Goal: Task Accomplishment & Management: Manage account settings

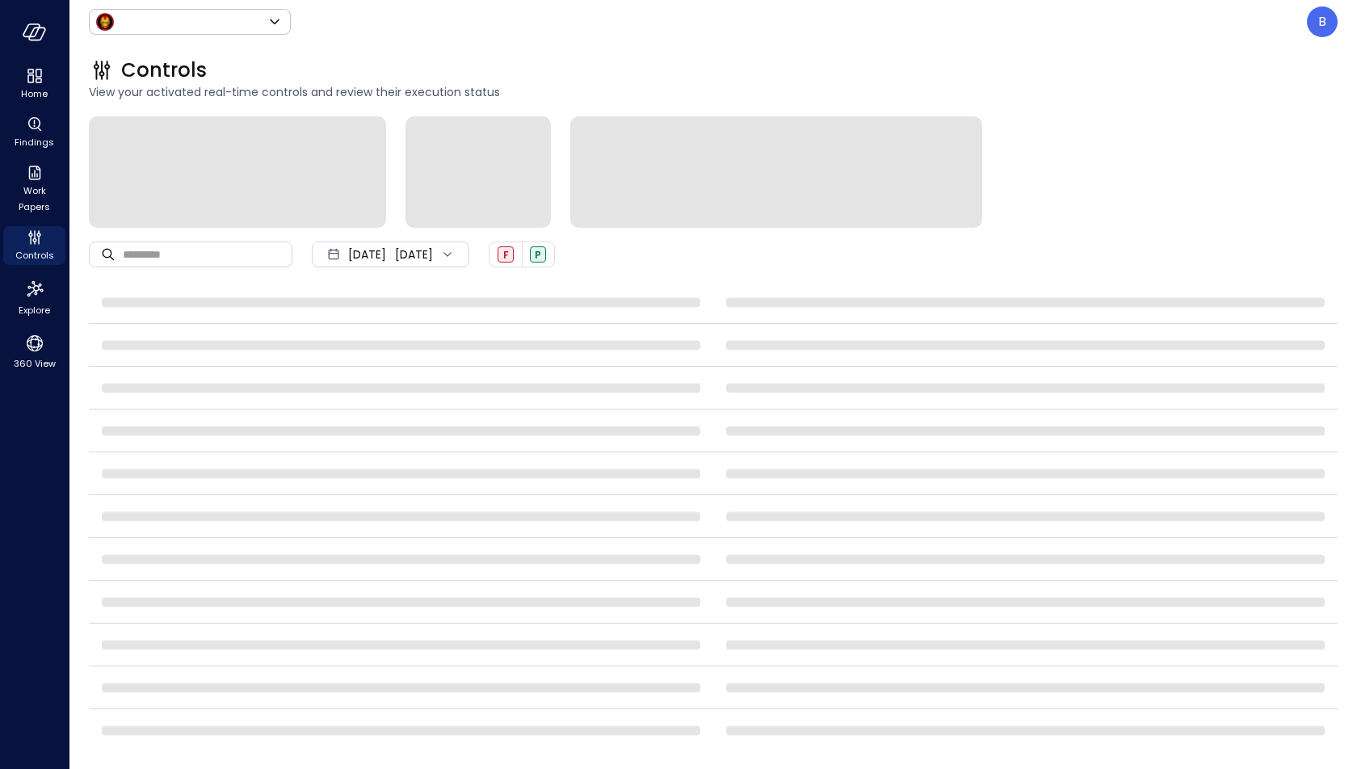
type input "*****"
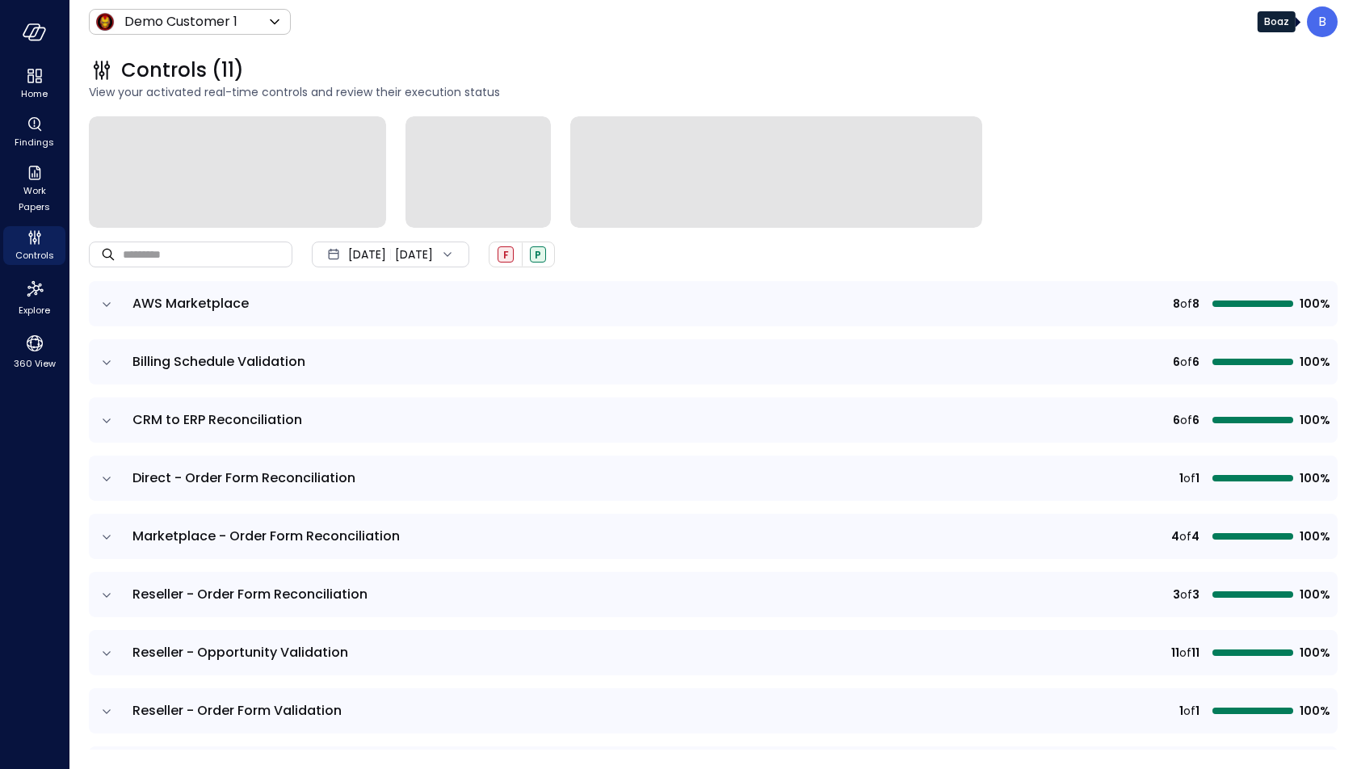
click at [1328, 17] on div "B" at bounding box center [1322, 21] width 31 height 31
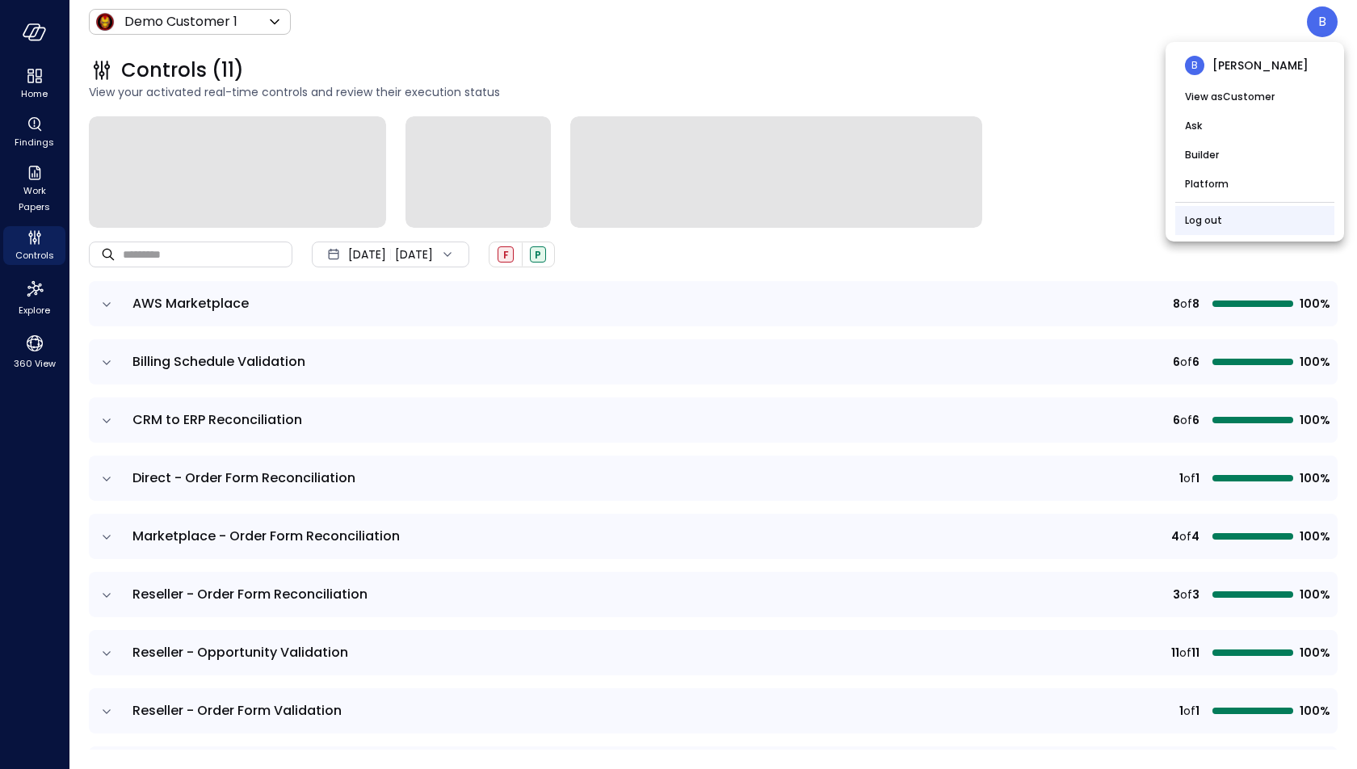
click at [1242, 227] on li "Log out" at bounding box center [1254, 220] width 159 height 29
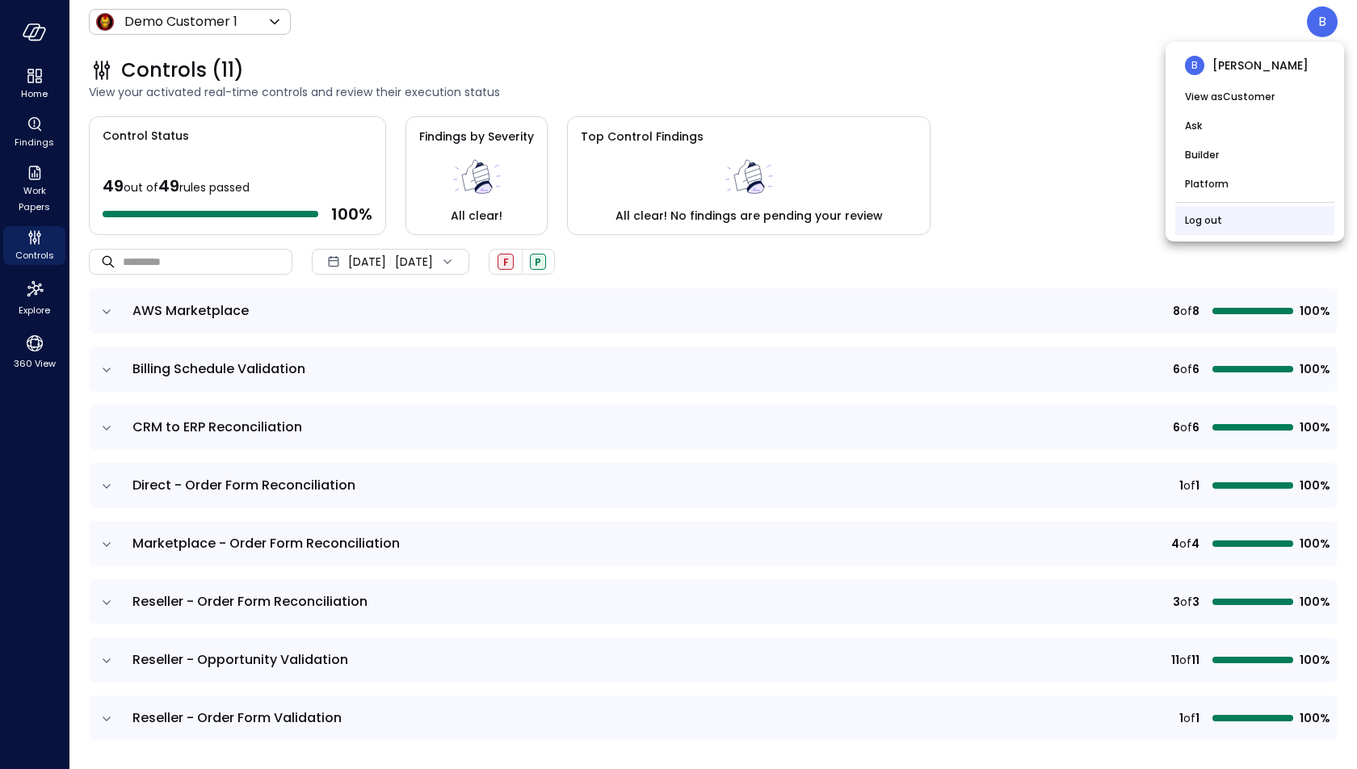
click at [1242, 228] on li "Log out" at bounding box center [1254, 220] width 159 height 29
click at [1215, 216] on link "Log out" at bounding box center [1203, 220] width 37 height 16
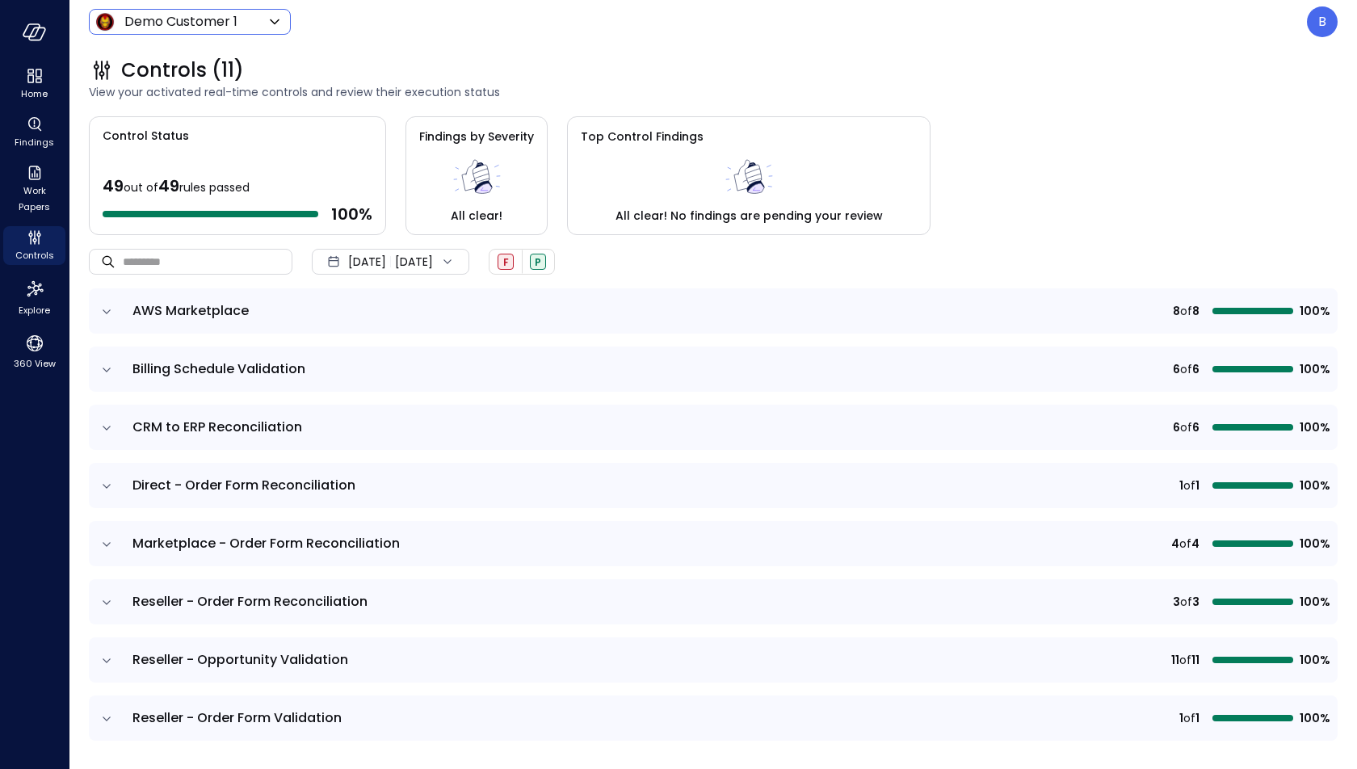
click at [264, 25] on body "Home Findings Work Papers Controls Explore 360 View Demo Customer 1 ***** ​ B C…" at bounding box center [678, 384] width 1357 height 769
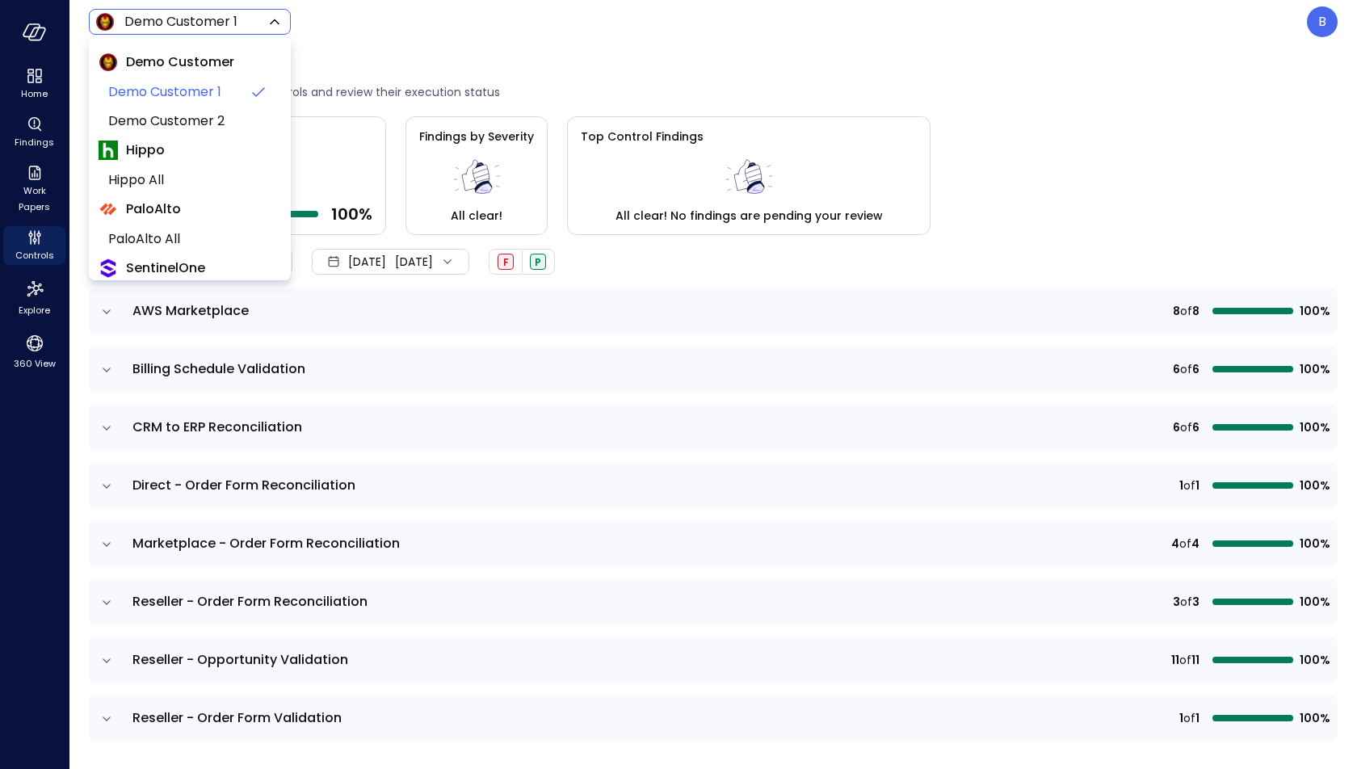
click at [359, 29] on div at bounding box center [678, 384] width 1357 height 769
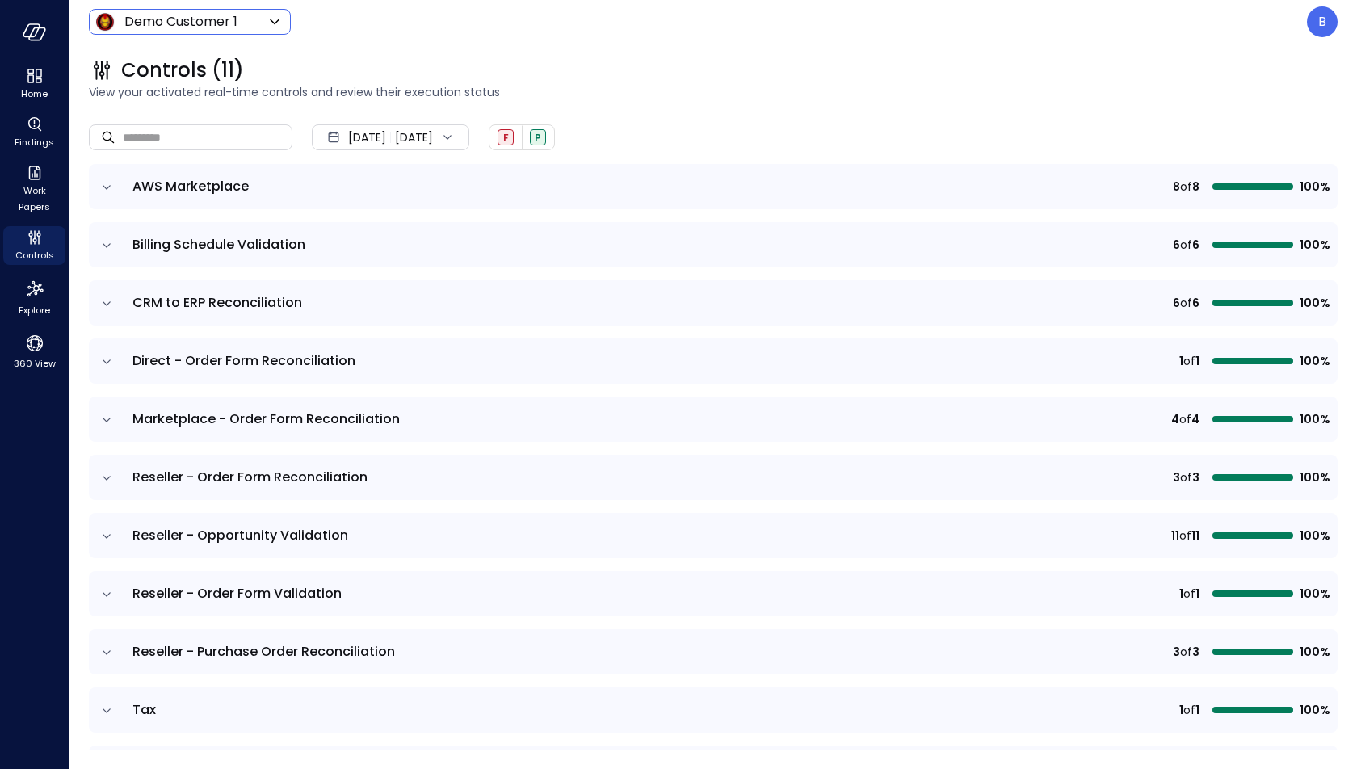
scroll to position [120, 0]
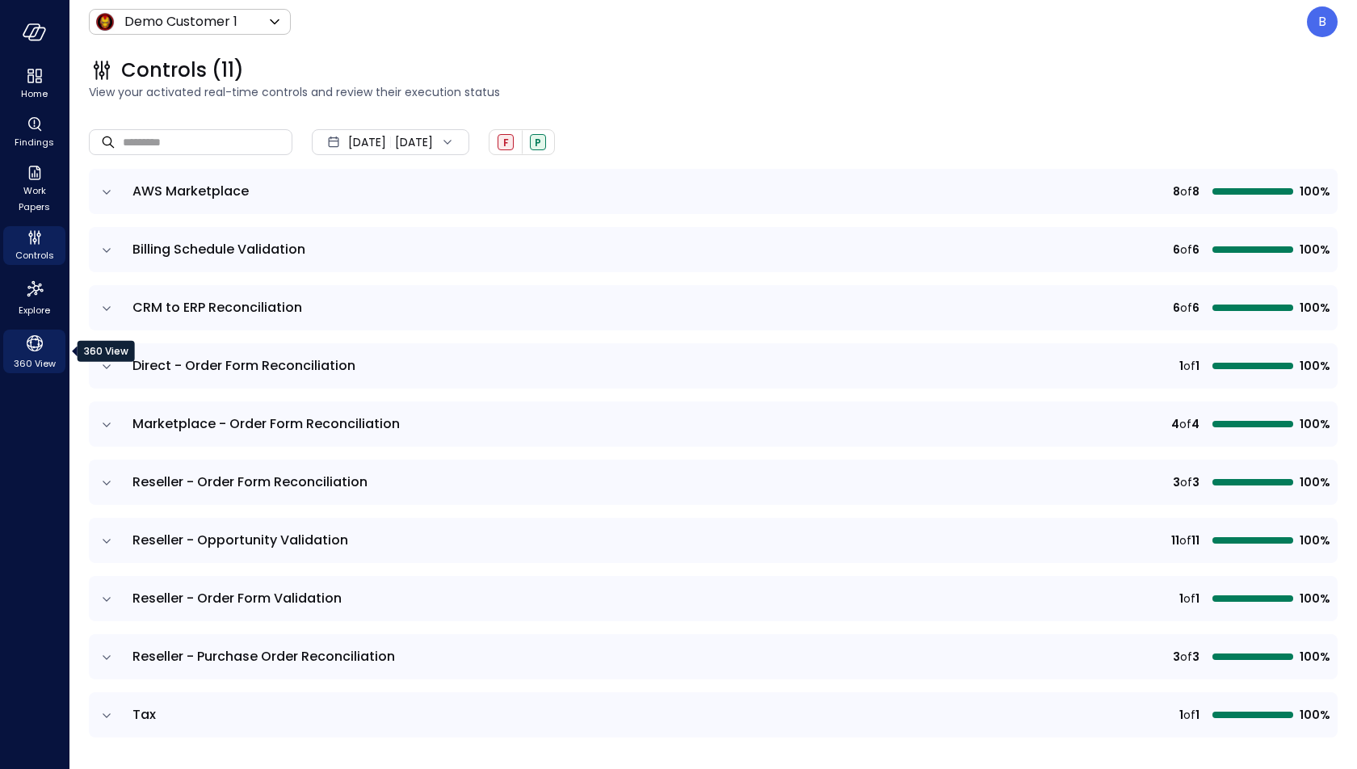
click at [27, 347] on icon "360 View" at bounding box center [35, 343] width 24 height 24
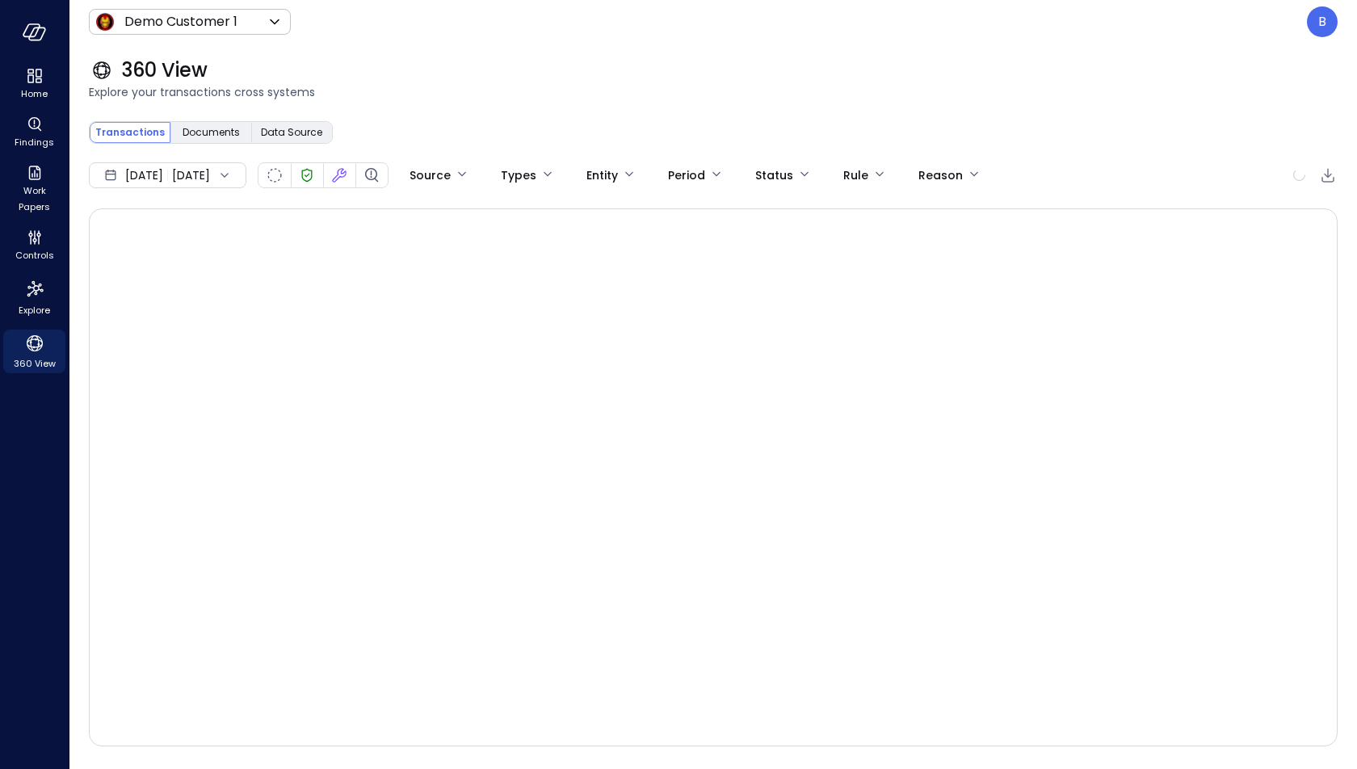
click at [246, 180] on div "Sep 1, 2025 Sep 28, 2025" at bounding box center [168, 175] width 158 height 26
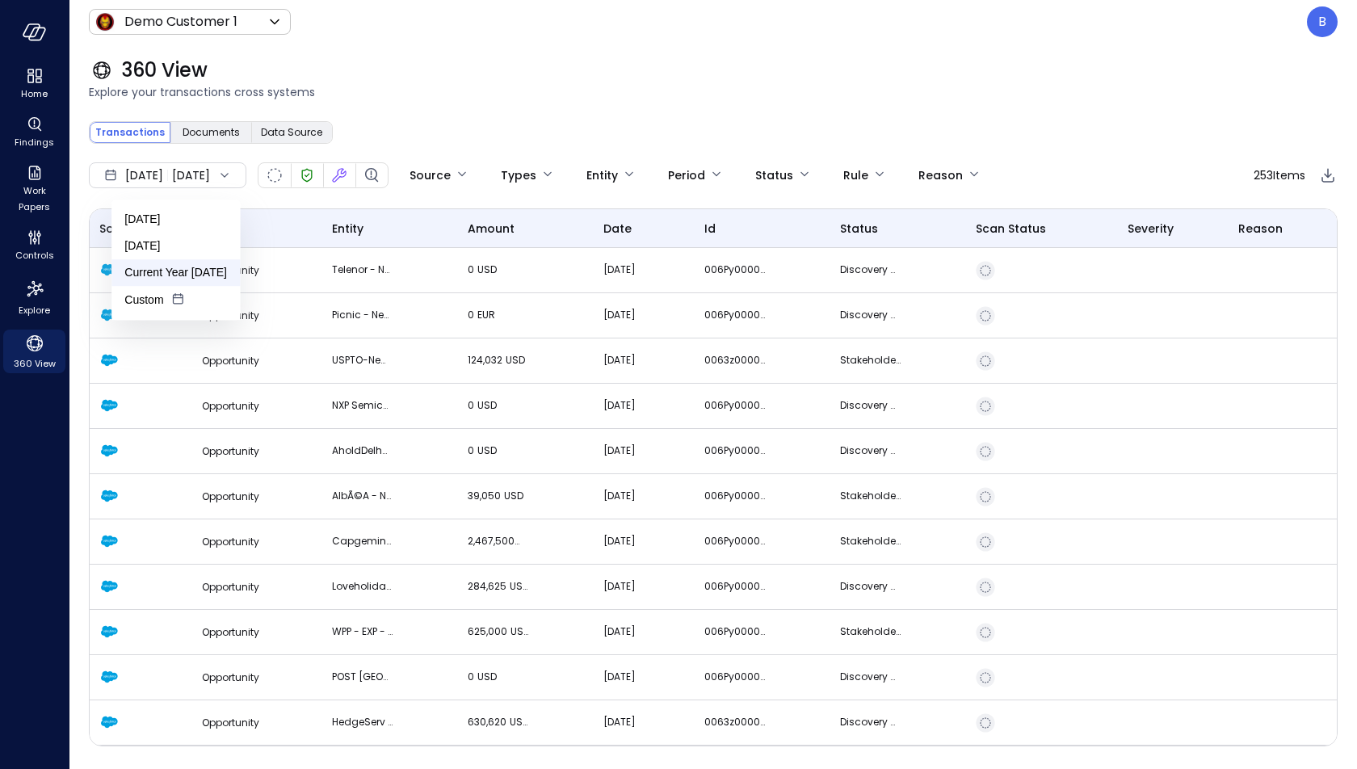
click at [194, 270] on li "Current Year [DATE]" at bounding box center [175, 272] width 128 height 27
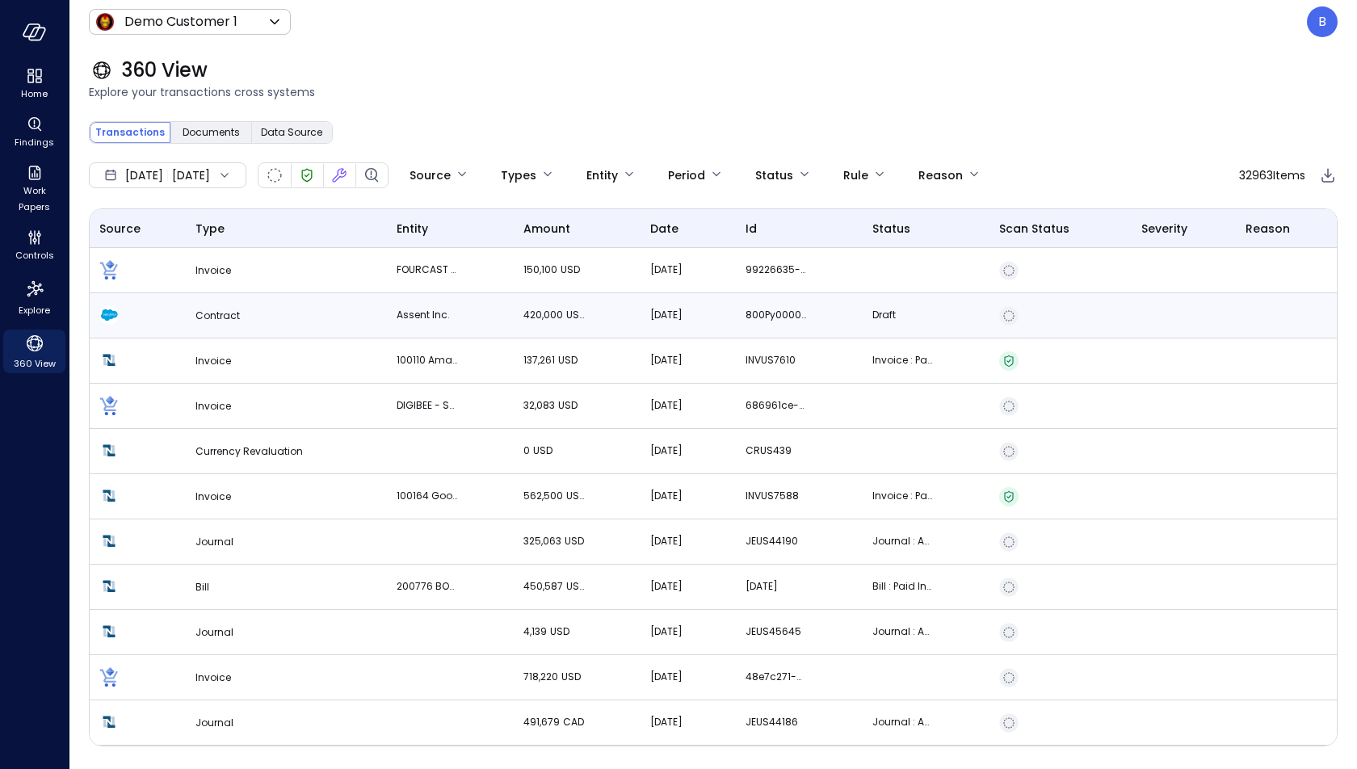
click at [391, 305] on td "Assent Inc." at bounding box center [450, 315] width 127 height 45
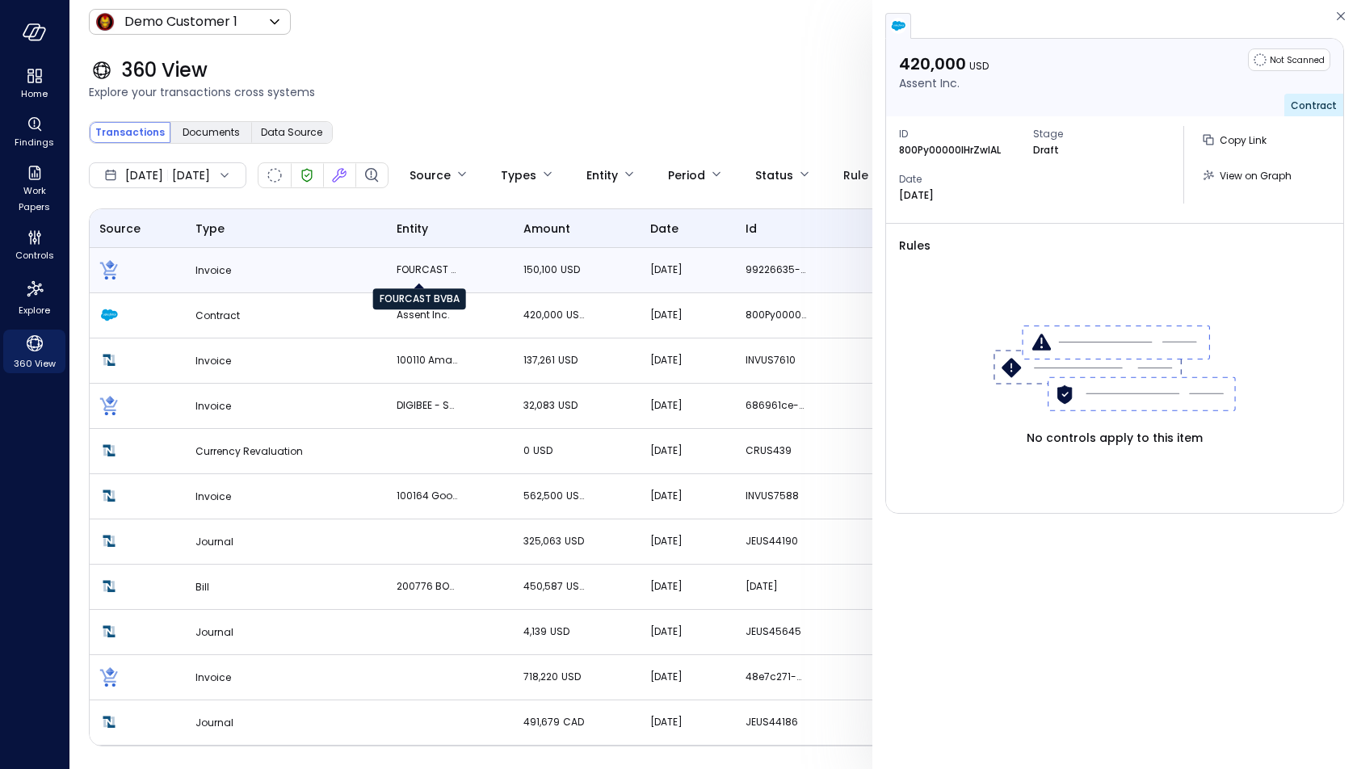
click at [431, 269] on p "FOURCAST BVBA" at bounding box center [427, 270] width 61 height 16
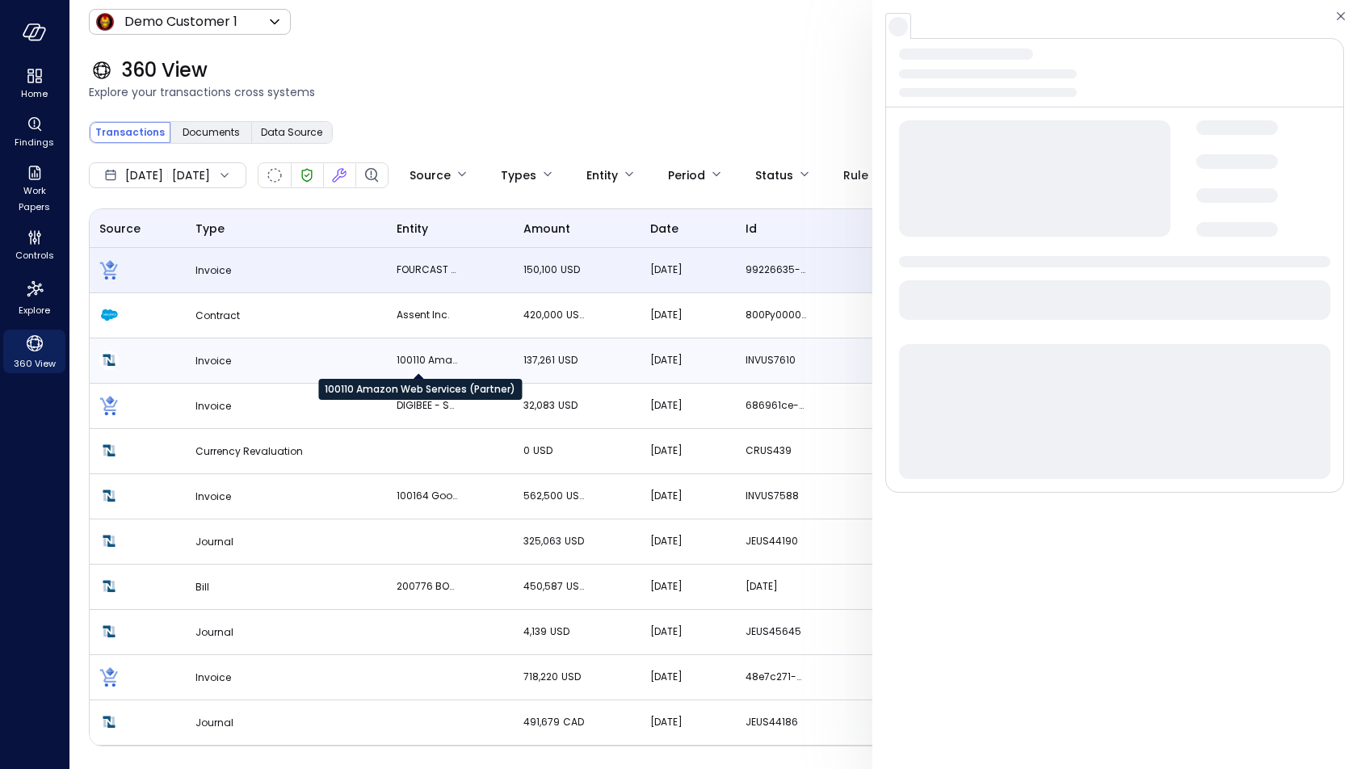
click at [423, 352] on p "100110 Amazon Web Services (Partner)" at bounding box center [427, 360] width 61 height 16
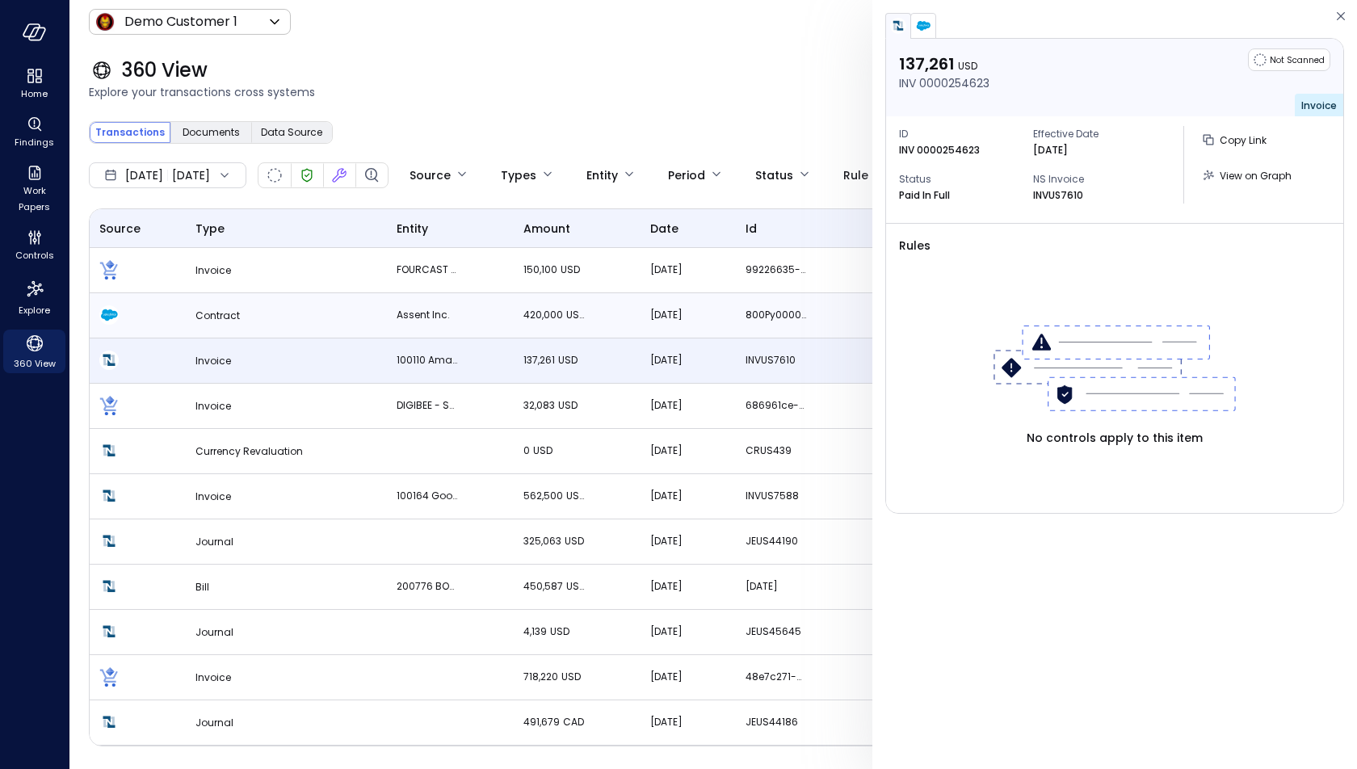
click at [423, 312] on p "Assent Inc." at bounding box center [427, 315] width 61 height 16
click at [427, 347] on td "100110 Amazon Web Services (Partner)" at bounding box center [450, 360] width 127 height 45
click at [426, 399] on p "DIGIBEE - SOLUCOES EM TECNOLOGIA LTDA" at bounding box center [427, 405] width 61 height 16
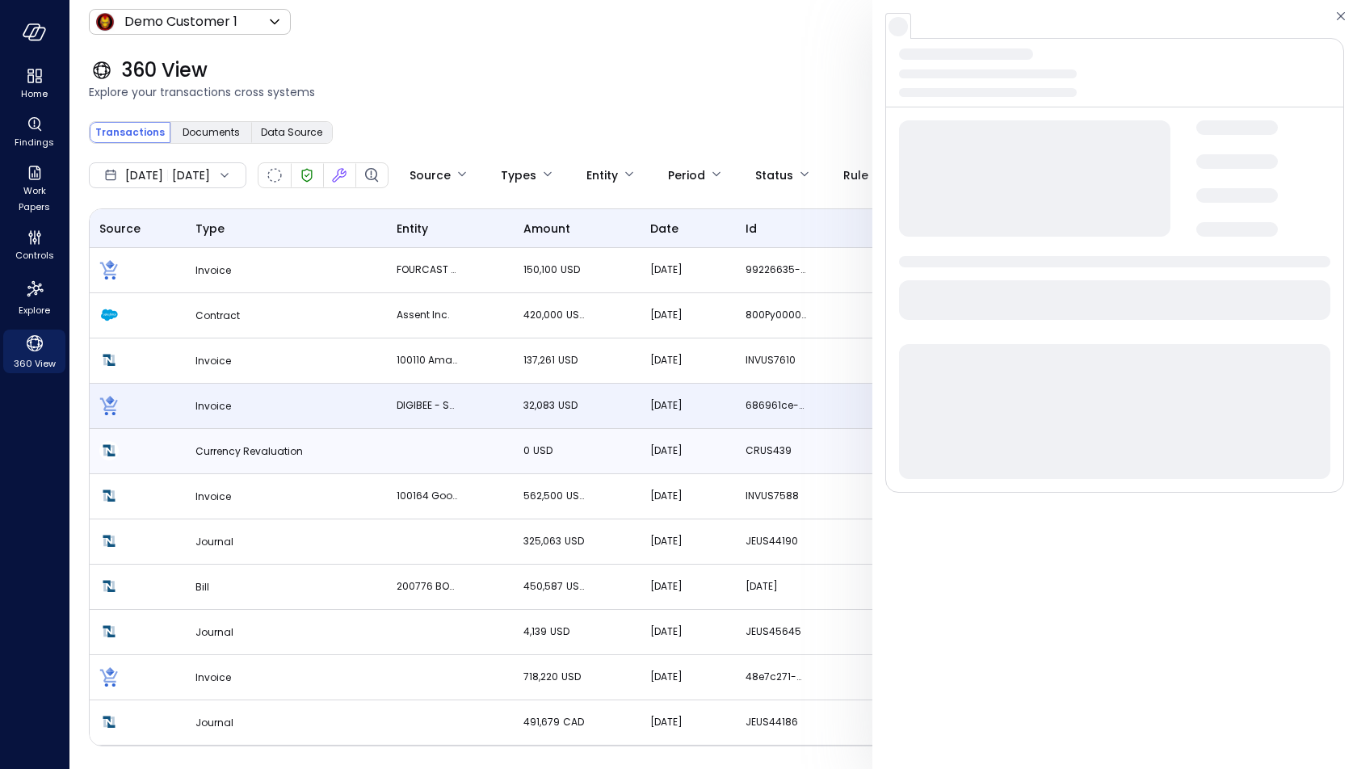
click at [282, 432] on td "Currency Revaluation" at bounding box center [286, 451] width 201 height 45
click at [278, 402] on td "Invoice" at bounding box center [286, 406] width 201 height 45
click at [283, 362] on td "Invoice" at bounding box center [286, 360] width 201 height 45
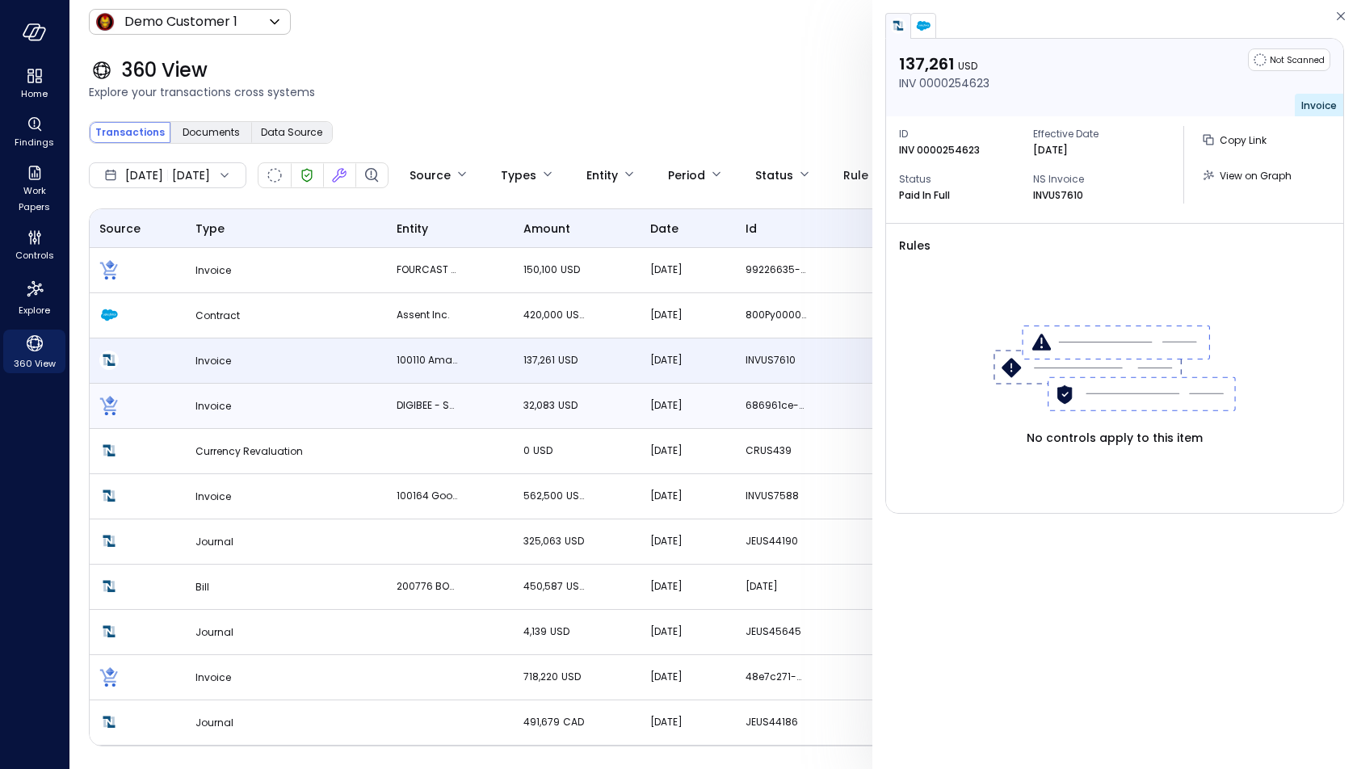
click at [277, 410] on td "Invoice" at bounding box center [286, 406] width 201 height 45
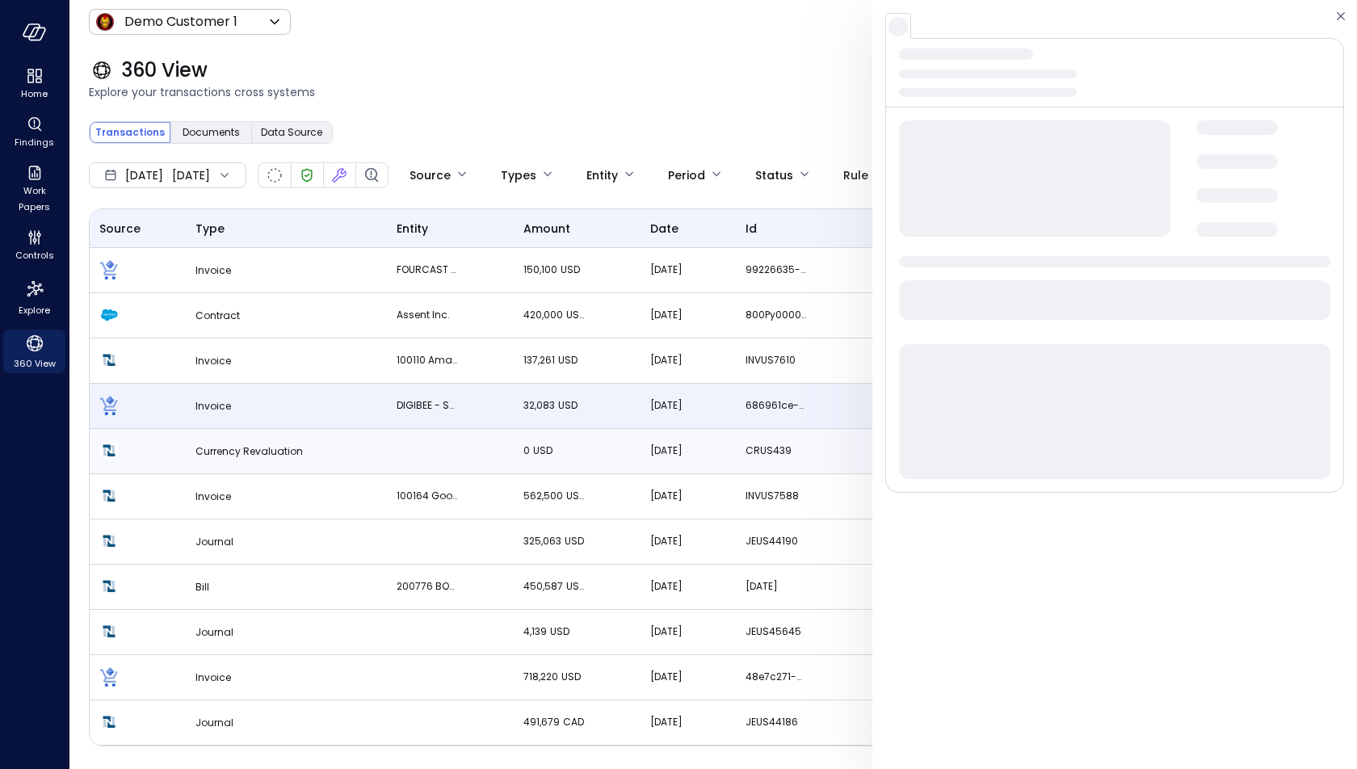
click at [289, 444] on span "Currency Revaluation" at bounding box center [249, 451] width 107 height 14
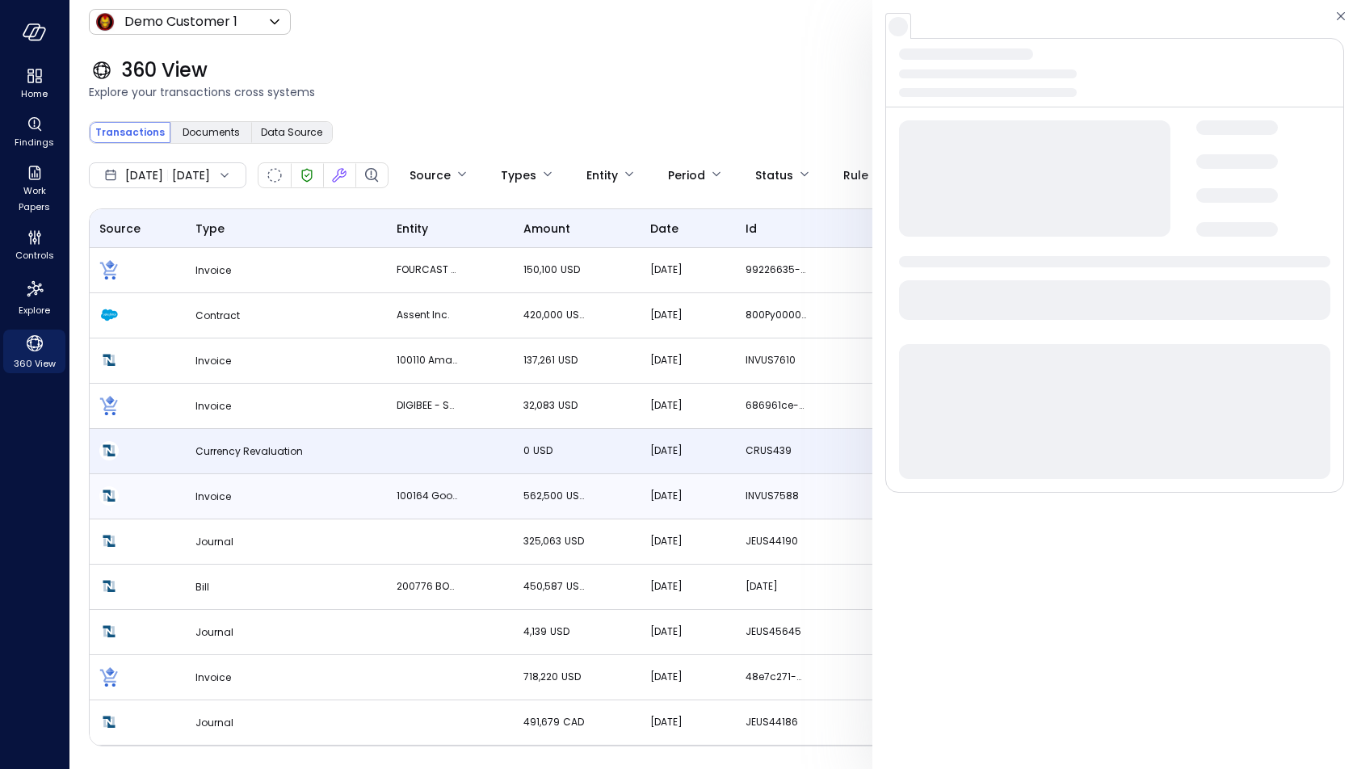
click at [298, 488] on td "Invoice" at bounding box center [286, 496] width 201 height 45
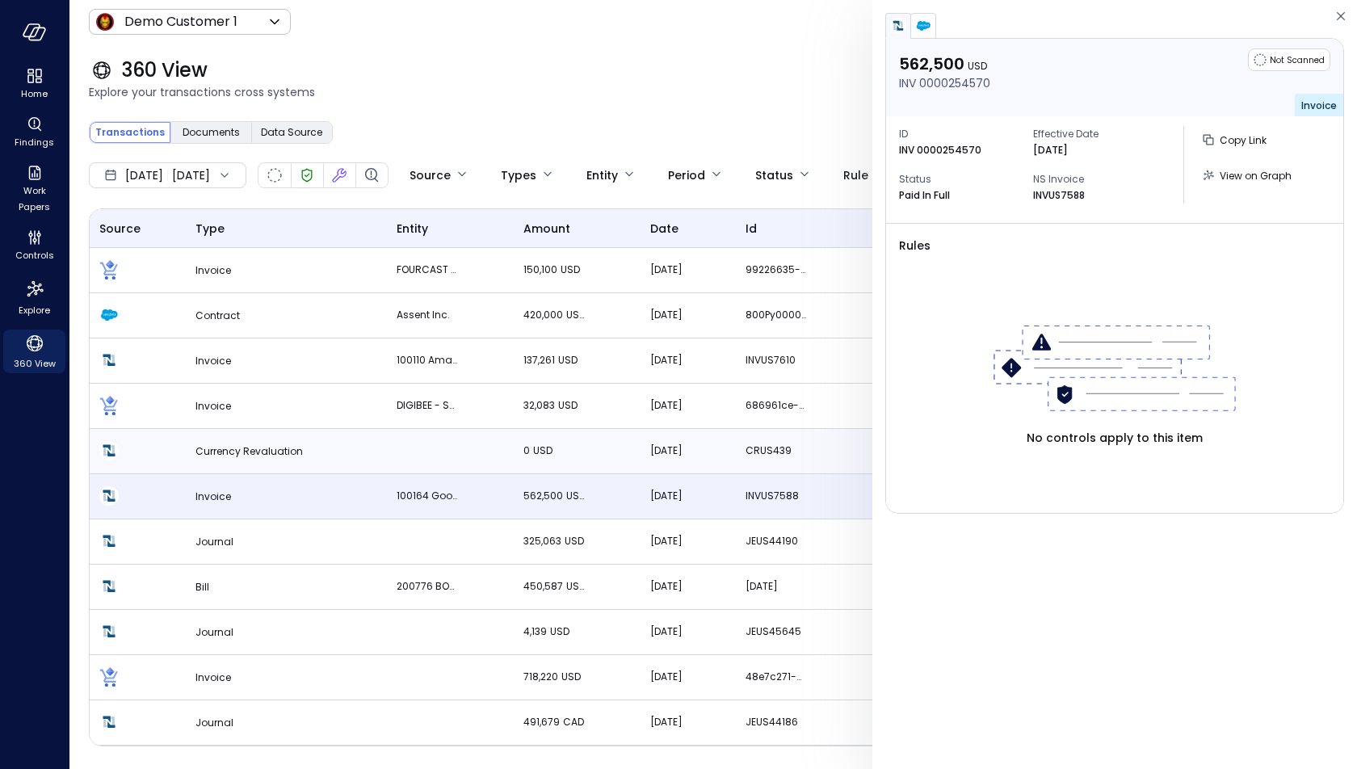
click at [288, 449] on span "Currency Revaluation" at bounding box center [249, 451] width 107 height 14
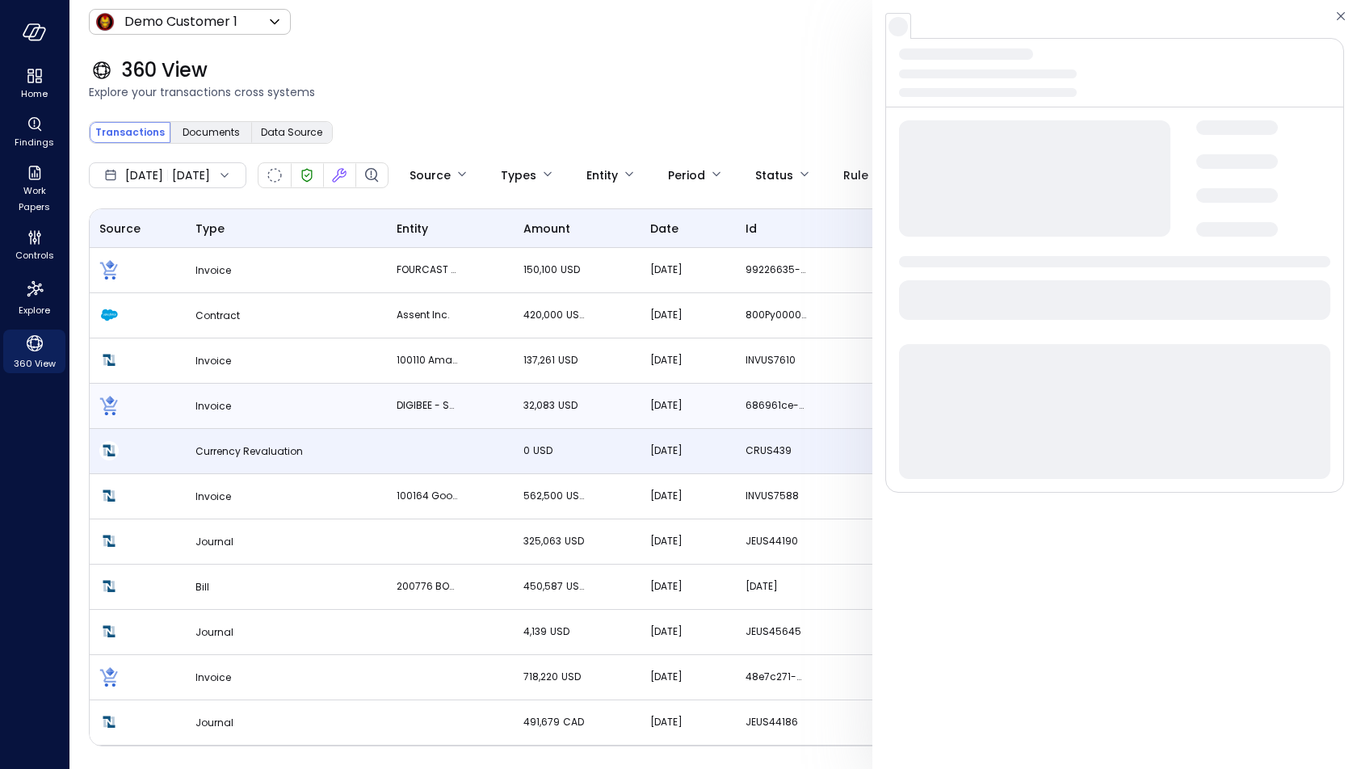
click at [307, 391] on td "Invoice" at bounding box center [286, 406] width 201 height 45
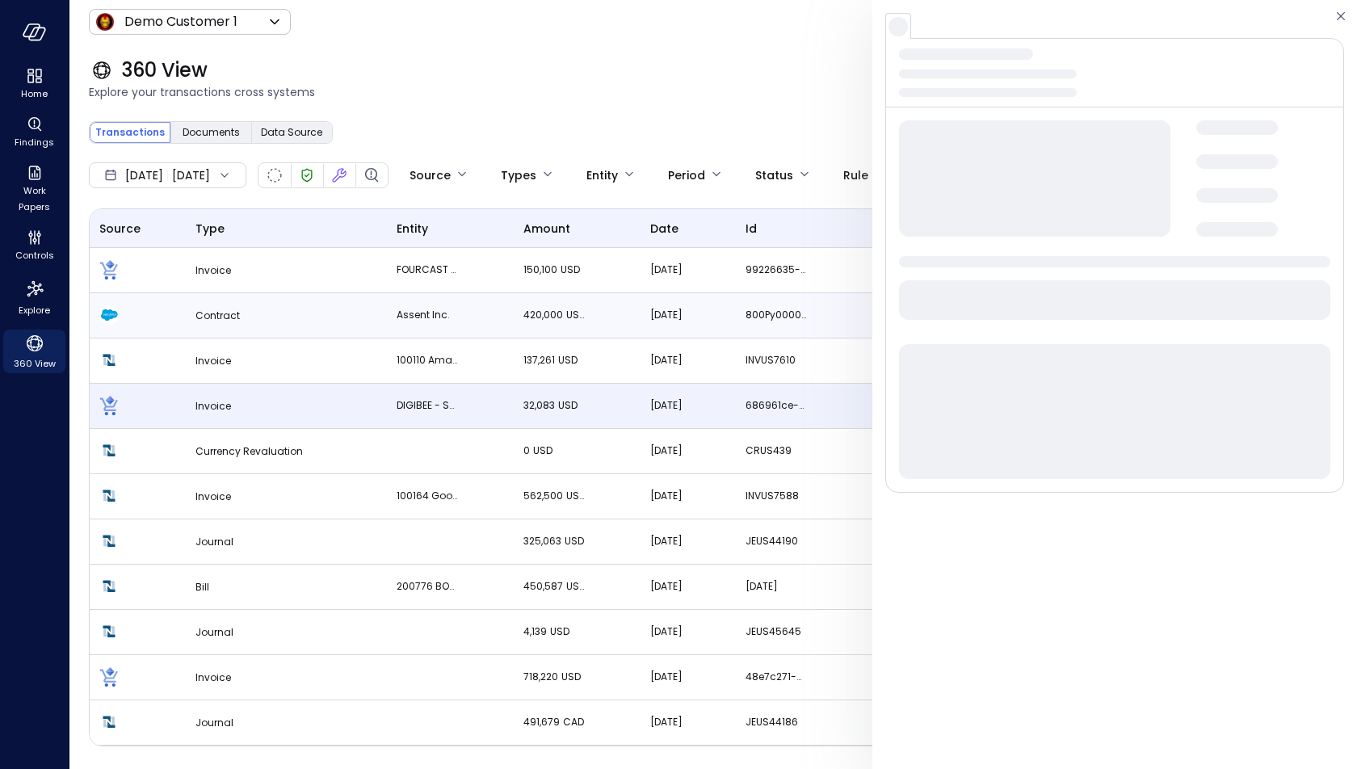
click at [297, 301] on td "Contract" at bounding box center [286, 315] width 201 height 45
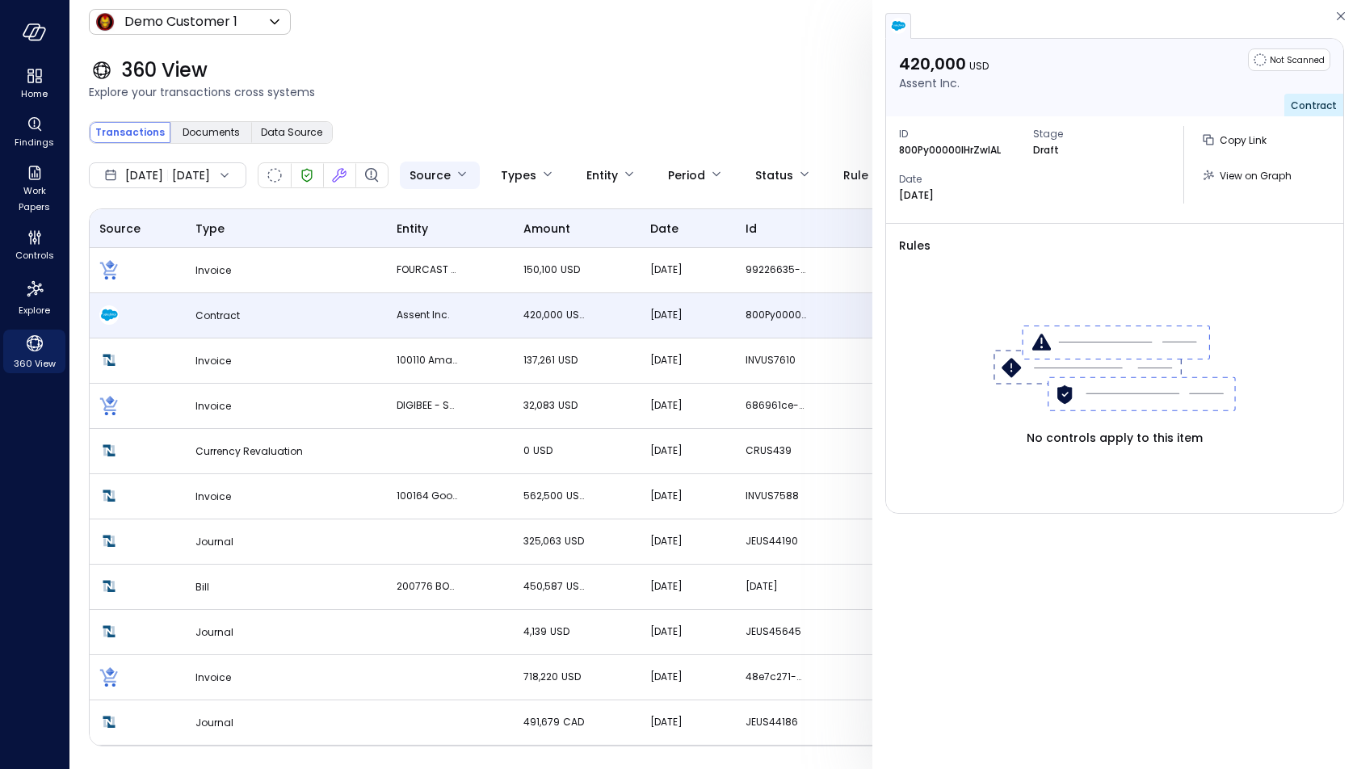
click at [498, 183] on body "Home Findings Work Papers Controls Explore 360 View Demo Customer 1 ***** ​ B 3…" at bounding box center [678, 384] width 1357 height 769
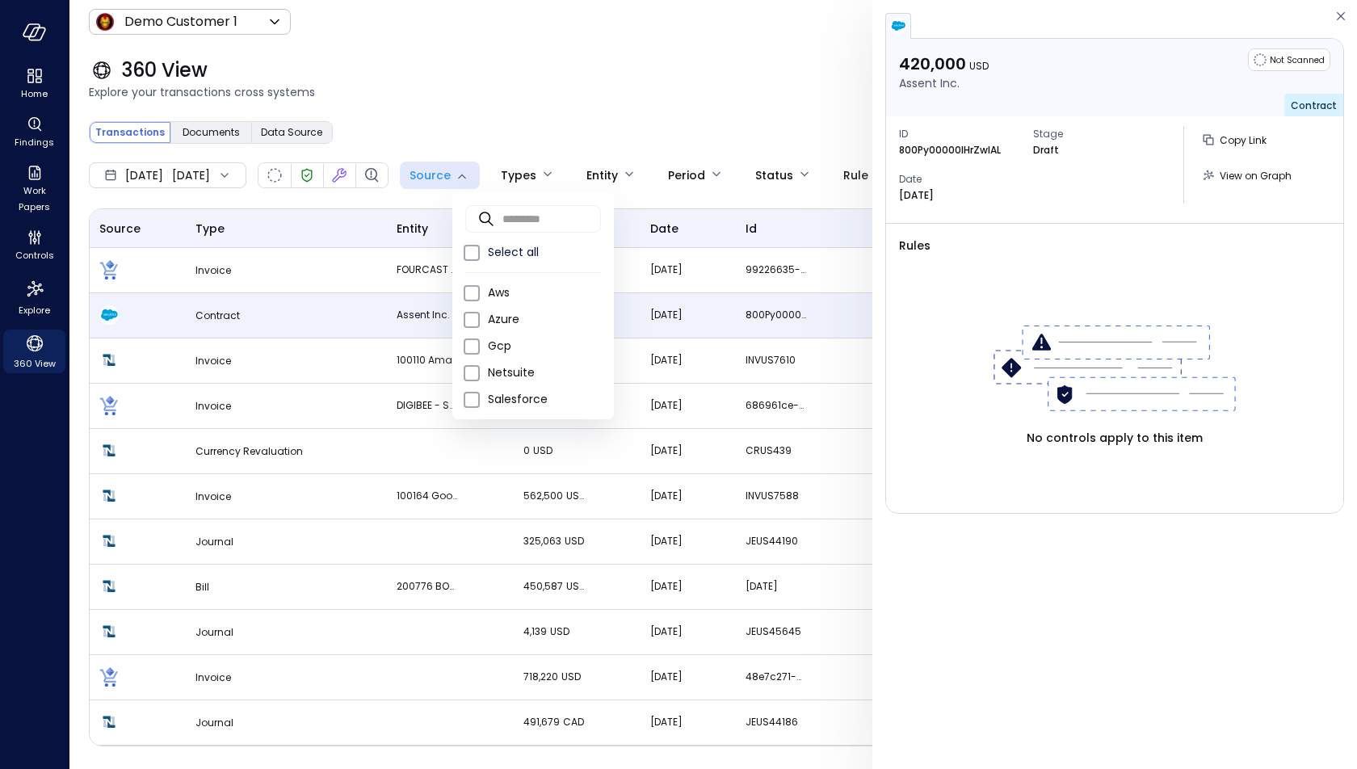
click at [541, 104] on div at bounding box center [678, 384] width 1357 height 769
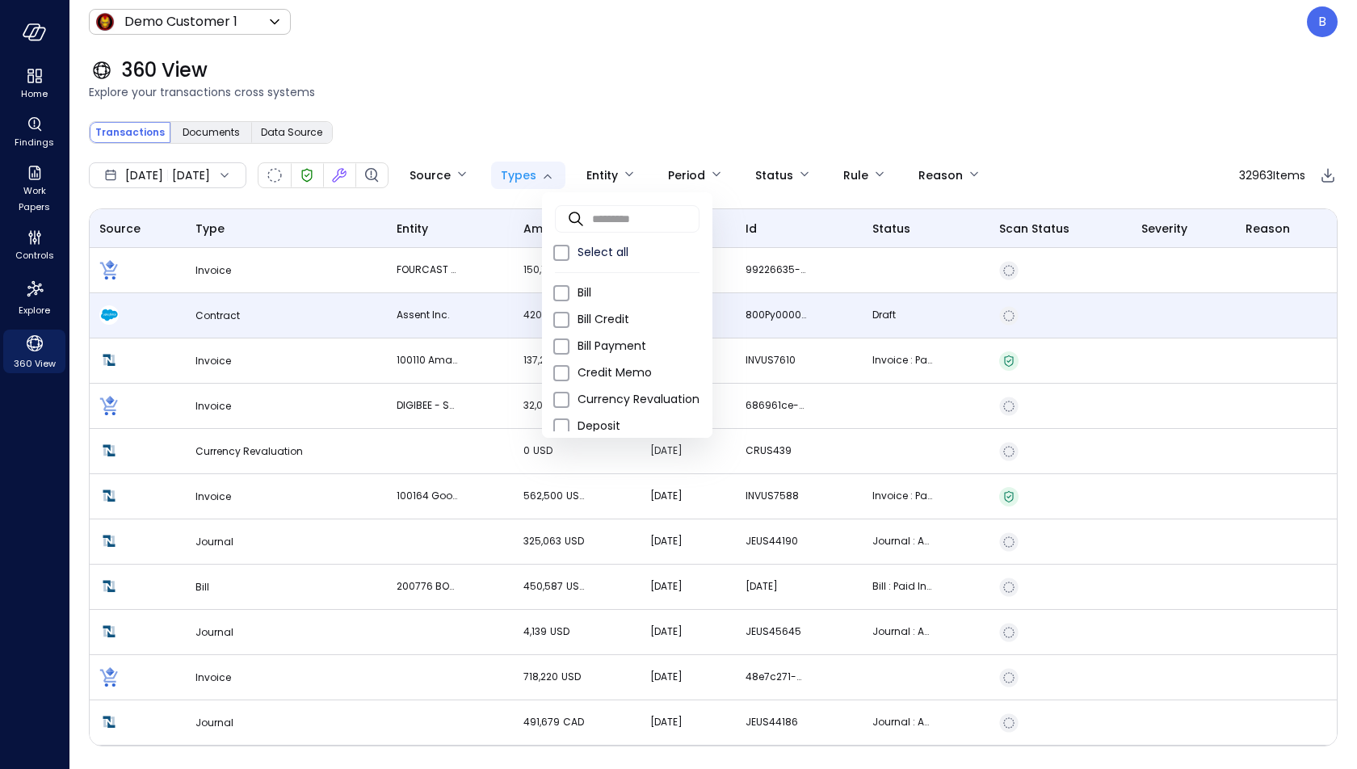
click at [572, 165] on body "Home Findings Work Papers Controls Explore 360 View Demo Customer 1 ***** ​ B 3…" at bounding box center [678, 384] width 1357 height 769
click at [573, 127] on div at bounding box center [678, 384] width 1357 height 769
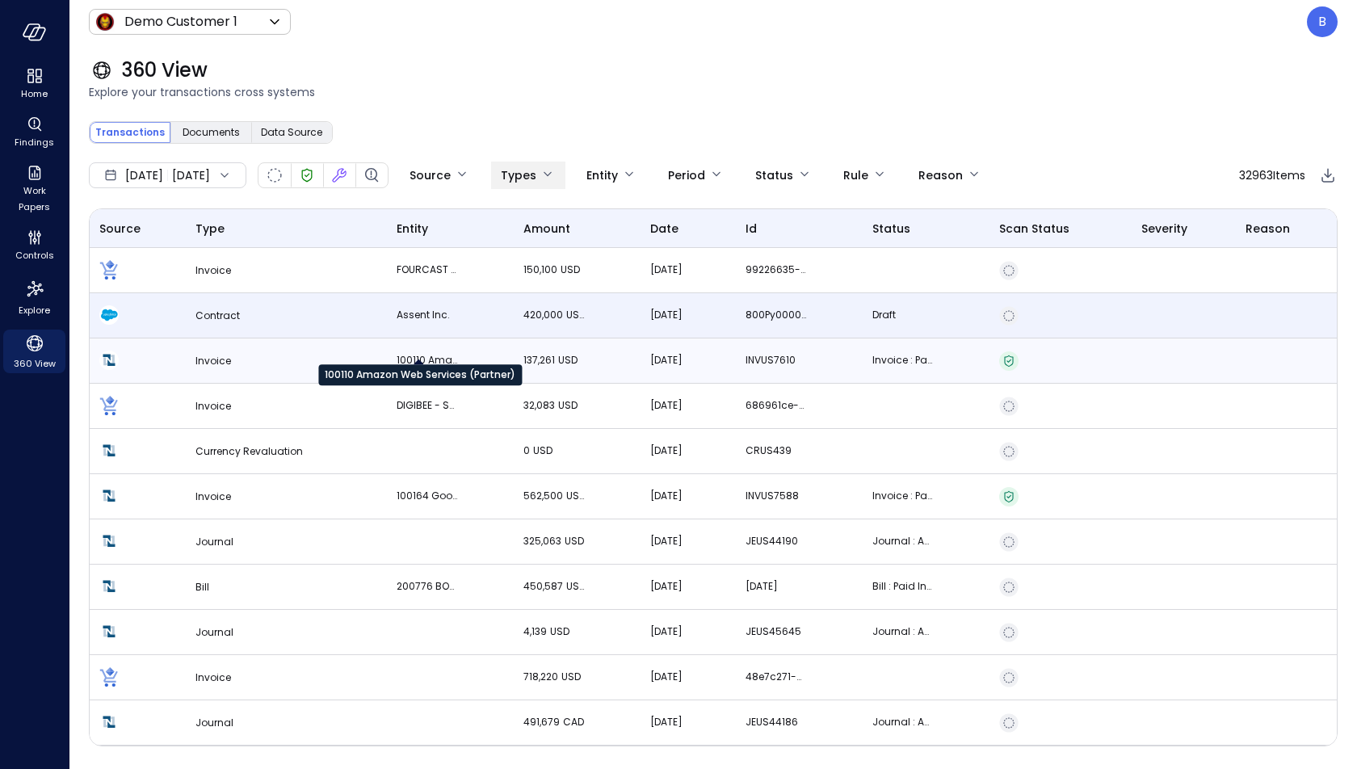
scroll to position [27, 0]
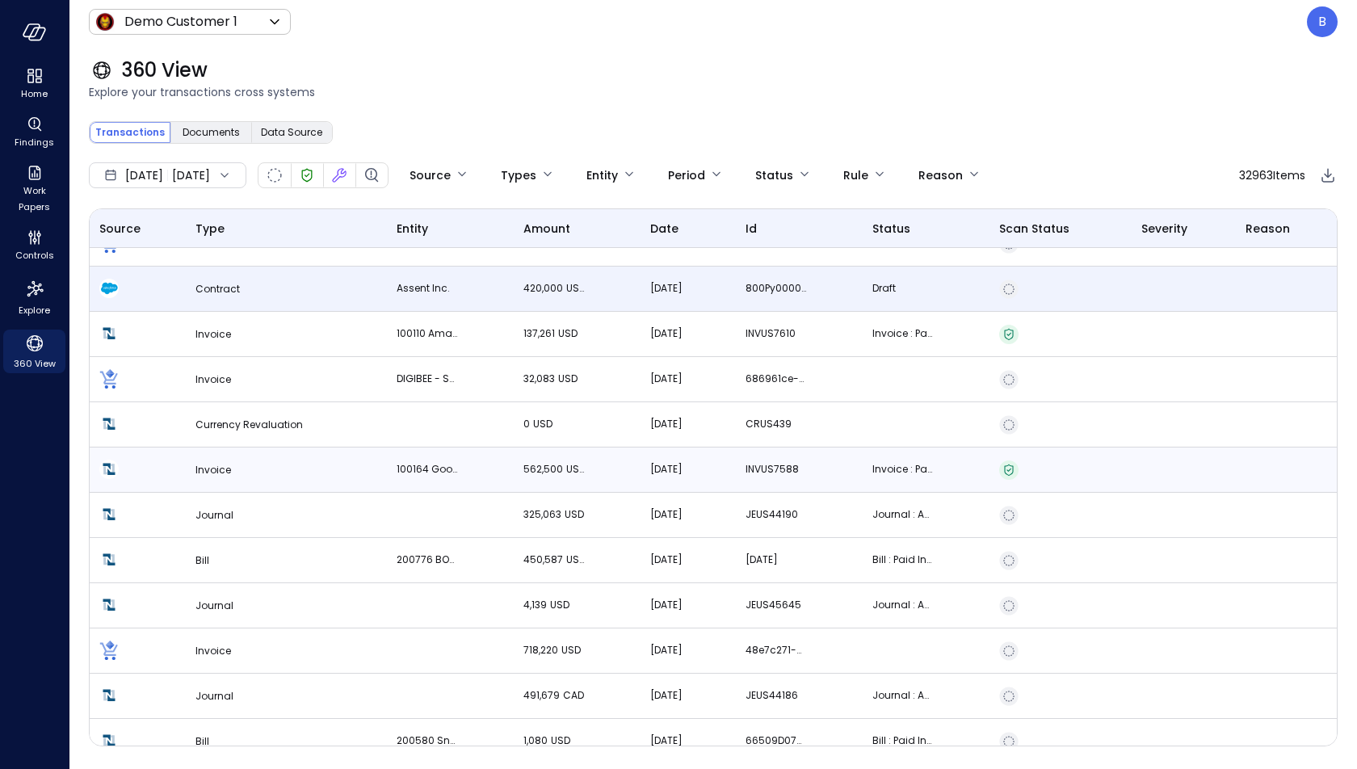
click at [423, 456] on td "100164 Google Cloud Platform (Partner)" at bounding box center [450, 470] width 127 height 45
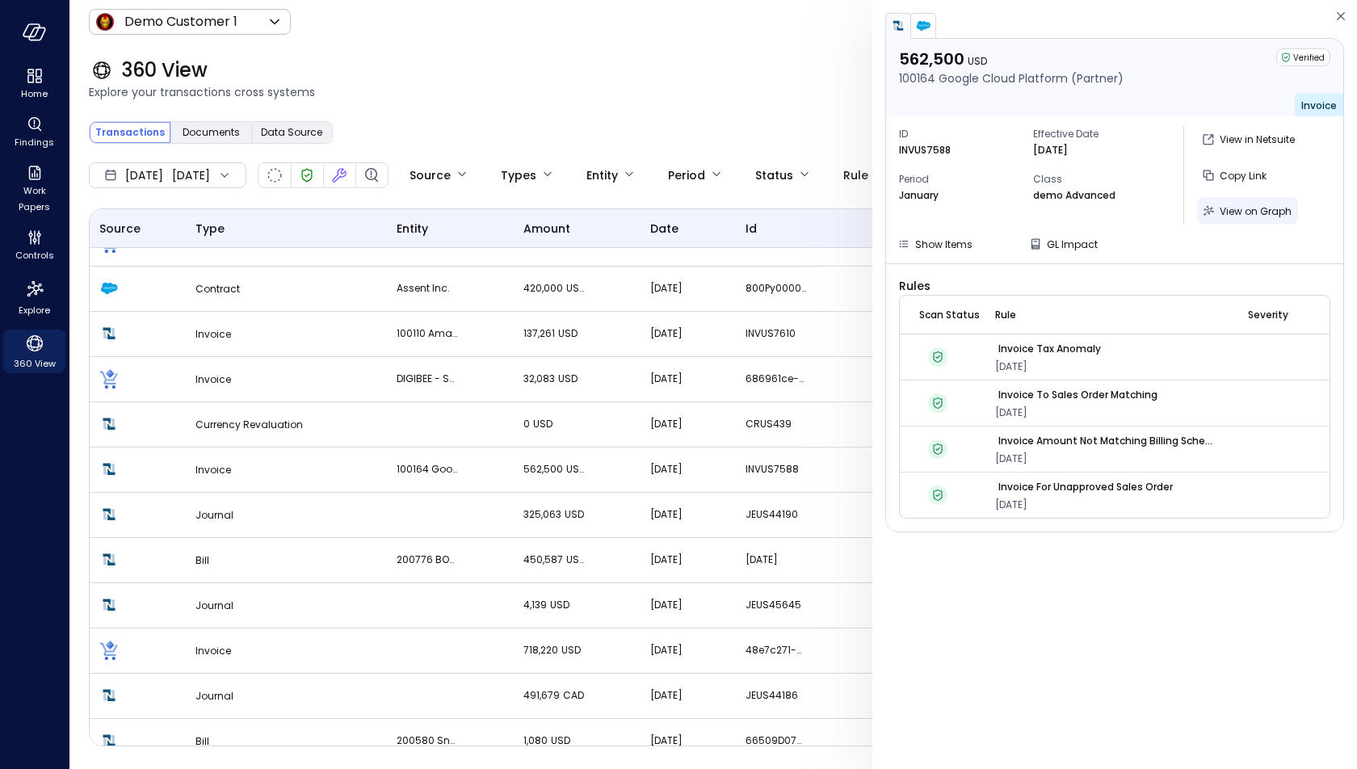
click at [1259, 205] on span "View on Graph" at bounding box center [1256, 211] width 72 height 14
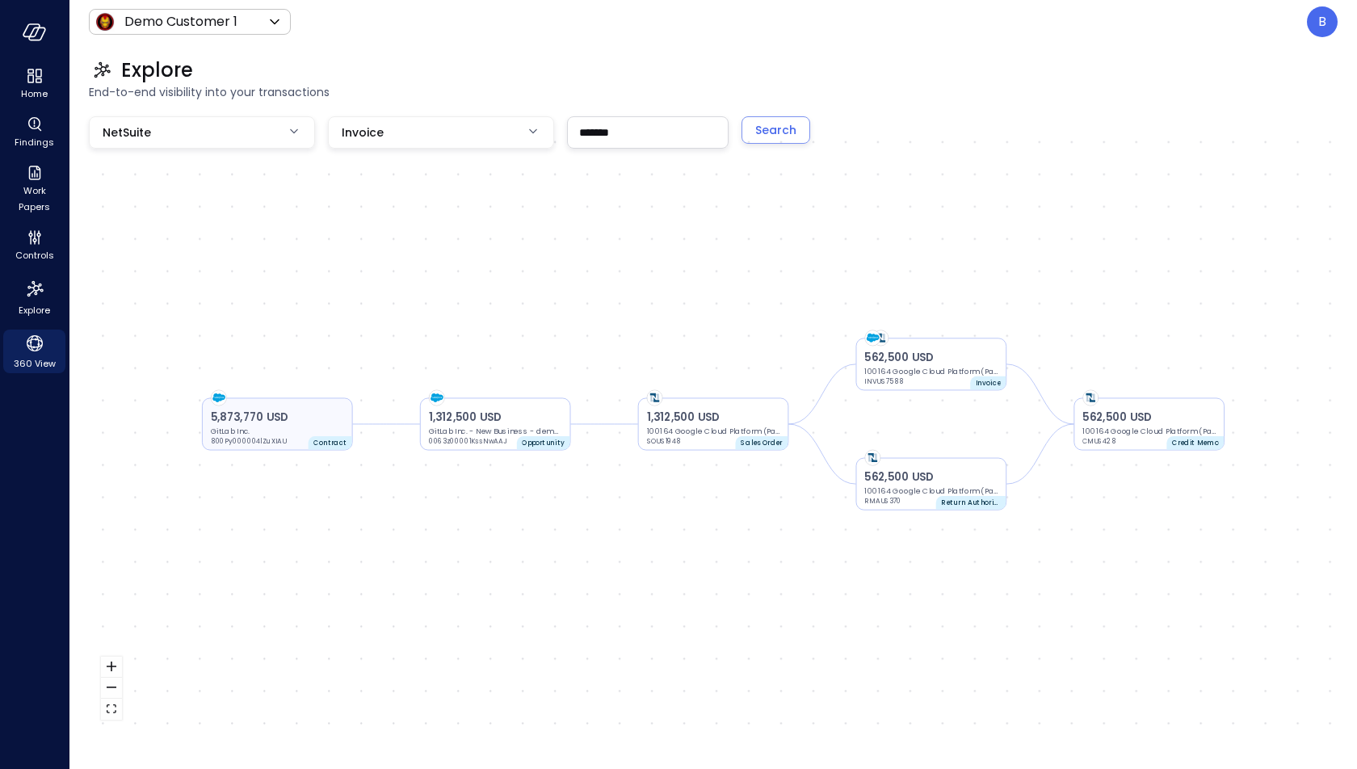
click at [350, 432] on div "5,873,770 USD GitLab Inc. 800Py000004lZuXIAU Contract" at bounding box center [277, 424] width 151 height 53
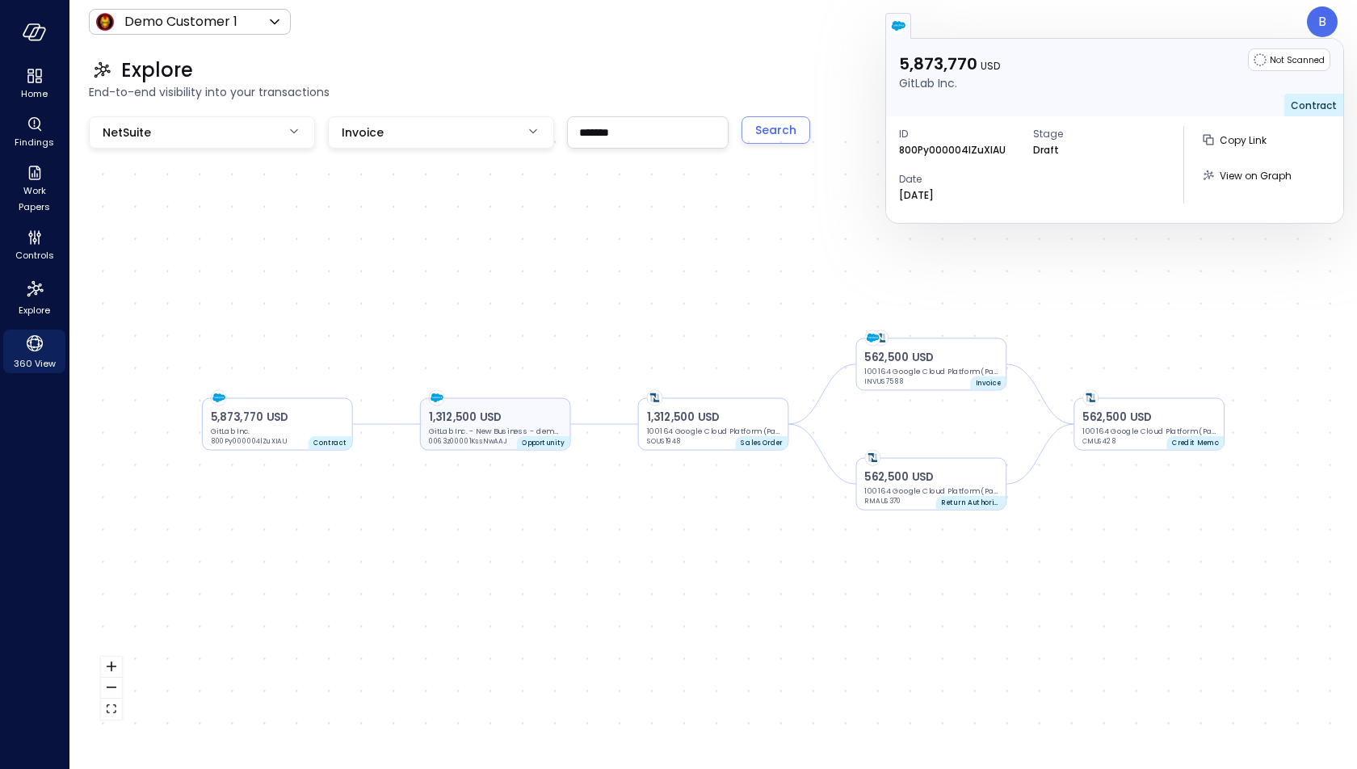
click at [467, 419] on p "1,312,500 USD" at bounding box center [495, 418] width 133 height 16
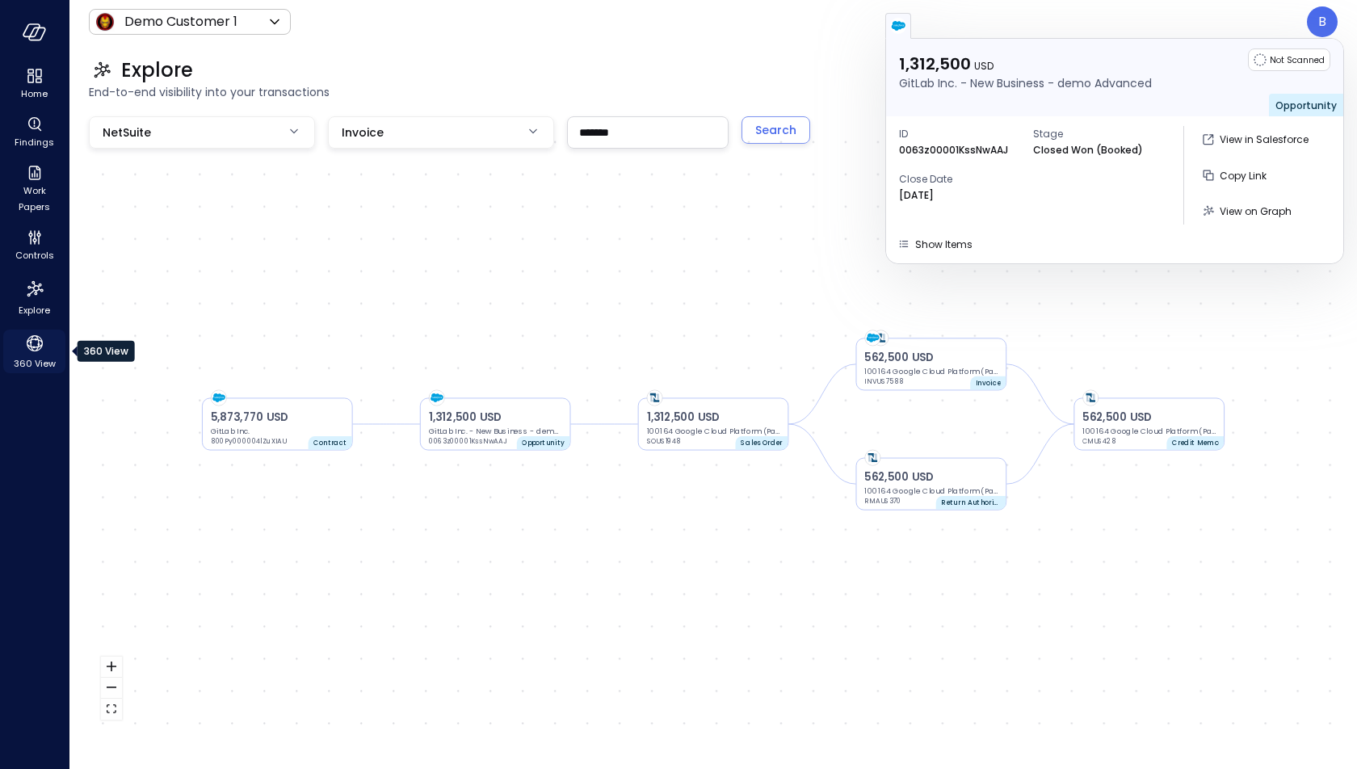
click at [36, 344] on icon "360 View" at bounding box center [35, 343] width 24 height 24
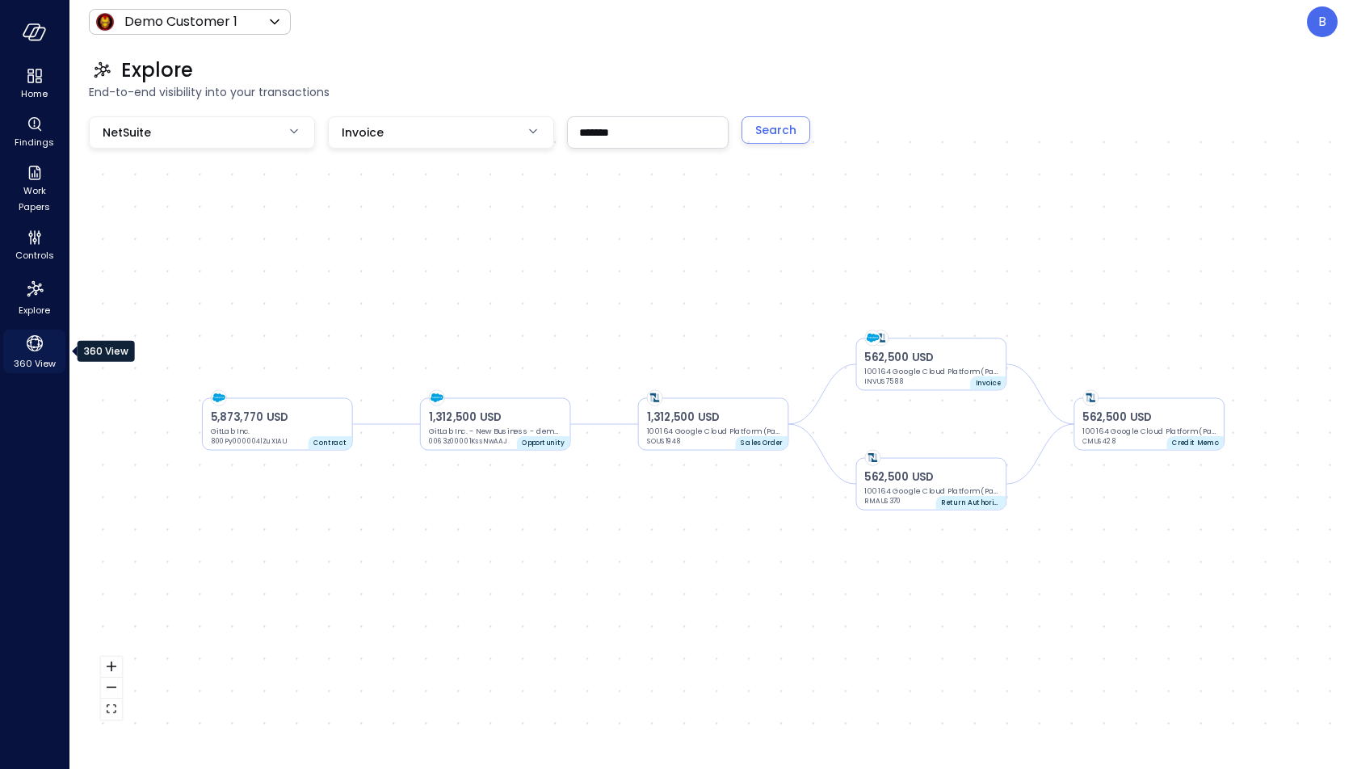
click at [36, 344] on icon "360 View" at bounding box center [35, 343] width 24 height 24
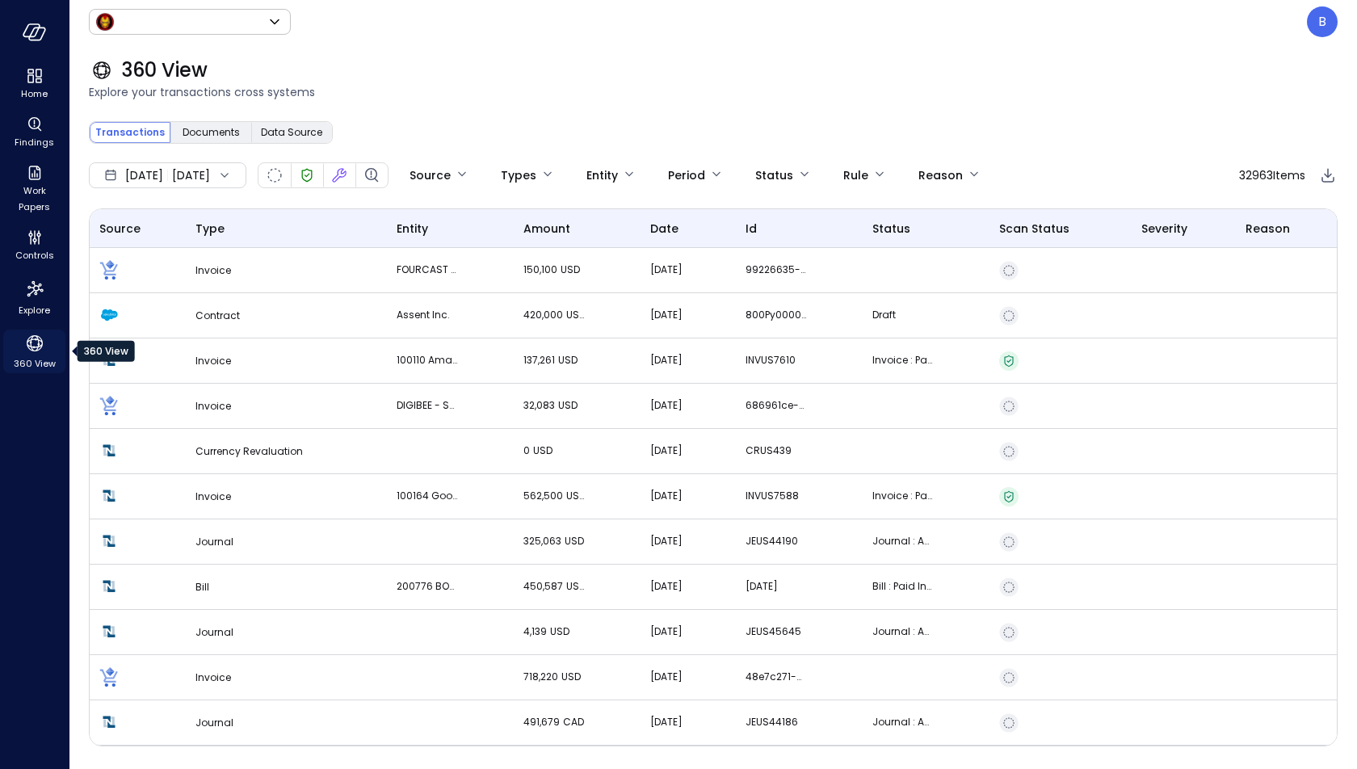
type input "*****"
click at [381, 182] on icon "Finding" at bounding box center [371, 175] width 19 height 19
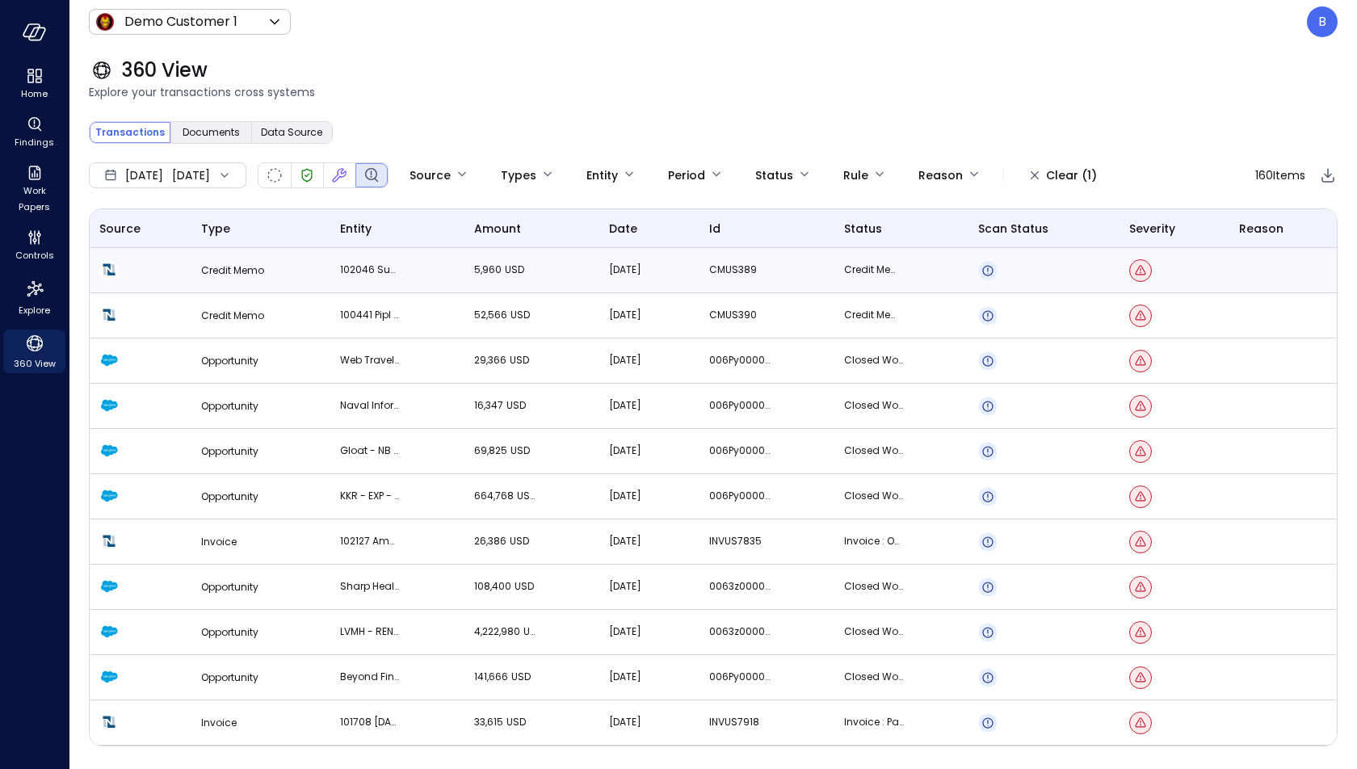
click at [526, 270] on td "5,960 USD" at bounding box center [532, 270] width 135 height 45
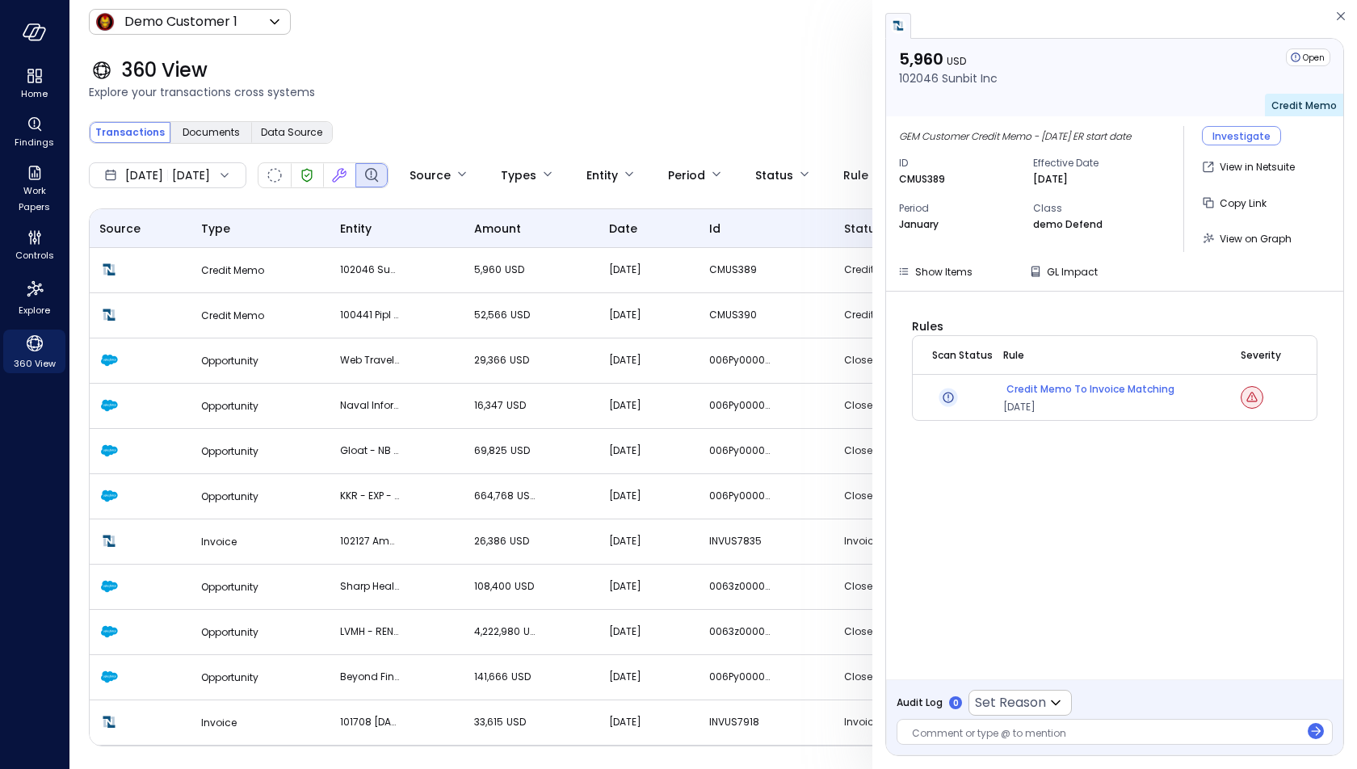
click at [1088, 390] on p "Credit Memo to Invoice Matching" at bounding box center [1091, 389] width 168 height 16
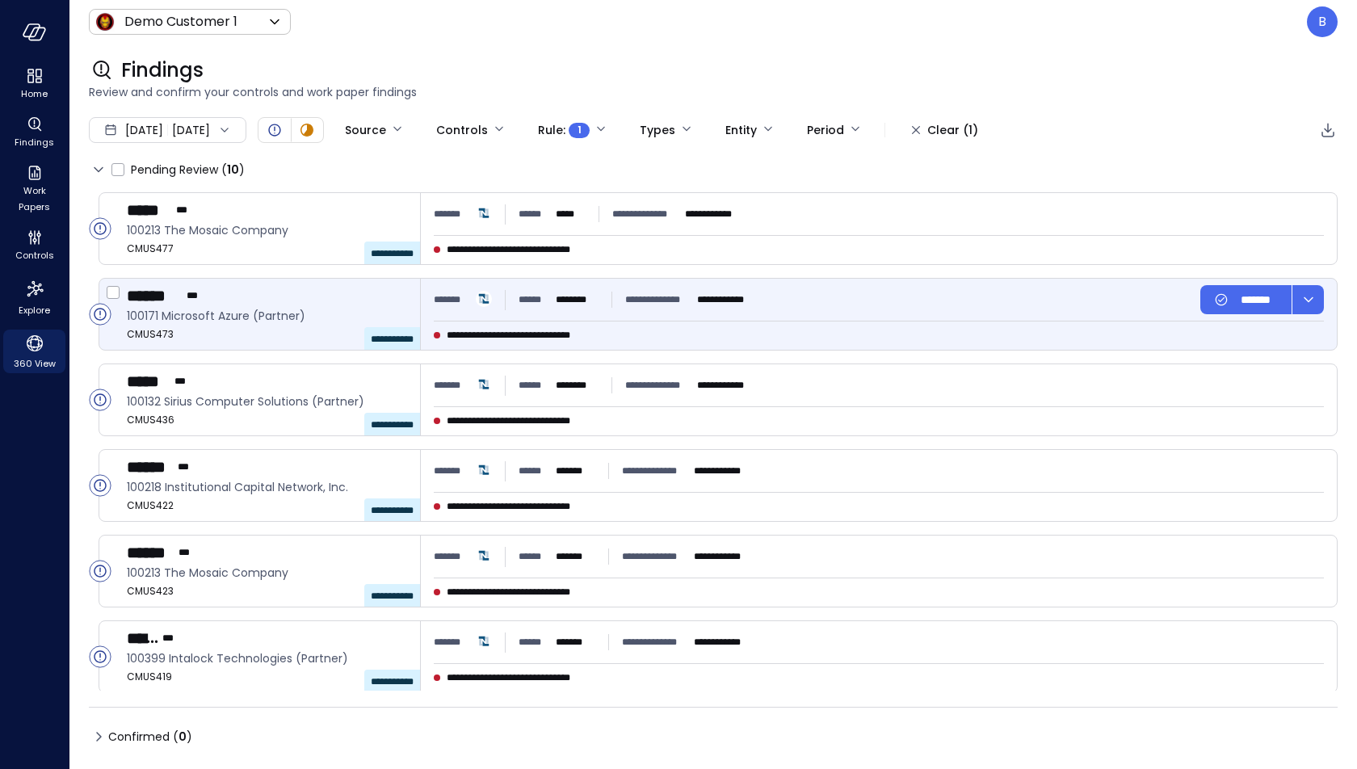
click at [561, 339] on span "**********" at bounding box center [528, 335] width 162 height 16
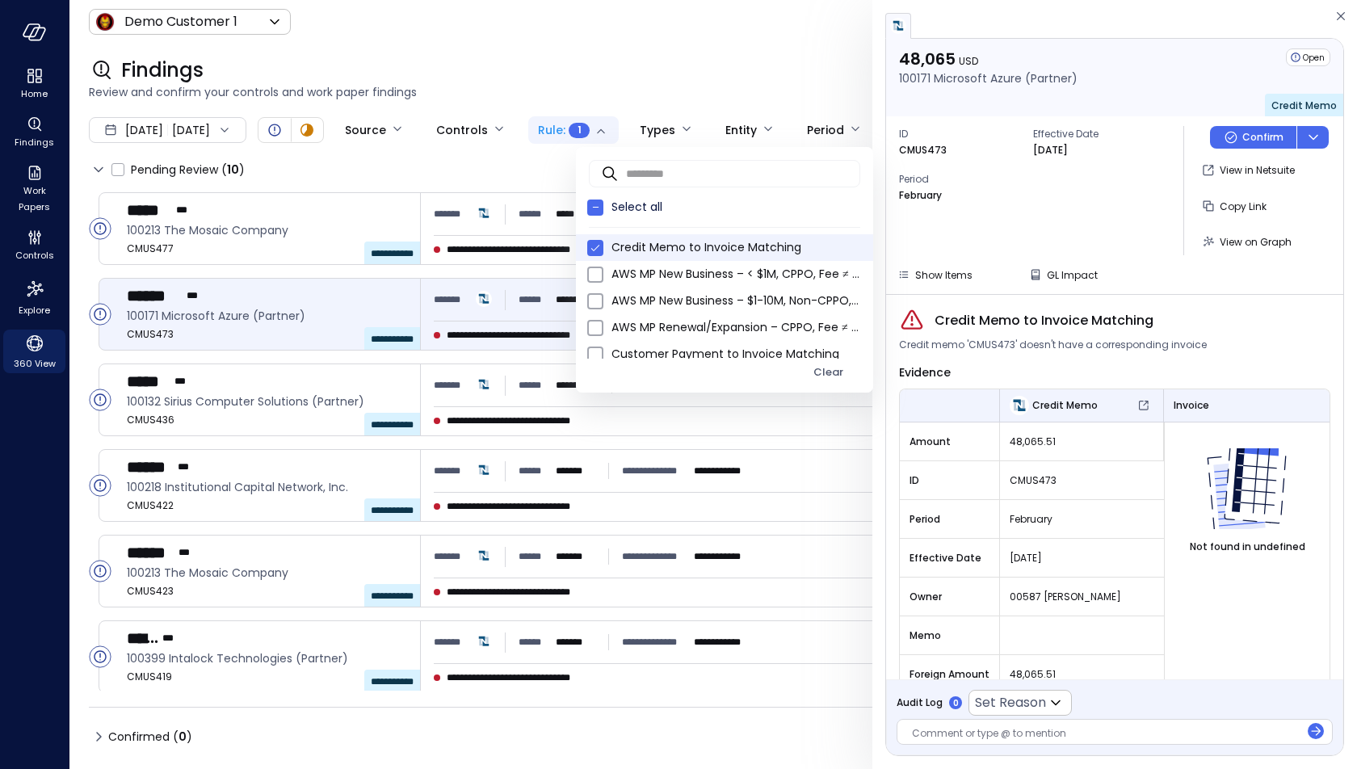
click at [616, 124] on body "**********" at bounding box center [678, 384] width 1357 height 769
click at [629, 241] on span "Credit Memo to Invoice Matching" at bounding box center [736, 247] width 249 height 17
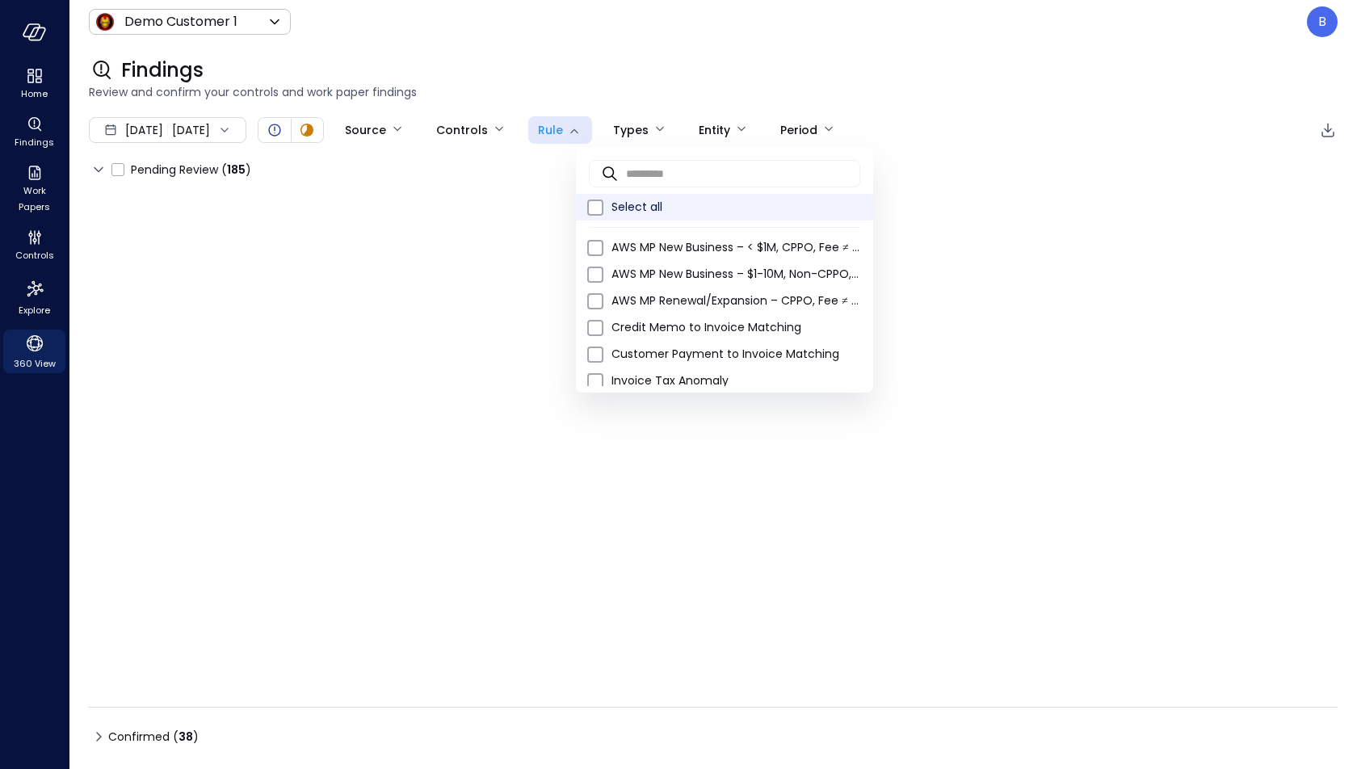
click at [634, 206] on span "Select all" at bounding box center [736, 207] width 249 height 17
type input "**********"
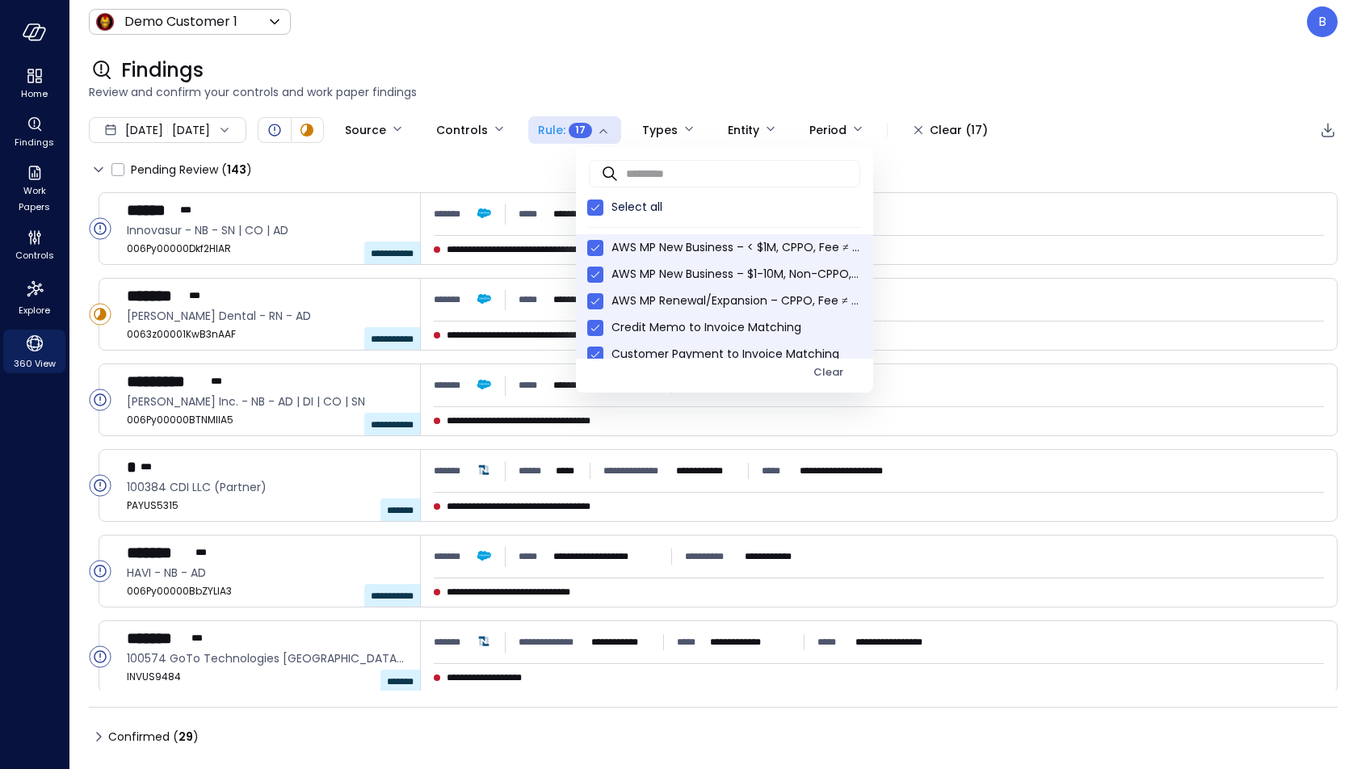
click at [589, 74] on div at bounding box center [678, 384] width 1357 height 769
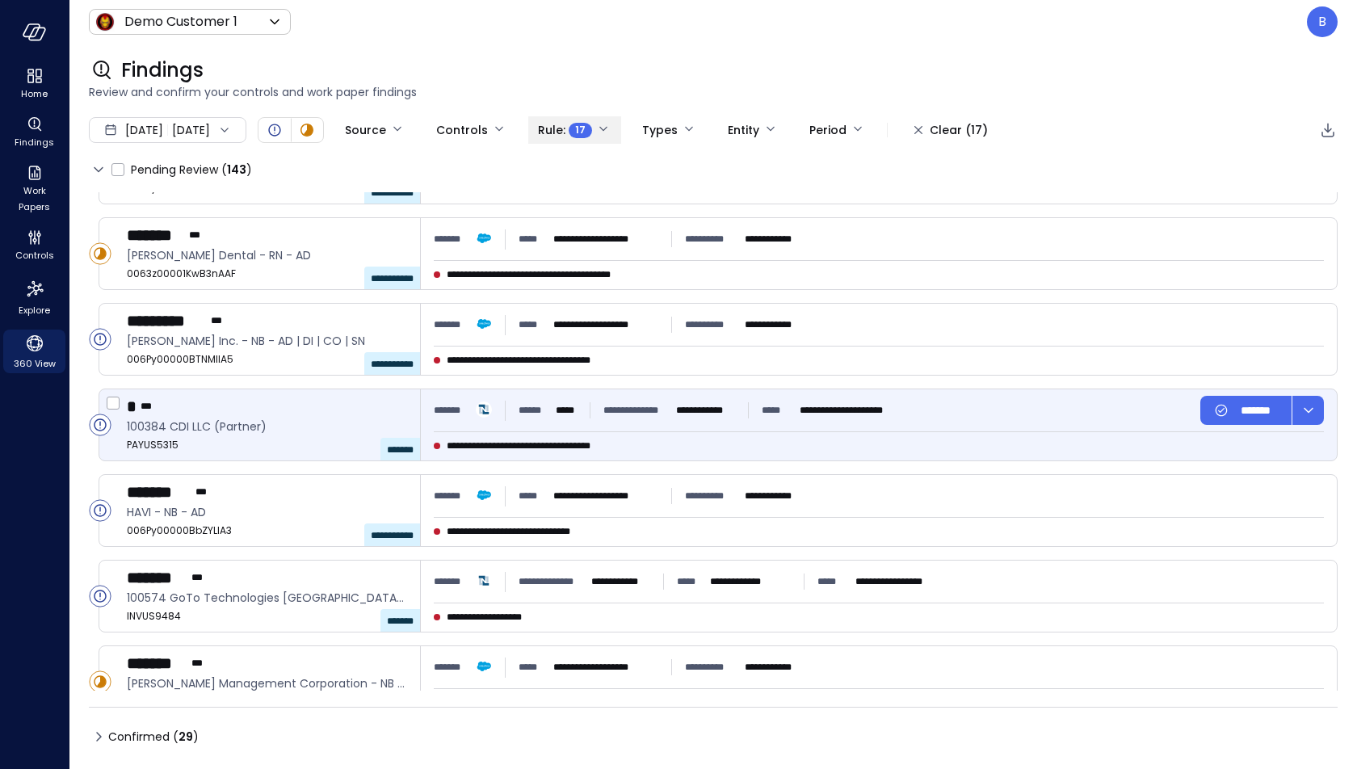
scroll to position [61, 0]
click at [578, 439] on span "**********" at bounding box center [544, 445] width 194 height 16
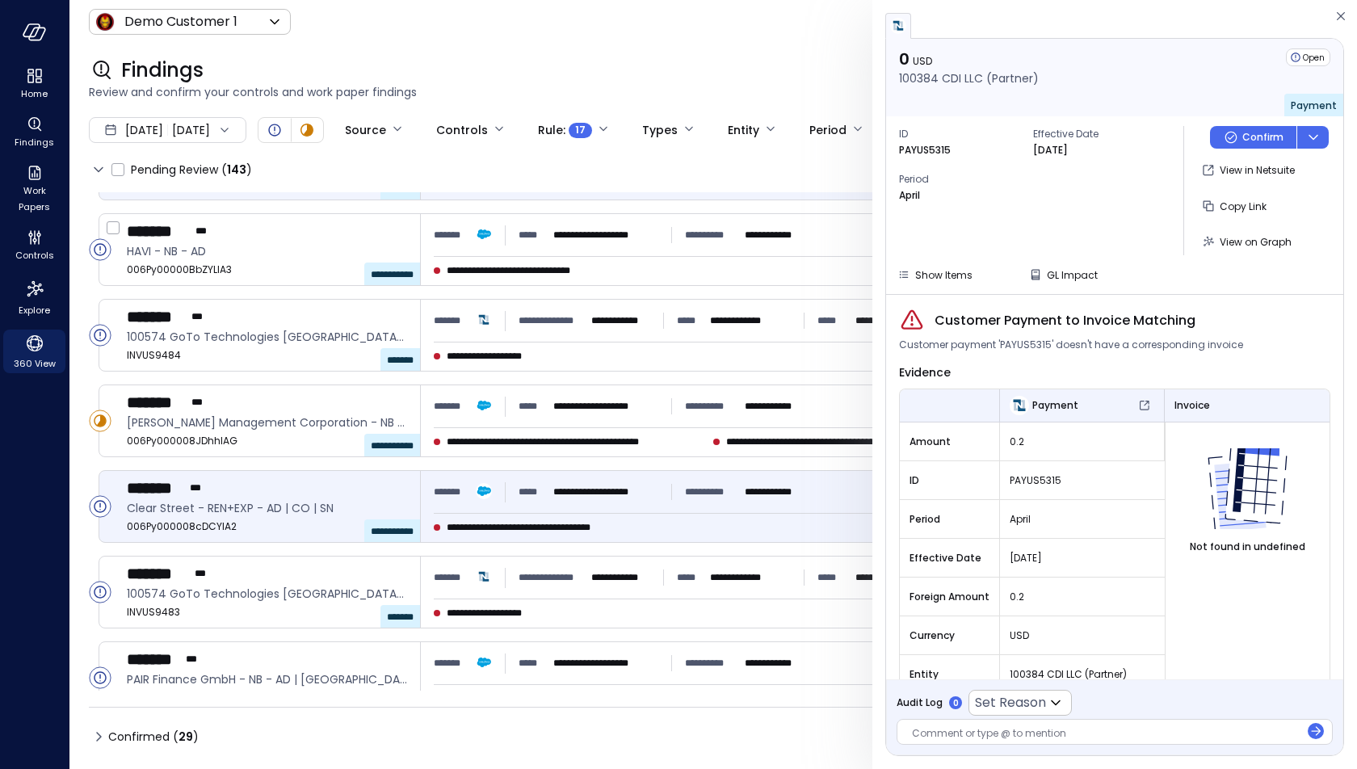
scroll to position [327, 0]
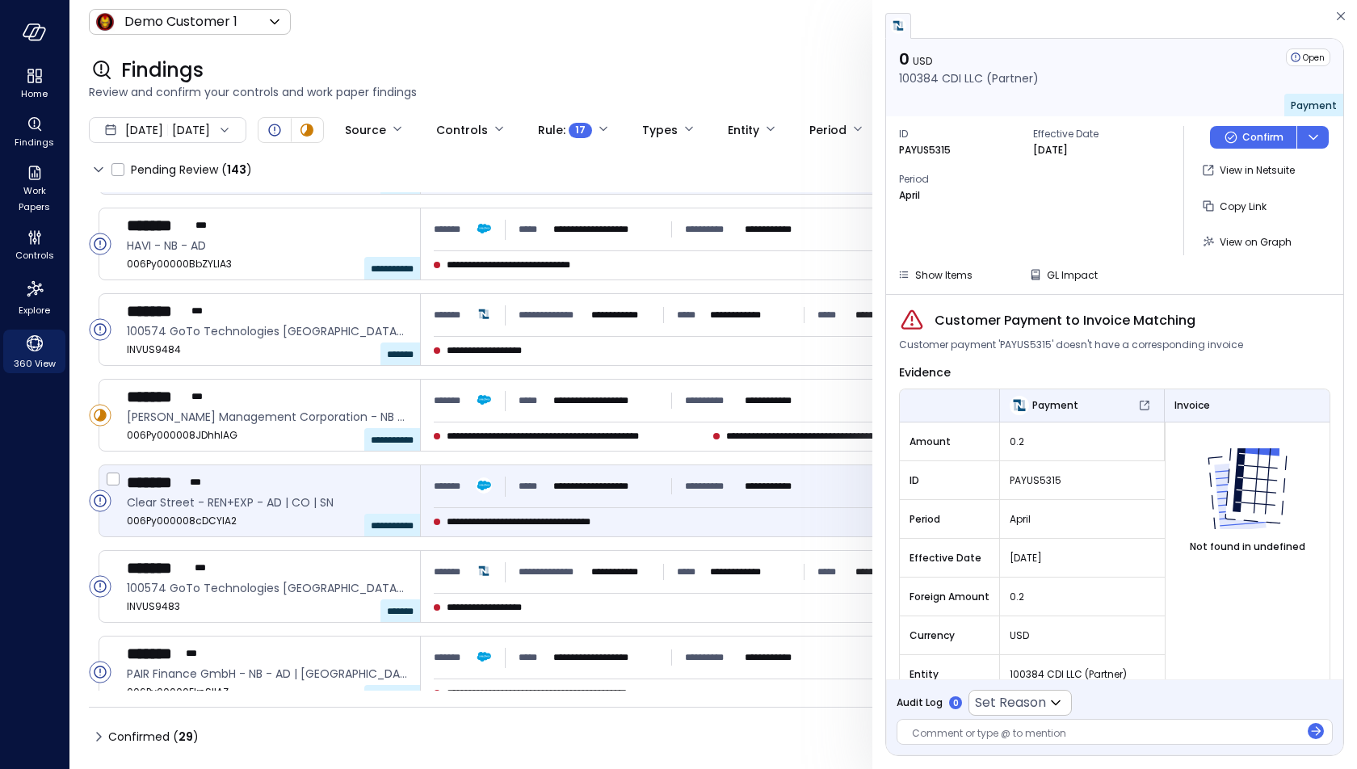
click at [545, 510] on div "**********" at bounding box center [879, 500] width 916 height 71
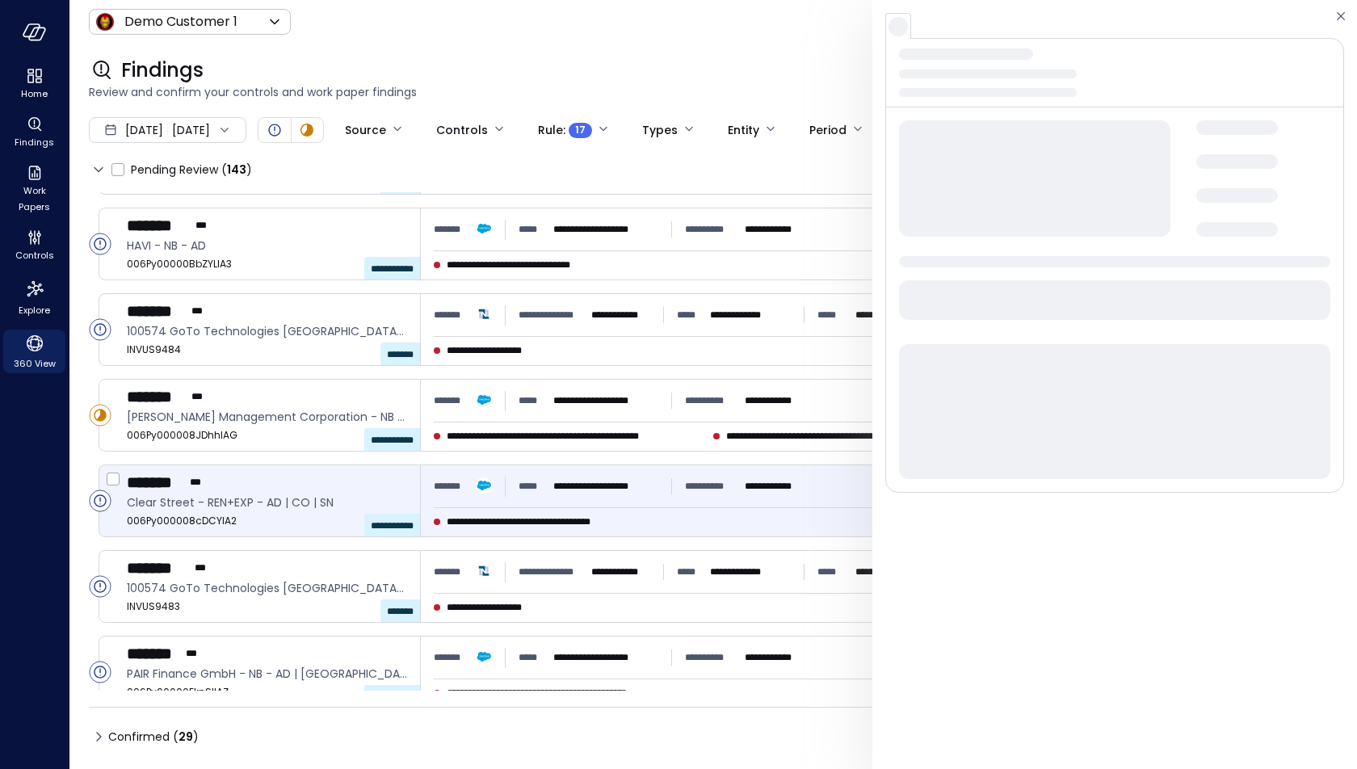
click at [555, 514] on span "**********" at bounding box center [534, 522] width 175 height 16
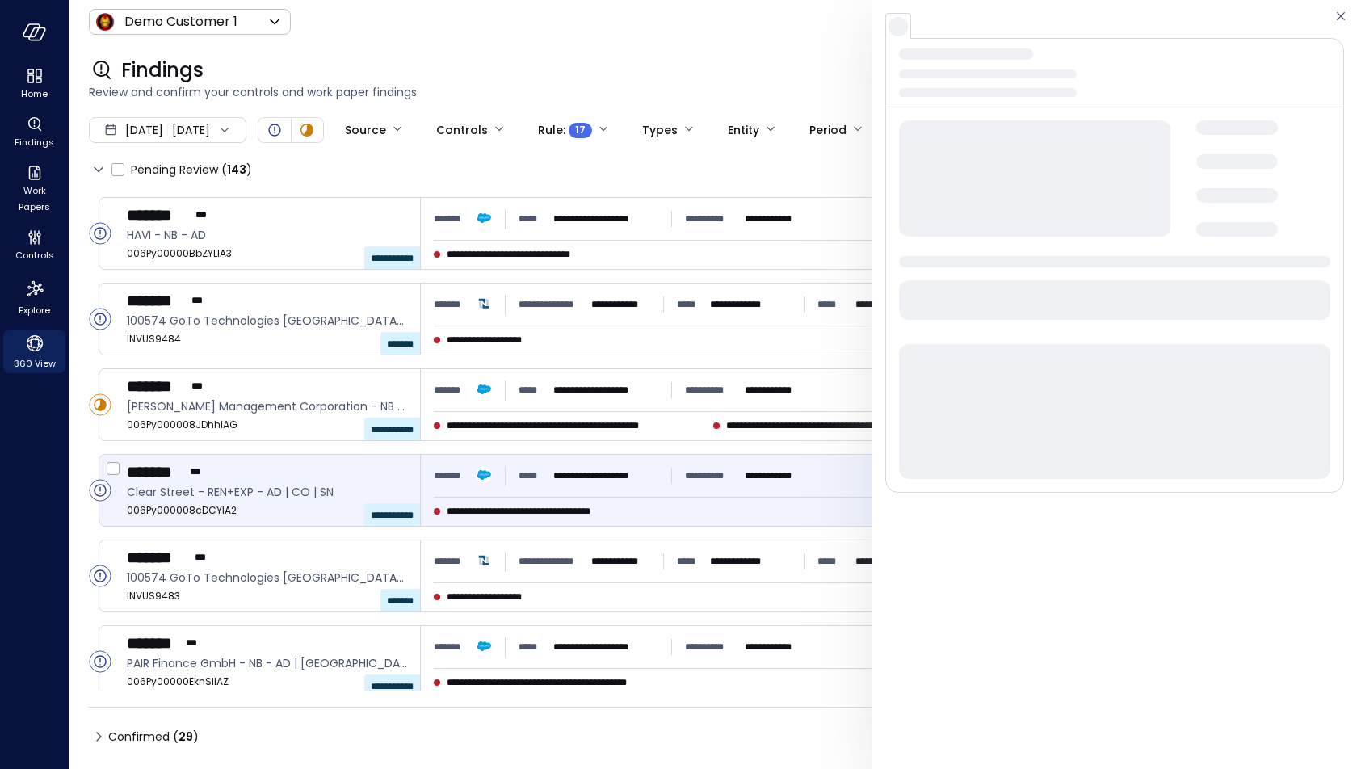
scroll to position [375, 0]
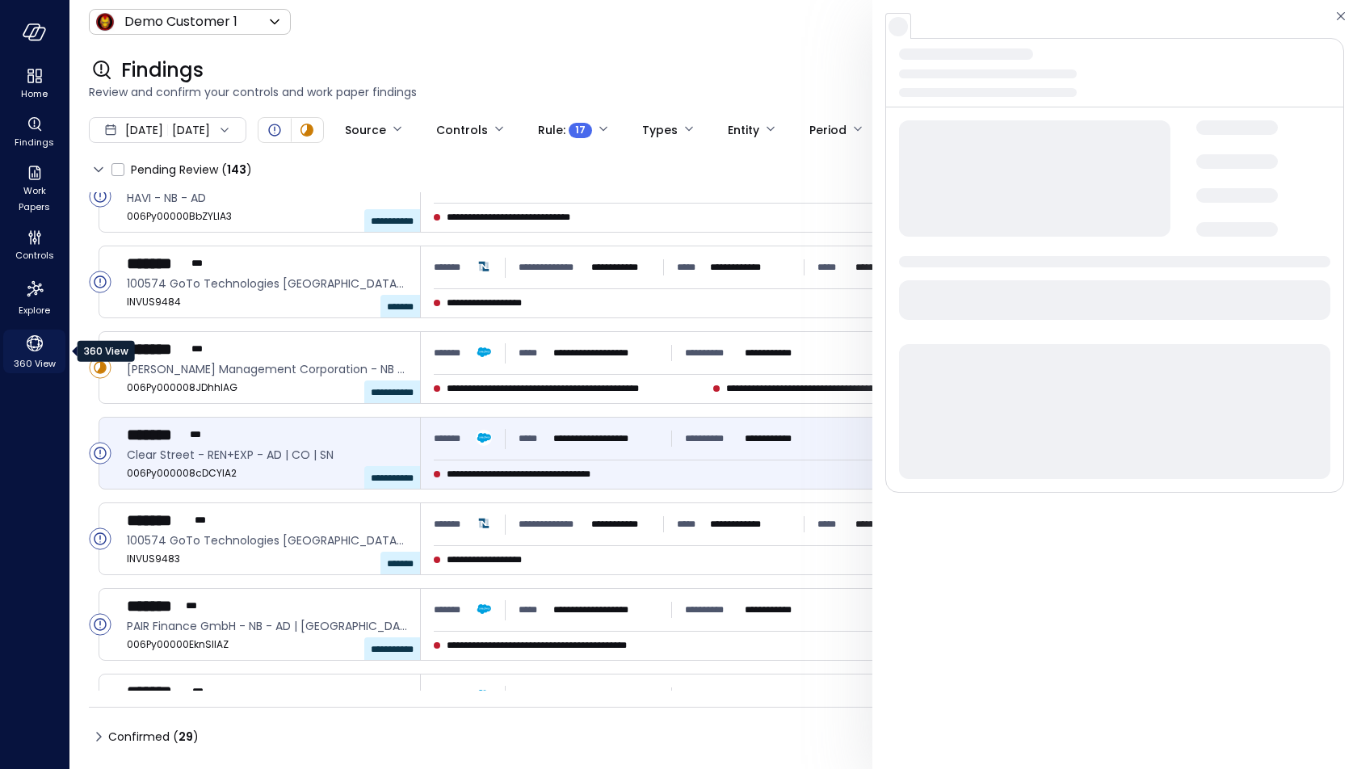
click at [39, 351] on icon "360 View" at bounding box center [35, 343] width 24 height 24
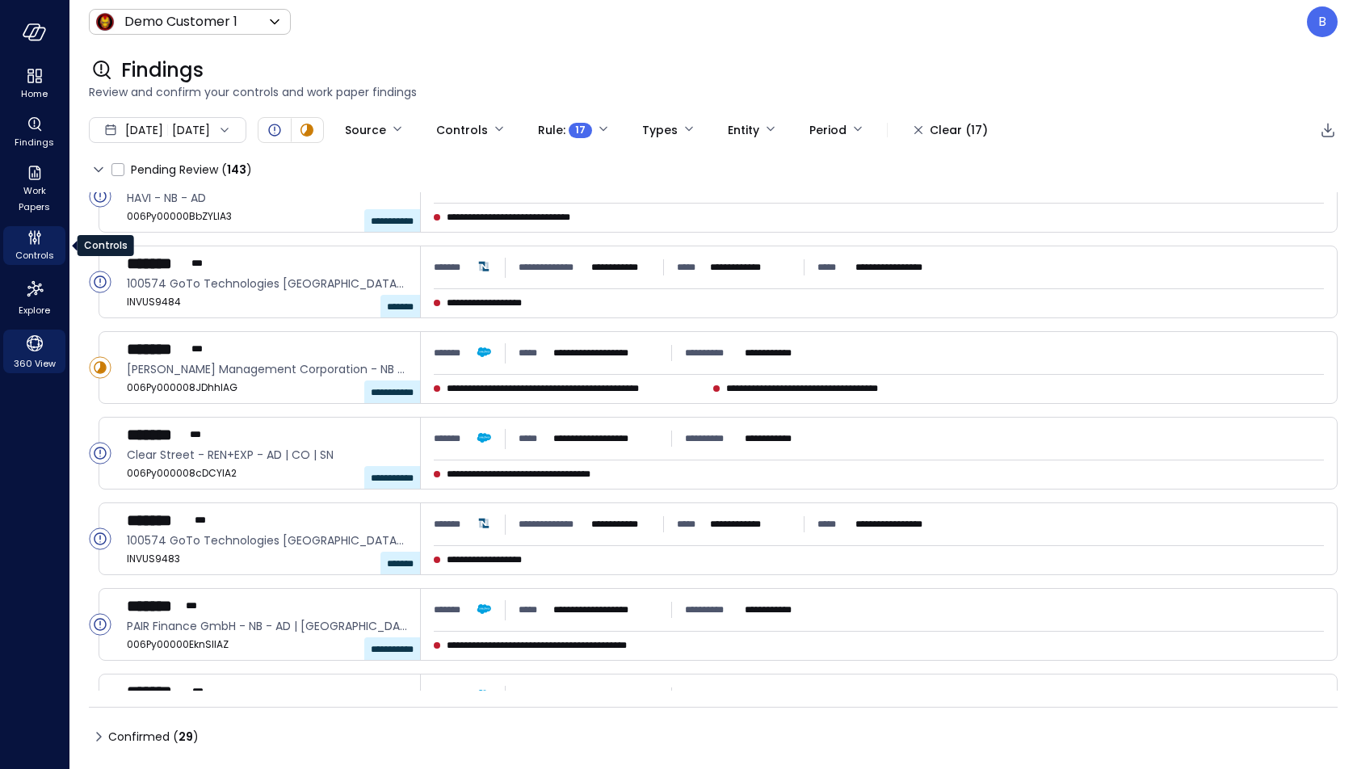
click at [32, 237] on icon "Controls" at bounding box center [34, 237] width 19 height 19
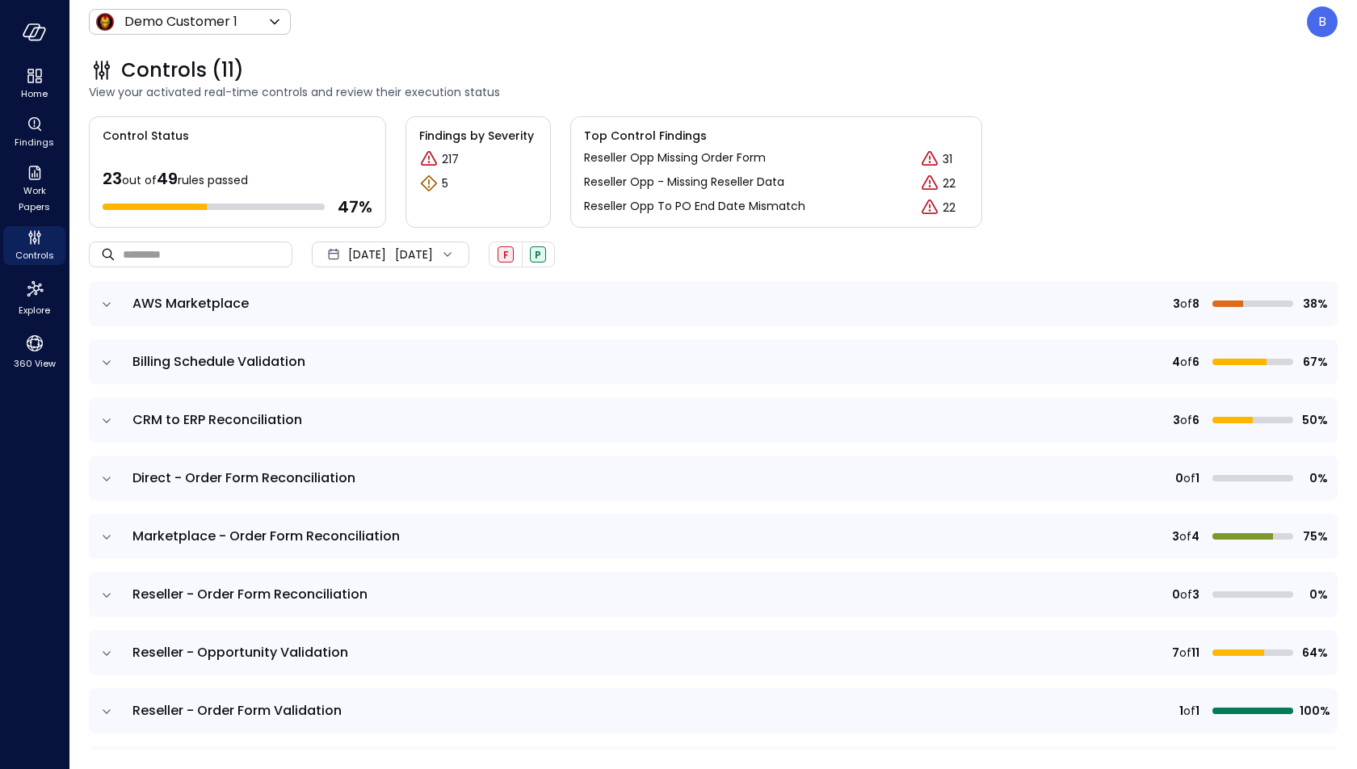
click at [99, 309] on icon "expand row" at bounding box center [107, 304] width 16 height 16
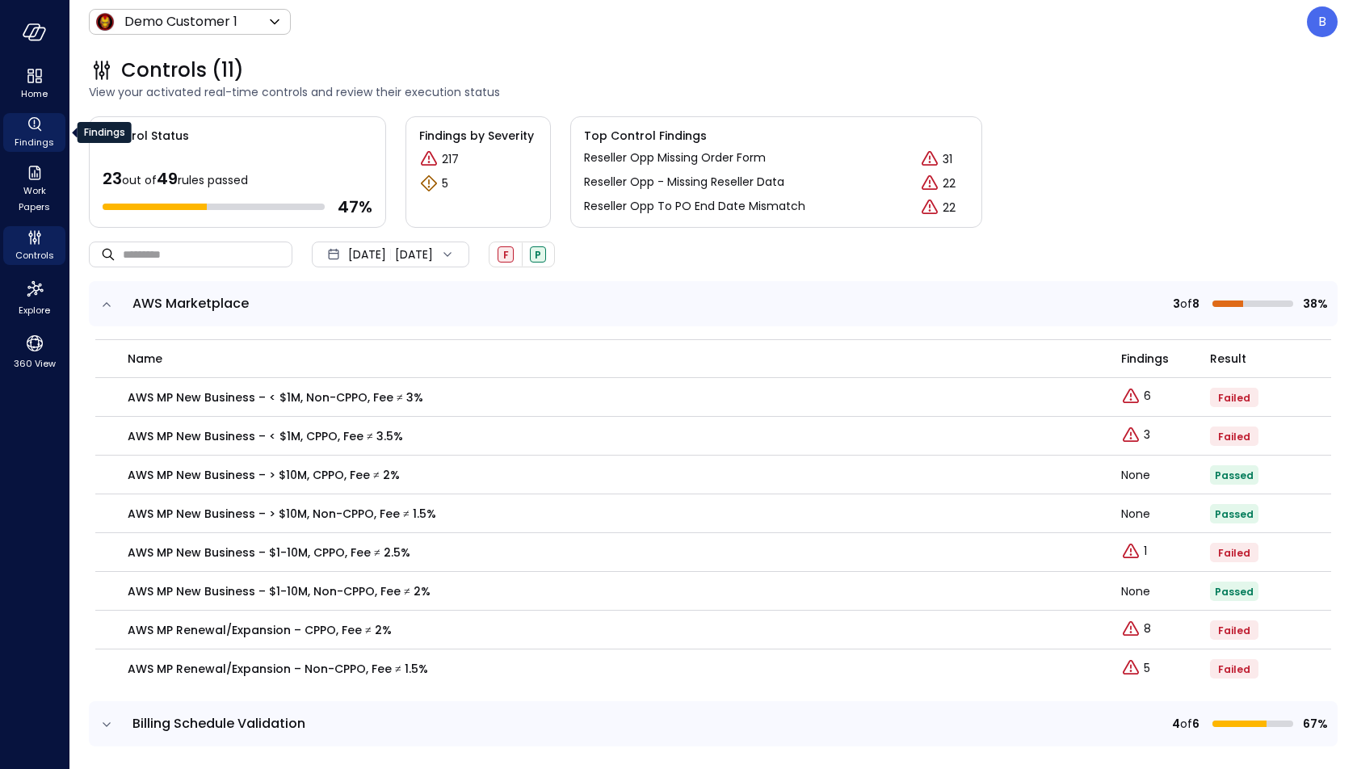
click at [42, 132] on icon "Findings" at bounding box center [34, 124] width 19 height 19
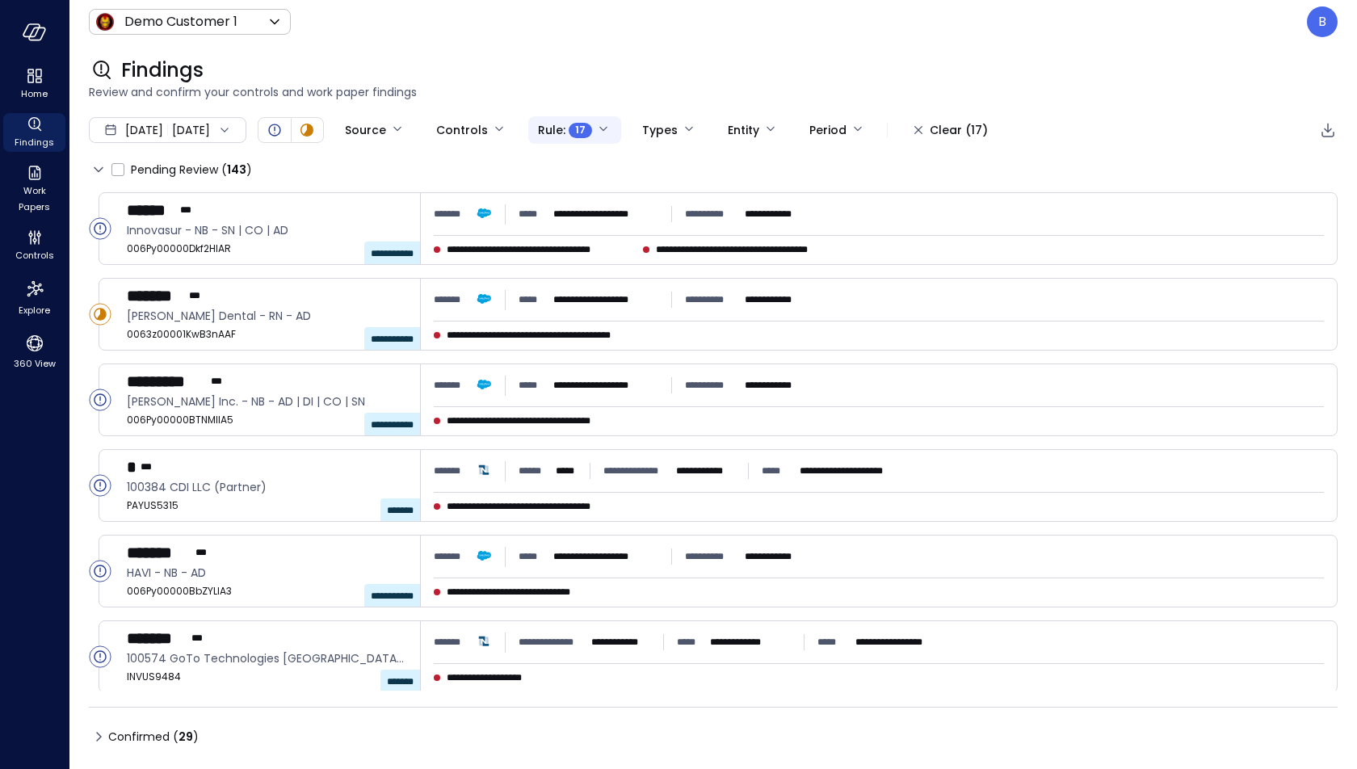
click at [641, 139] on body "**********" at bounding box center [678, 384] width 1357 height 769
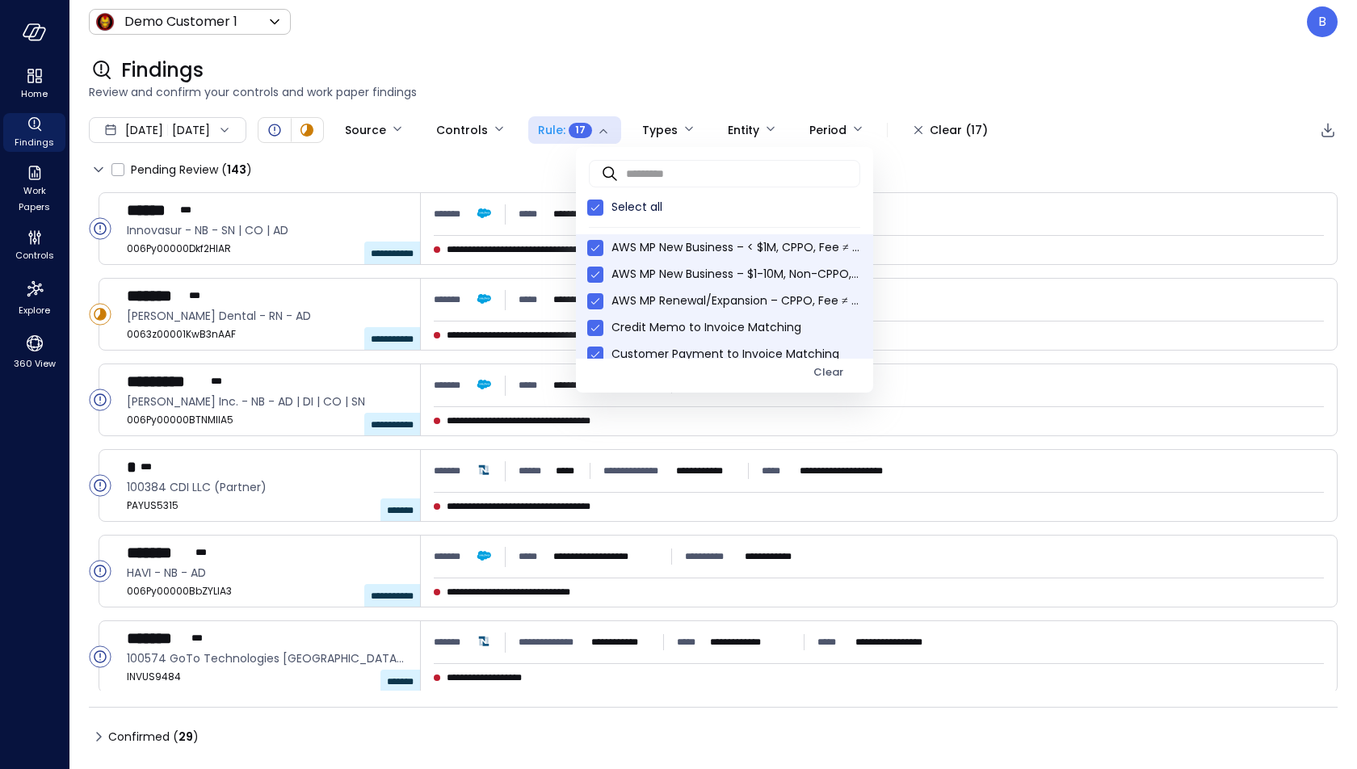
click at [480, 148] on div at bounding box center [678, 384] width 1357 height 769
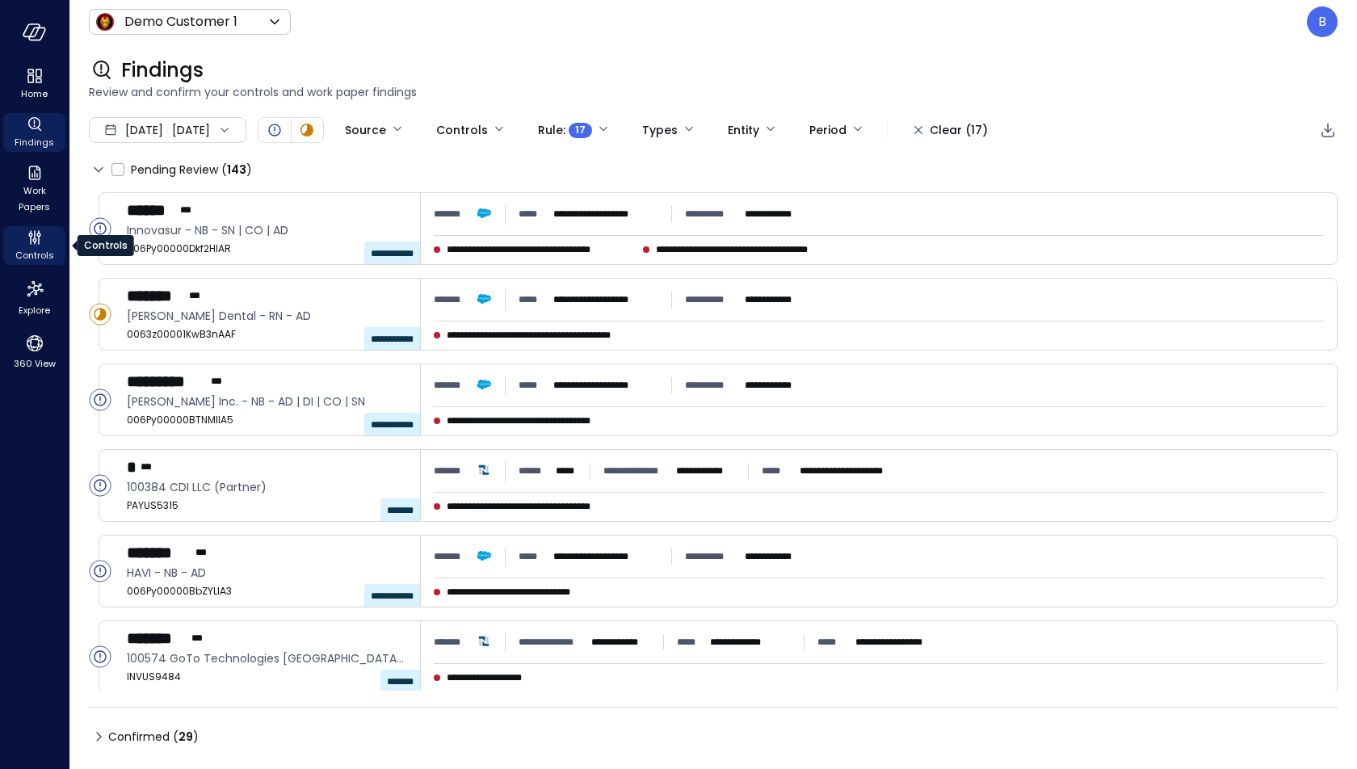
click at [29, 237] on icon "Controls" at bounding box center [34, 237] width 19 height 19
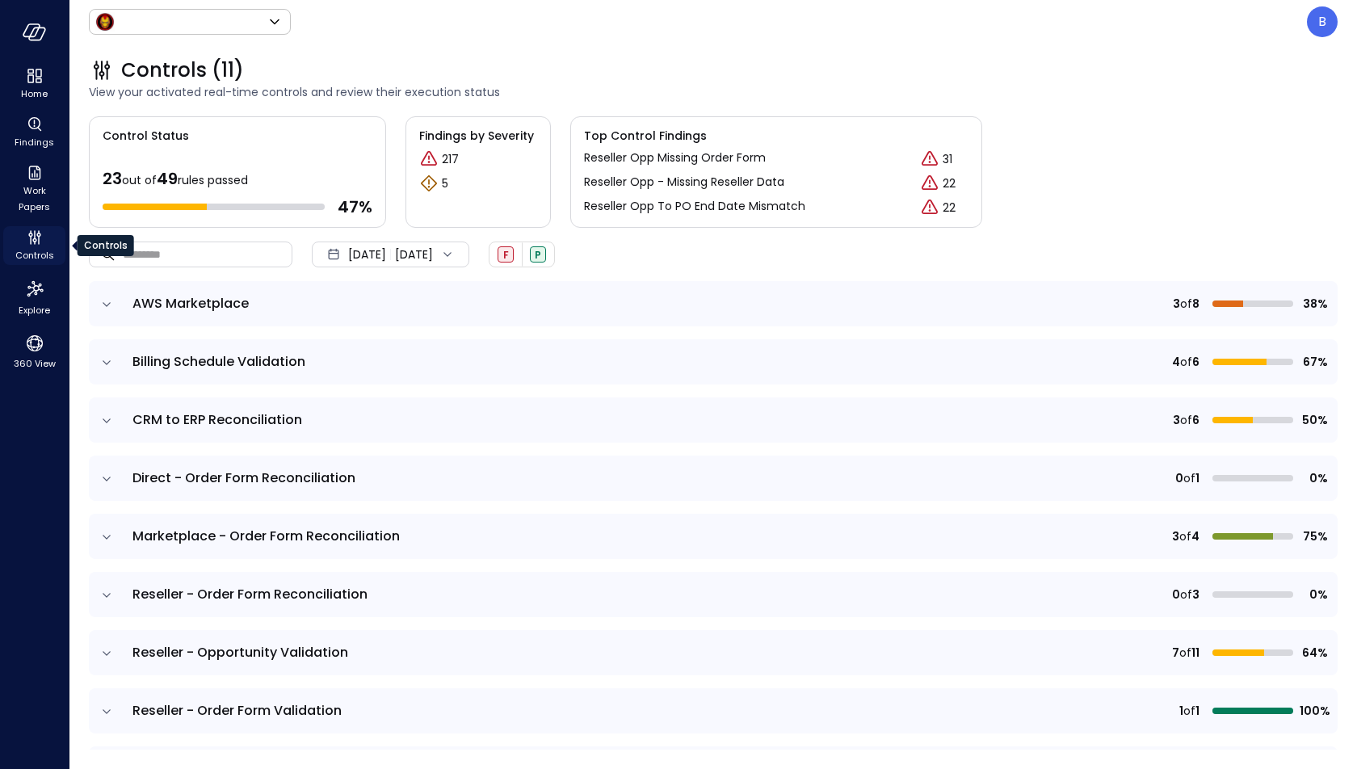
type input "*****"
click at [106, 306] on icon "expand row" at bounding box center [107, 304] width 16 height 16
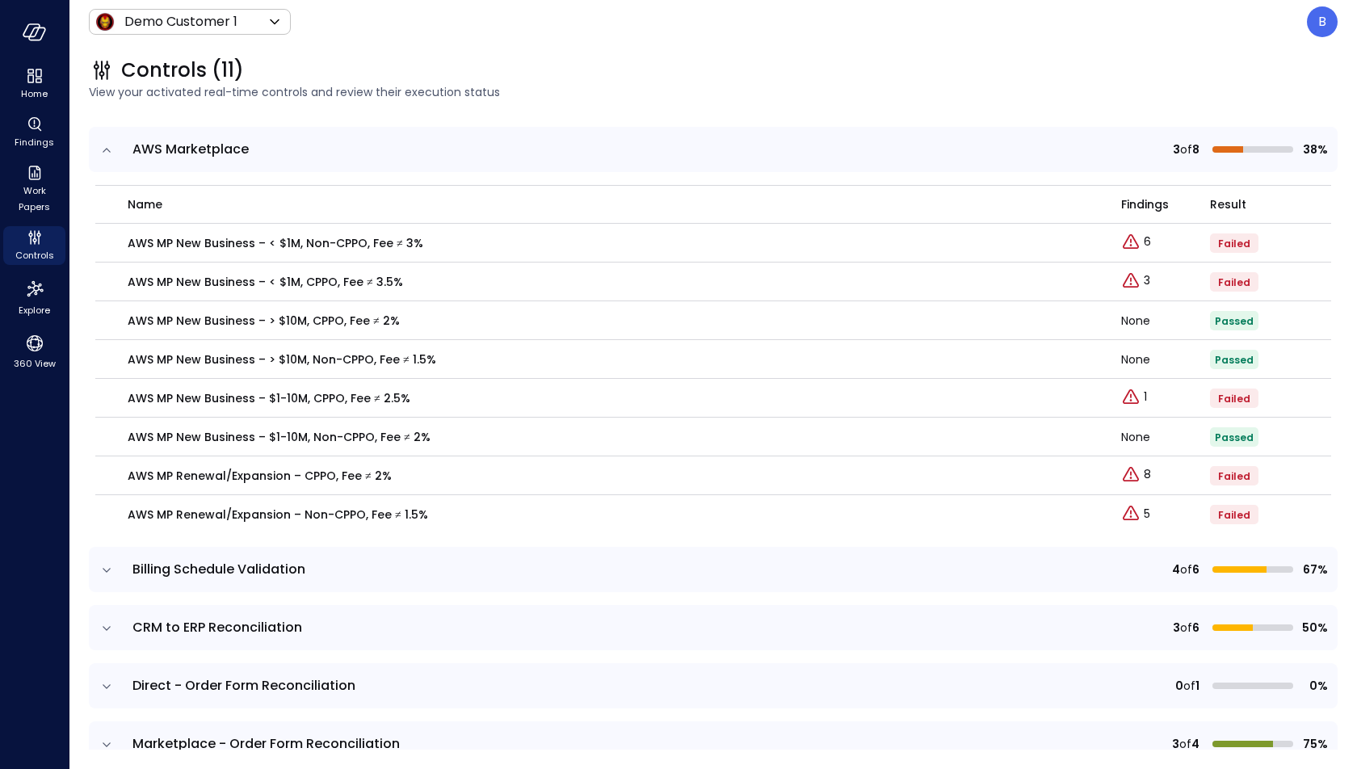
scroll to position [173, 0]
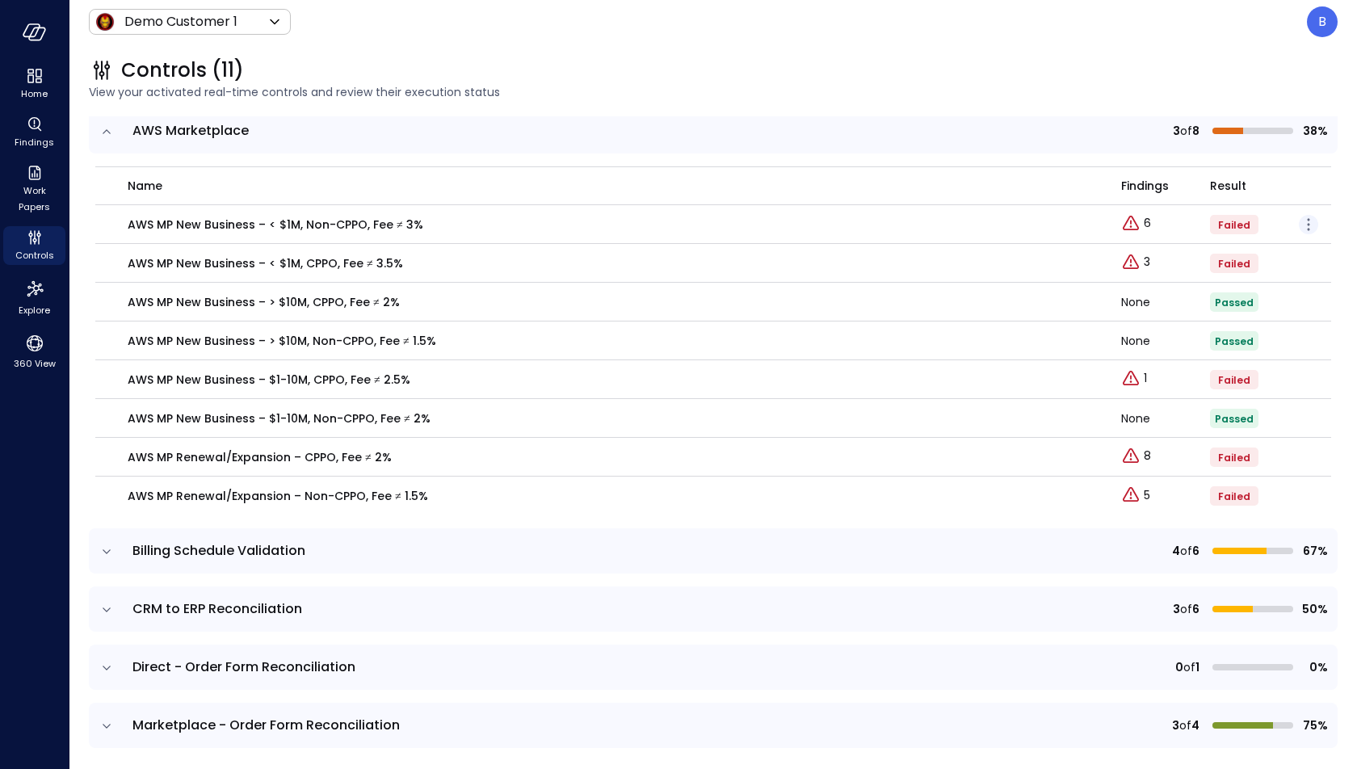
click at [1305, 225] on icon "button" at bounding box center [1308, 224] width 19 height 19
click at [1289, 245] on div "Edit control" at bounding box center [1247, 246] width 94 height 16
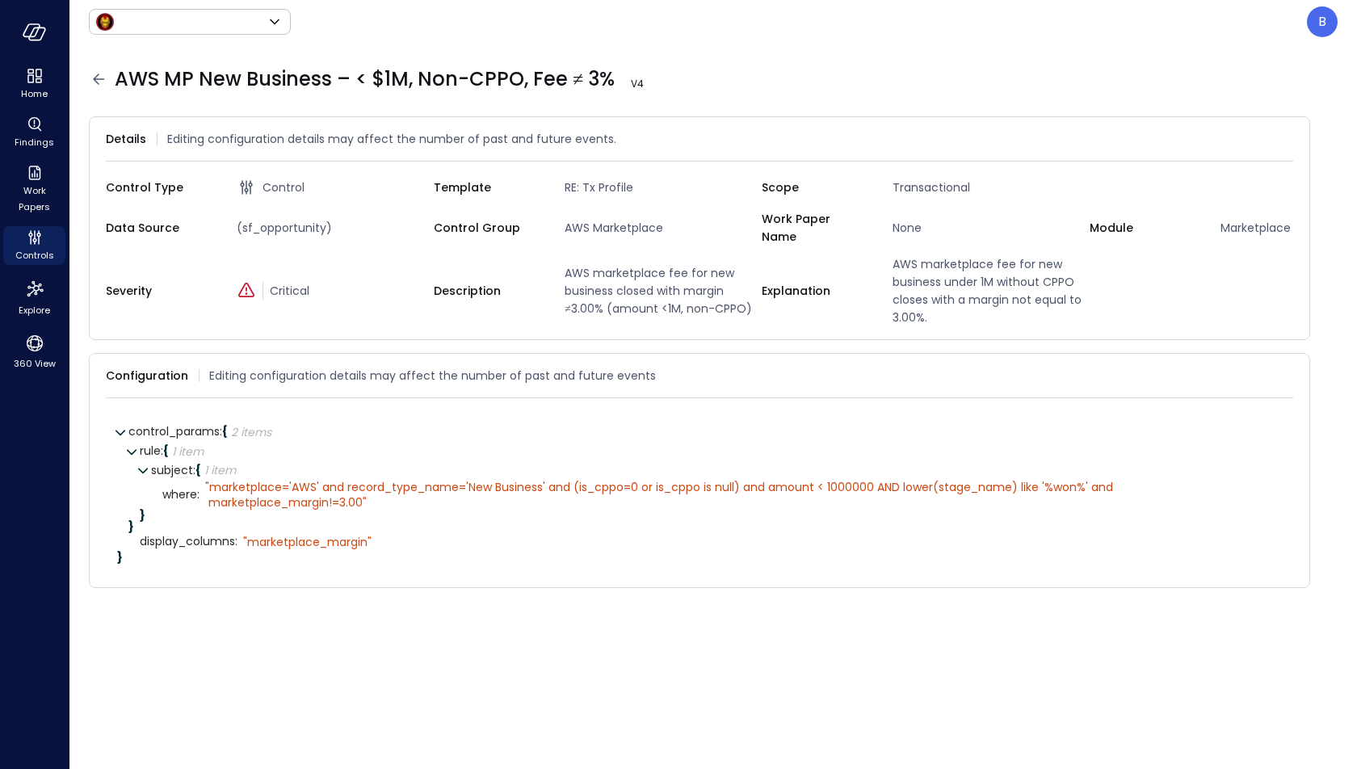
type input "*****"
click at [1289, 368] on icon at bounding box center [1285, 376] width 16 height 16
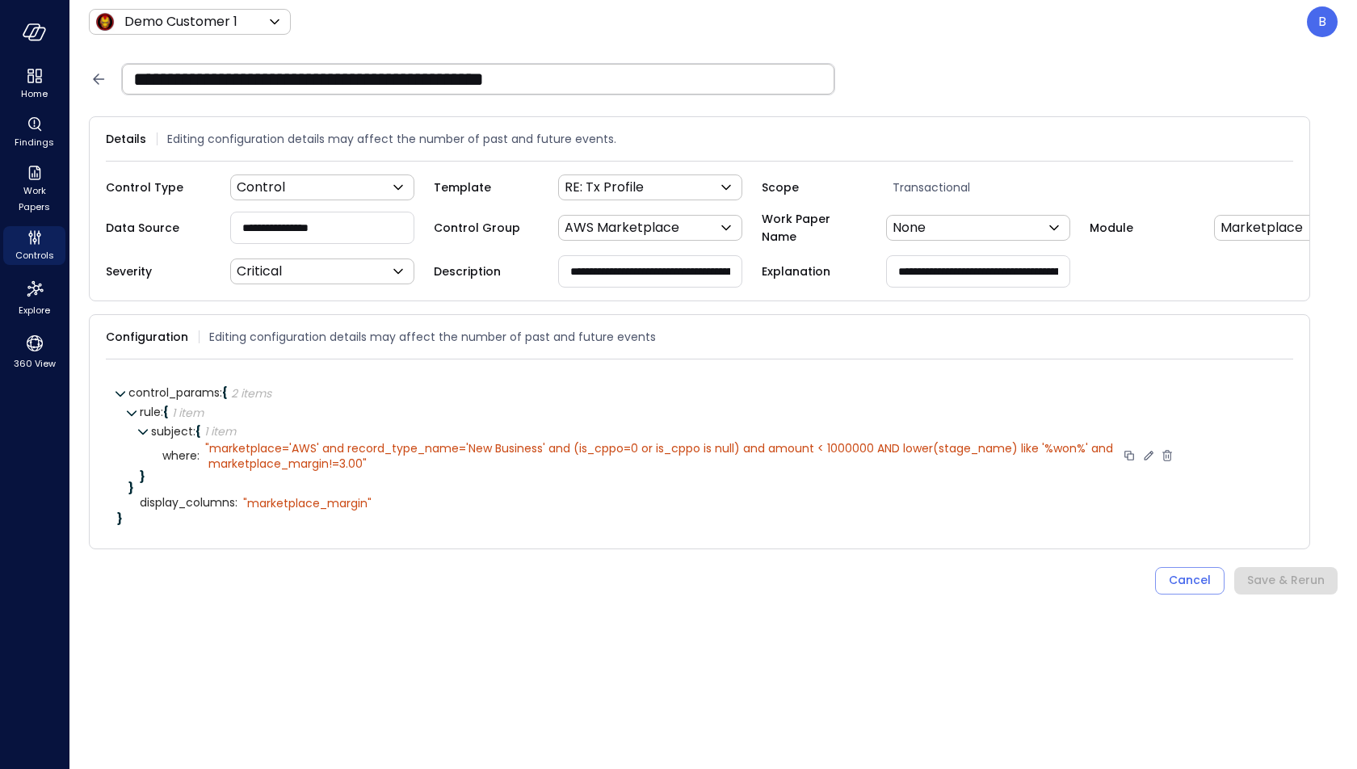
click at [498, 444] on div "" marketplace='AWS' and record_type_name='New Business' and (is_cppo=0 or is_cp…" at bounding box center [660, 455] width 911 height 29
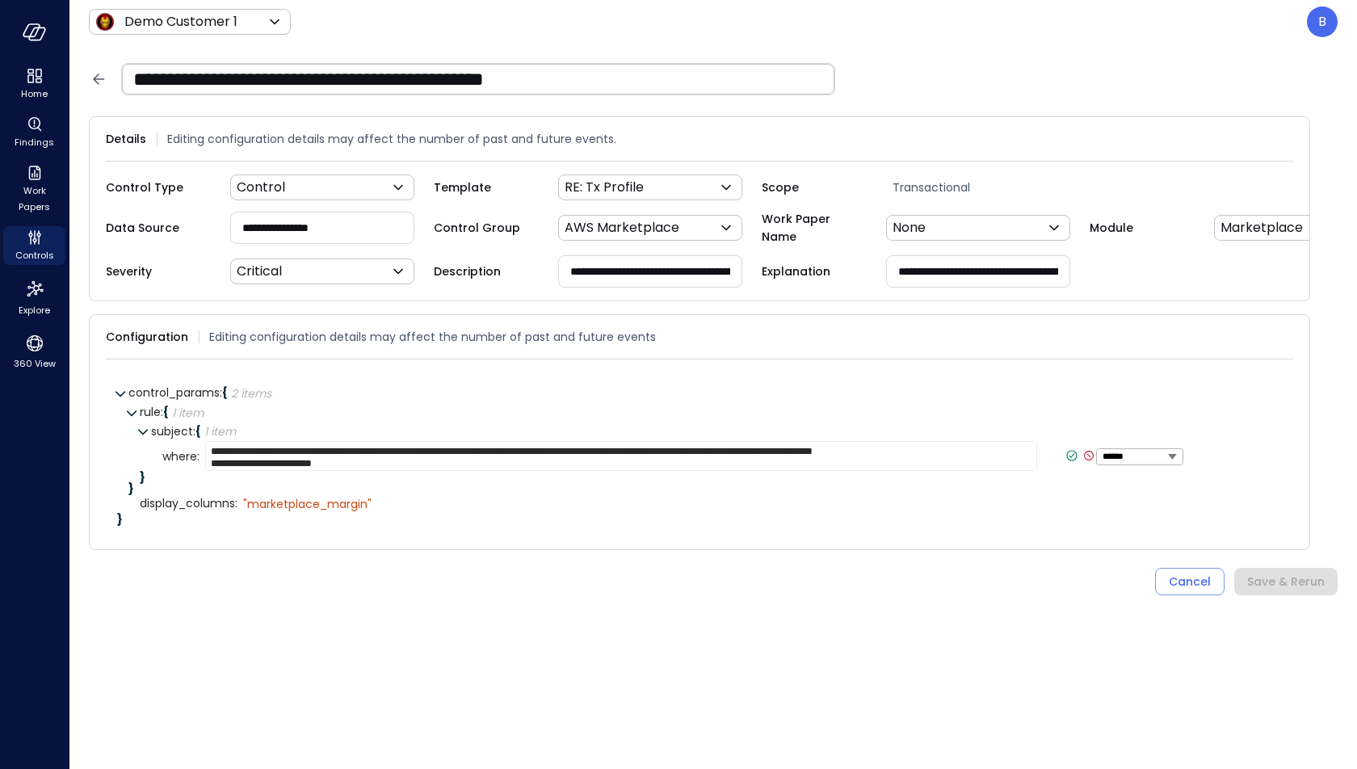
click at [100, 79] on icon at bounding box center [98, 79] width 11 height 11
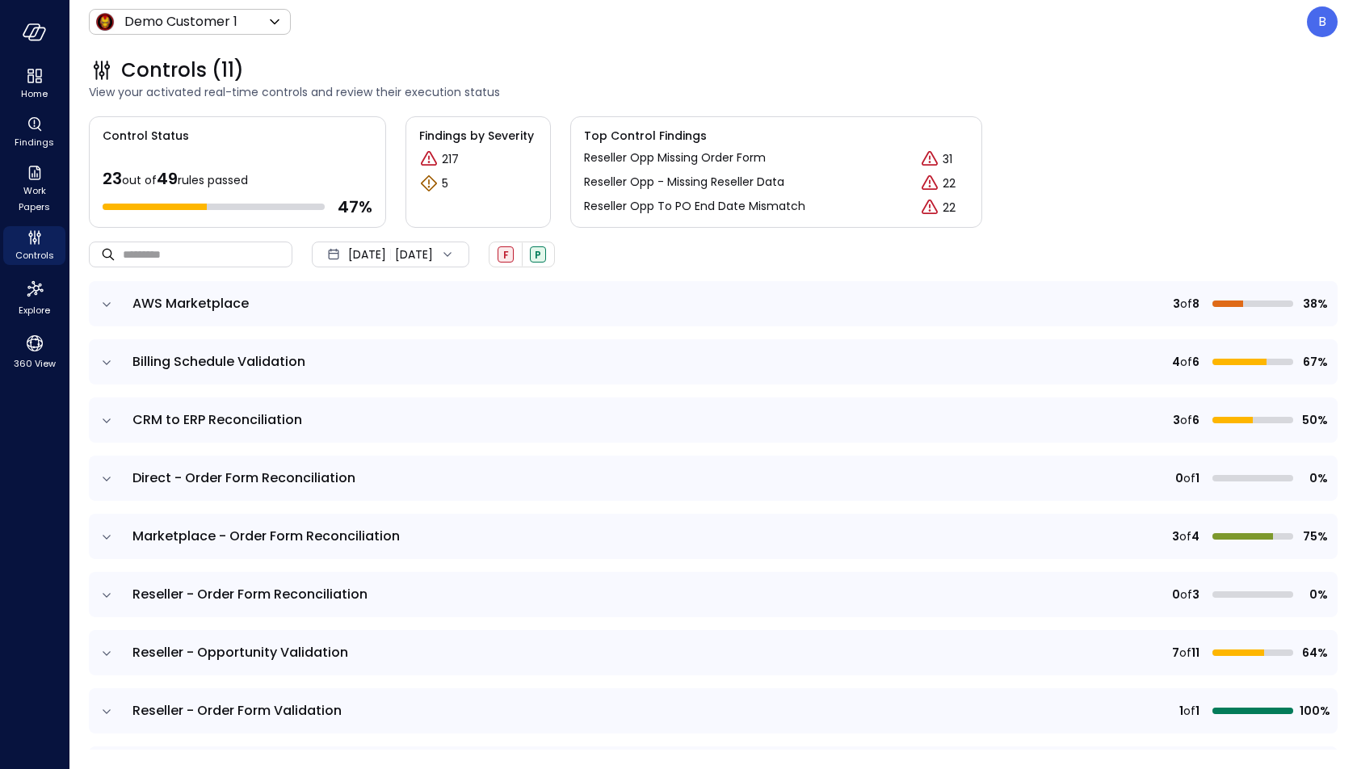
click at [101, 296] on icon "expand row" at bounding box center [107, 304] width 16 height 16
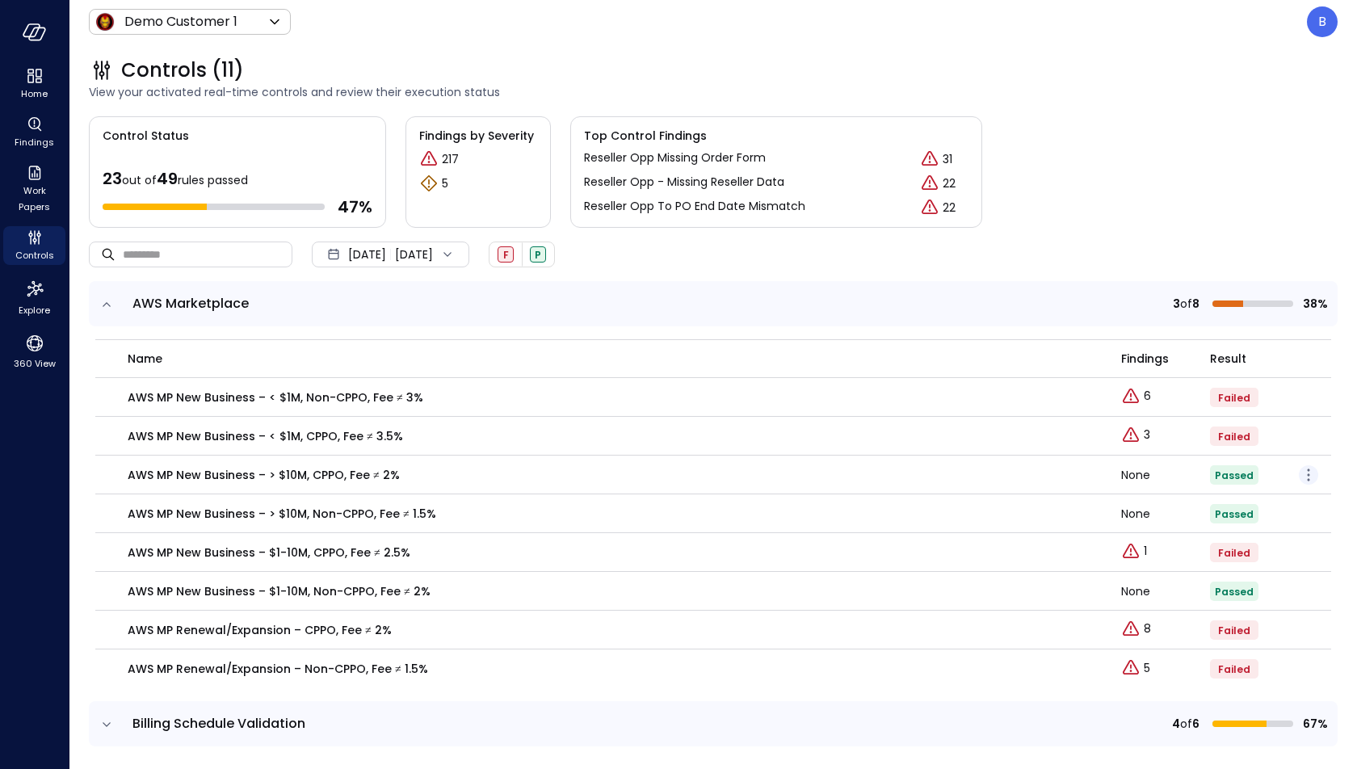
click at [1310, 471] on icon "button" at bounding box center [1308, 474] width 19 height 19
click at [1275, 494] on p "Edit control" at bounding box center [1251, 498] width 64 height 16
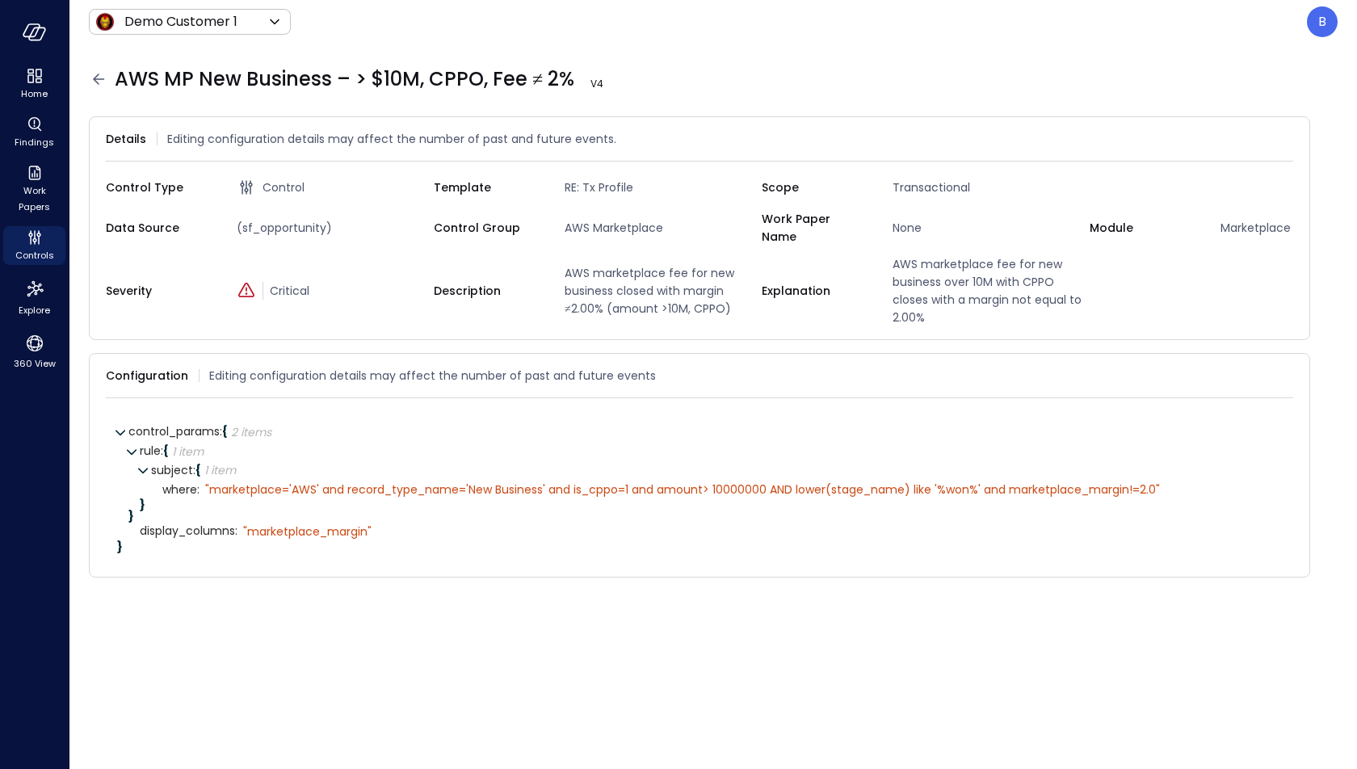
click at [99, 80] on icon at bounding box center [98, 78] width 19 height 19
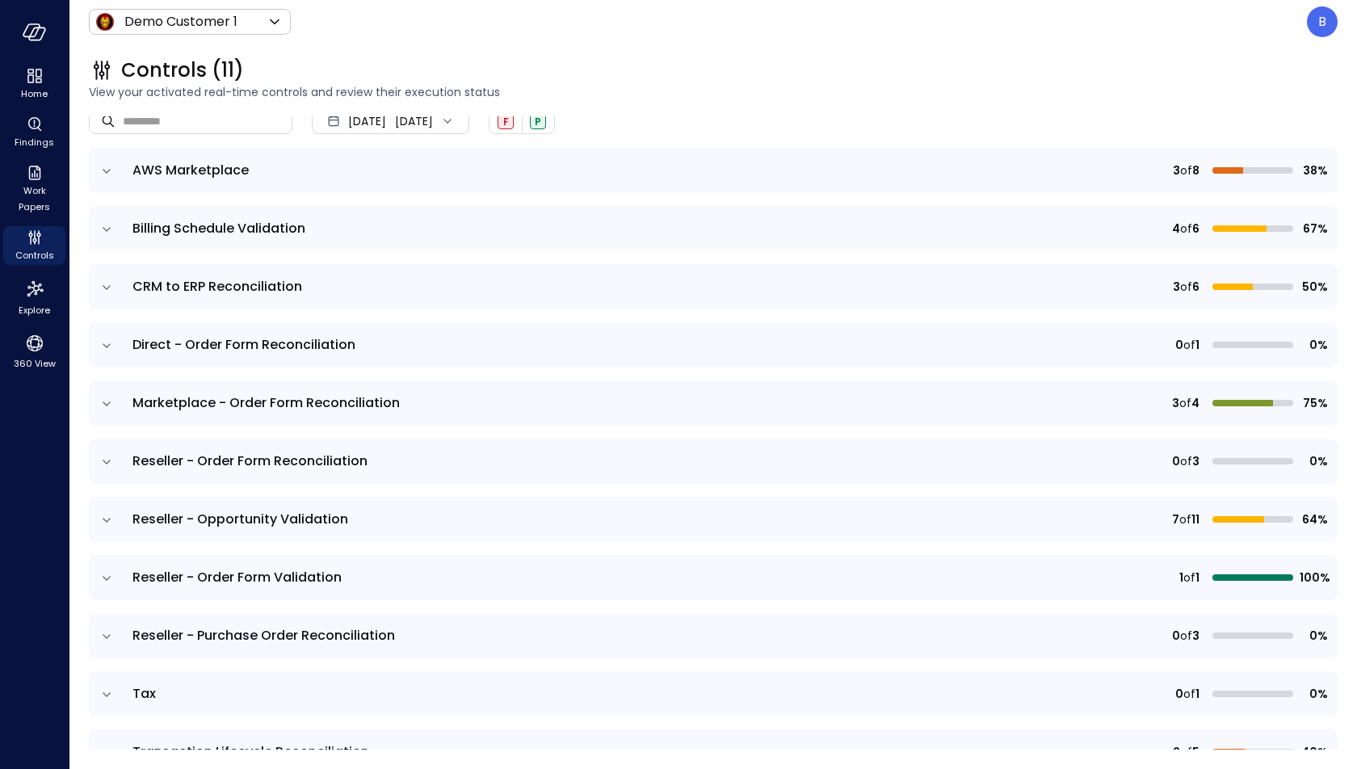
scroll to position [170, 0]
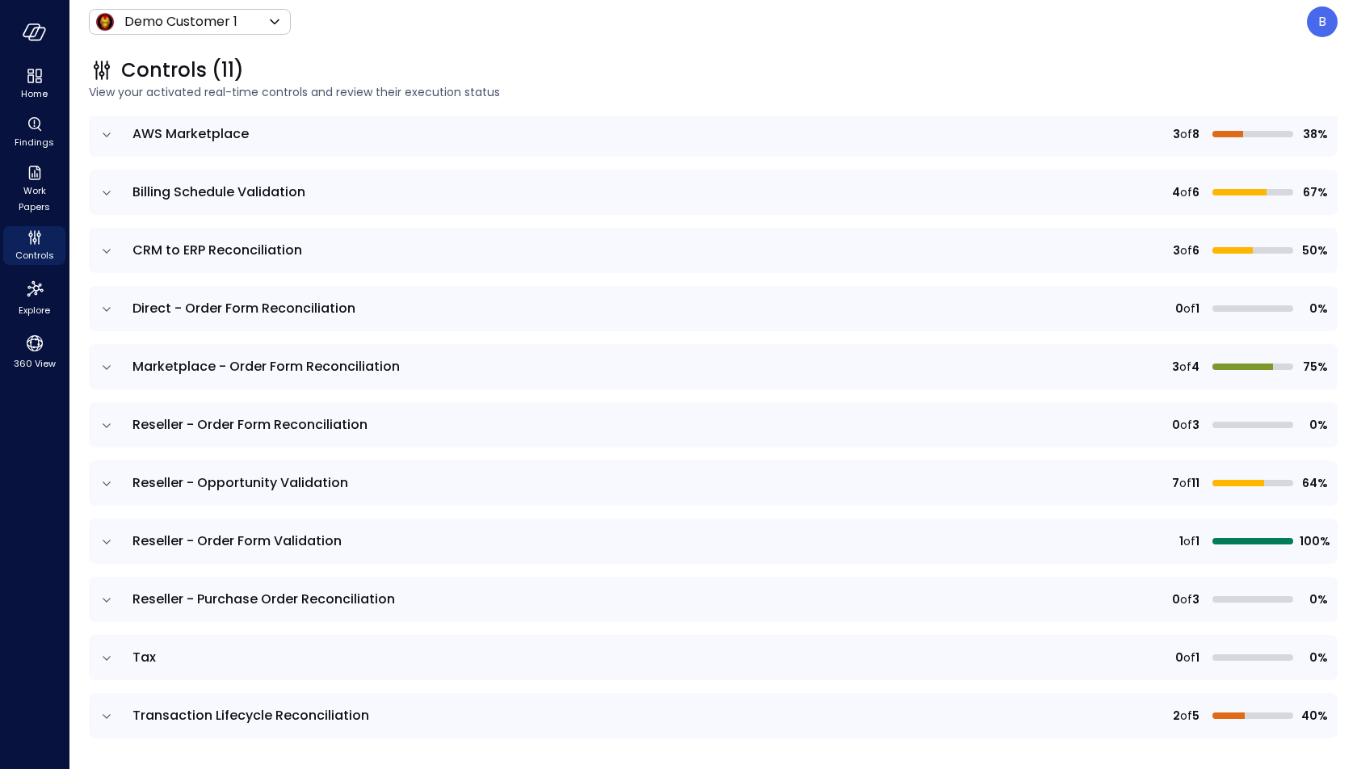
click at [95, 369] on td at bounding box center [106, 366] width 34 height 45
click at [107, 367] on icon "expand row" at bounding box center [107, 367] width 16 height 16
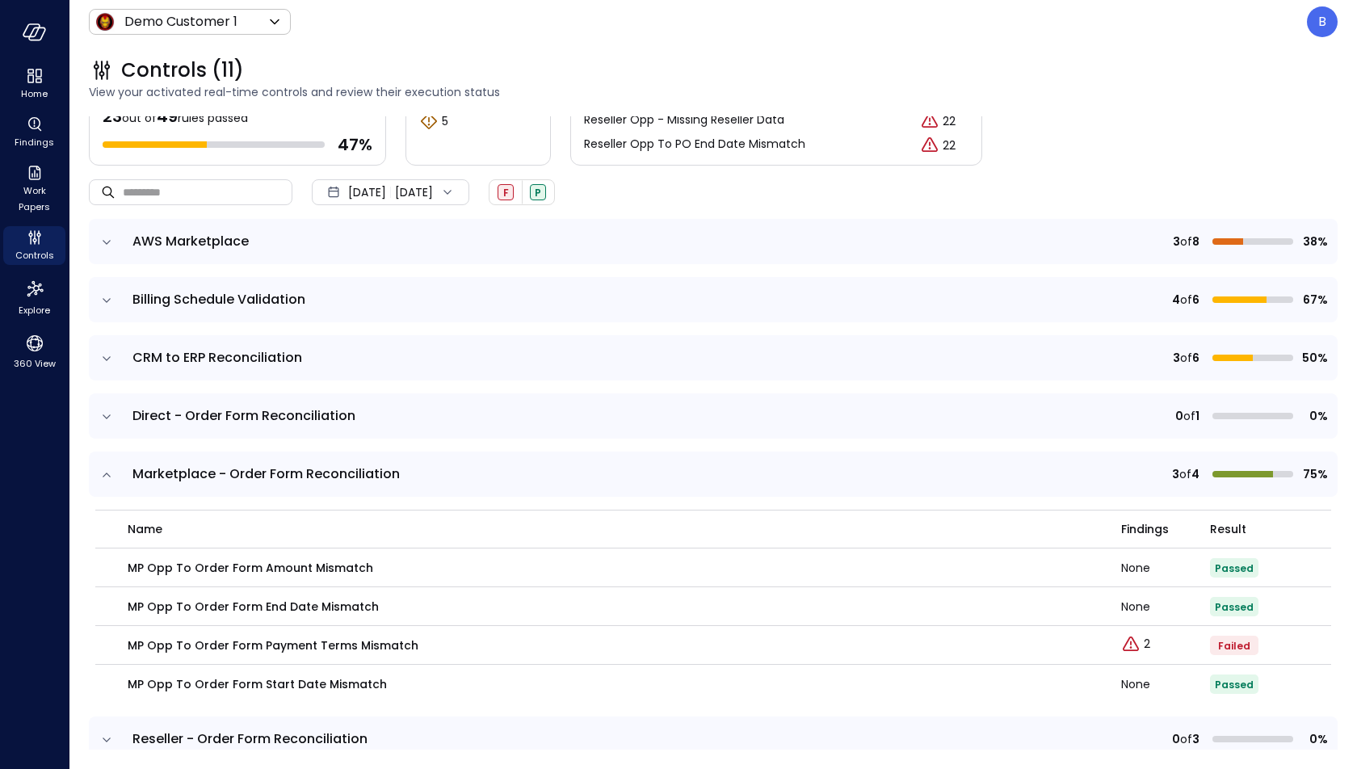
scroll to position [59, 0]
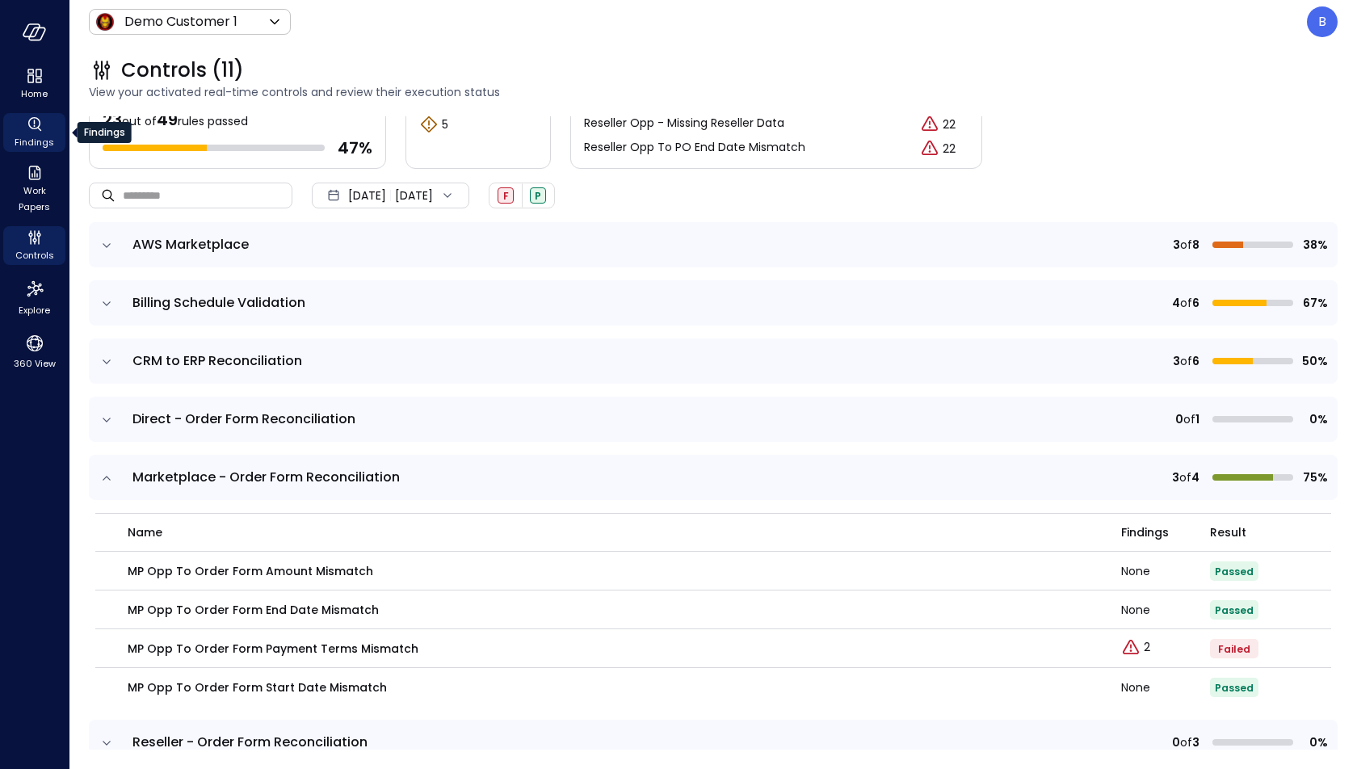
click at [37, 128] on icon "Findings" at bounding box center [39, 129] width 4 height 4
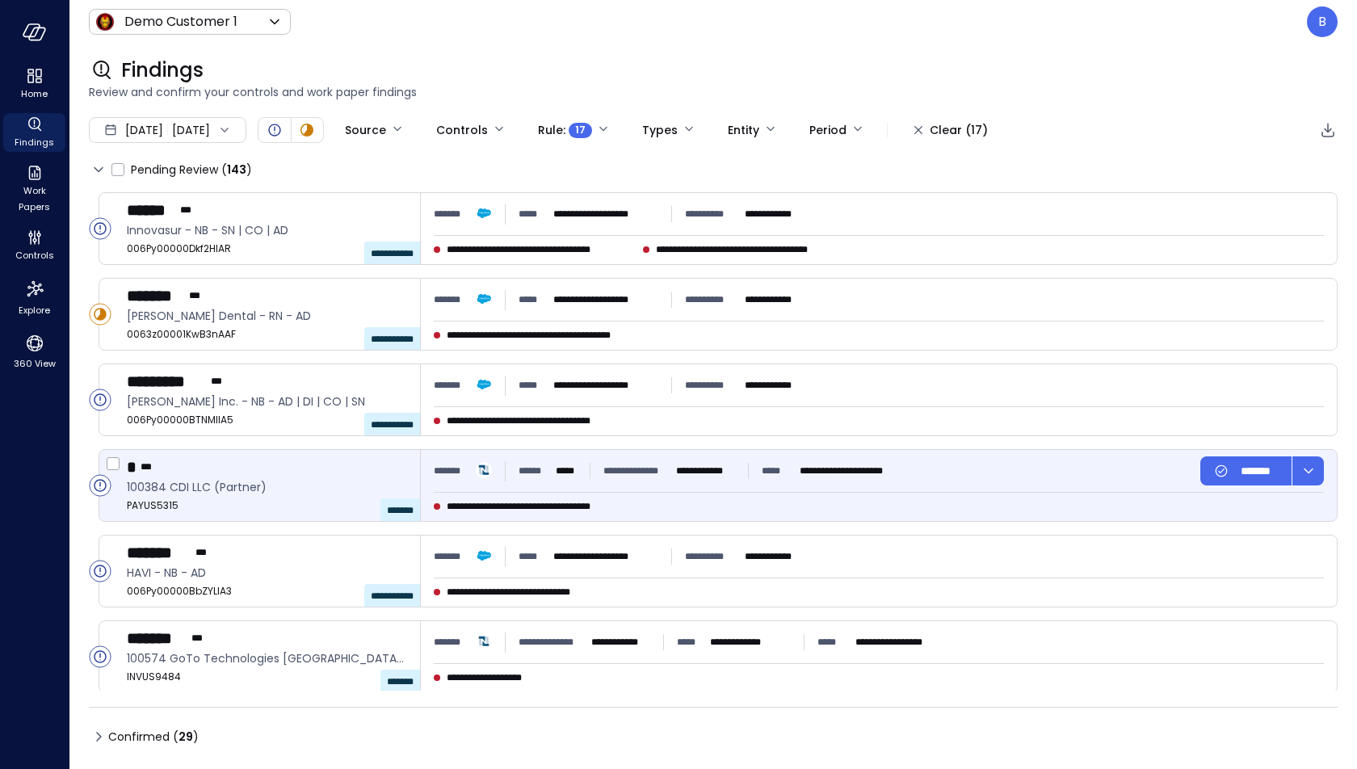
click at [491, 507] on span "**********" at bounding box center [544, 506] width 194 height 16
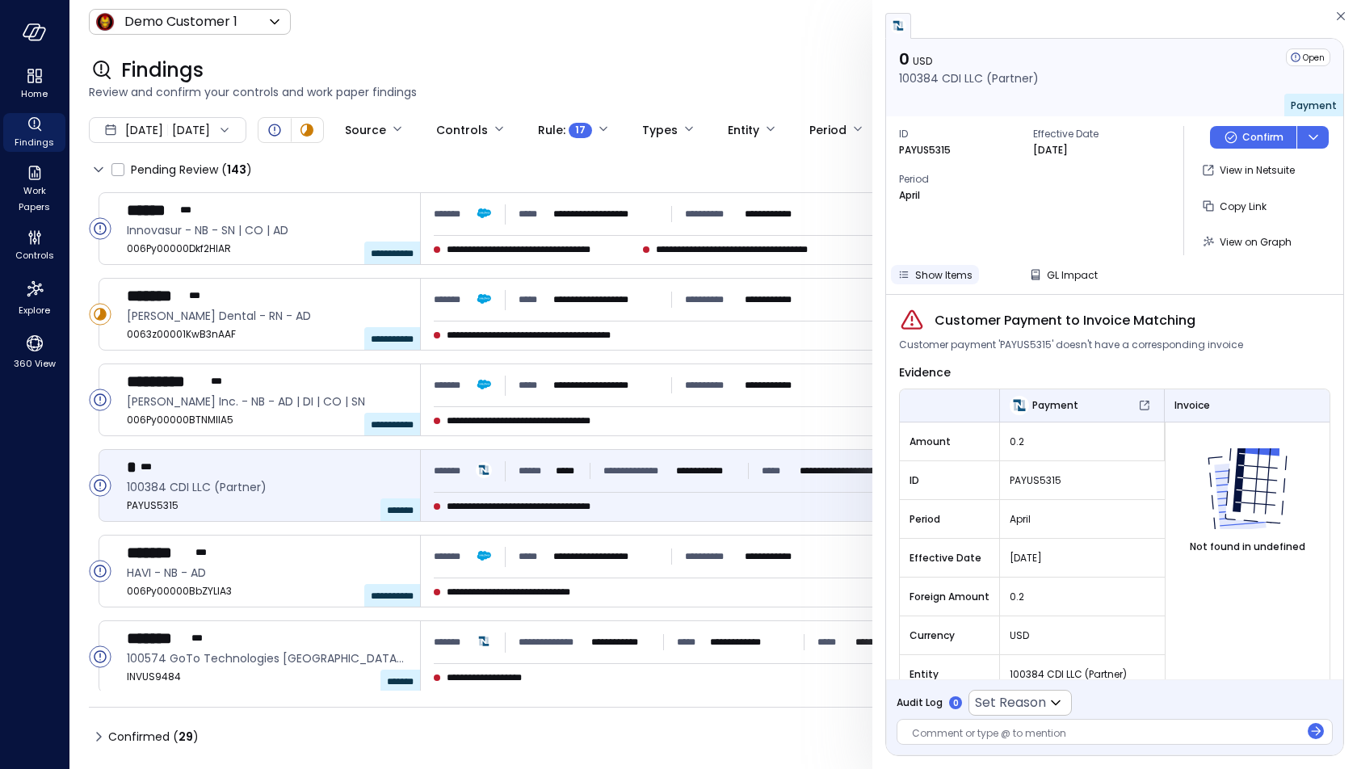
click at [947, 275] on span "Show Items" at bounding box center [943, 275] width 57 height 14
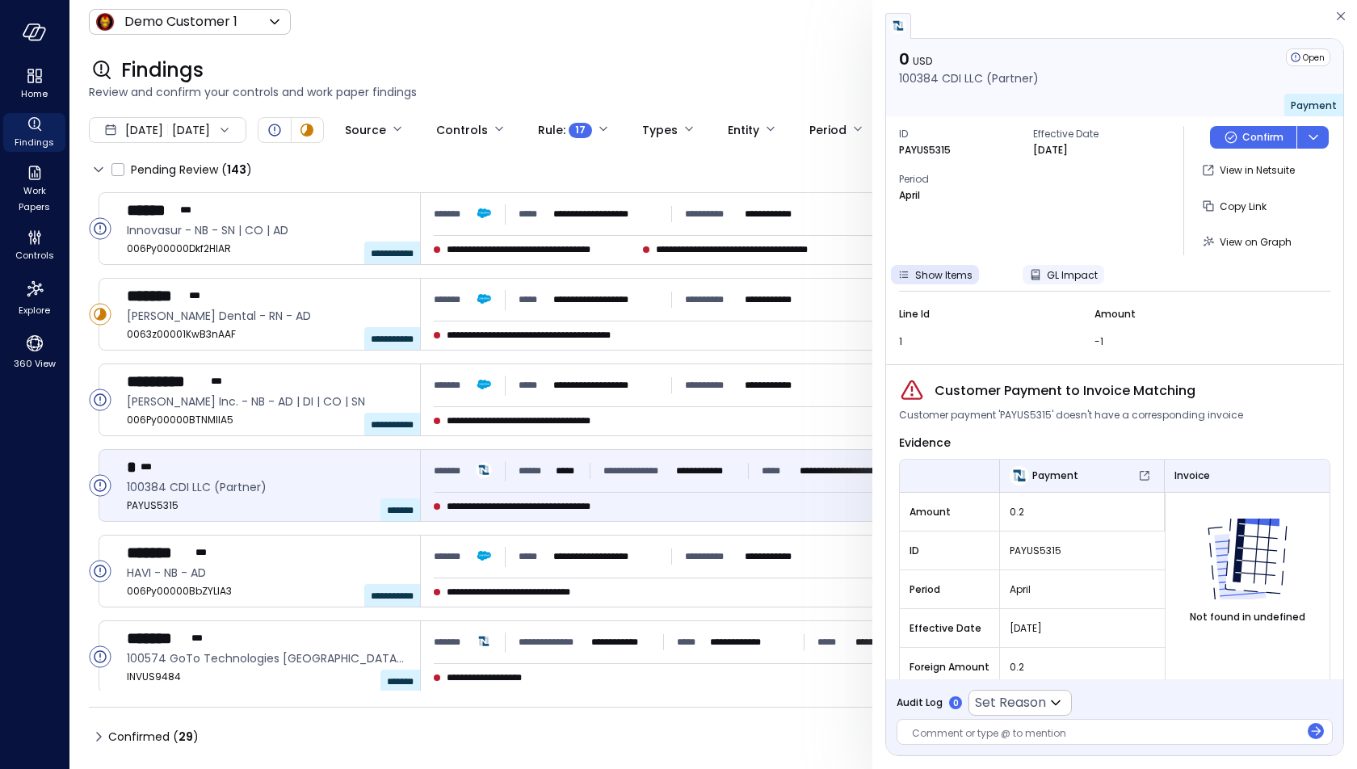
click at [1069, 272] on span "GL Impact" at bounding box center [1072, 275] width 51 height 14
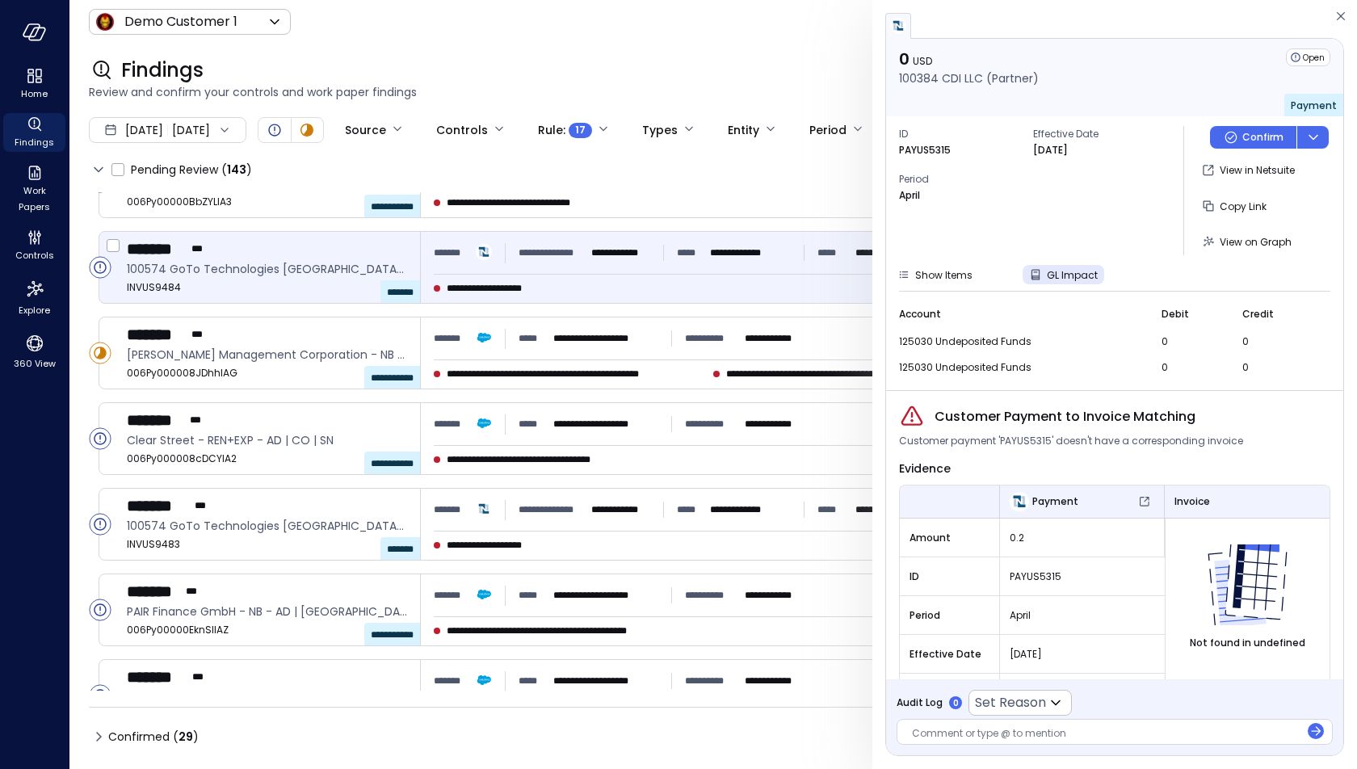
scroll to position [447, 0]
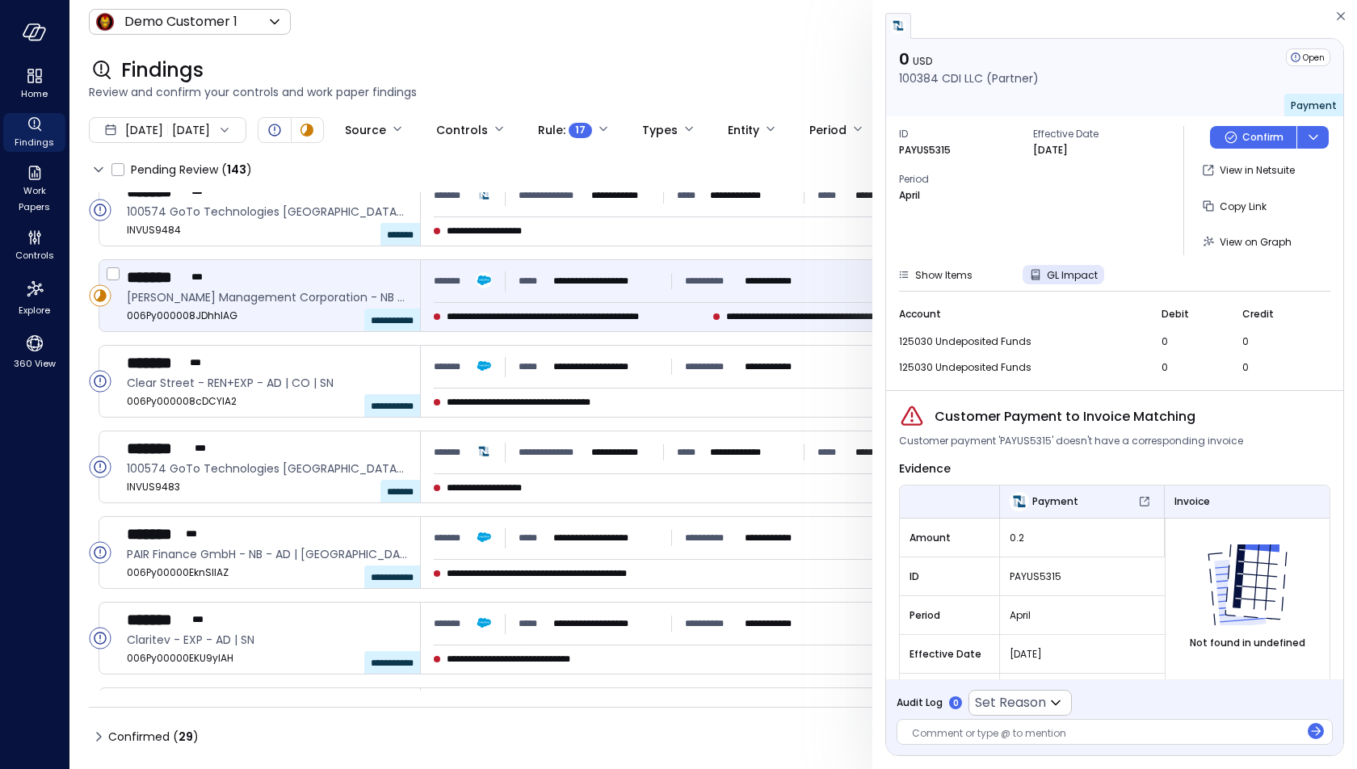
click at [578, 315] on span "**********" at bounding box center [577, 317] width 260 height 16
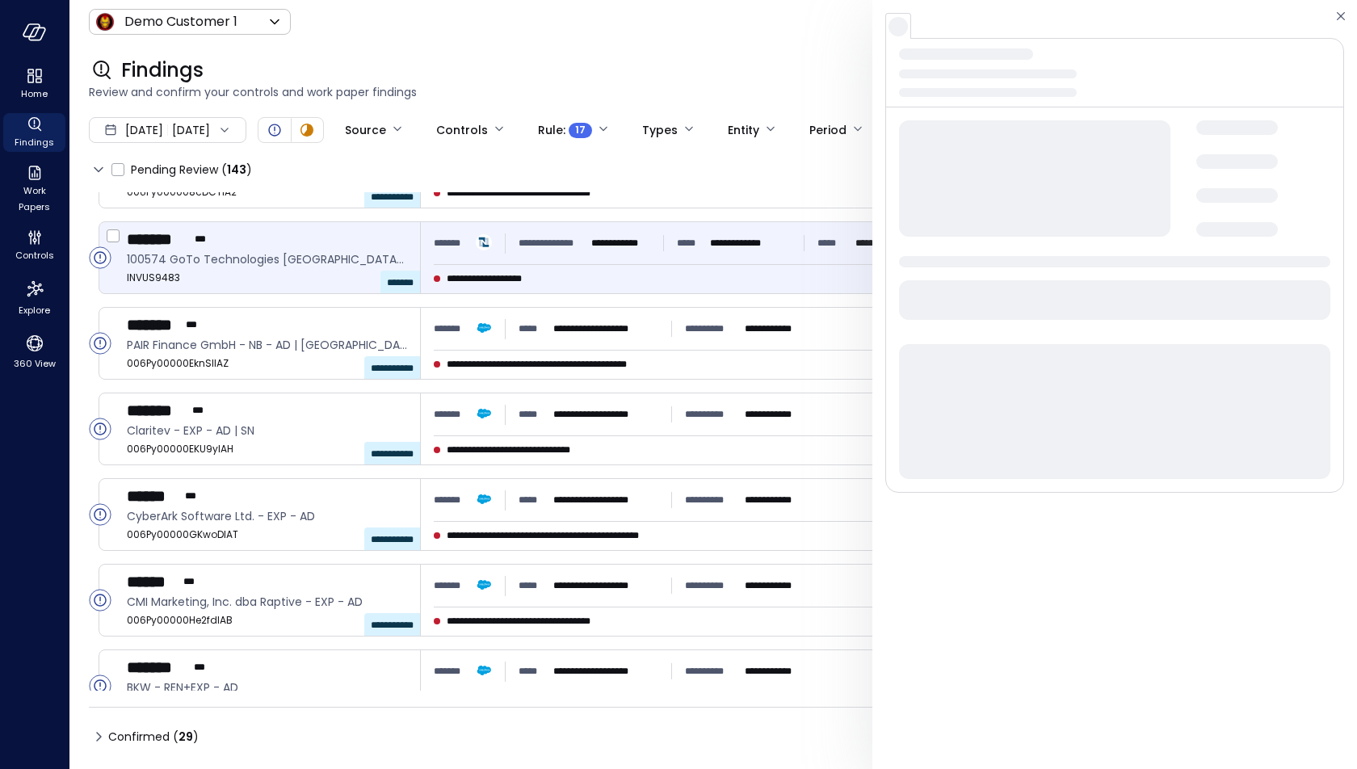
scroll to position [658, 0]
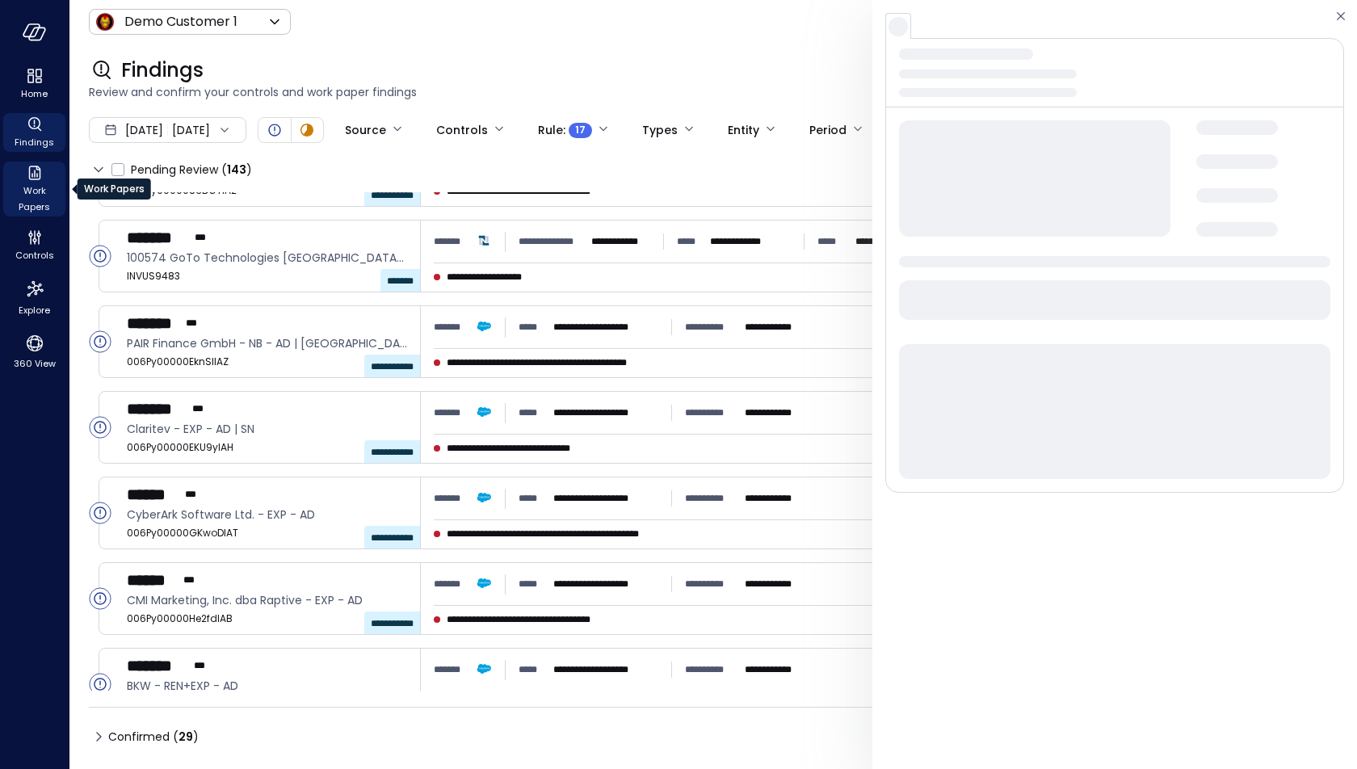
click at [33, 189] on span "Work Papers" at bounding box center [34, 199] width 49 height 32
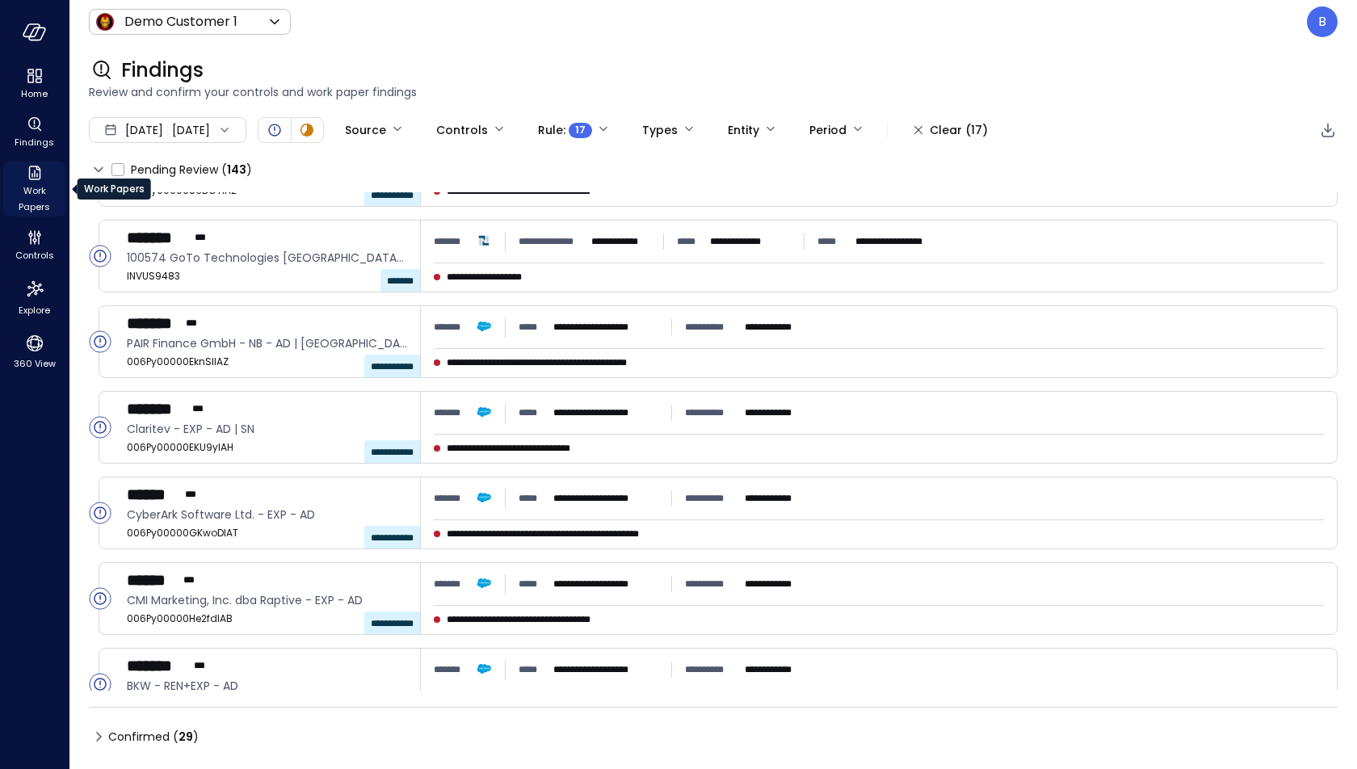
click at [33, 189] on span "Work Papers" at bounding box center [34, 199] width 49 height 32
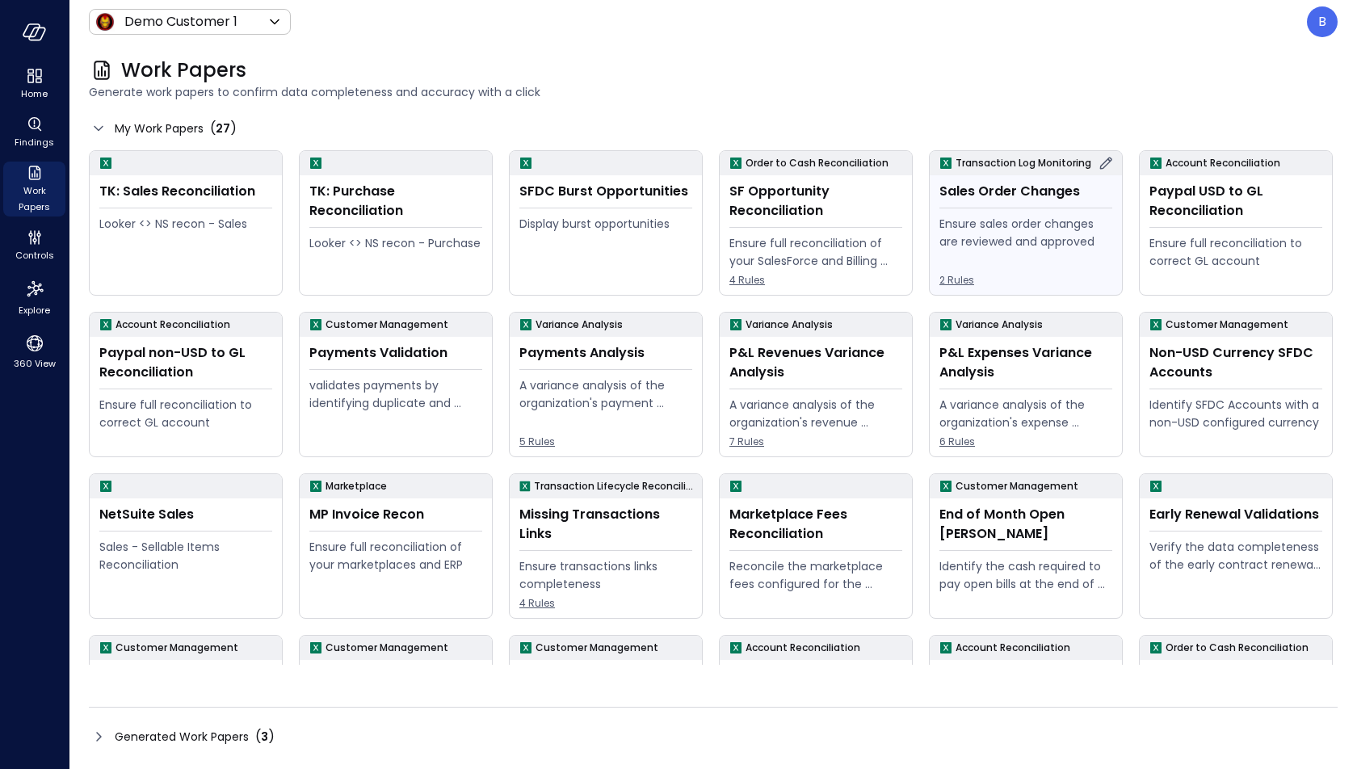
click at [1047, 229] on div "Ensure sales order changes are reviewed and approved" at bounding box center [1026, 233] width 173 height 36
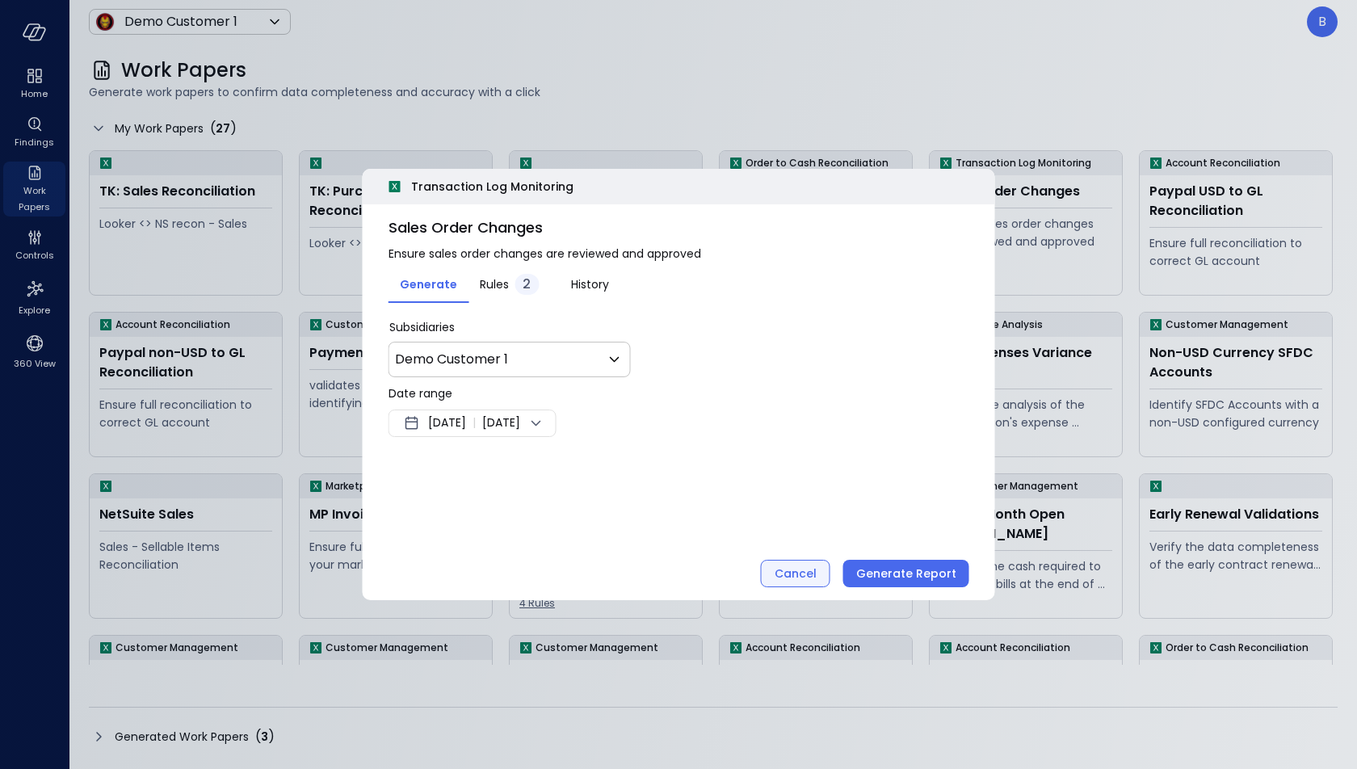
click at [815, 578] on div "Cancel" at bounding box center [796, 574] width 42 height 20
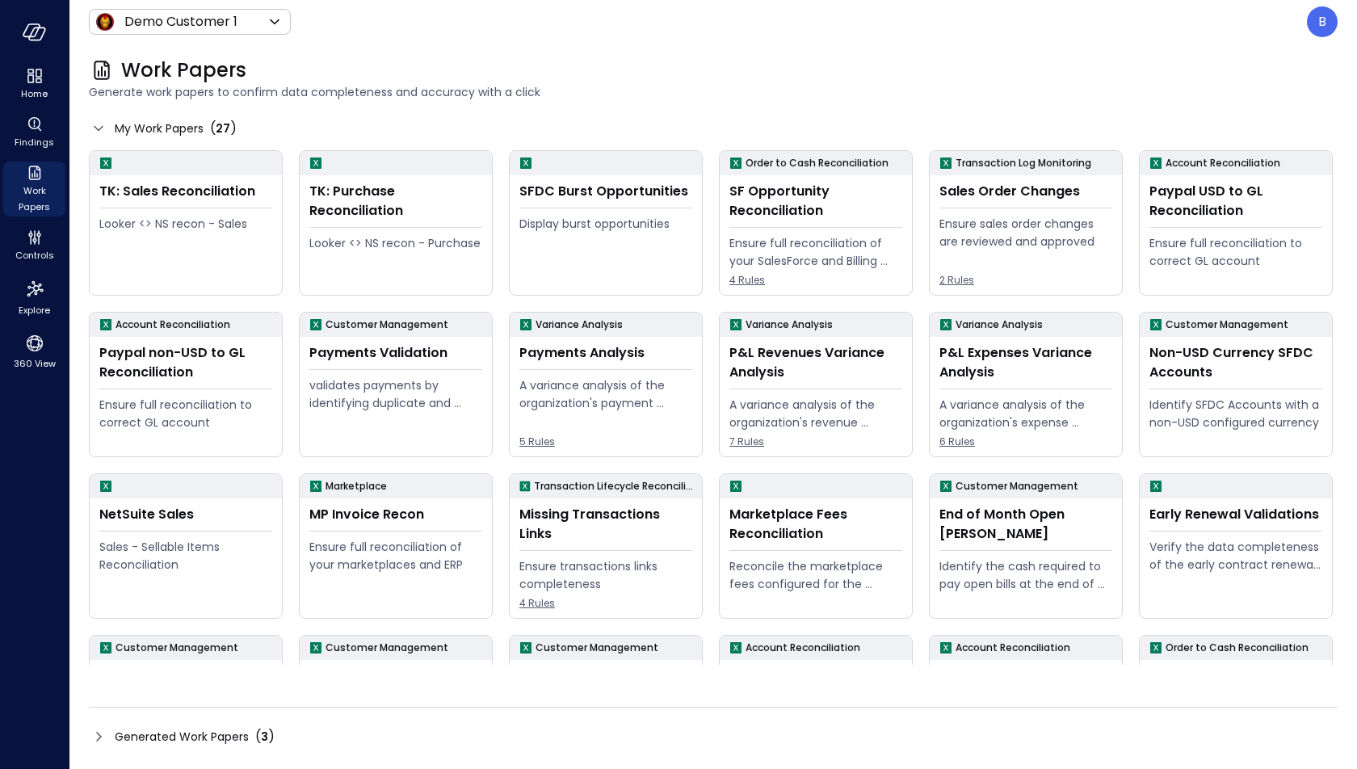
click at [126, 729] on span "Generated Work Papers" at bounding box center [182, 737] width 134 height 18
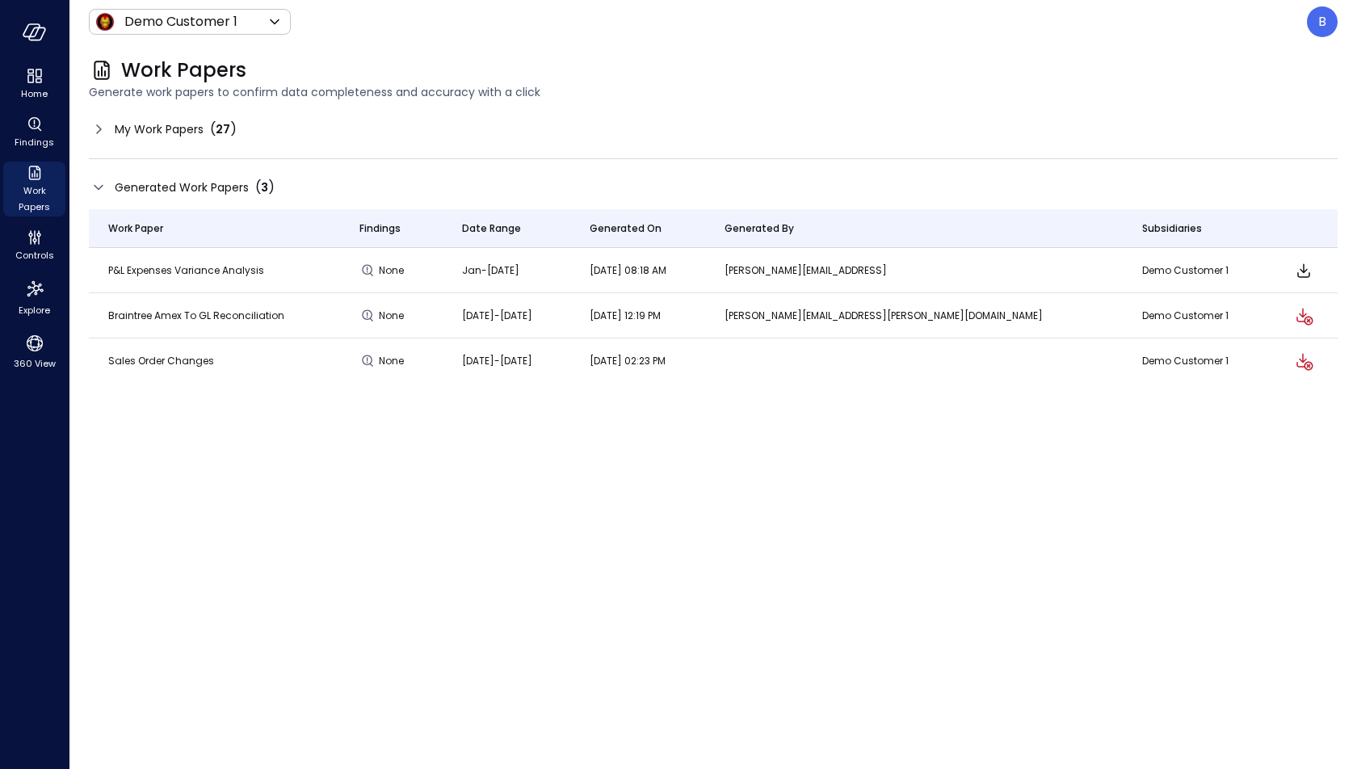
click at [100, 121] on icon at bounding box center [98, 129] width 19 height 19
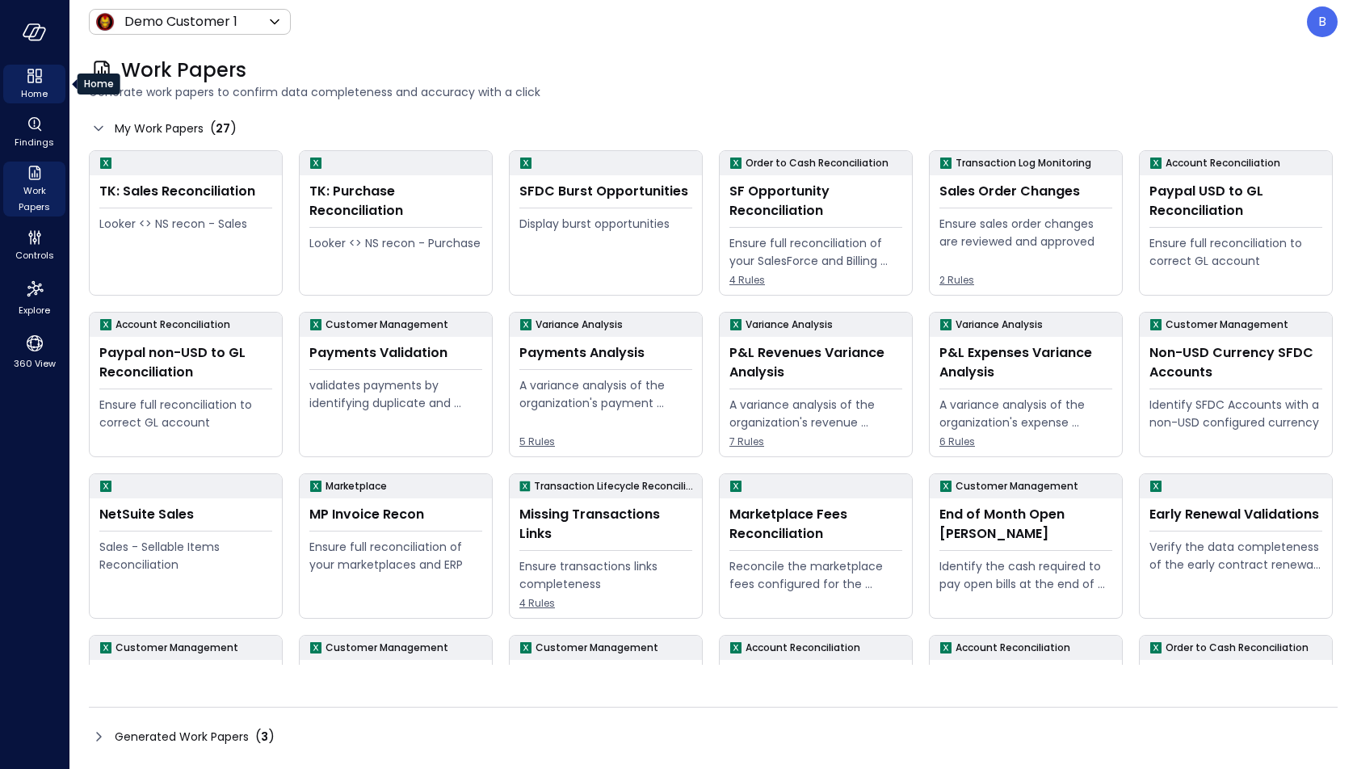
click at [39, 84] on icon "Home" at bounding box center [34, 75] width 19 height 19
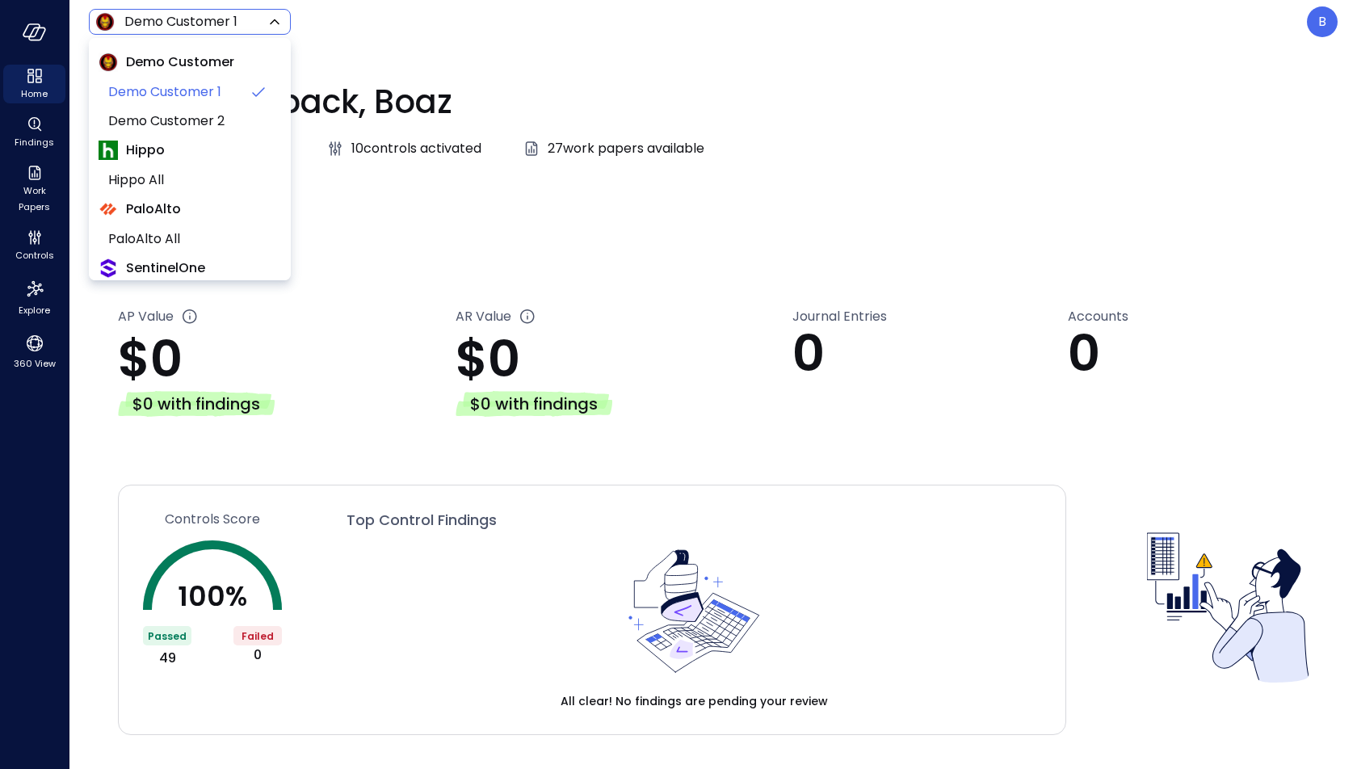
click at [197, 19] on body "**********" at bounding box center [678, 384] width 1357 height 769
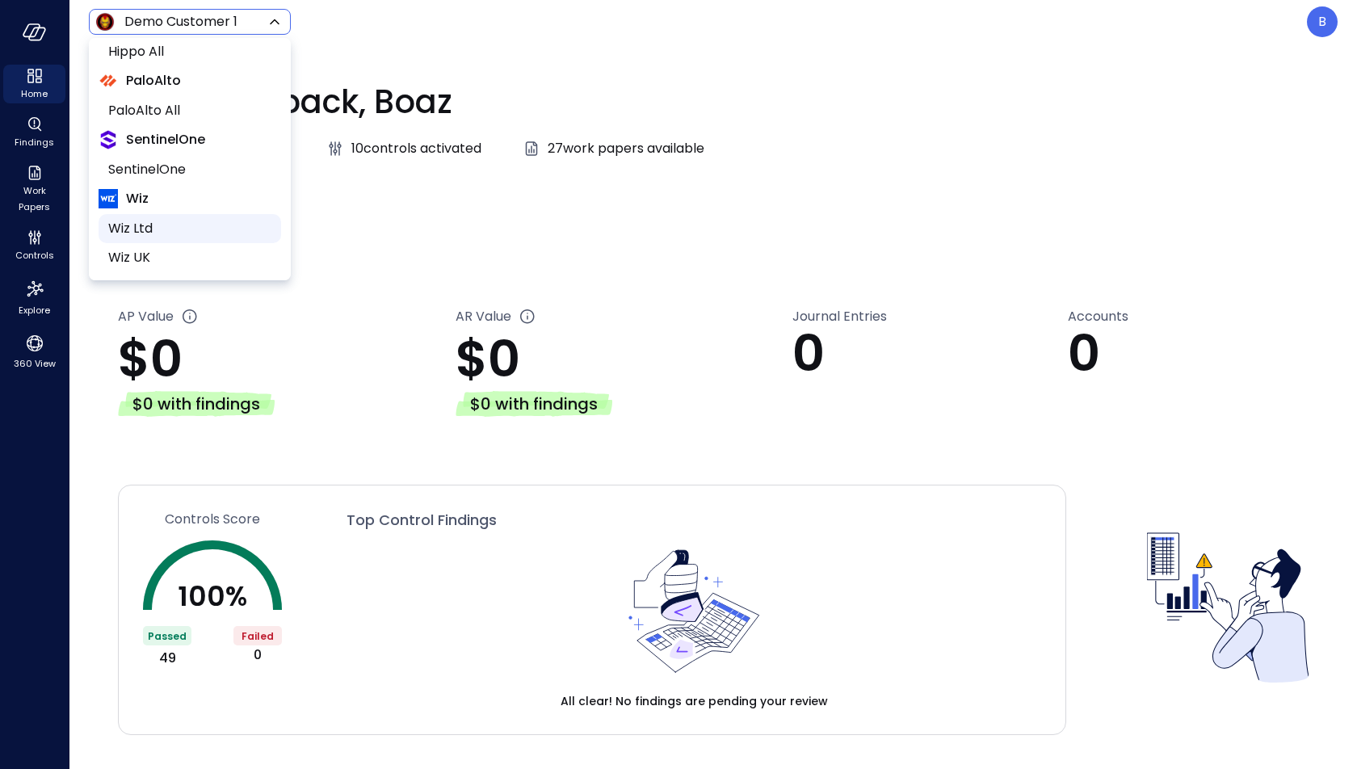
scroll to position [114, 0]
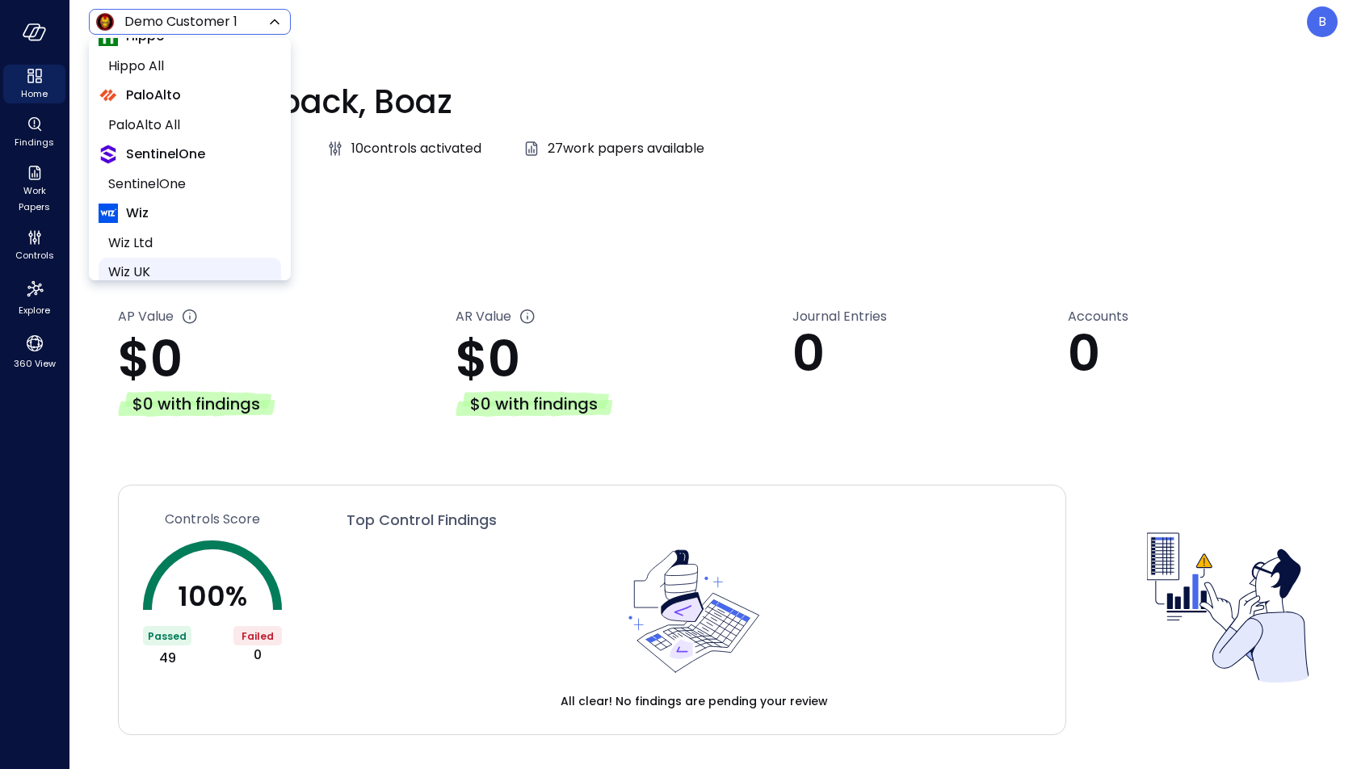
click at [170, 264] on span "Wiz UK" at bounding box center [188, 272] width 160 height 19
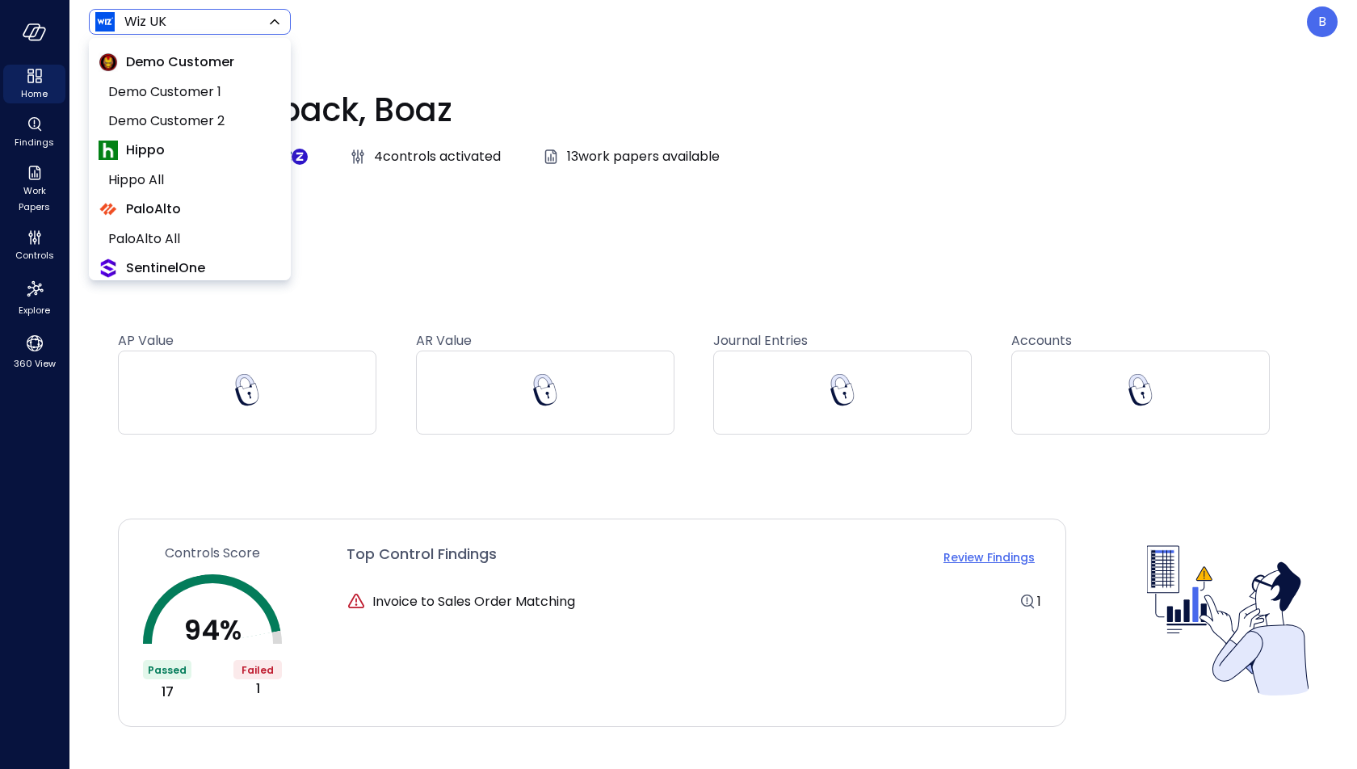
click at [257, 19] on body "**********" at bounding box center [678, 384] width 1357 height 769
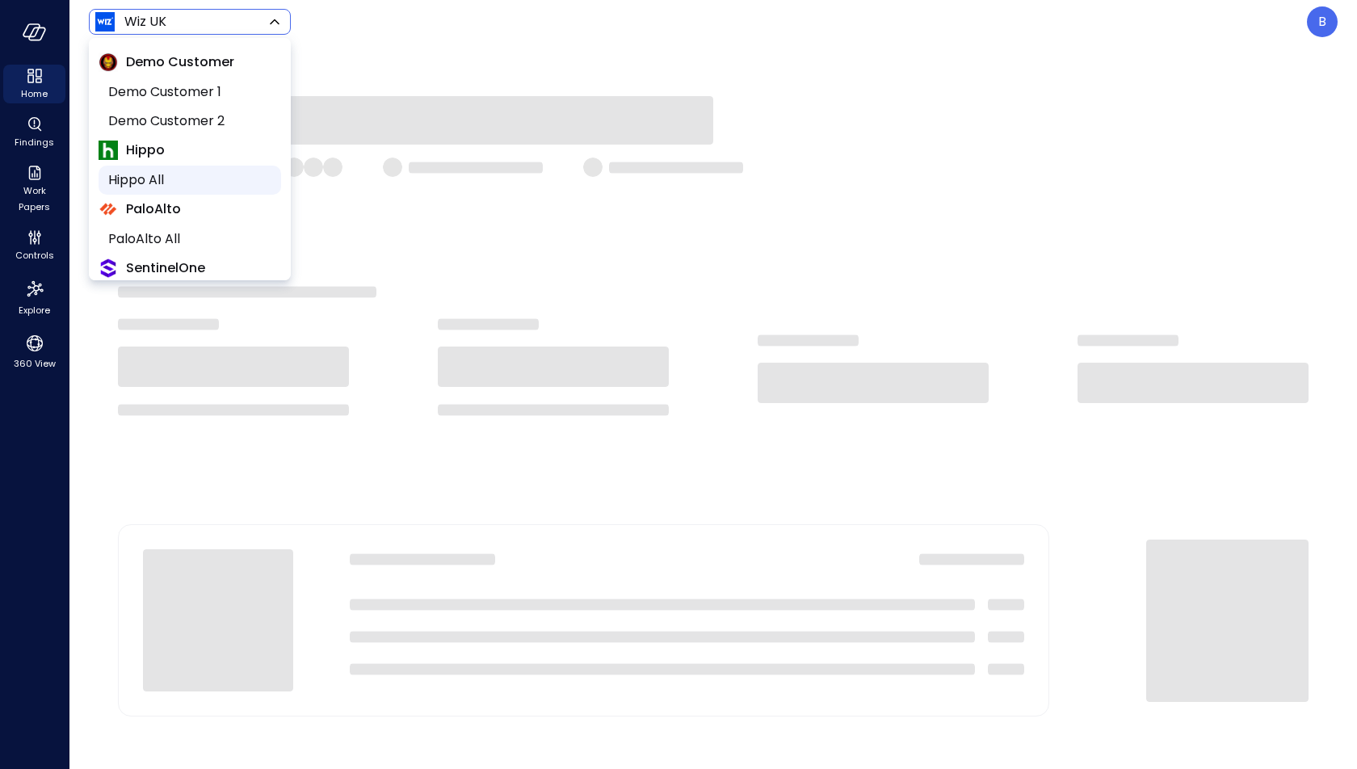
click at [188, 170] on span "Hippo All" at bounding box center [188, 179] width 160 height 19
type input "*******"
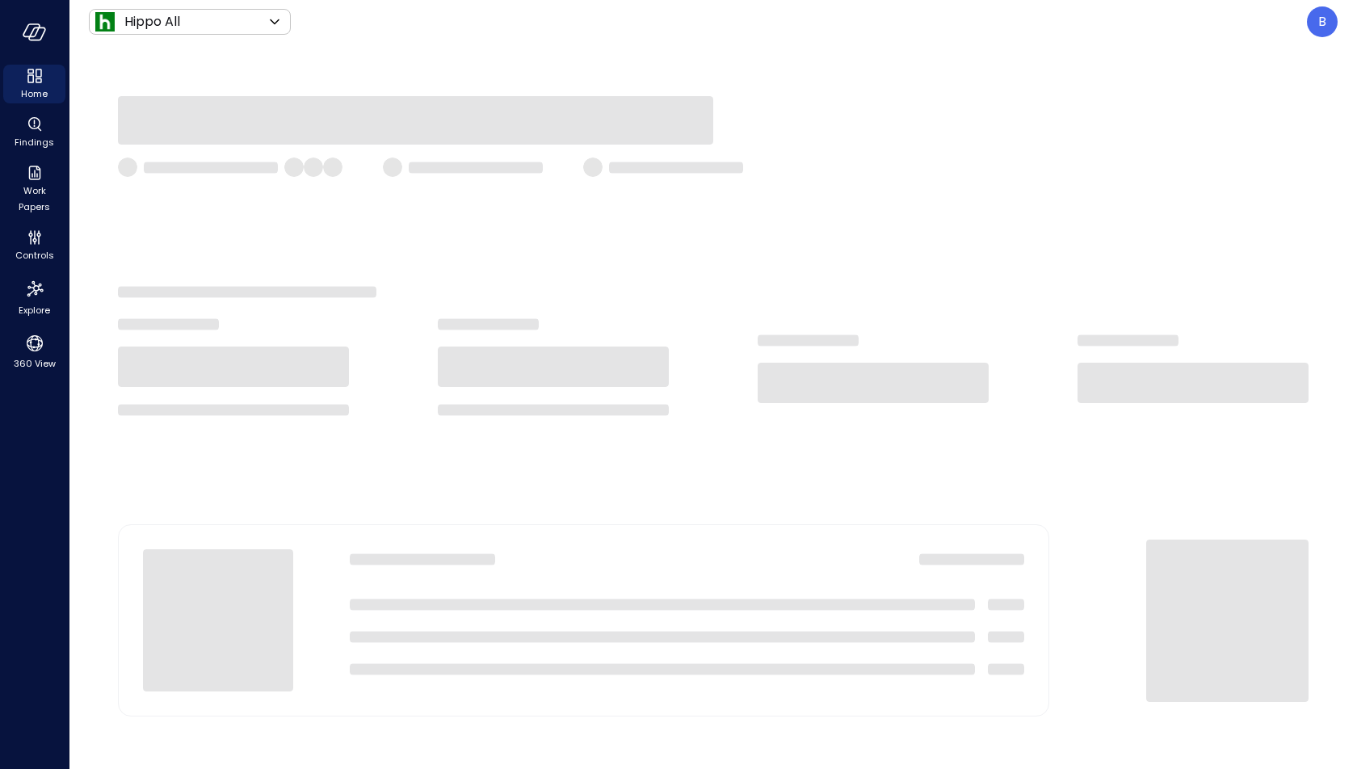
click at [36, 270] on ul "Home Findings Work Papers Controls Explore 360 View" at bounding box center [34, 219] width 62 height 309
click at [37, 249] on span "Controls" at bounding box center [34, 255] width 39 height 16
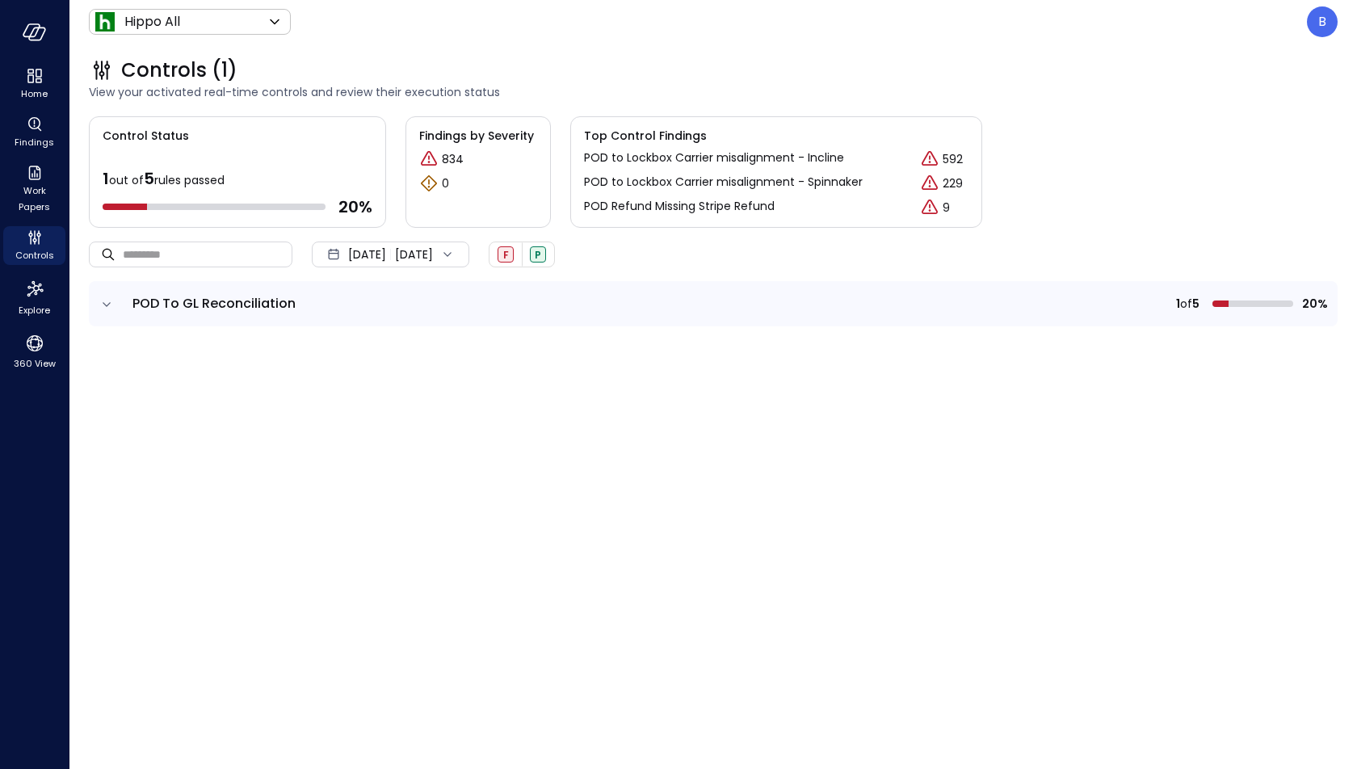
click at [105, 300] on icon "expand row" at bounding box center [107, 304] width 16 height 16
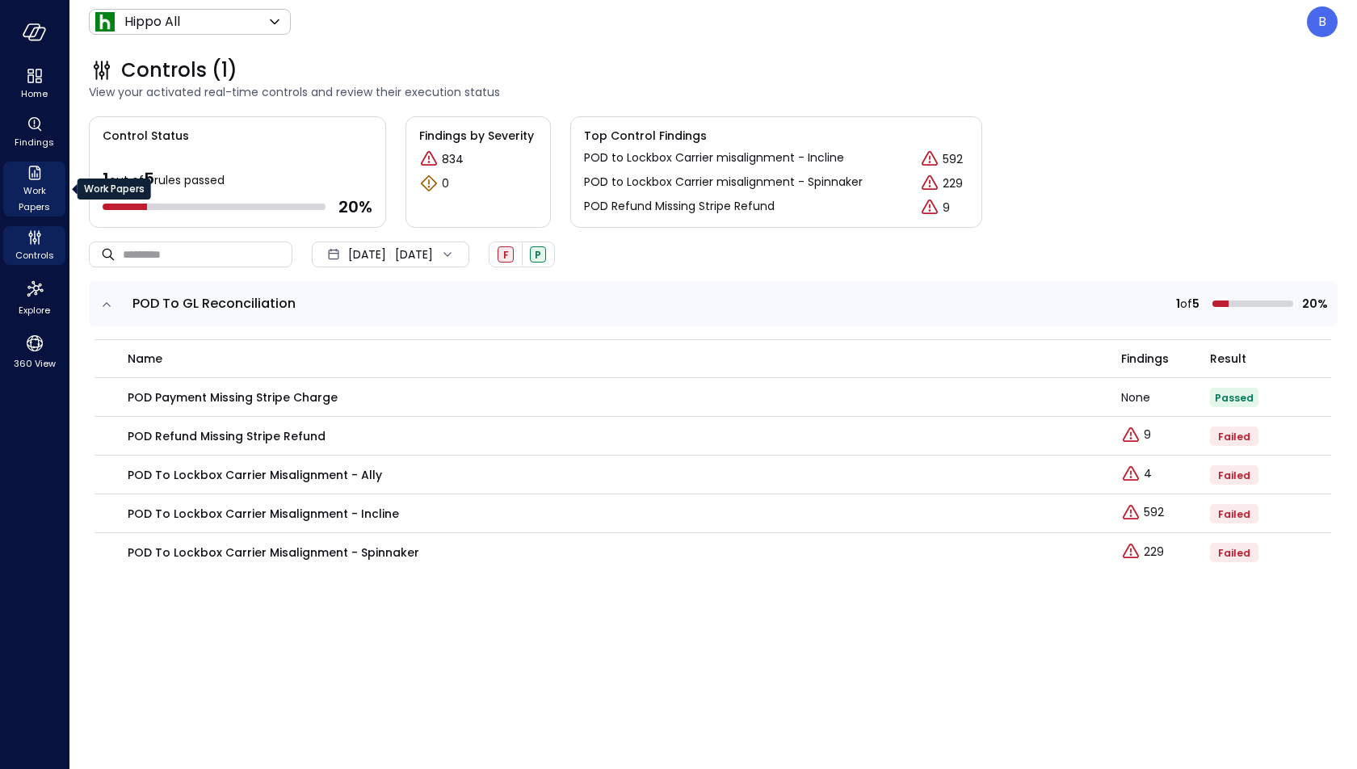
click at [34, 193] on span "Work Papers" at bounding box center [34, 199] width 49 height 32
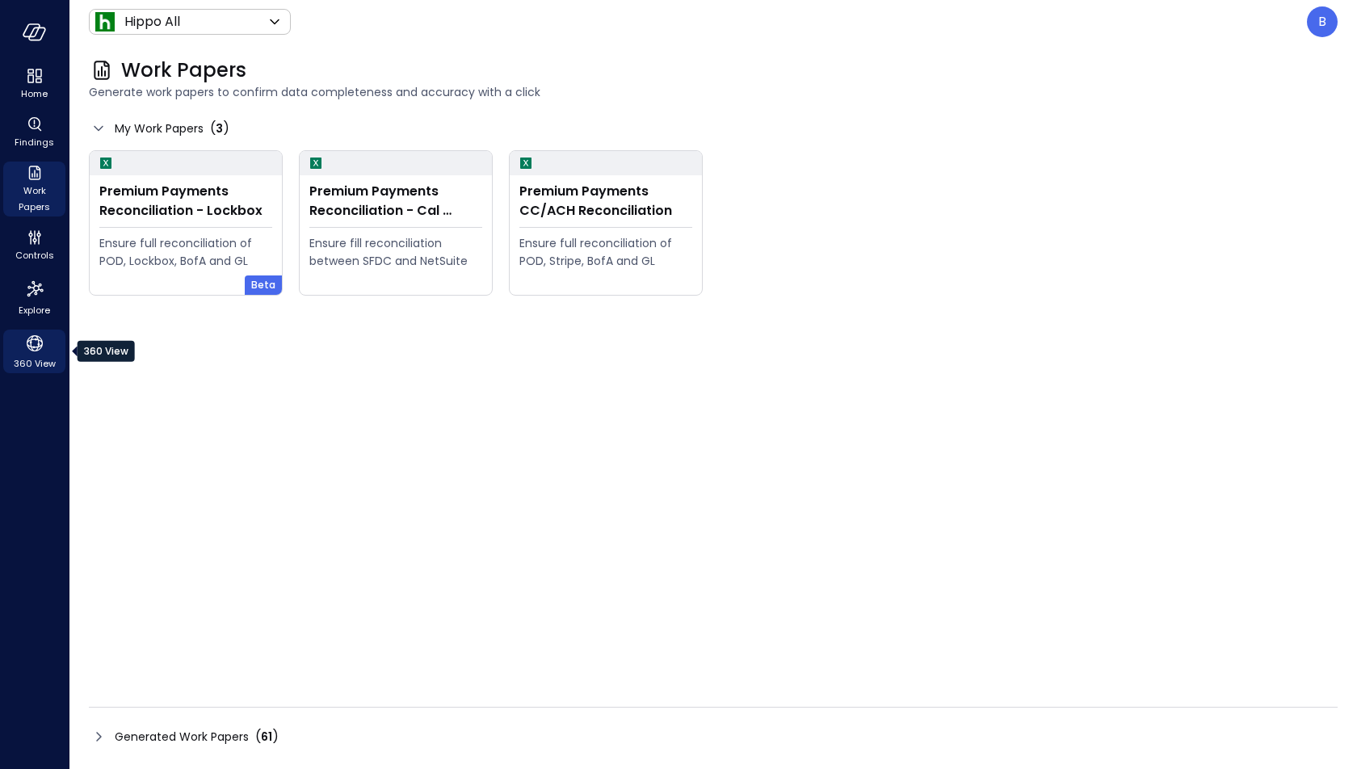
click at [38, 350] on icon "360 View" at bounding box center [35, 343] width 16 height 16
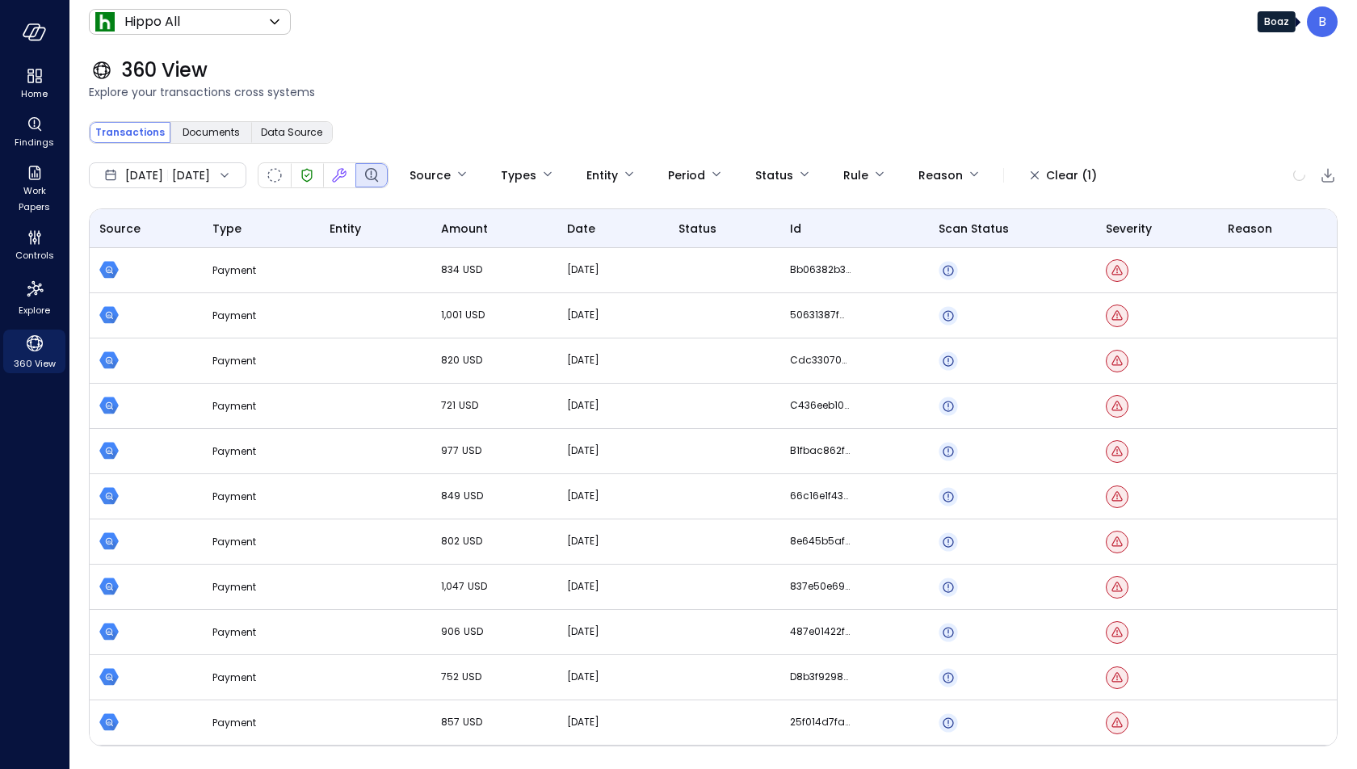
click at [1313, 19] on div "B" at bounding box center [1322, 21] width 31 height 31
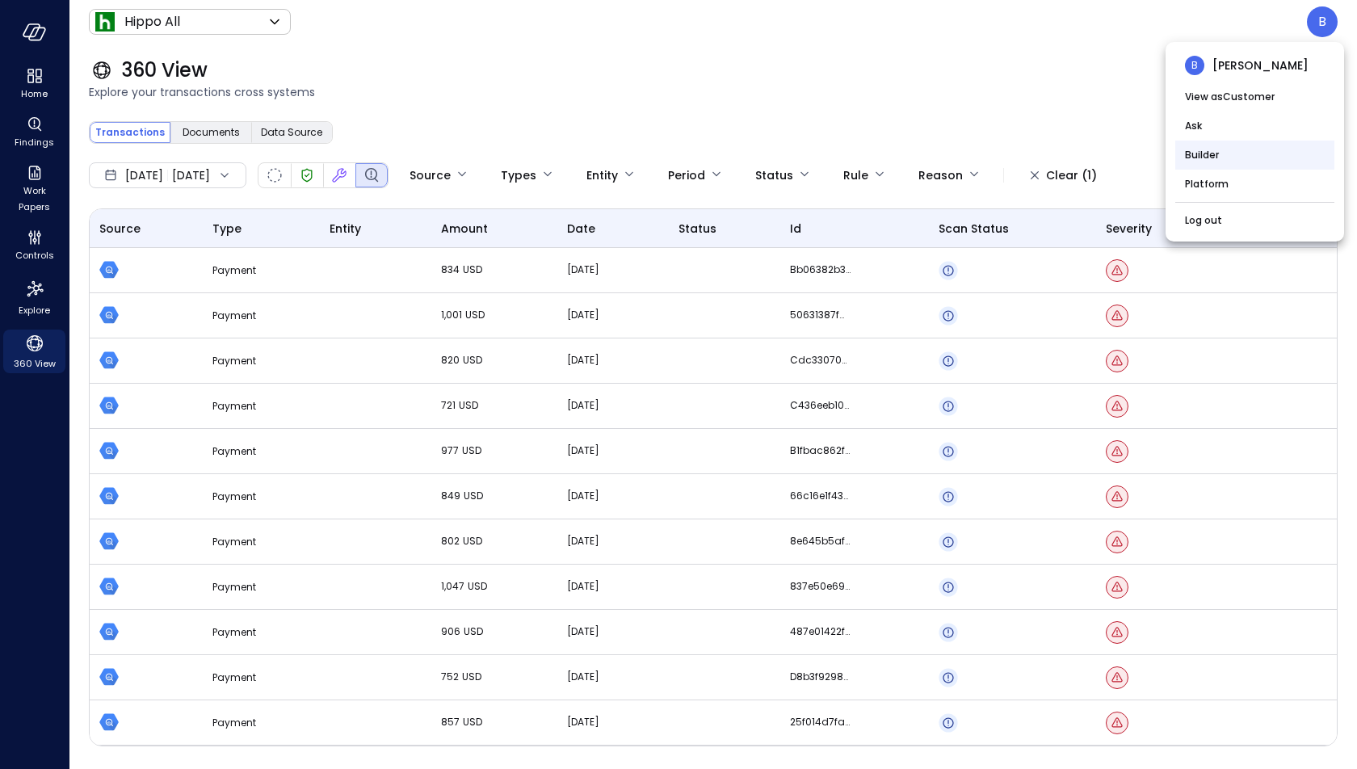
click at [1225, 151] on li "Builder" at bounding box center [1254, 155] width 159 height 29
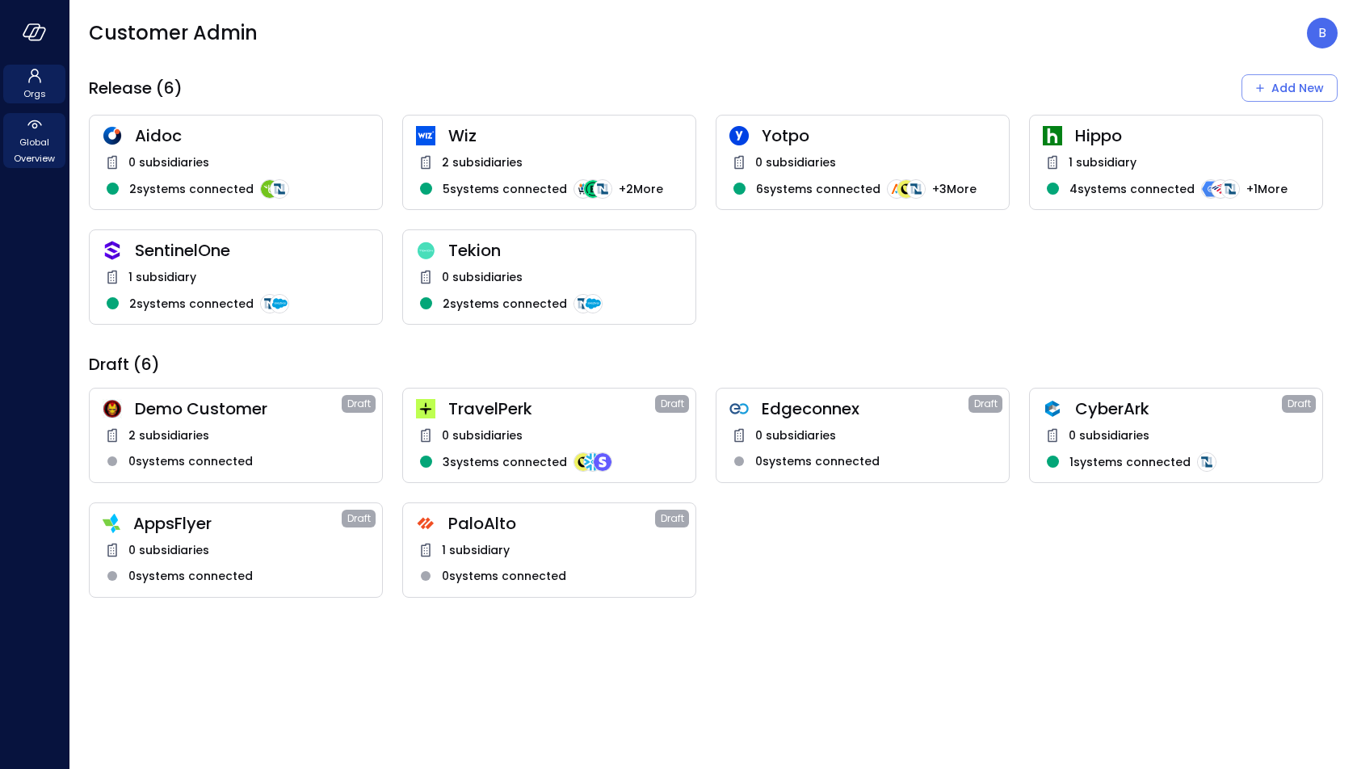
click at [37, 153] on span "Global Overview" at bounding box center [34, 150] width 49 height 32
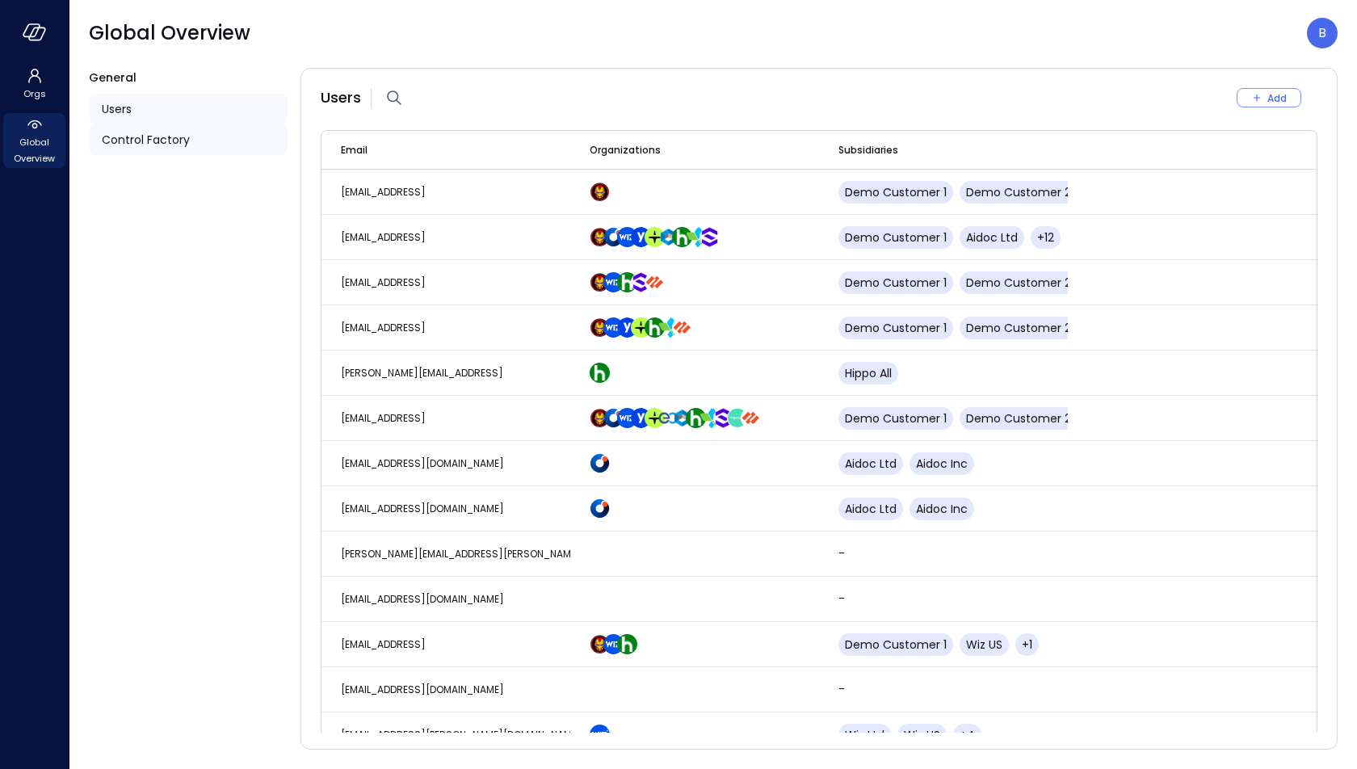
click at [159, 130] on div "Control Factory" at bounding box center [188, 139] width 199 height 31
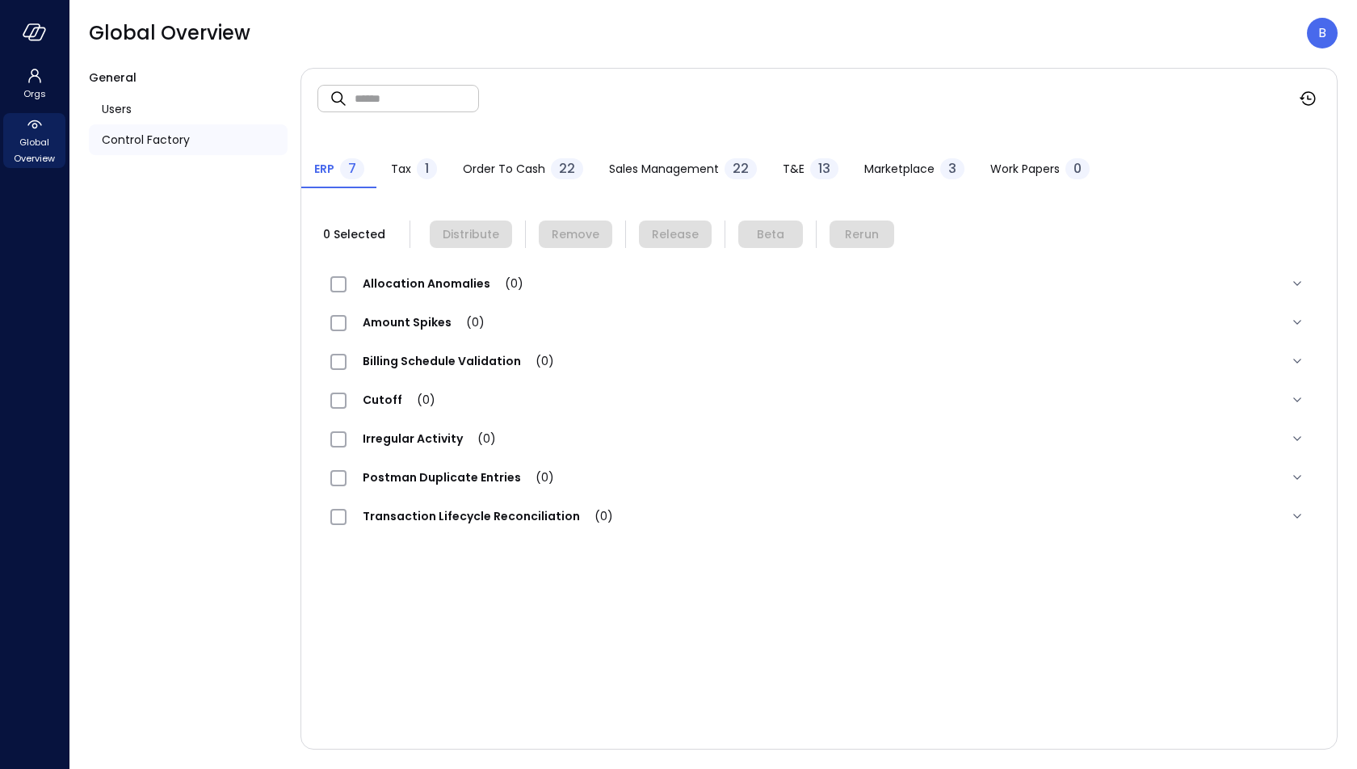
click at [417, 159] on div "Tax 1" at bounding box center [414, 170] width 46 height 24
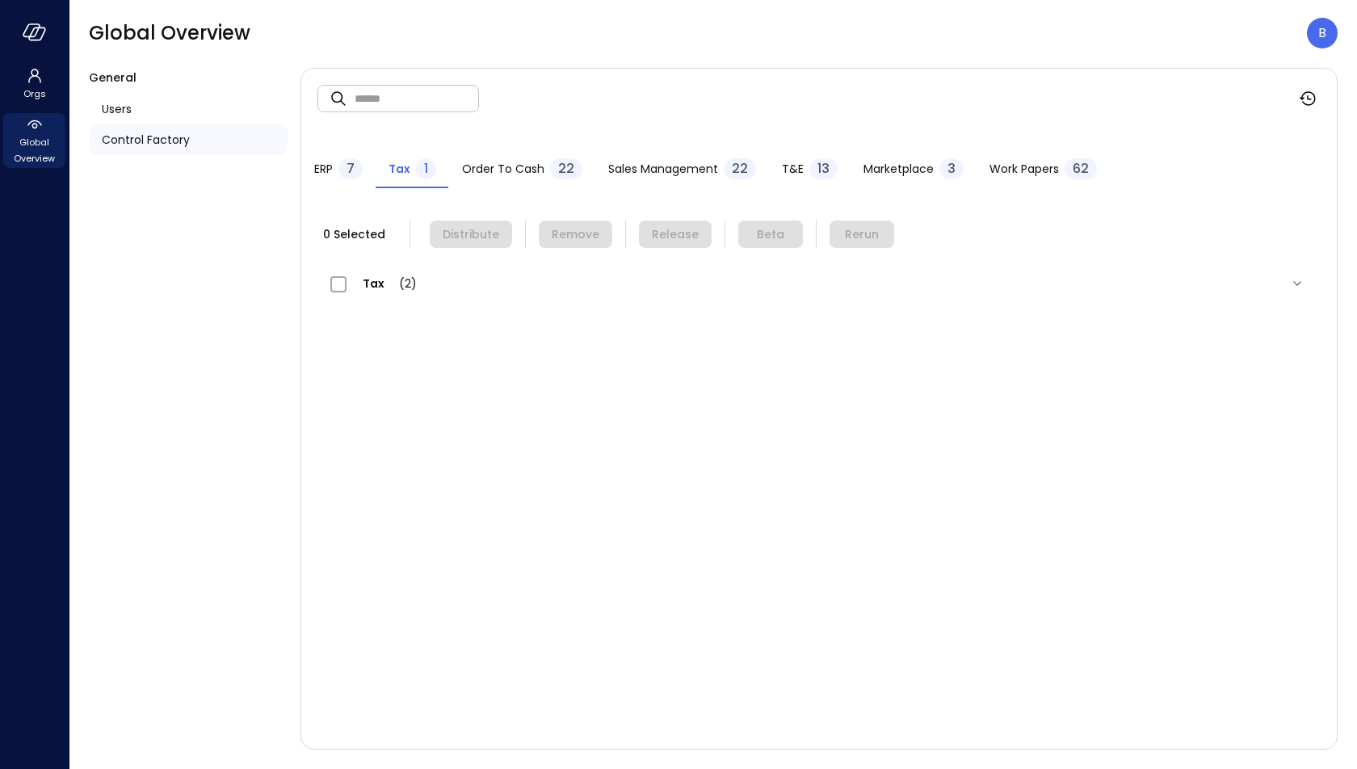
click at [523, 169] on span "Order to Cash" at bounding box center [503, 169] width 82 height 18
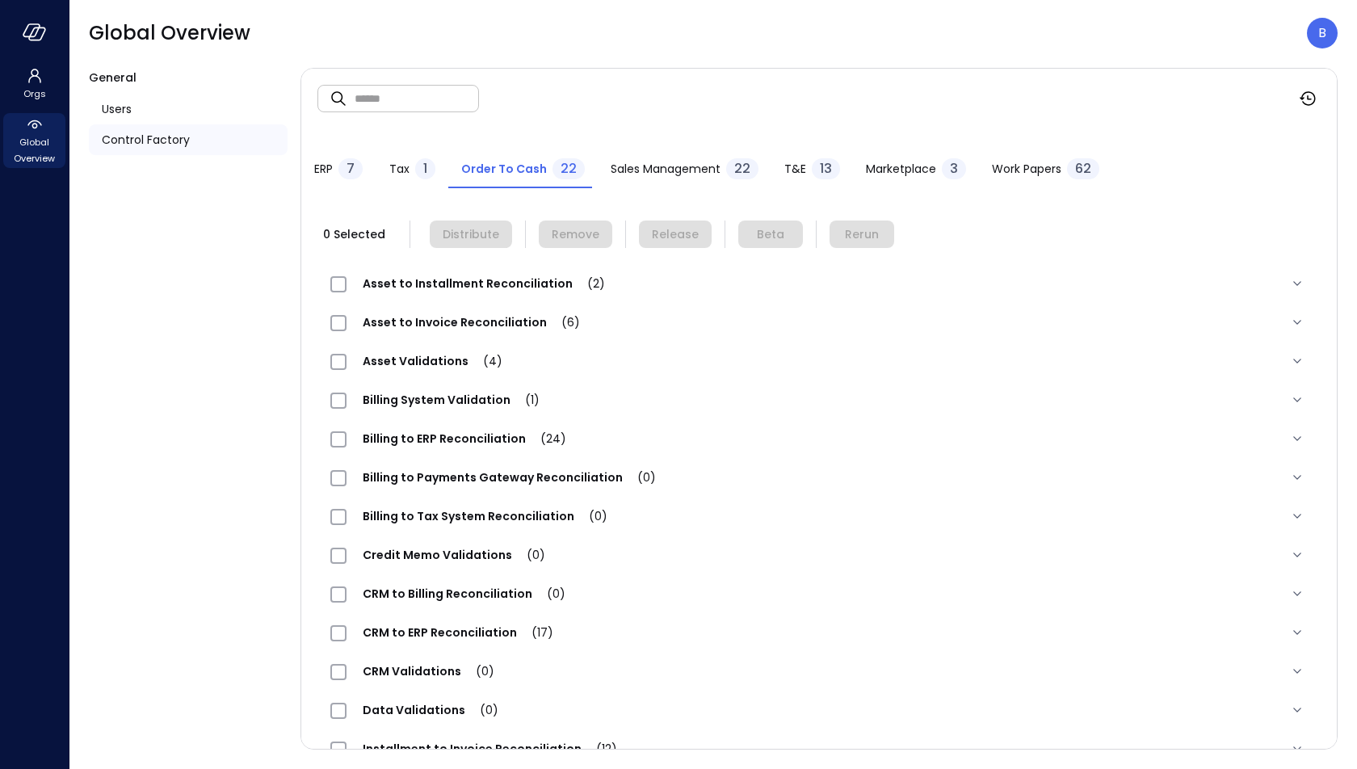
click at [611, 166] on span "Sales Management" at bounding box center [666, 169] width 110 height 18
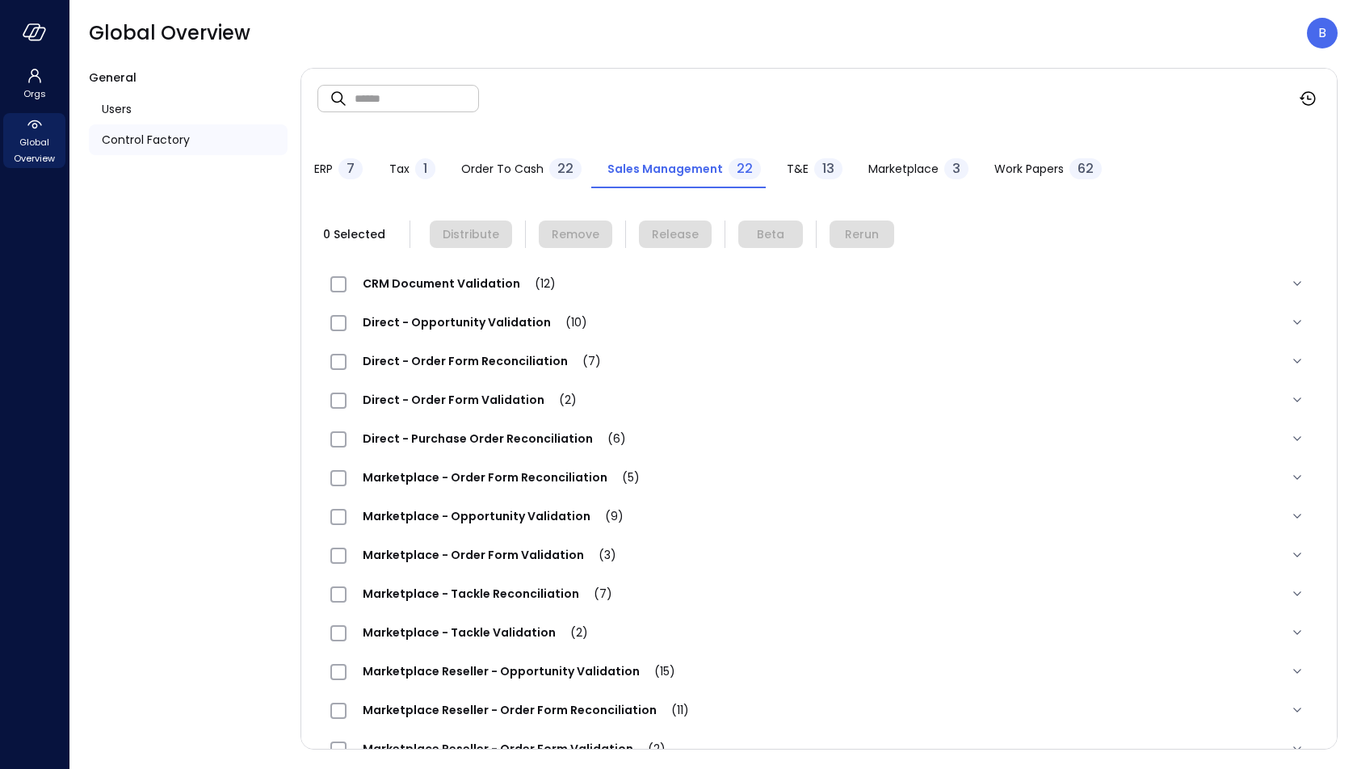
click at [787, 162] on span "T&E" at bounding box center [798, 169] width 22 height 18
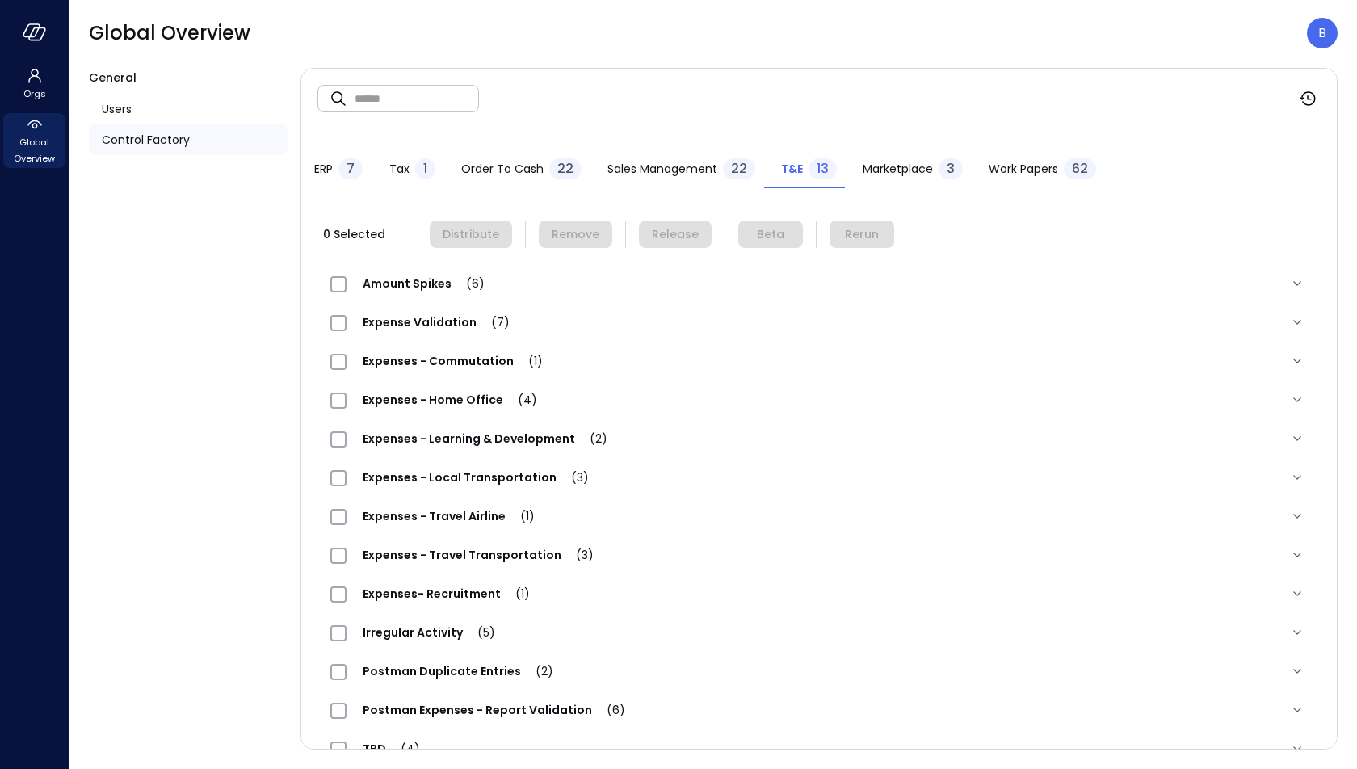
click at [874, 169] on span "Marketplace" at bounding box center [898, 169] width 70 height 18
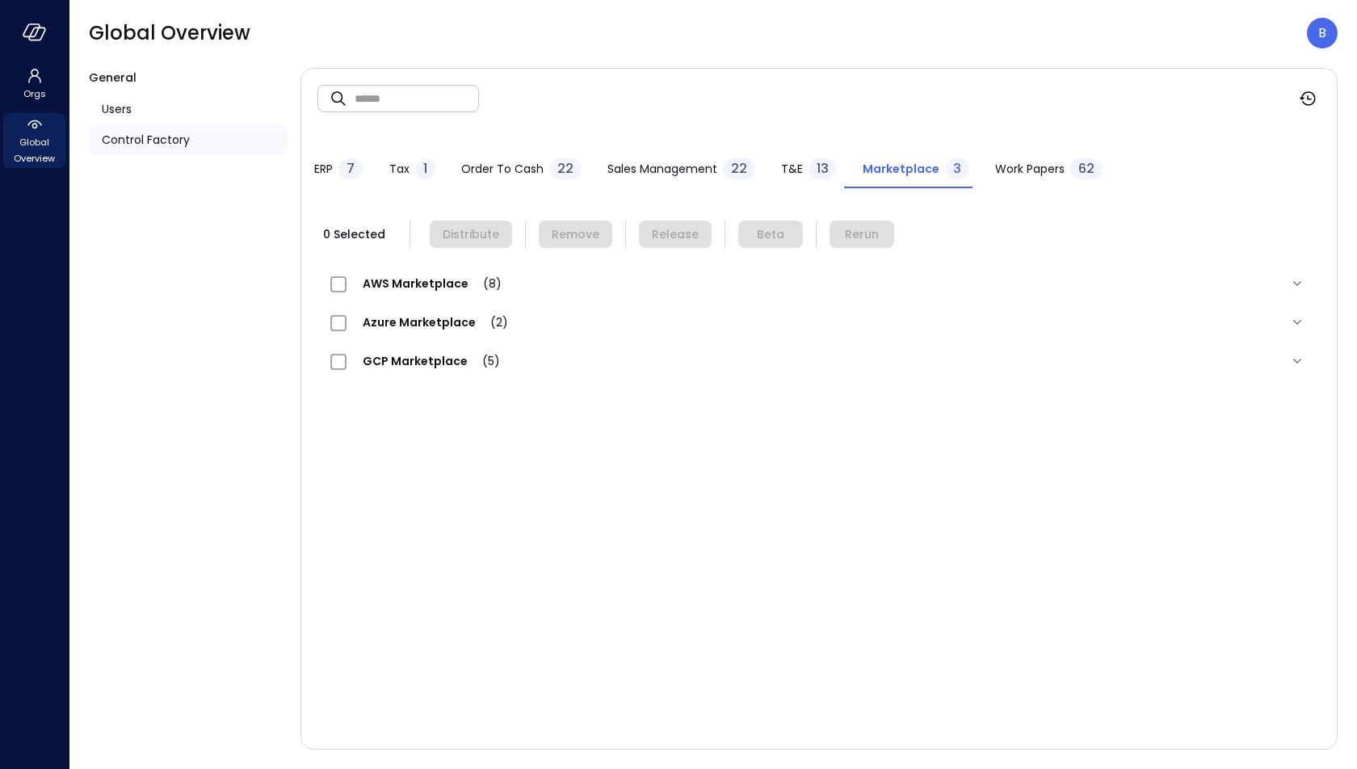
click at [1023, 170] on span "Work Papers" at bounding box center [1029, 169] width 69 height 18
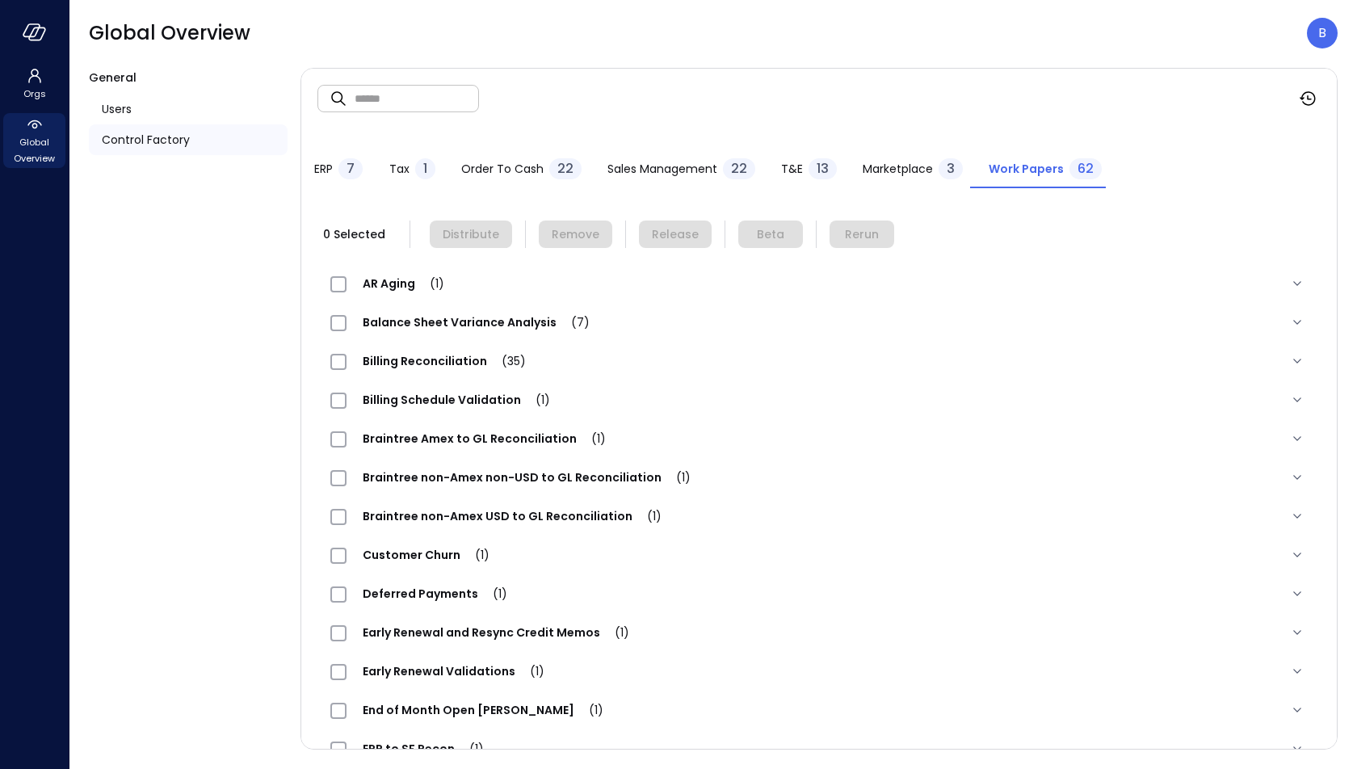
click at [877, 174] on span "Marketplace" at bounding box center [898, 169] width 70 height 18
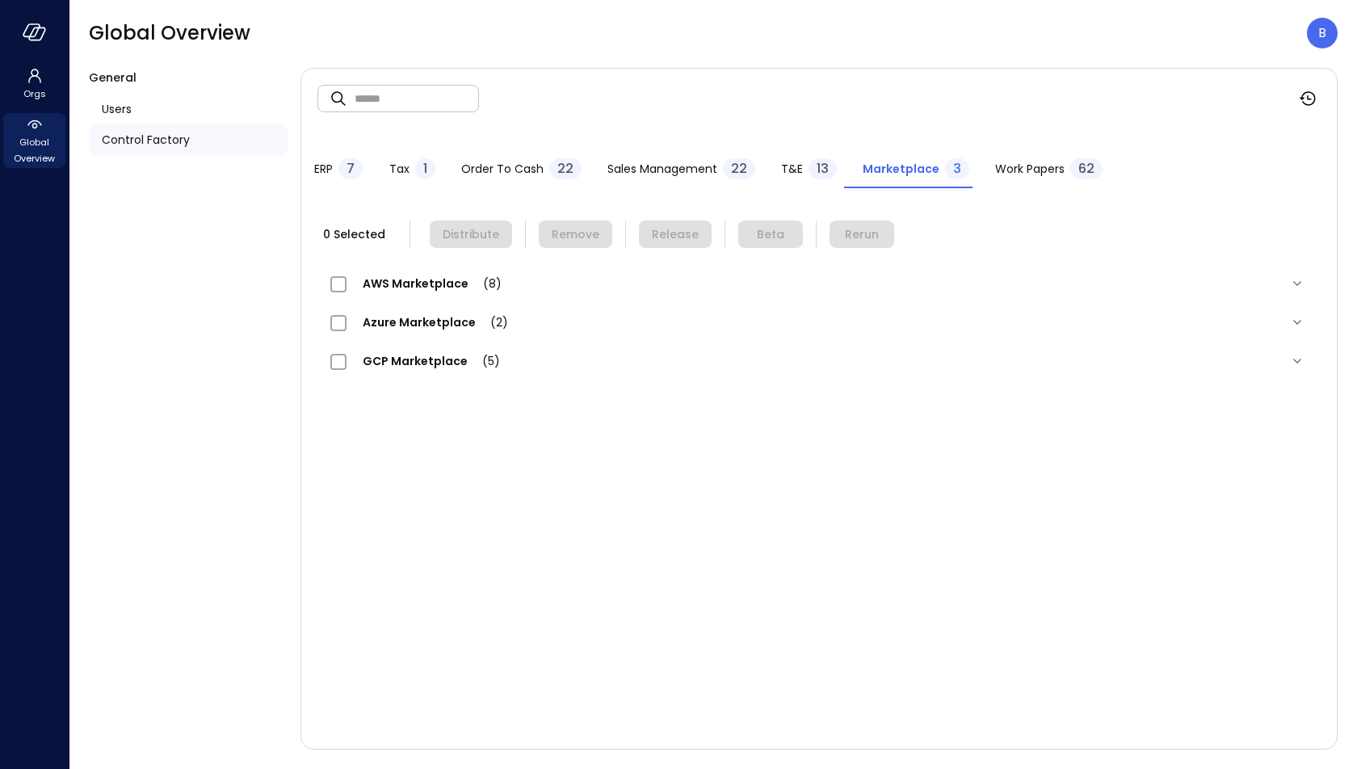
click at [685, 155] on button "Sales Management 22" at bounding box center [682, 171] width 174 height 36
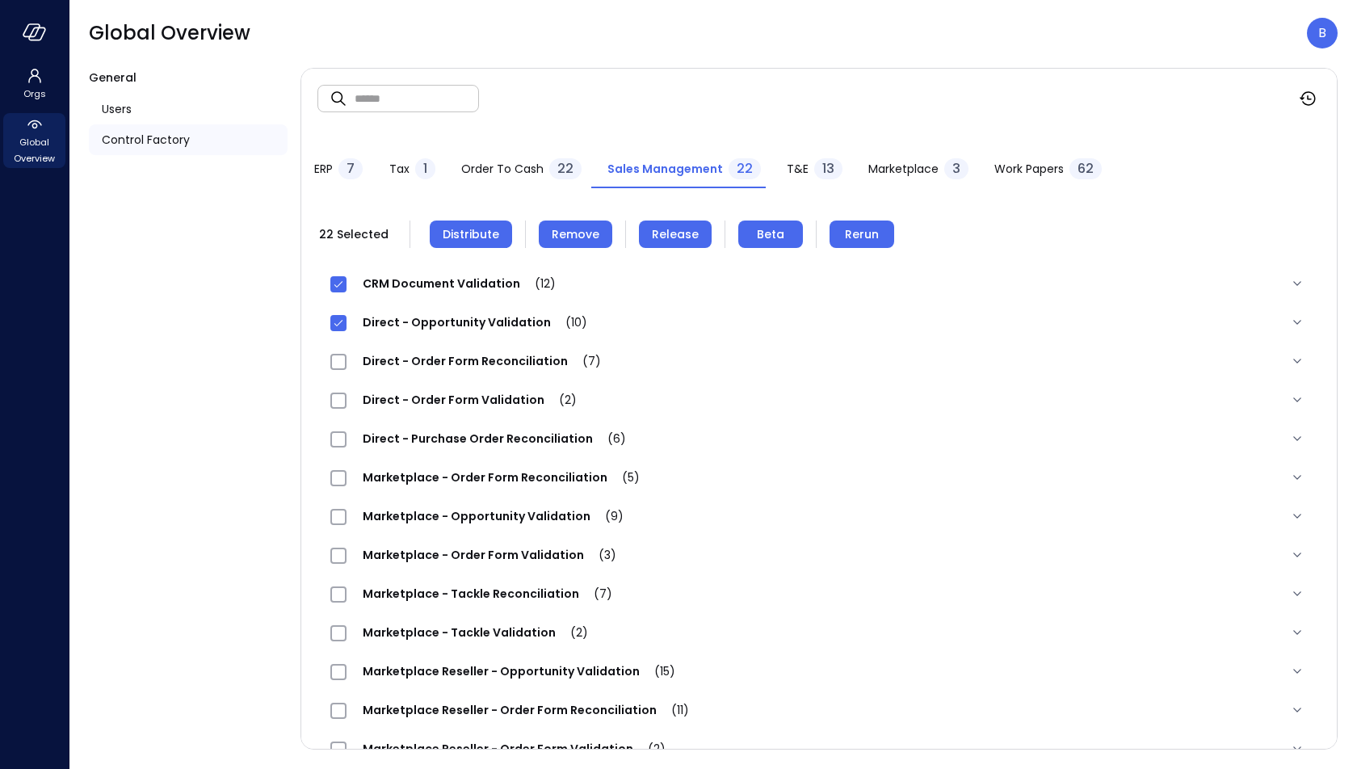
click at [1298, 277] on icon at bounding box center [1297, 283] width 16 height 16
click at [1299, 281] on icon at bounding box center [1297, 283] width 16 height 16
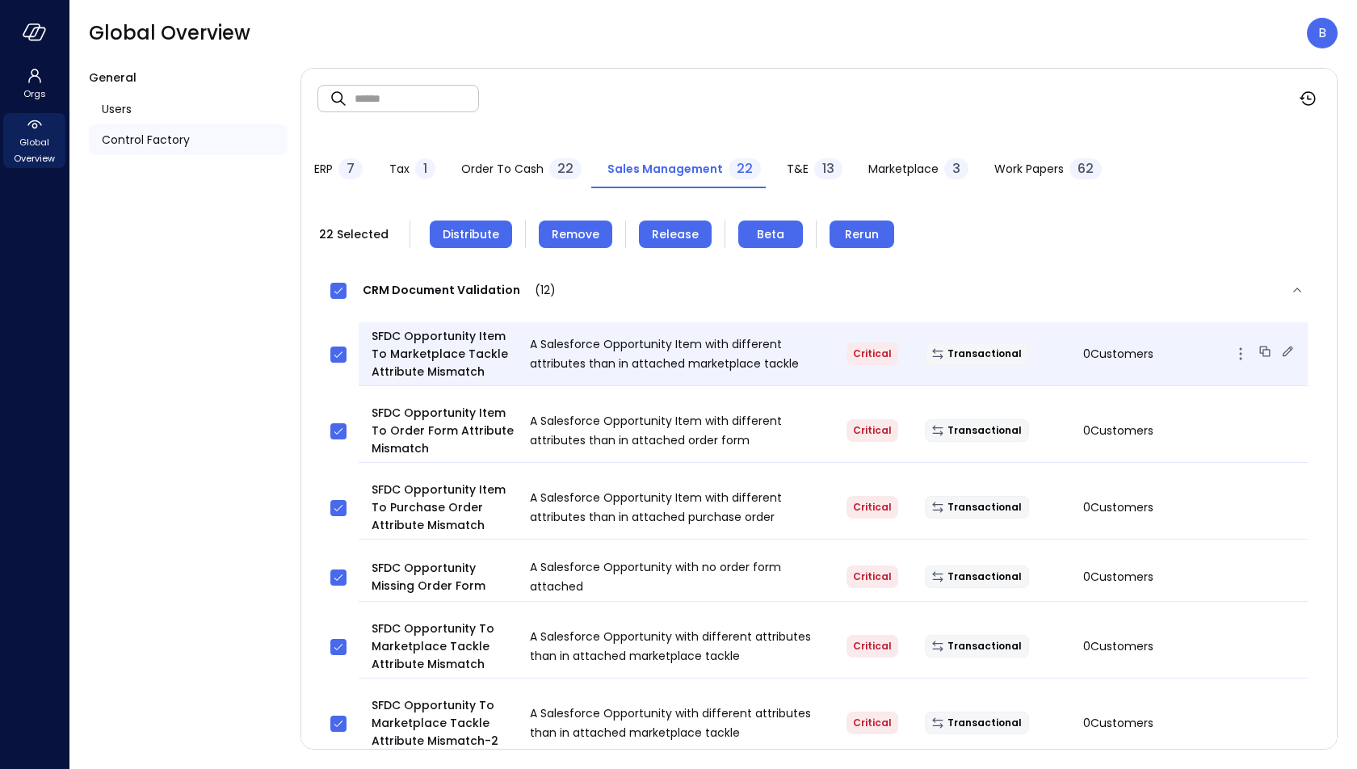
click at [1287, 345] on icon at bounding box center [1288, 351] width 16 height 16
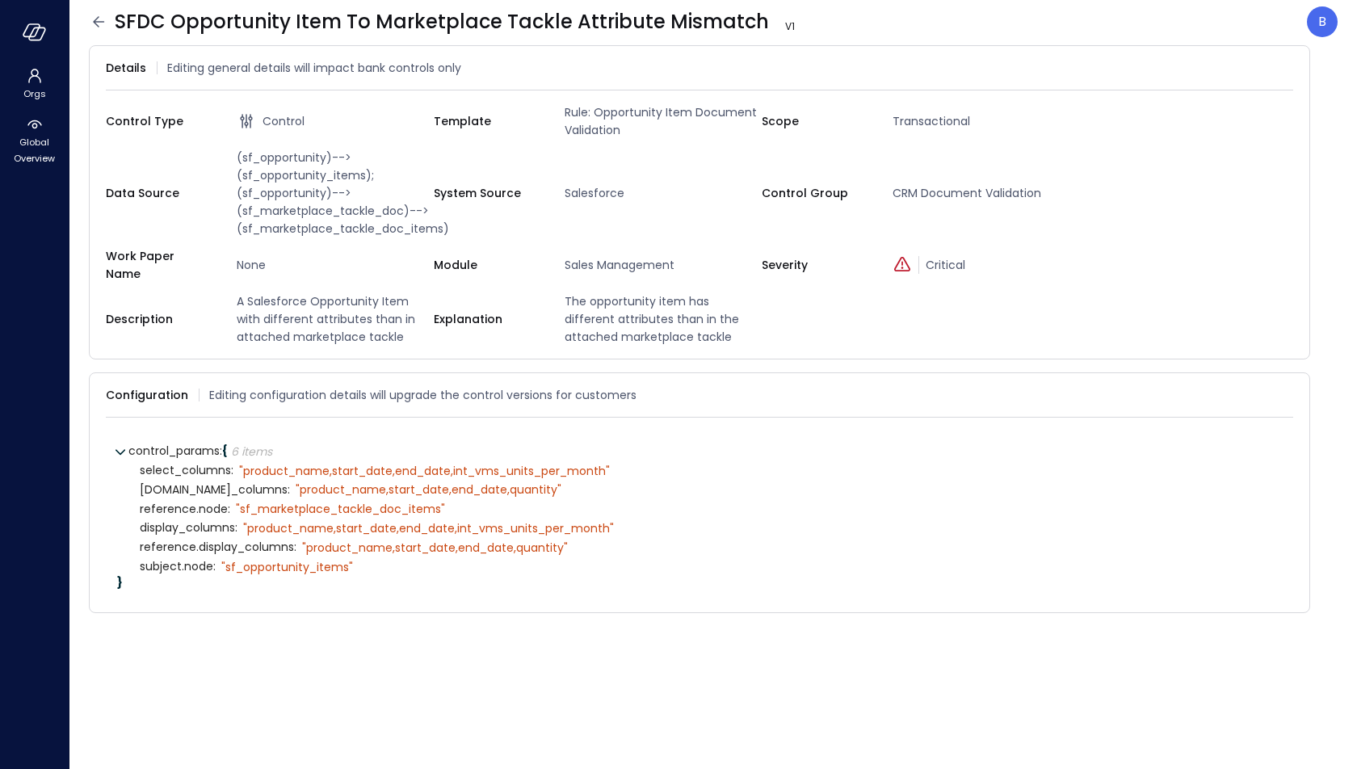
click at [100, 23] on icon at bounding box center [98, 21] width 19 height 19
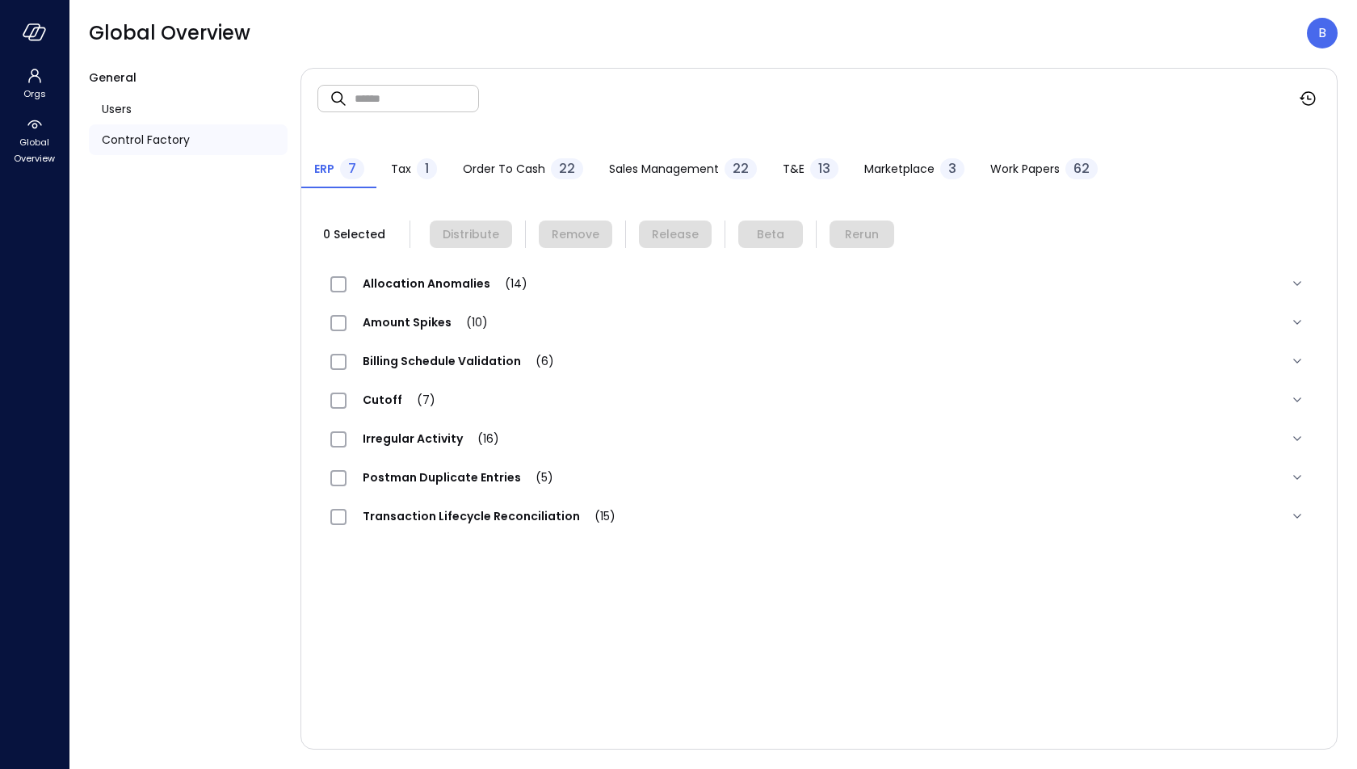
click at [1019, 174] on span "Work Papers" at bounding box center [1024, 169] width 69 height 18
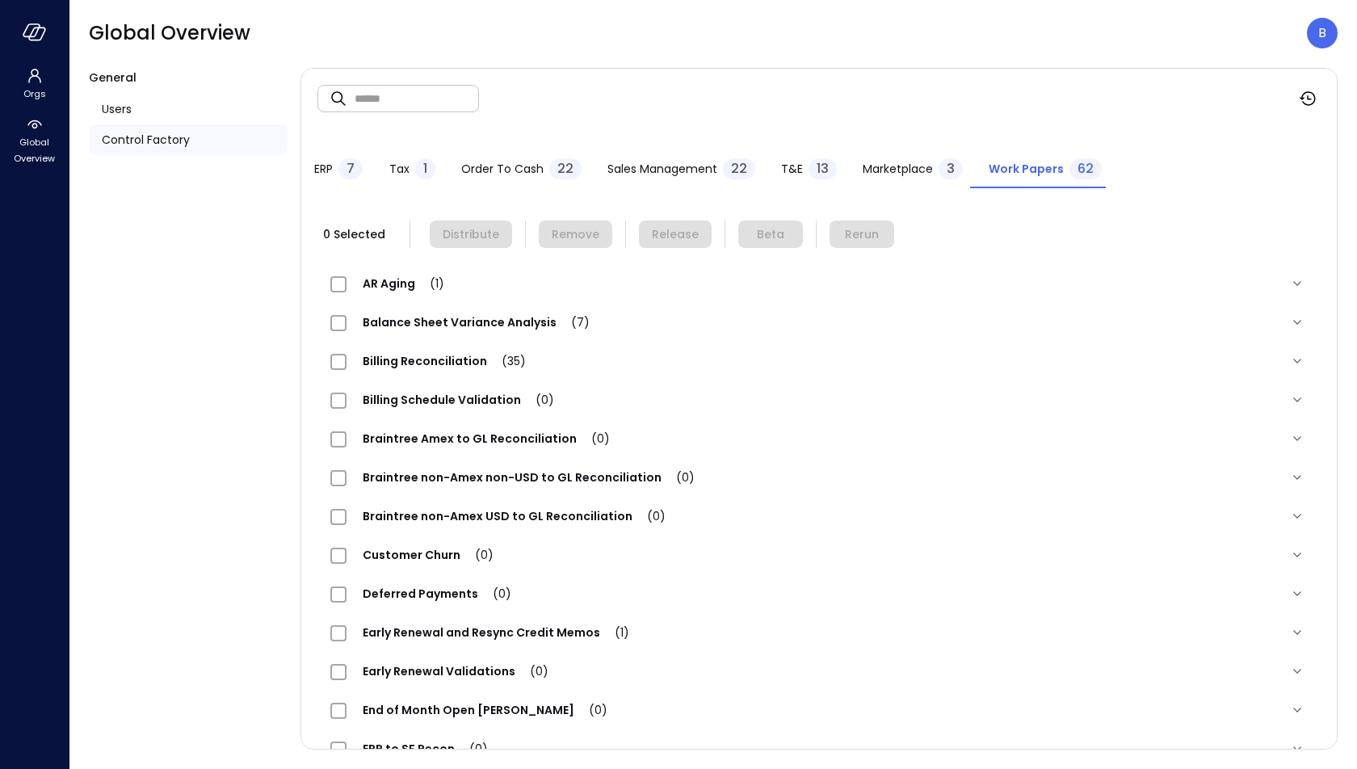
click at [601, 326] on div "Balance Sheet Variance Analysis (7)" at bounding box center [798, 322] width 937 height 19
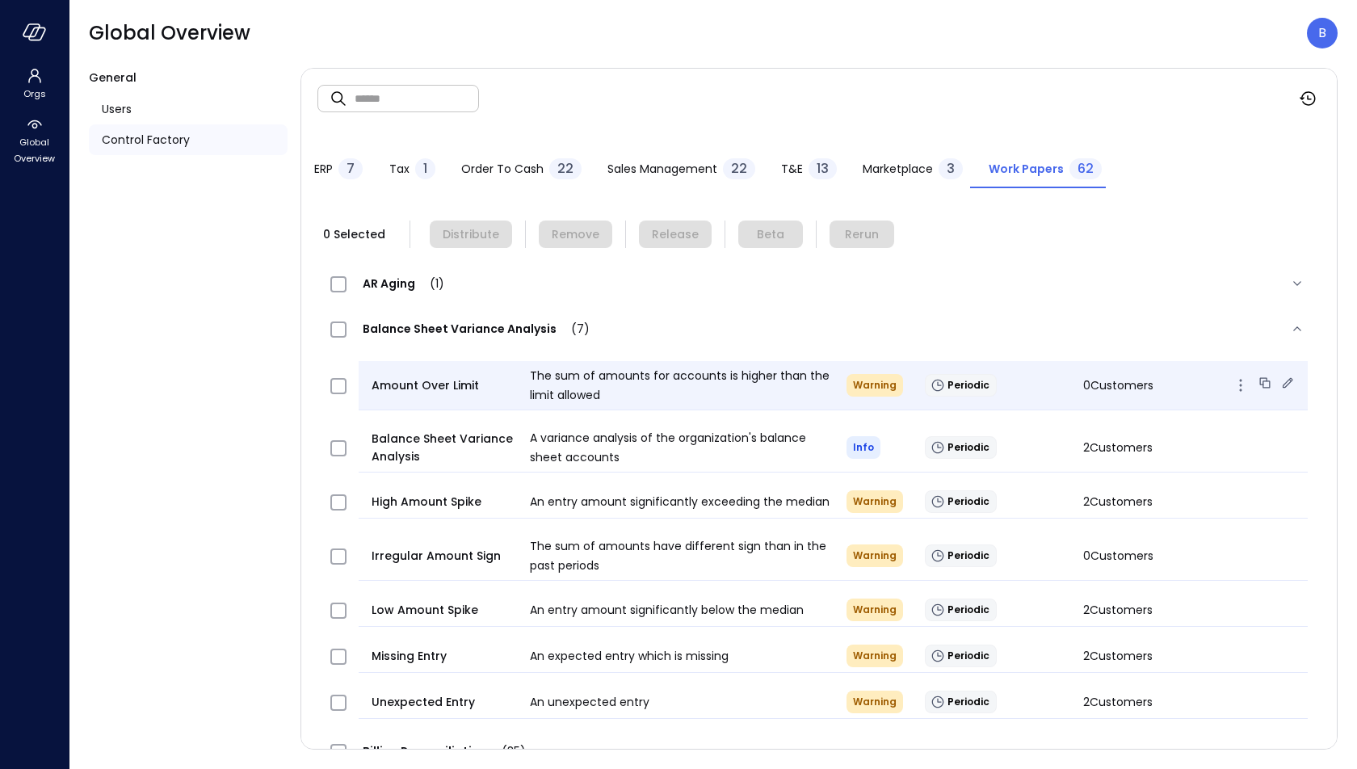
click at [1282, 380] on icon at bounding box center [1288, 383] width 16 height 16
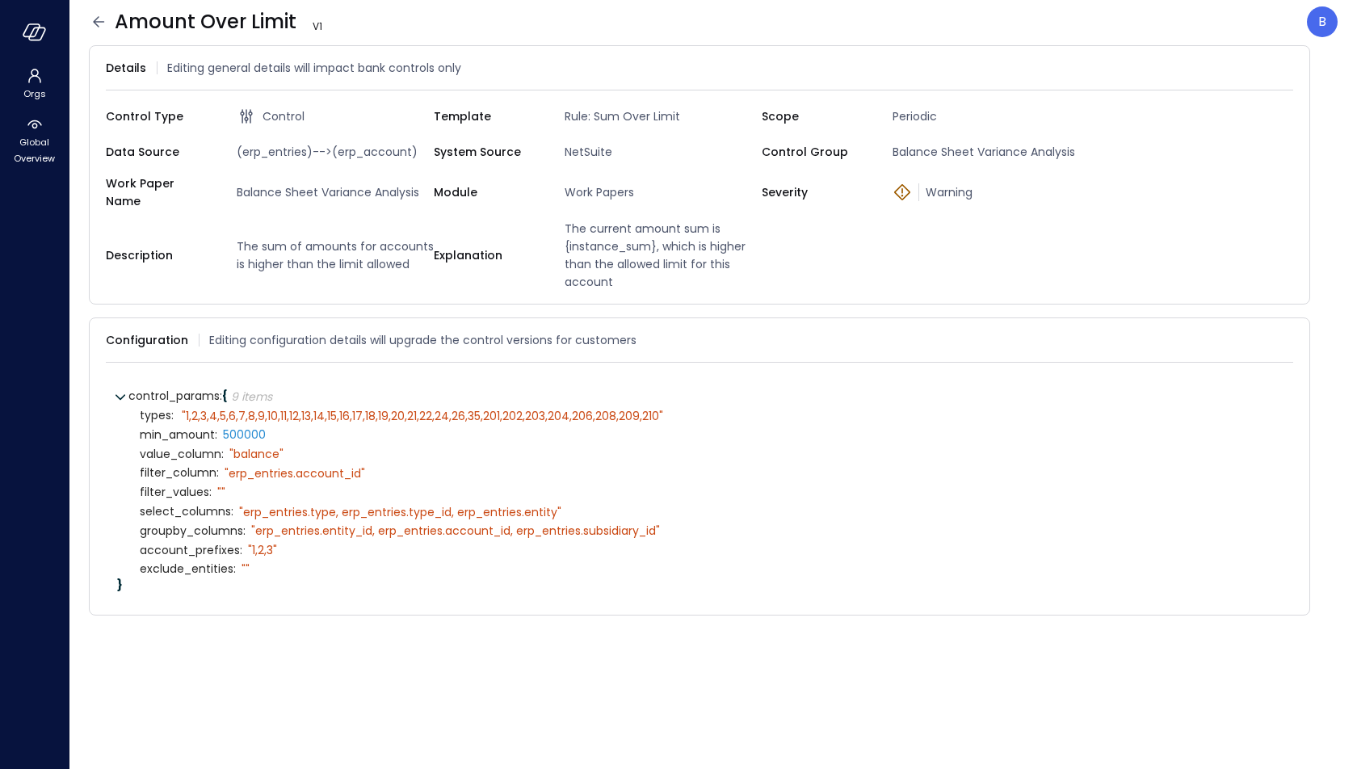
click at [96, 20] on icon at bounding box center [98, 21] width 19 height 19
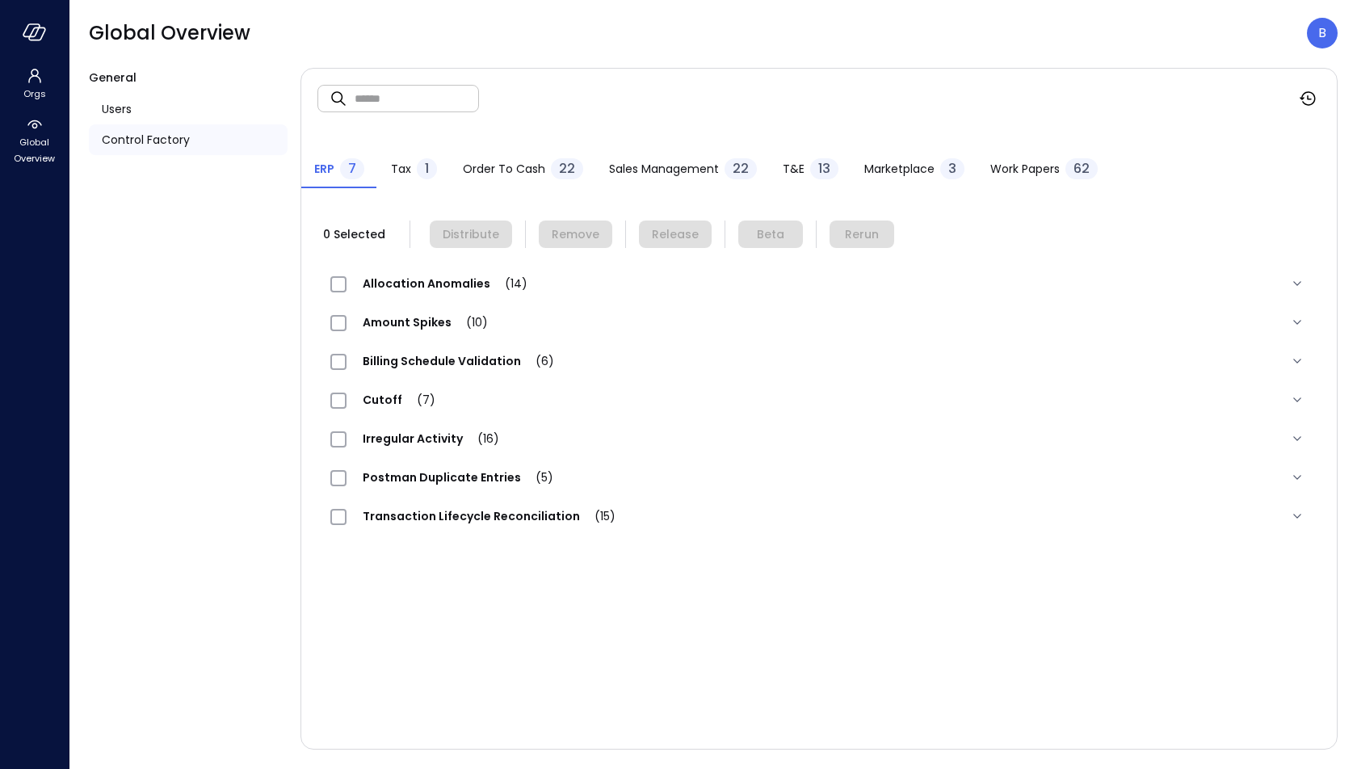
click at [1020, 170] on span "Work Papers" at bounding box center [1024, 169] width 69 height 18
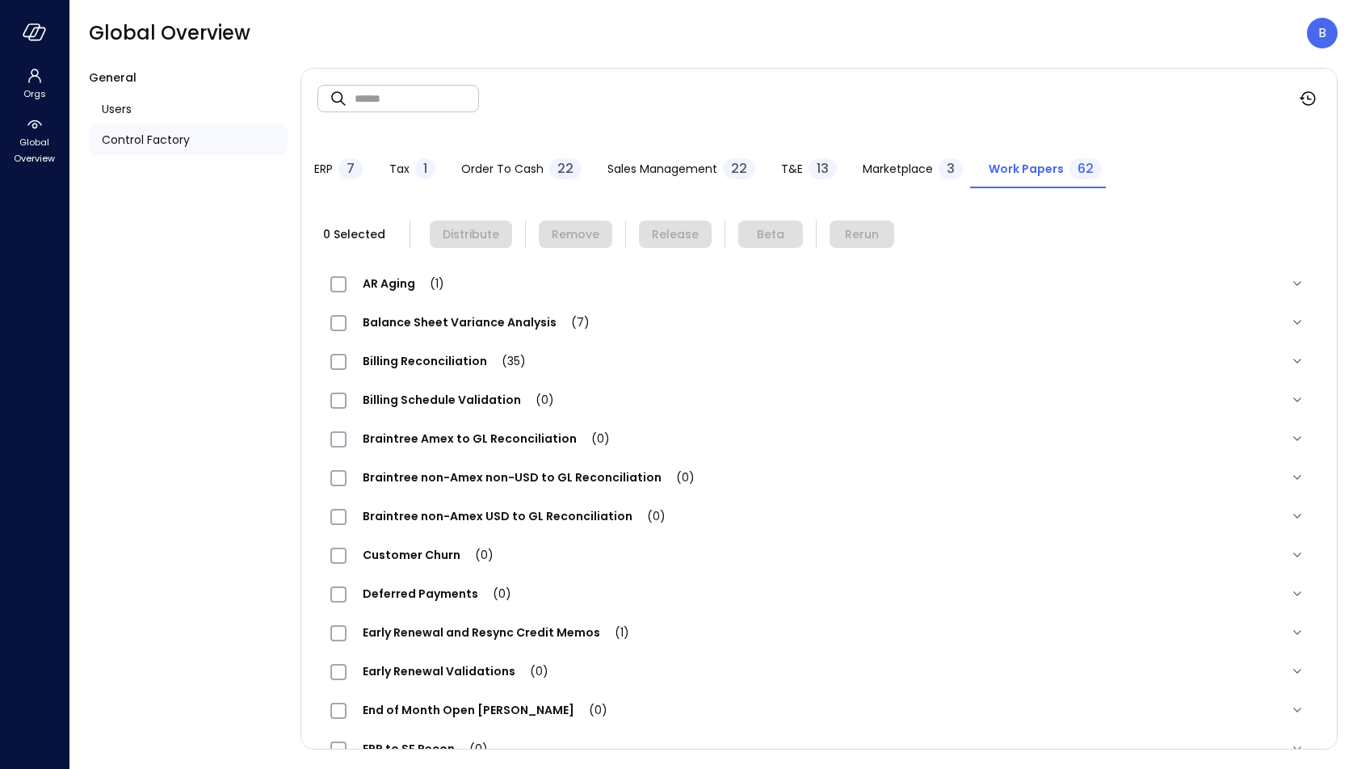
scroll to position [11, 0]
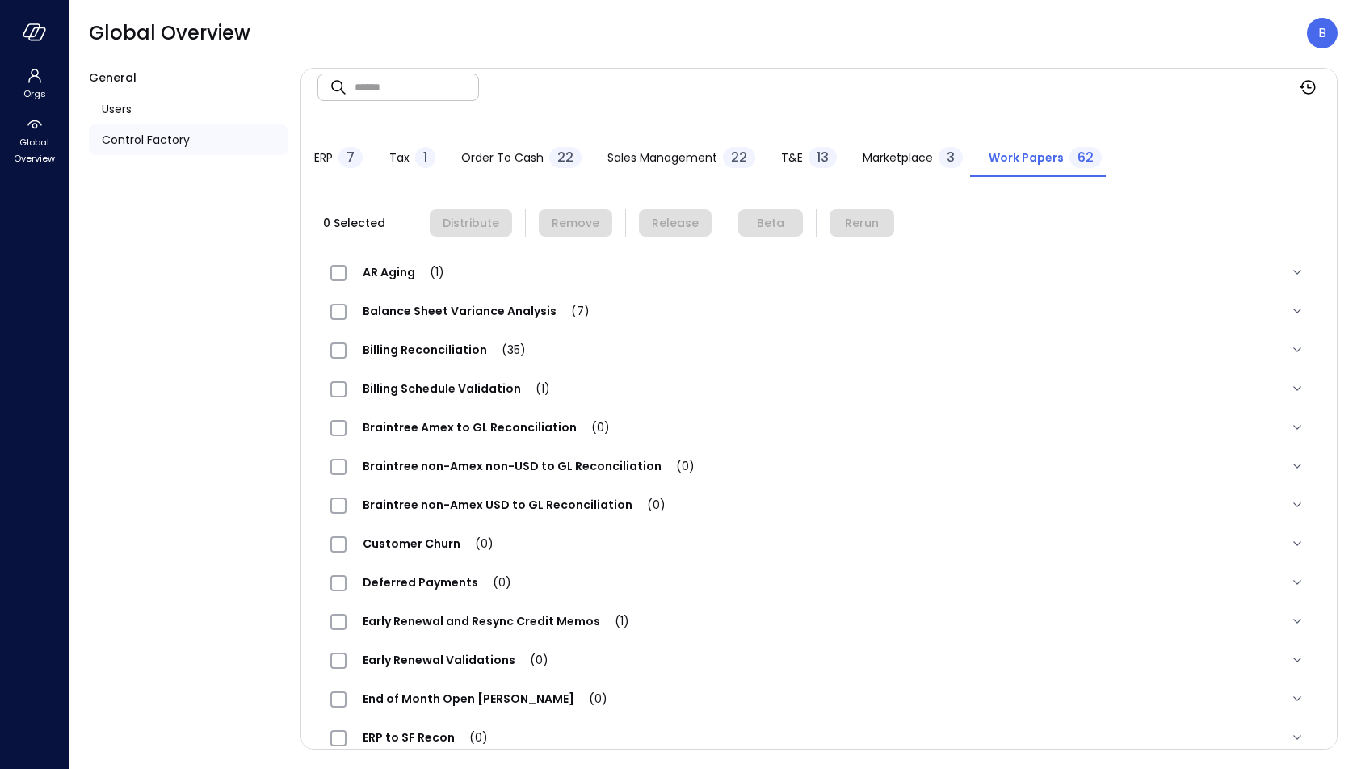
click at [452, 345] on span "Billing Reconciliation (35)" at bounding box center [445, 350] width 196 height 16
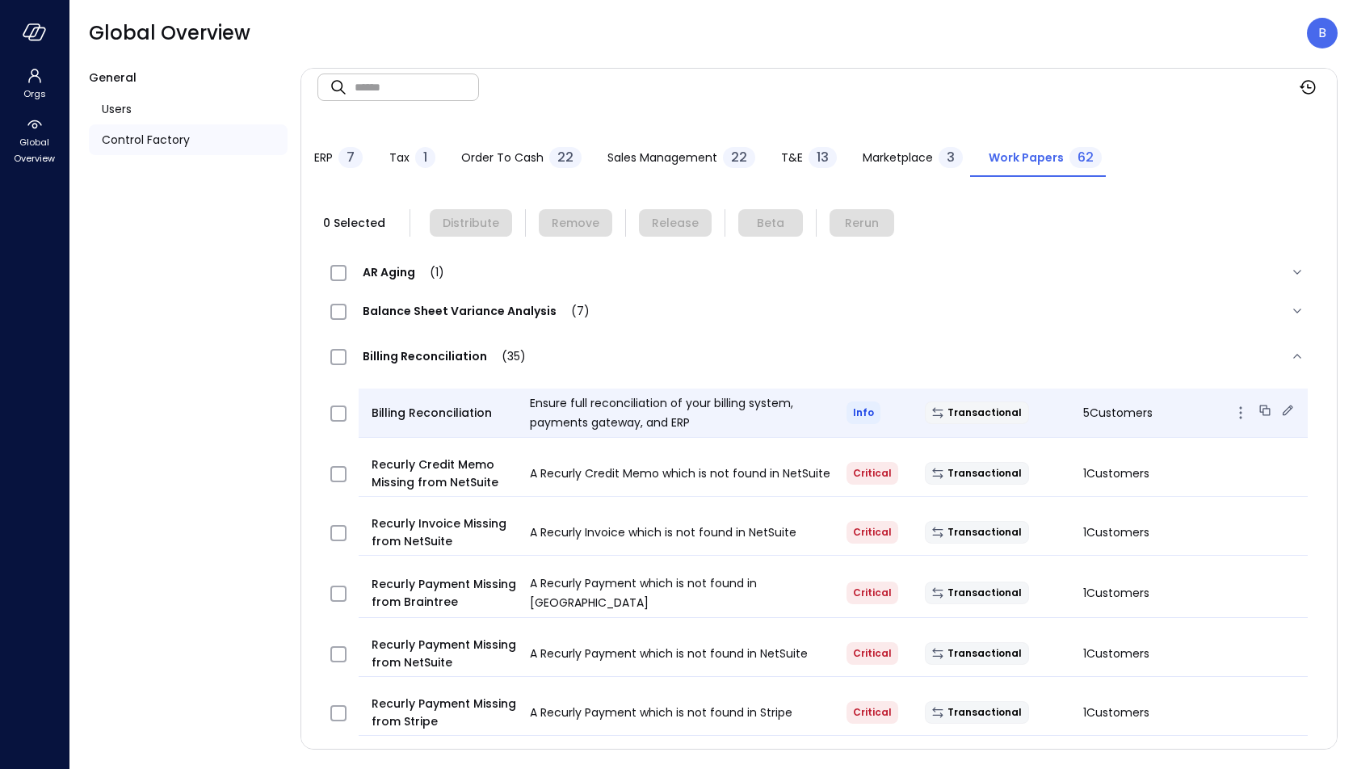
click at [1284, 406] on icon at bounding box center [1288, 410] width 16 height 16
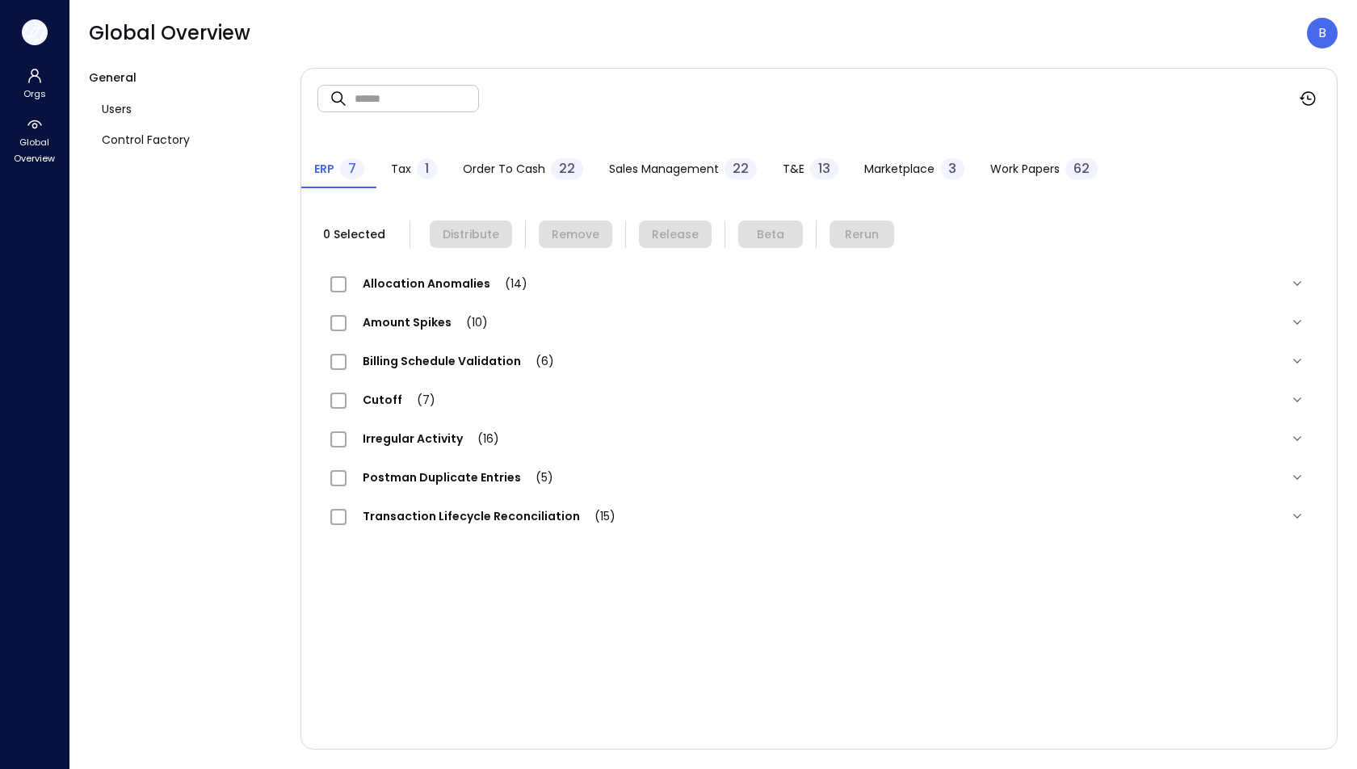
click at [44, 27] on icon "button" at bounding box center [35, 32] width 24 height 18
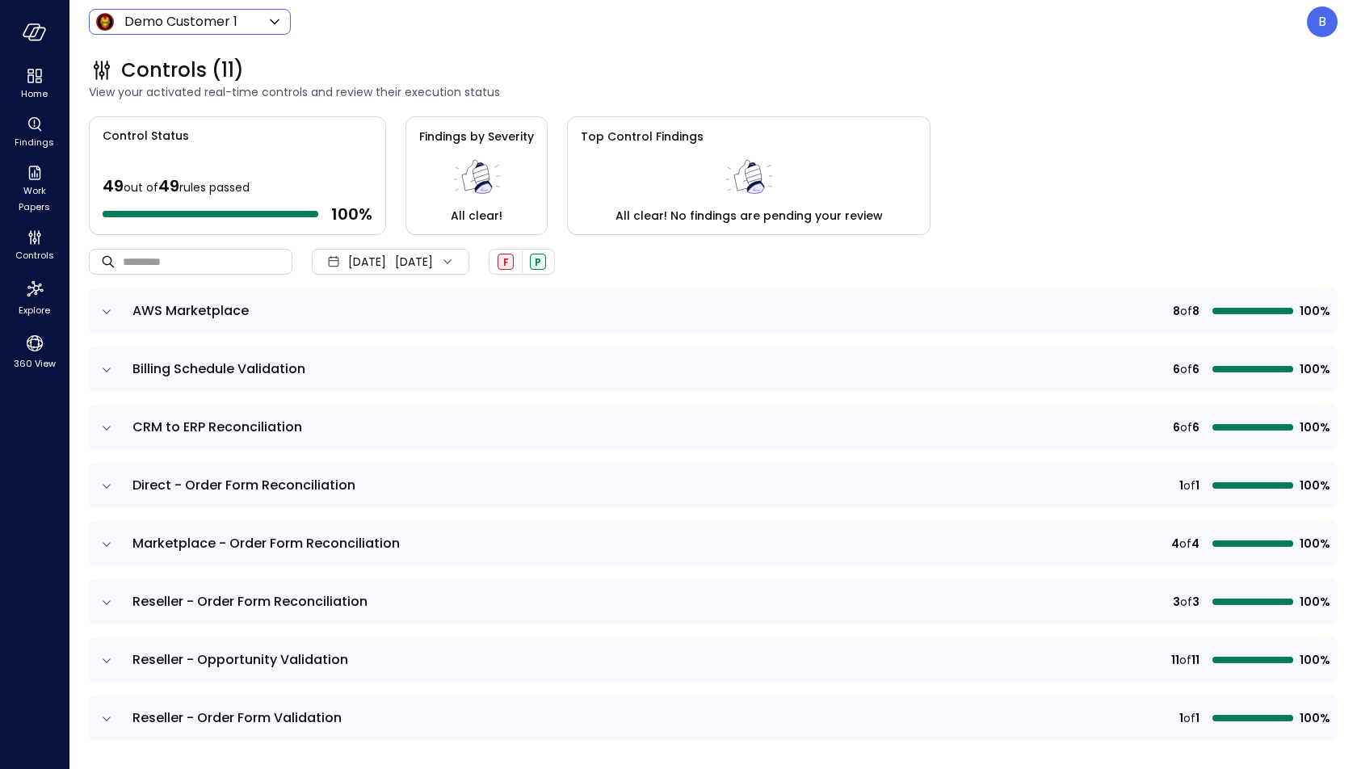
click at [188, 23] on body "Home Findings Work Papers Controls Explore 360 View Demo Customer 1 ***** ​ B C…" at bounding box center [678, 384] width 1357 height 769
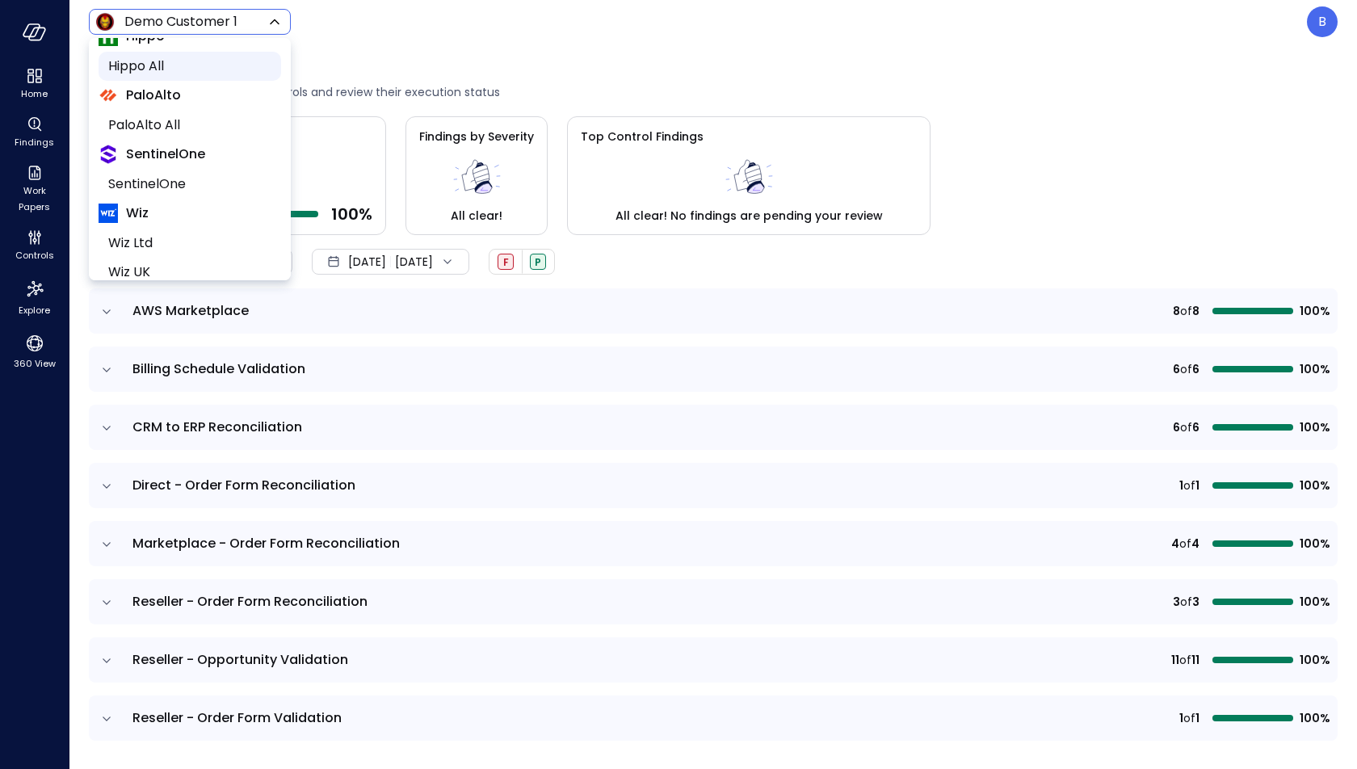
scroll to position [128, 0]
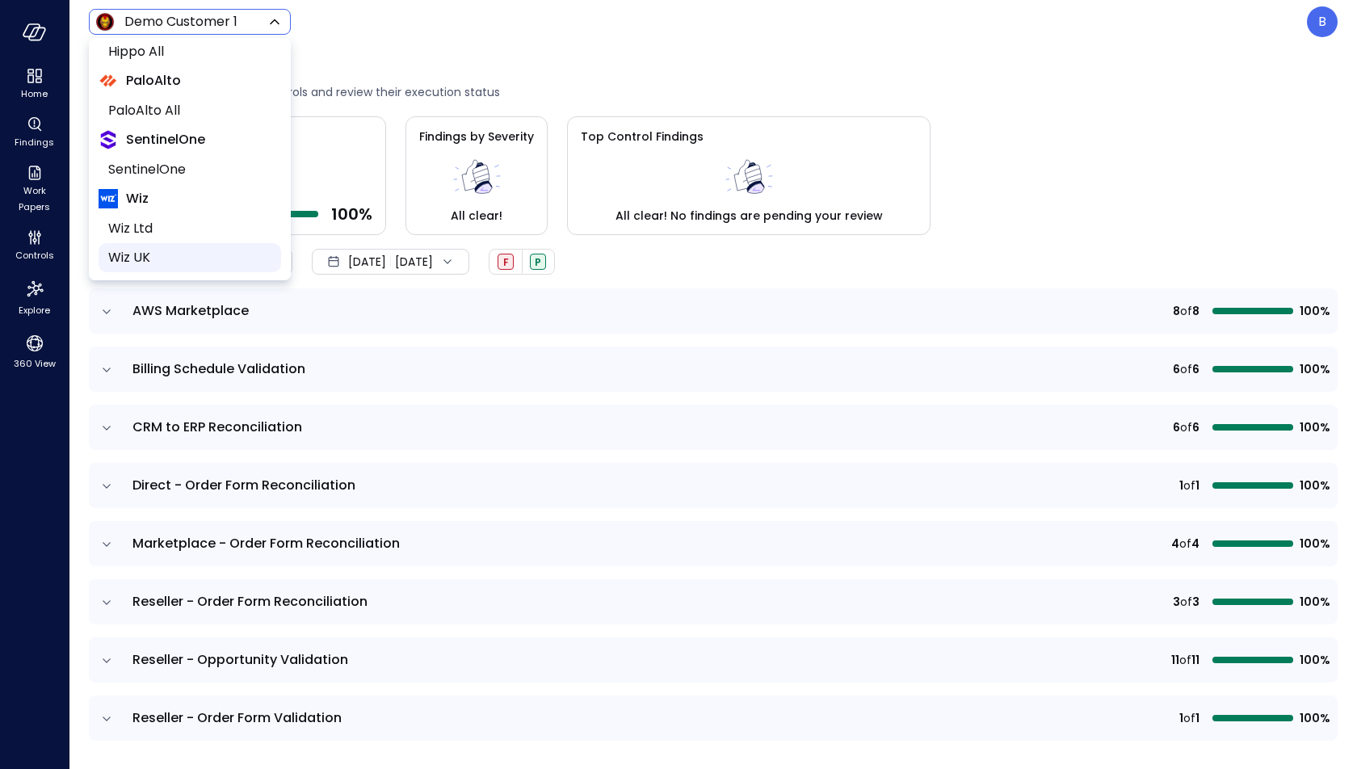
click at [157, 259] on span "Wiz UK" at bounding box center [188, 257] width 160 height 19
type input "******"
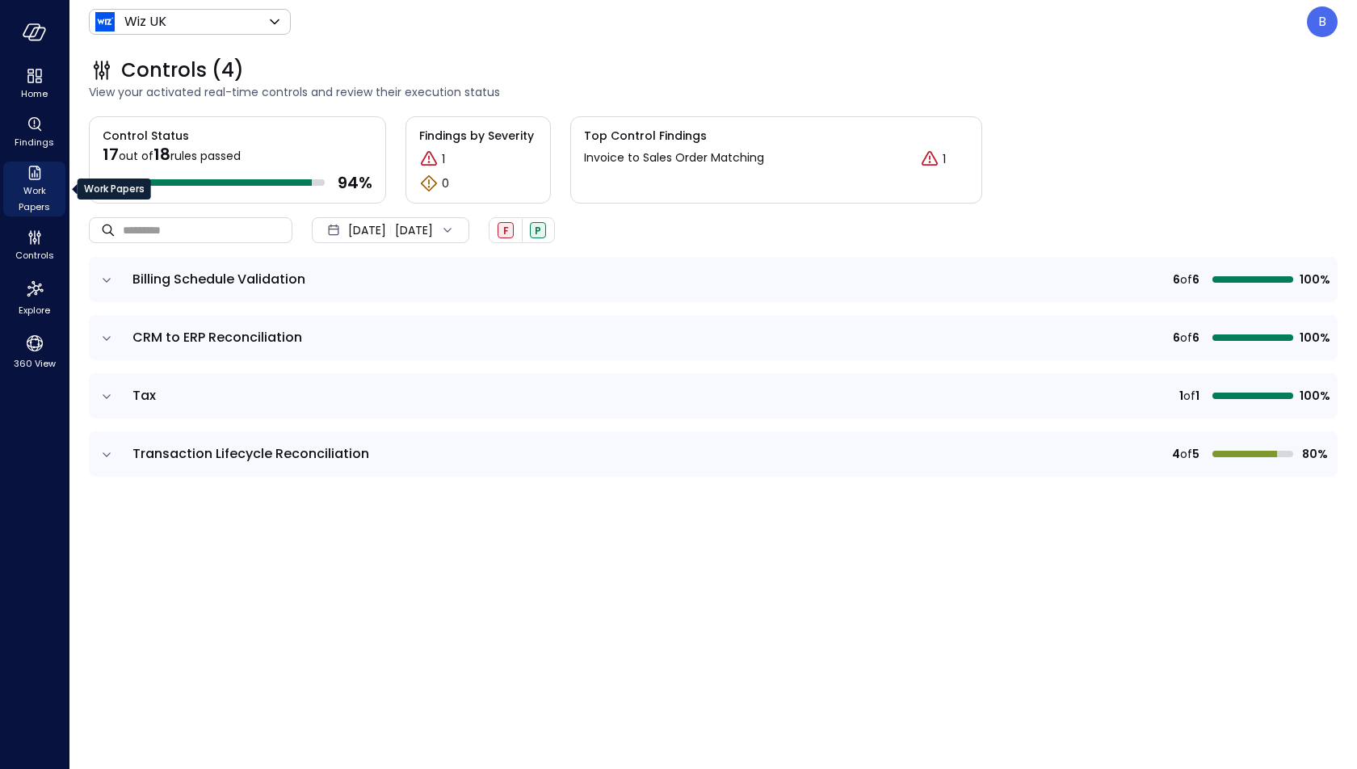
click at [35, 183] on span "Work Papers" at bounding box center [34, 199] width 49 height 32
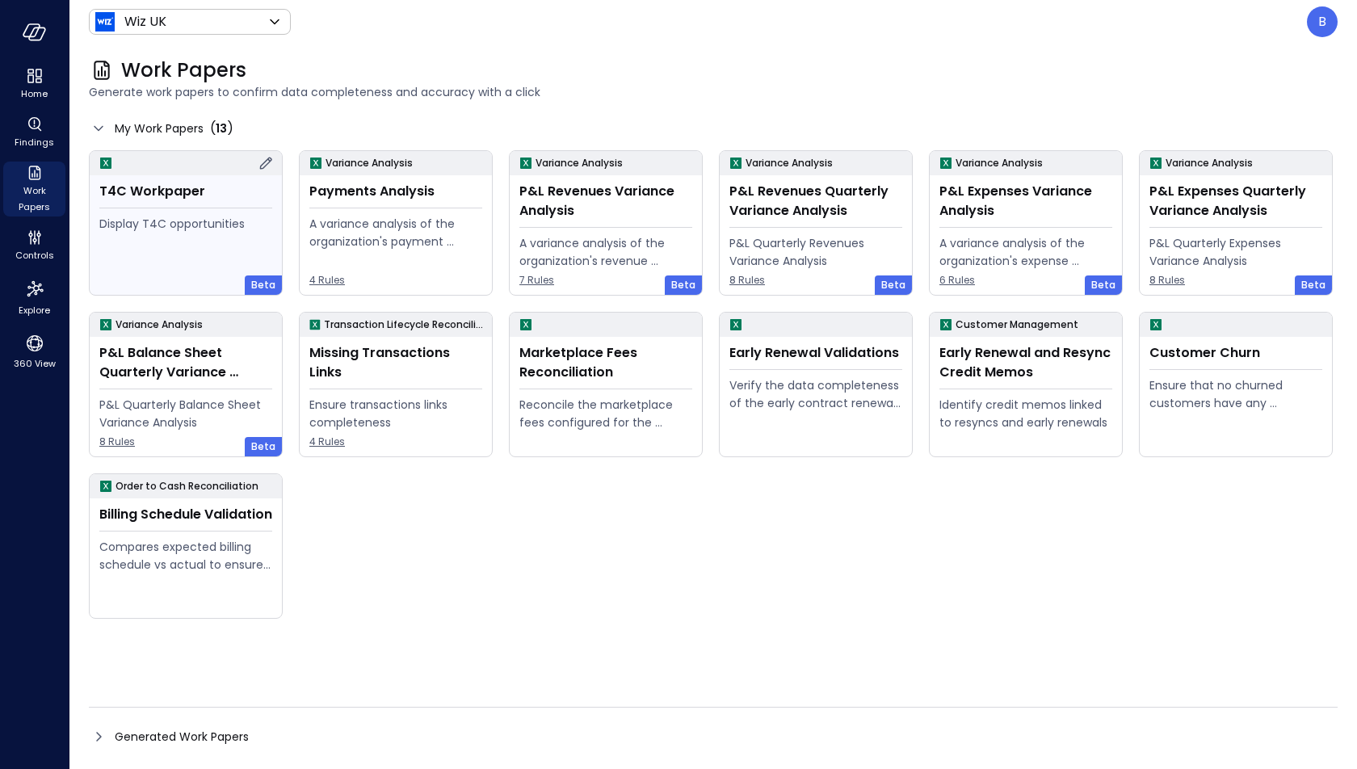
click at [262, 160] on icon at bounding box center [265, 162] width 19 height 19
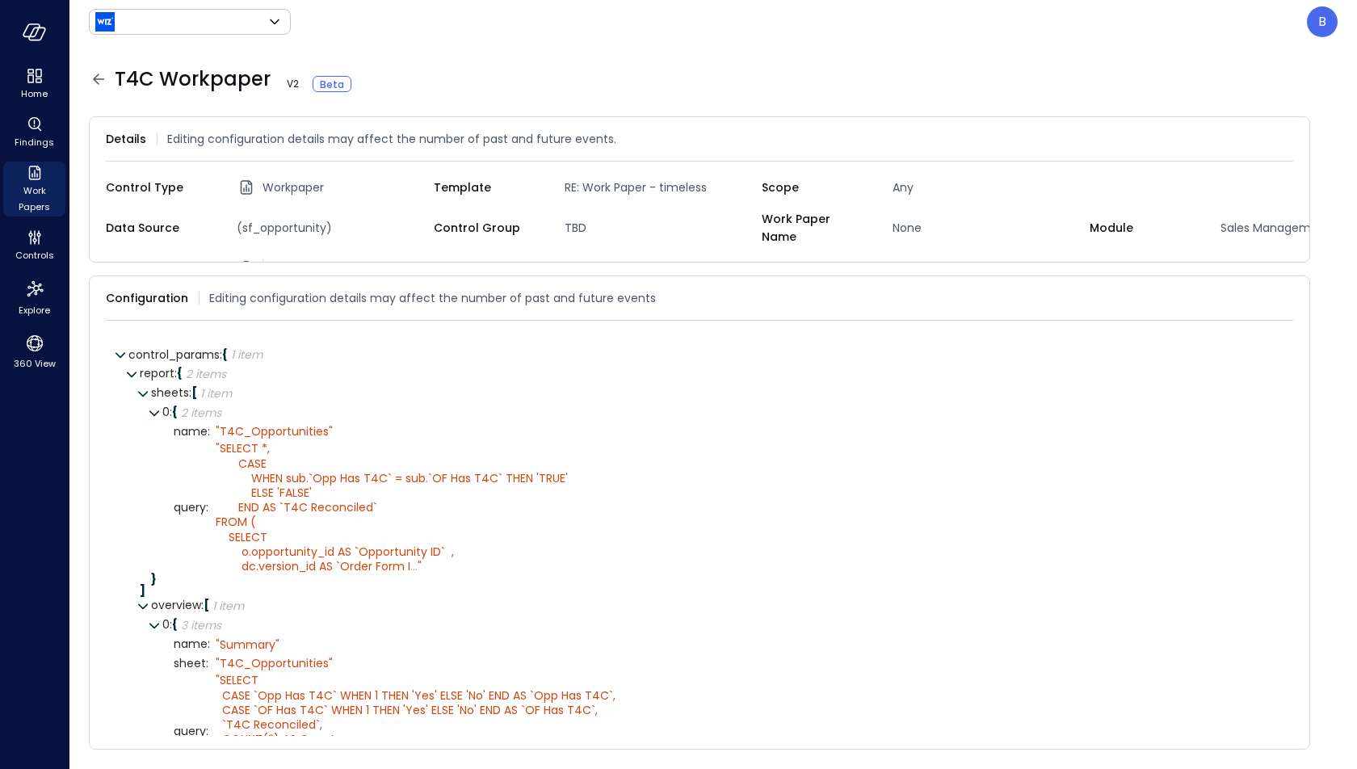
type input "******"
click at [144, 388] on icon at bounding box center [142, 393] width 11 height 11
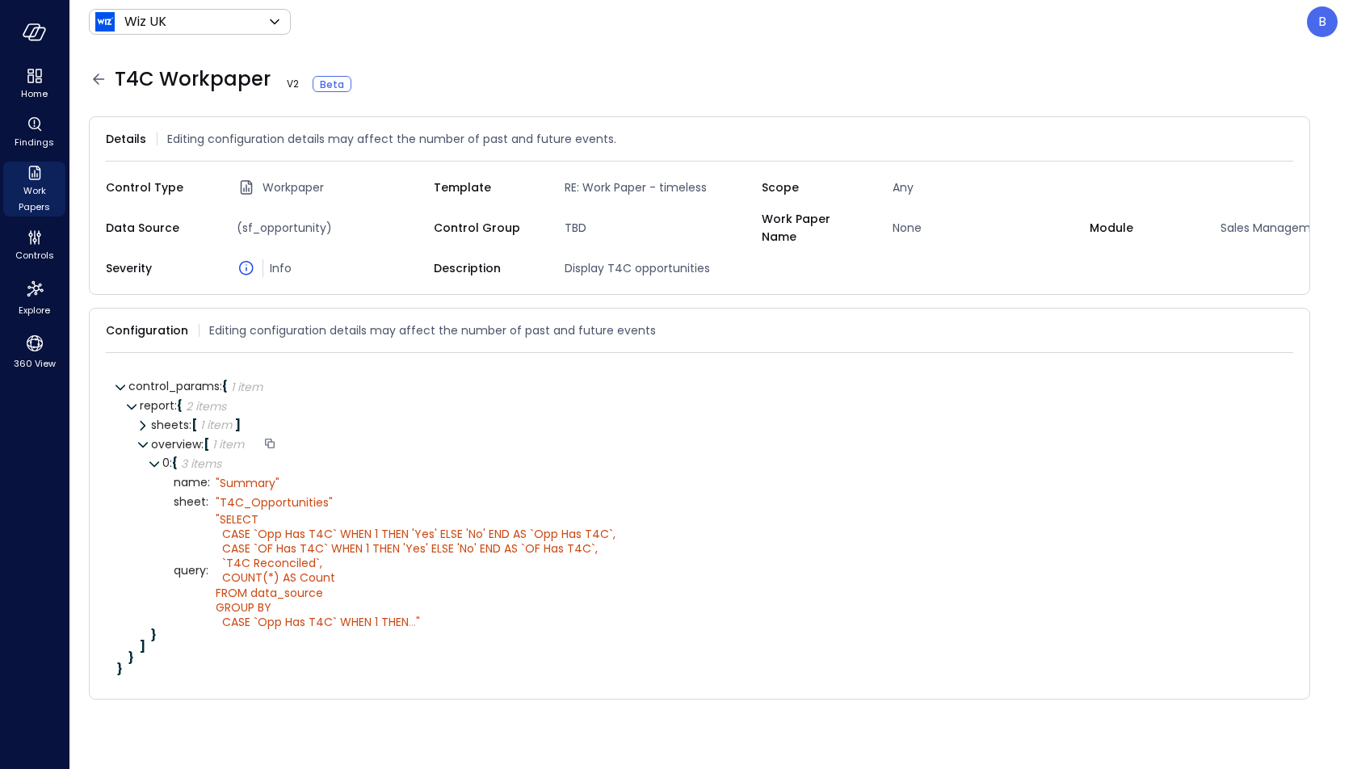
click at [143, 439] on icon at bounding box center [142, 444] width 11 height 11
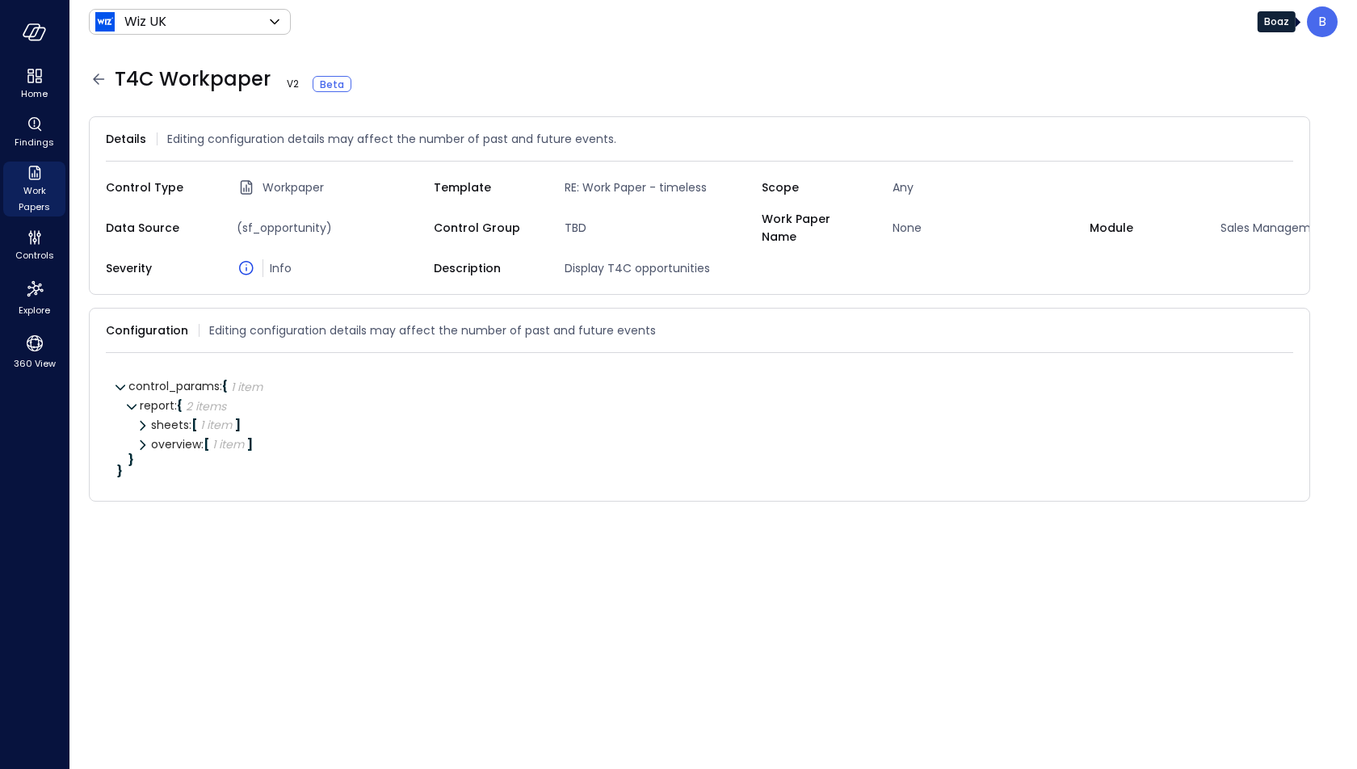
click at [1317, 22] on div "B" at bounding box center [1322, 21] width 31 height 31
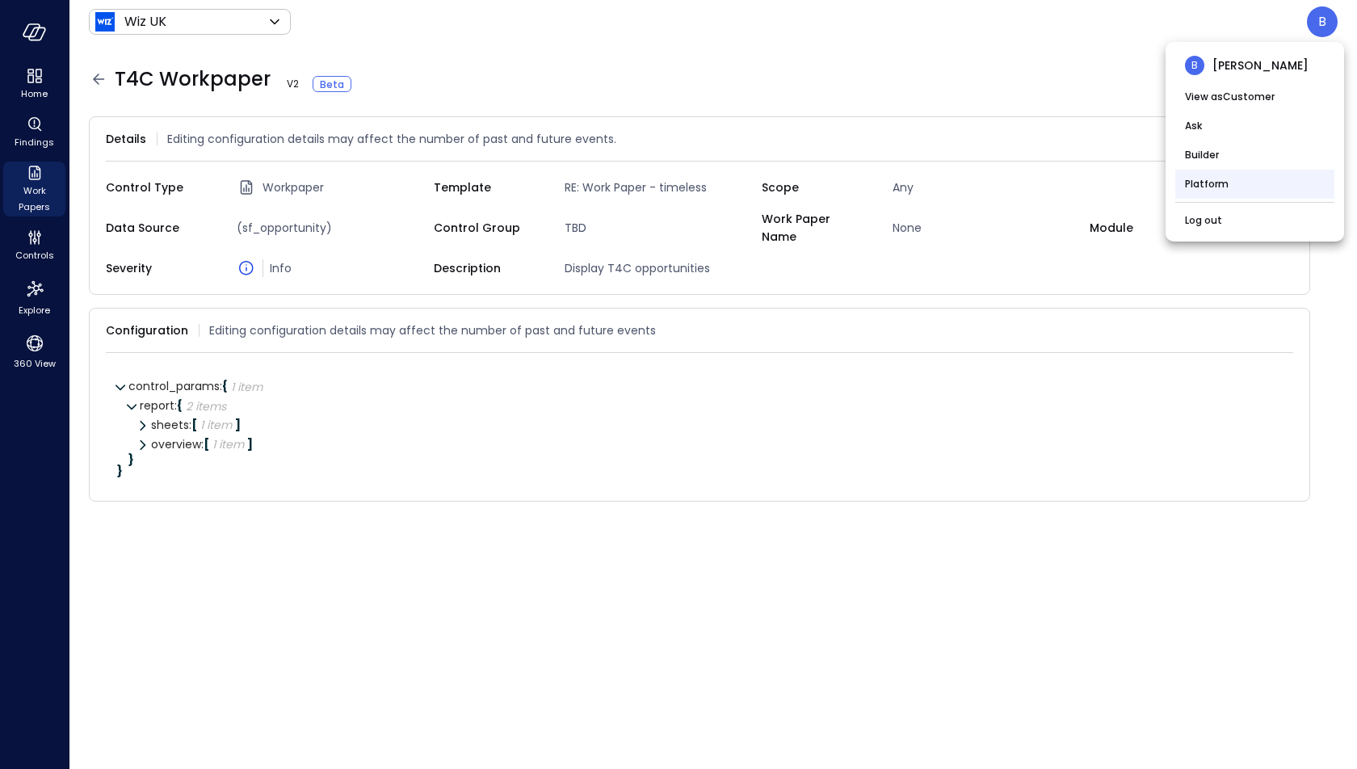
click at [1256, 178] on li "Platform" at bounding box center [1254, 184] width 159 height 29
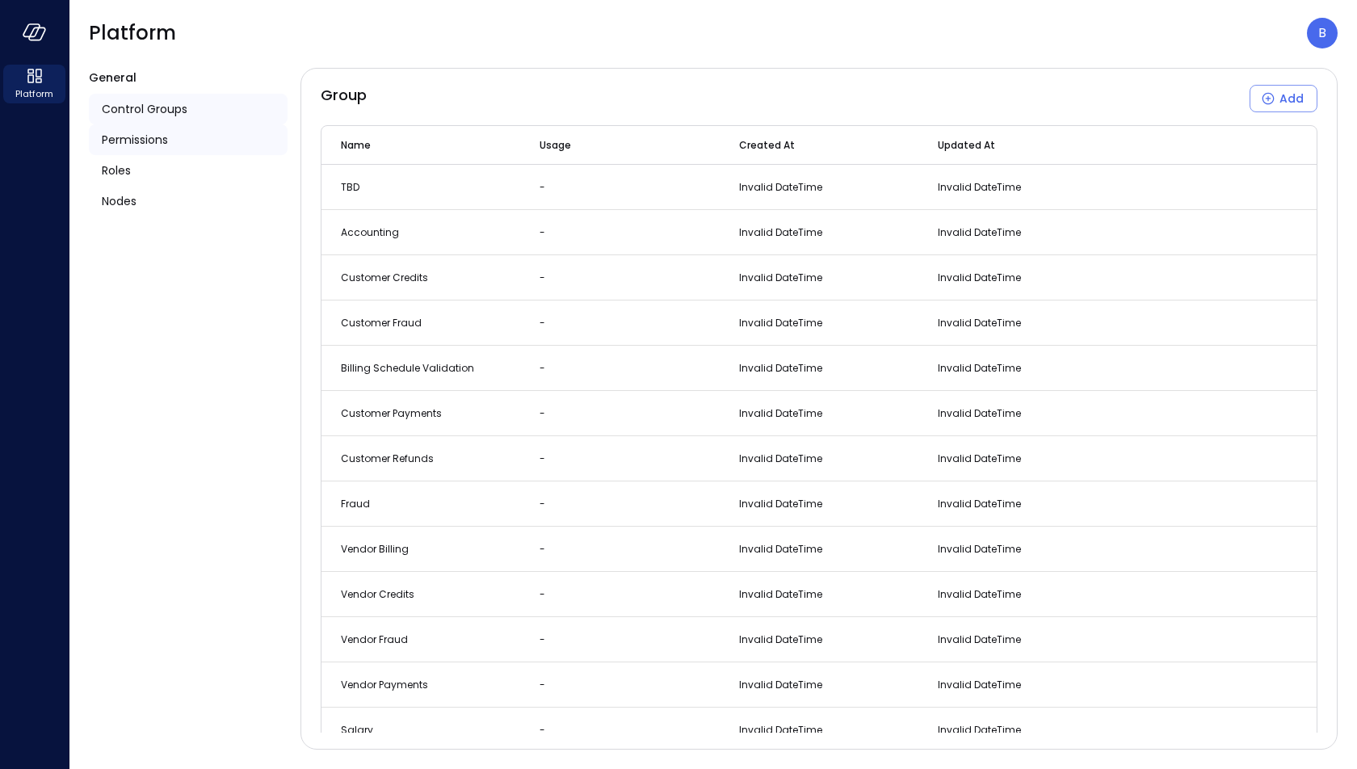
click at [229, 137] on div "Permissions" at bounding box center [188, 139] width 199 height 31
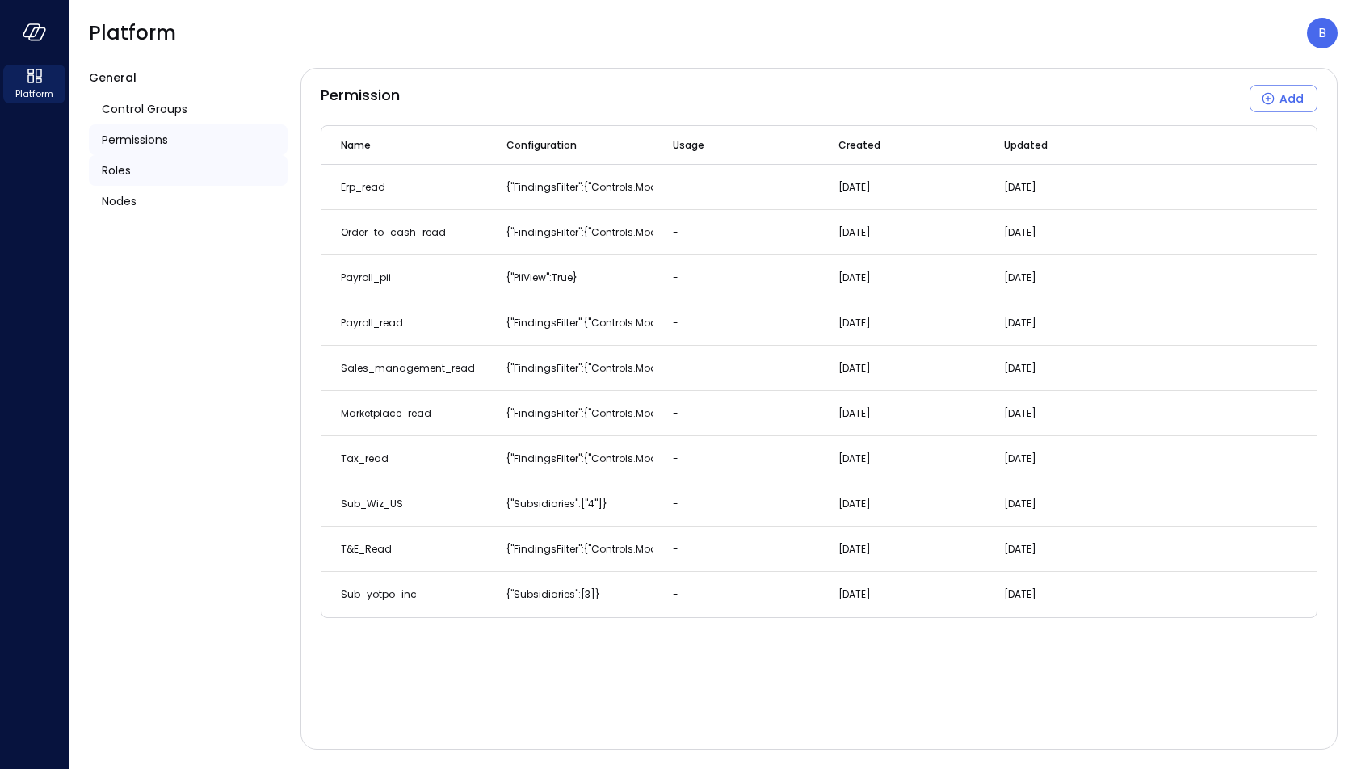
click at [215, 164] on div "Roles" at bounding box center [188, 170] width 199 height 31
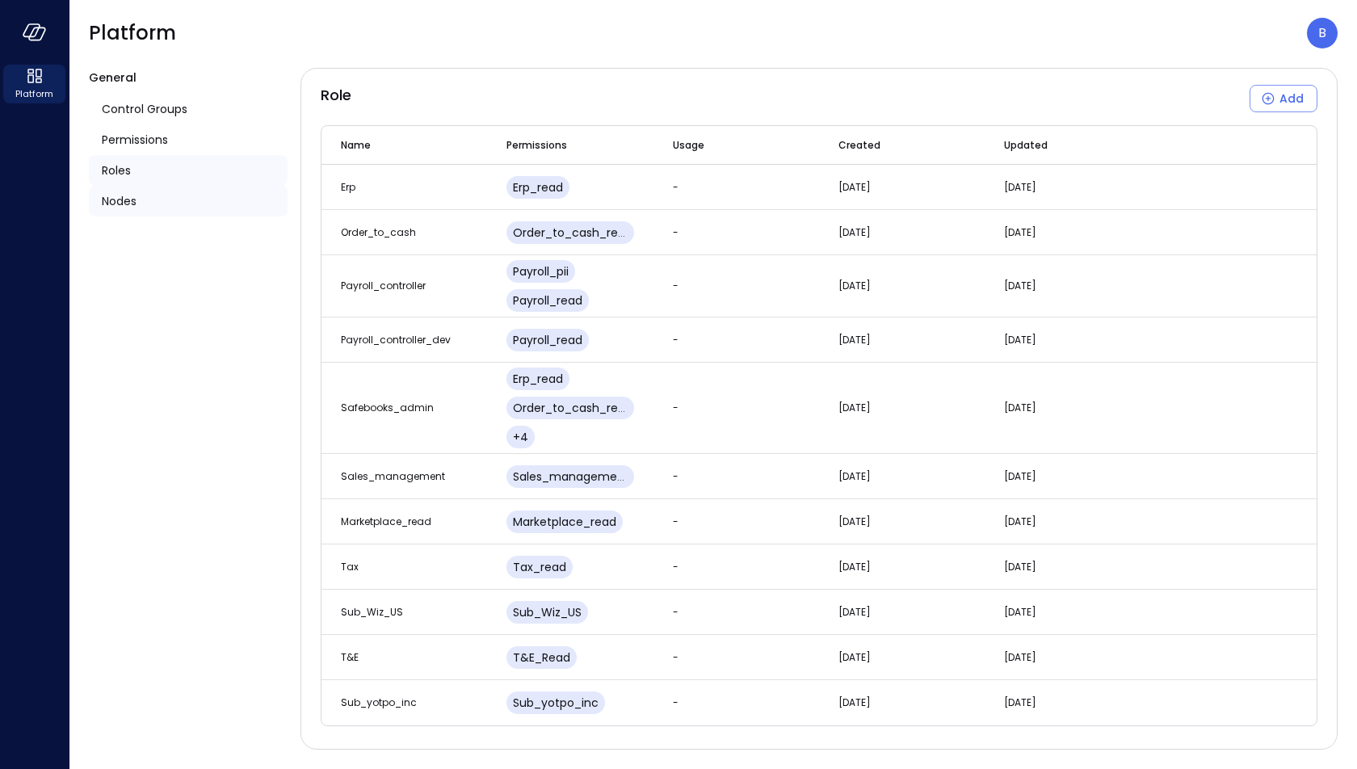
click at [200, 205] on div "Nodes" at bounding box center [188, 201] width 199 height 31
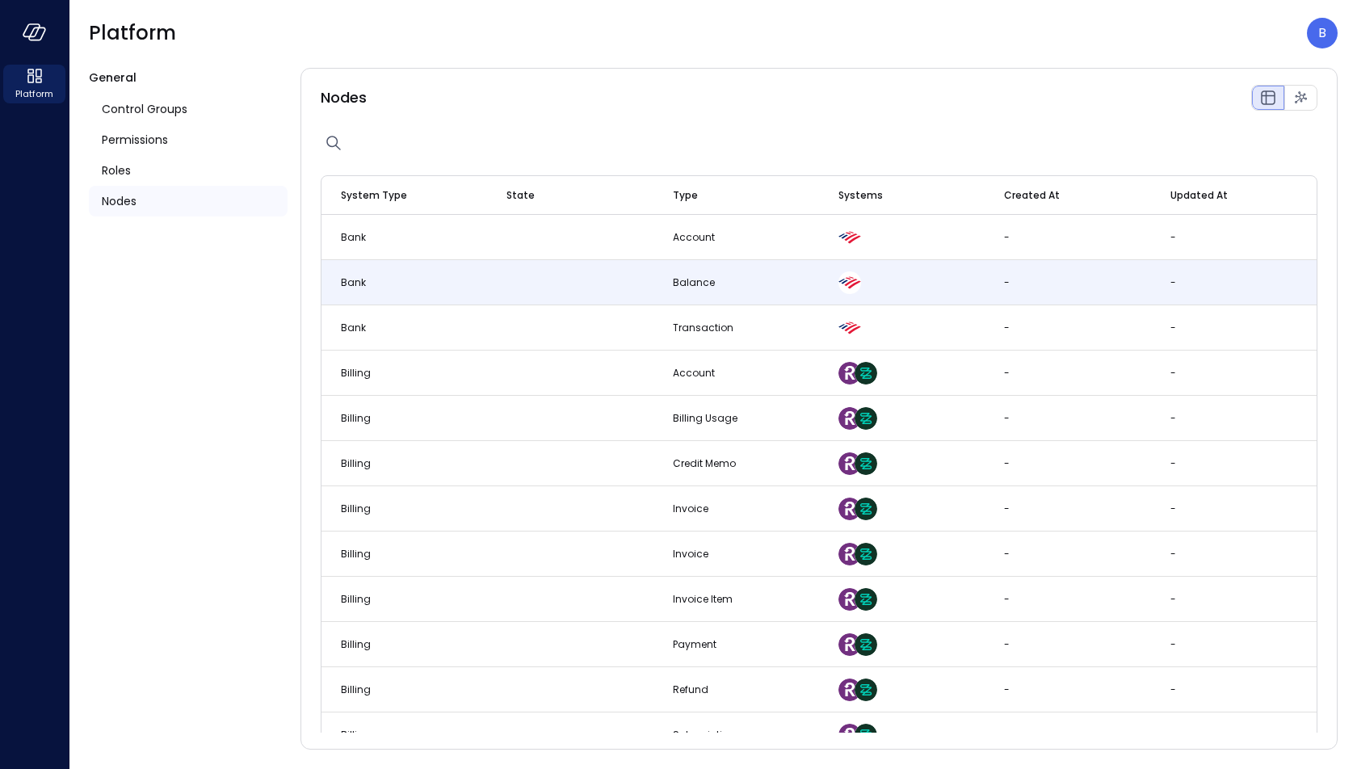
click at [473, 288] on td "Bank" at bounding box center [405, 282] width 166 height 45
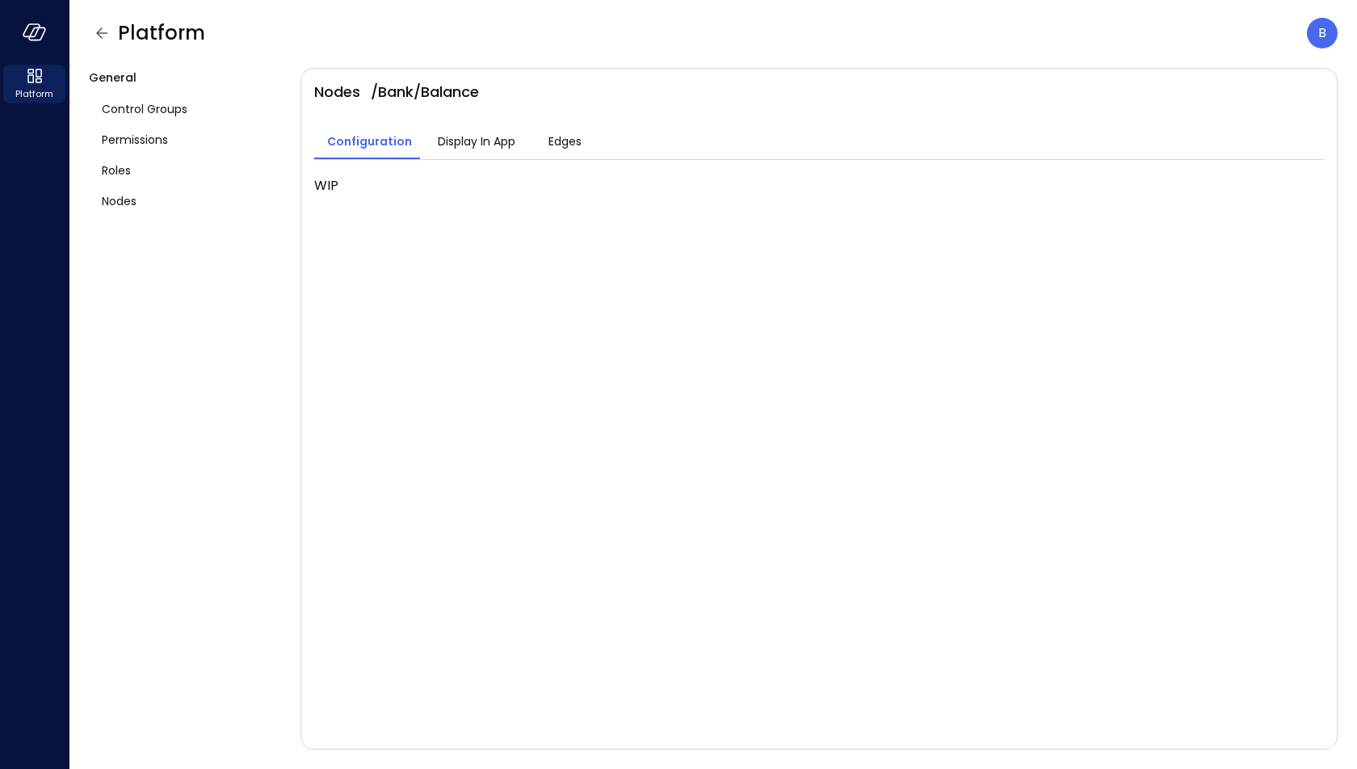
click at [473, 137] on span "Display In App" at bounding box center [477, 141] width 78 height 18
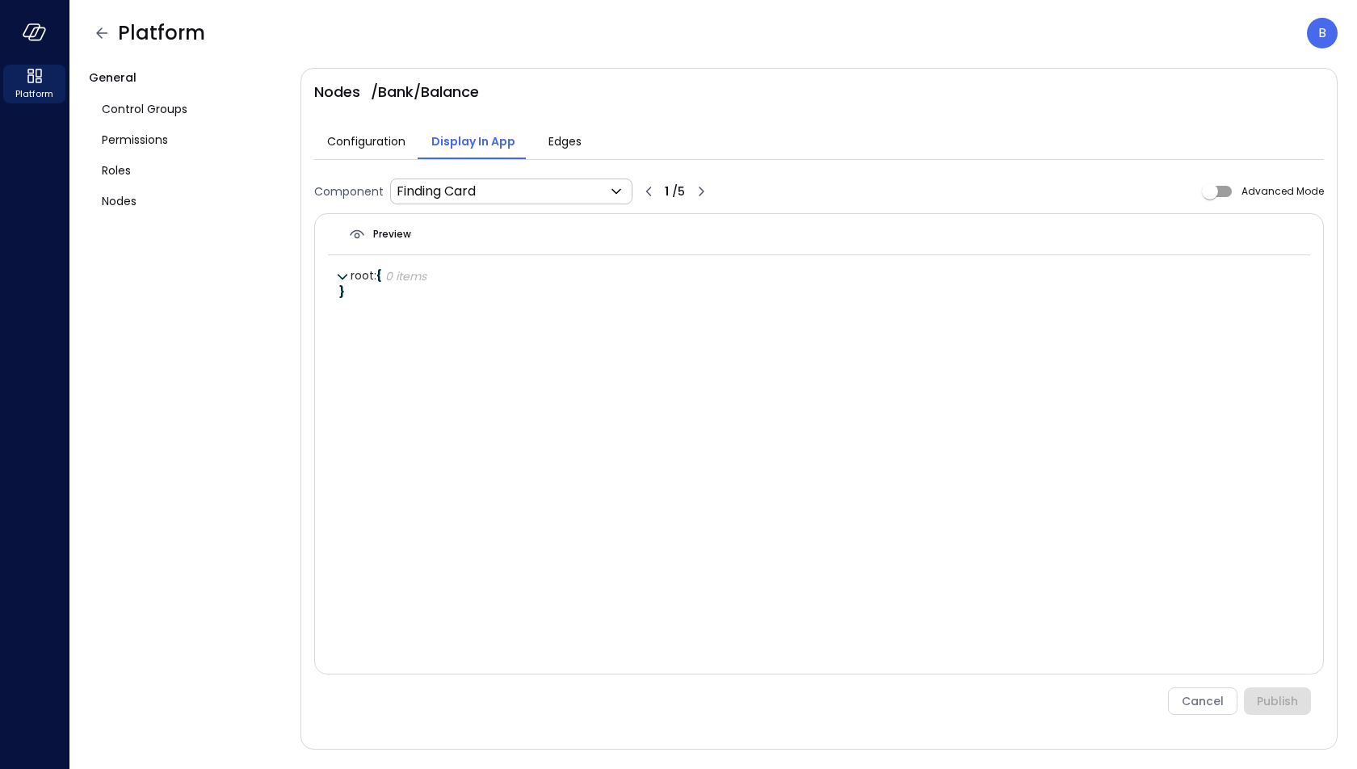
click at [555, 141] on span "Edges" at bounding box center [565, 141] width 33 height 18
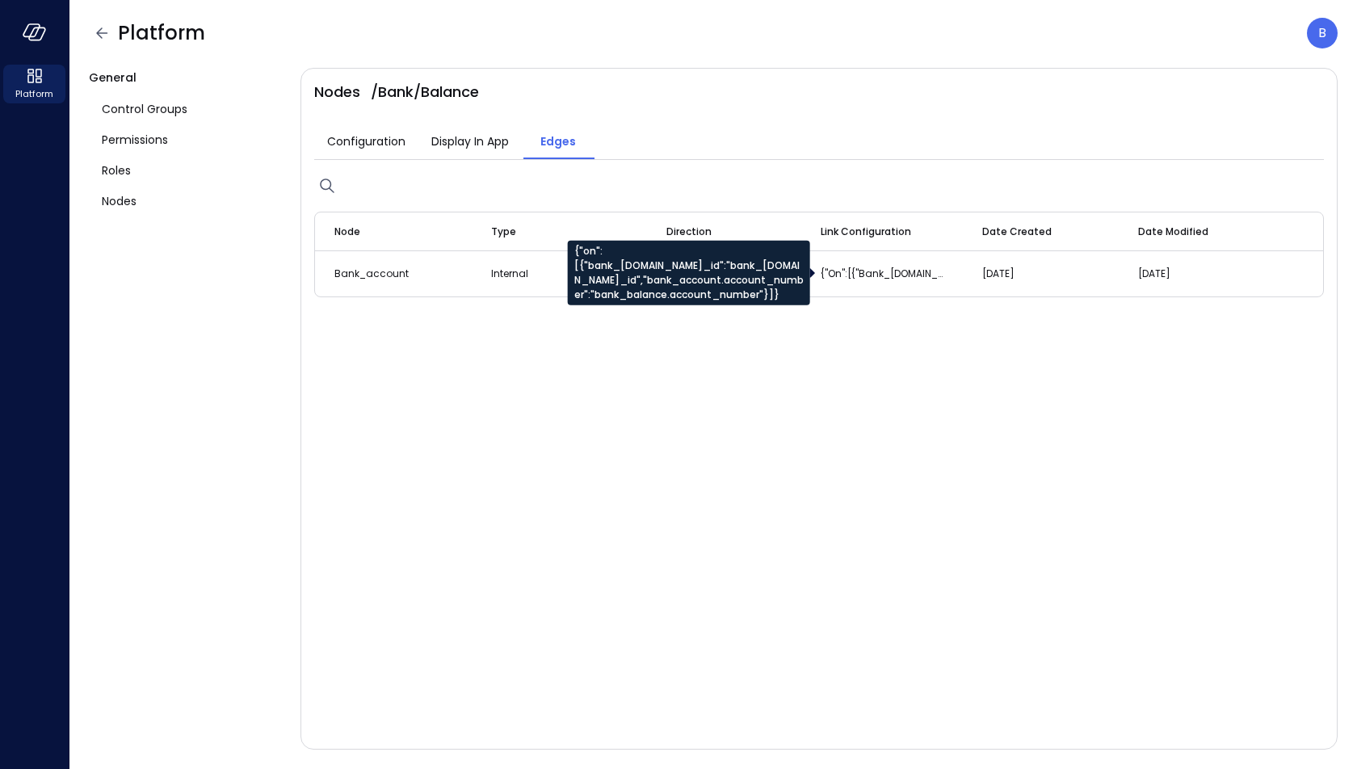
click at [661, 263] on div "{"on":[{"bank_account.bank_id":"bank_balance.bank_id","bank_account.account_num…" at bounding box center [689, 273] width 242 height 65
click at [753, 263] on div "{"on":[{"bank_account.bank_id":"bank_balance.bank_id","bank_account.account_num…" at bounding box center [689, 273] width 242 height 65
click at [637, 280] on div "{"on":[{"bank_account.bank_id":"bank_balance.bank_id","bank_account.account_num…" at bounding box center [689, 273] width 242 height 65
click at [773, 284] on div "{"on":[{"bank_account.bank_id":"bank_balance.bank_id","bank_account.account_num…" at bounding box center [689, 273] width 242 height 65
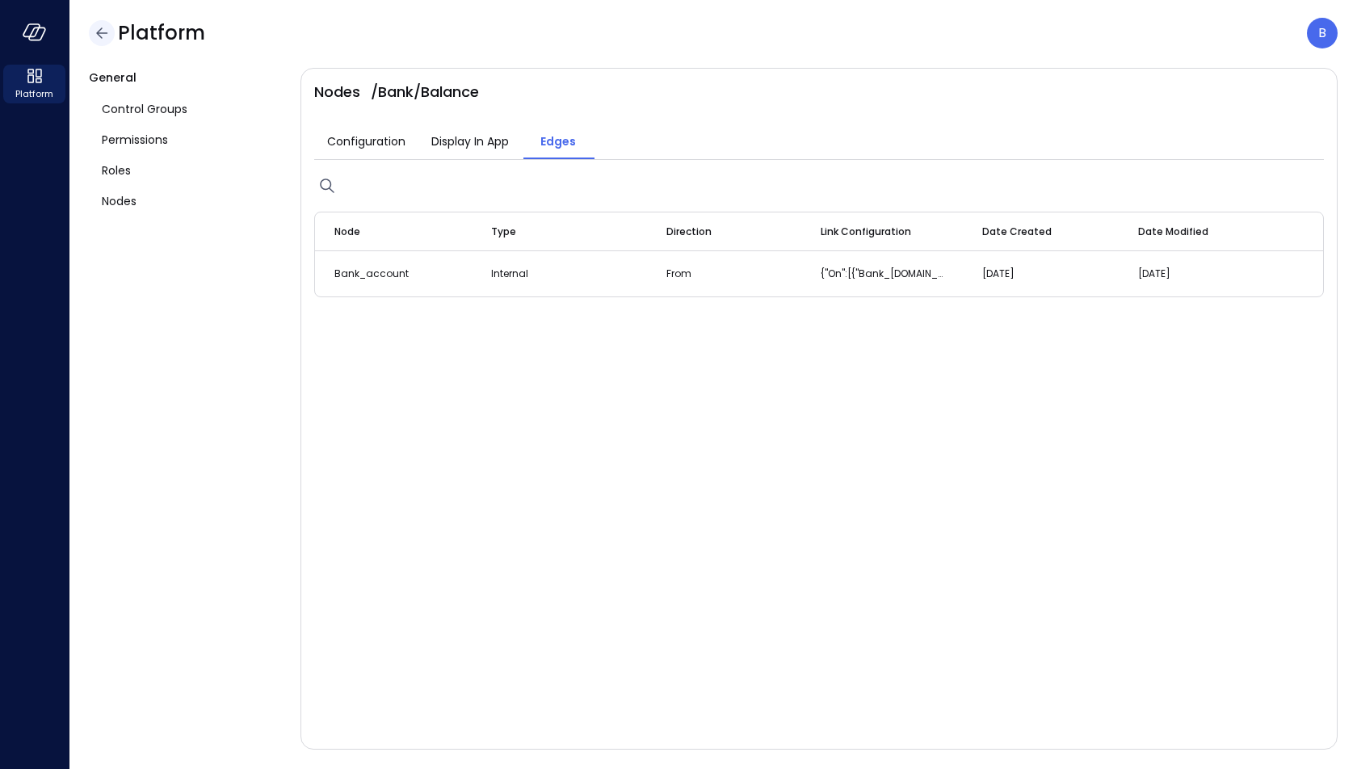
click at [101, 32] on icon "button" at bounding box center [101, 32] width 11 height 11
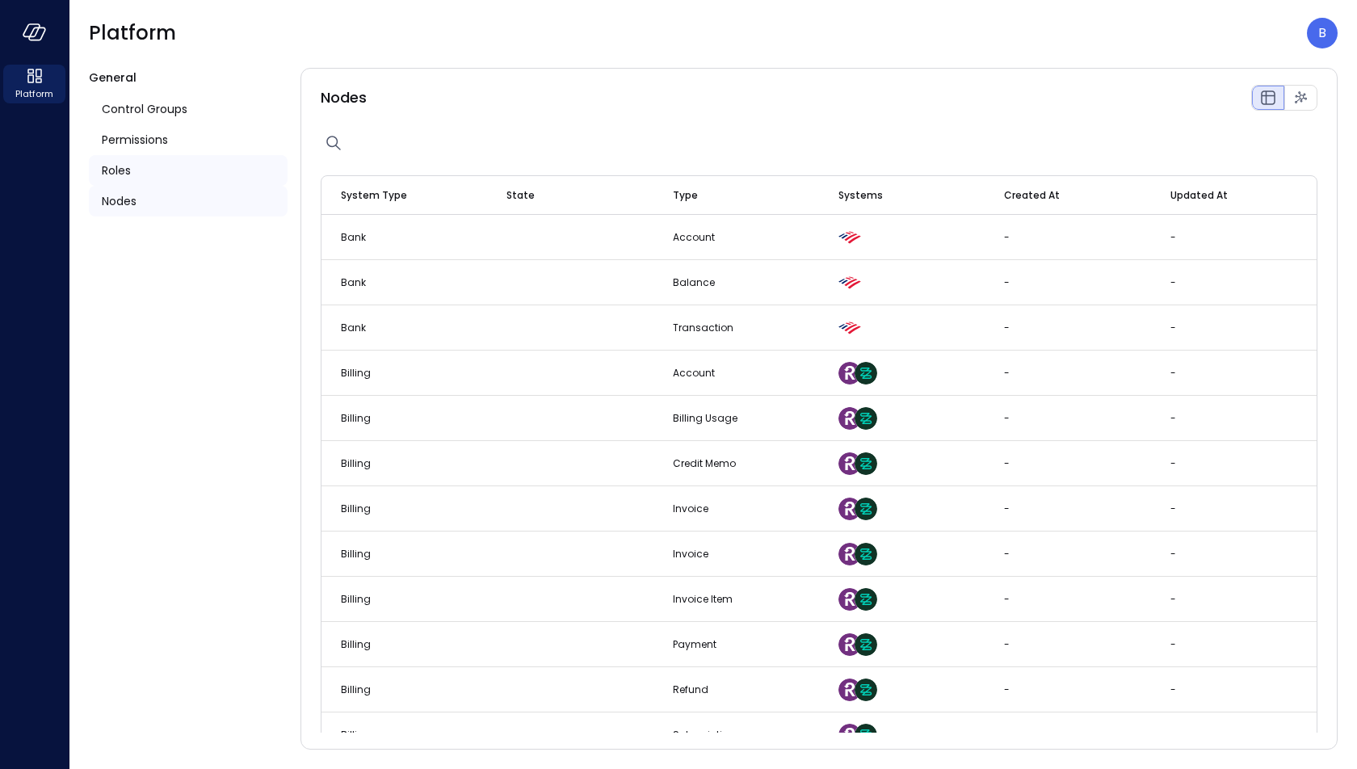
click at [225, 160] on div "Roles" at bounding box center [188, 170] width 199 height 31
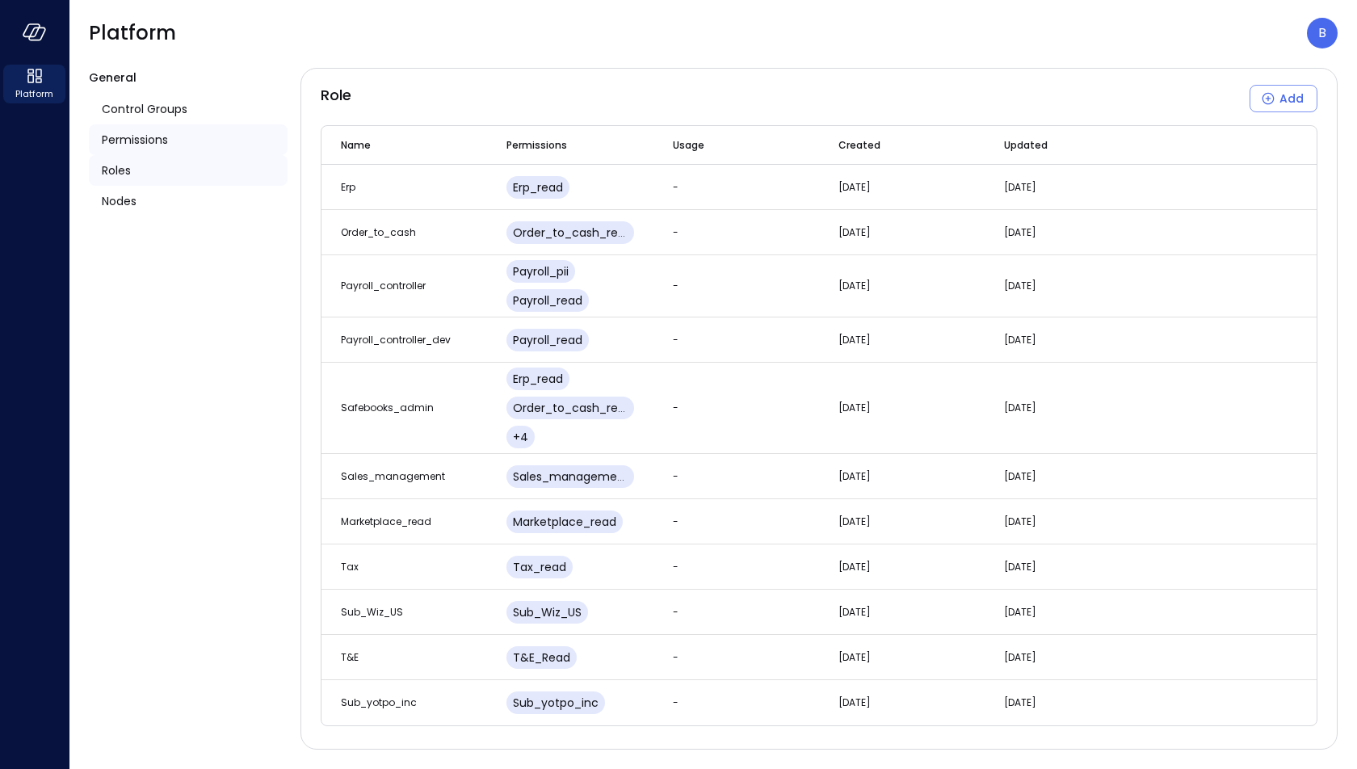
click at [223, 146] on div "Permissions" at bounding box center [188, 139] width 199 height 31
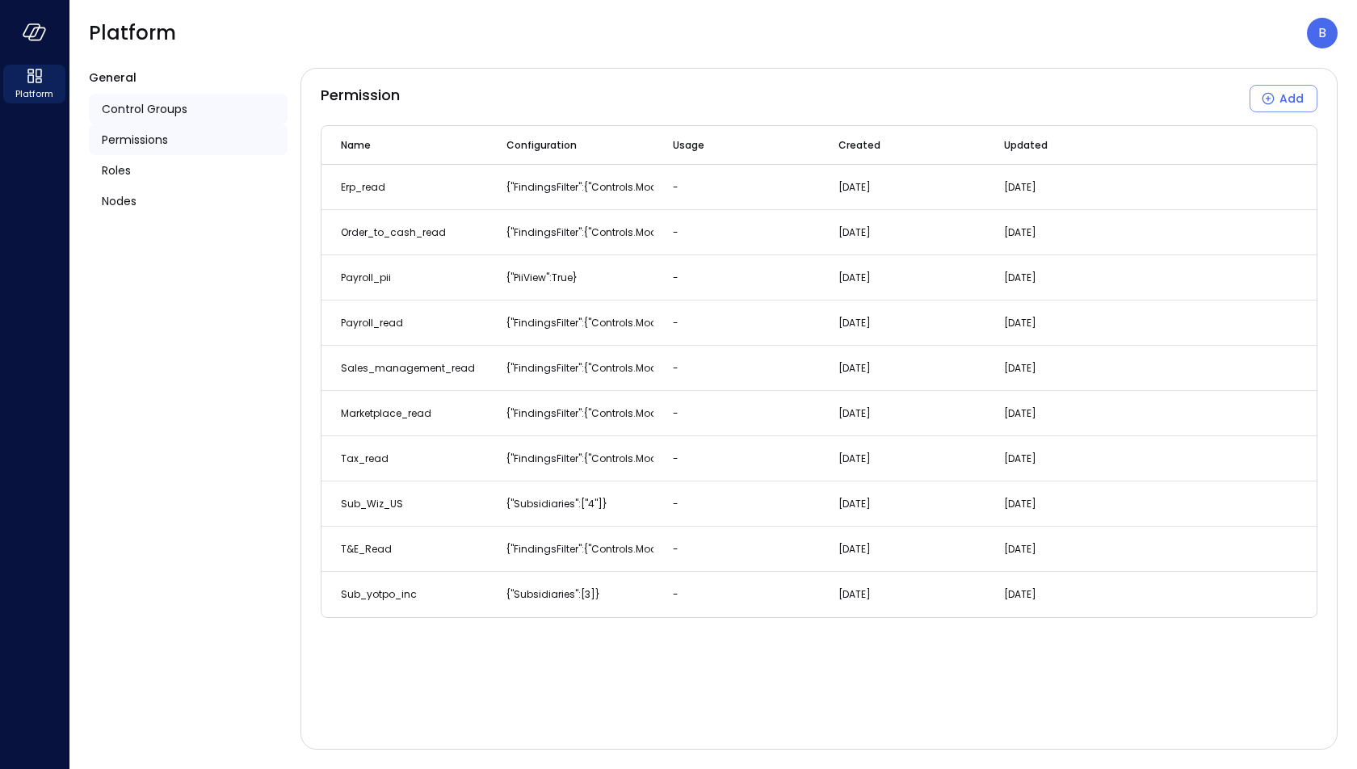
click at [215, 110] on div "Control Groups" at bounding box center [188, 109] width 199 height 31
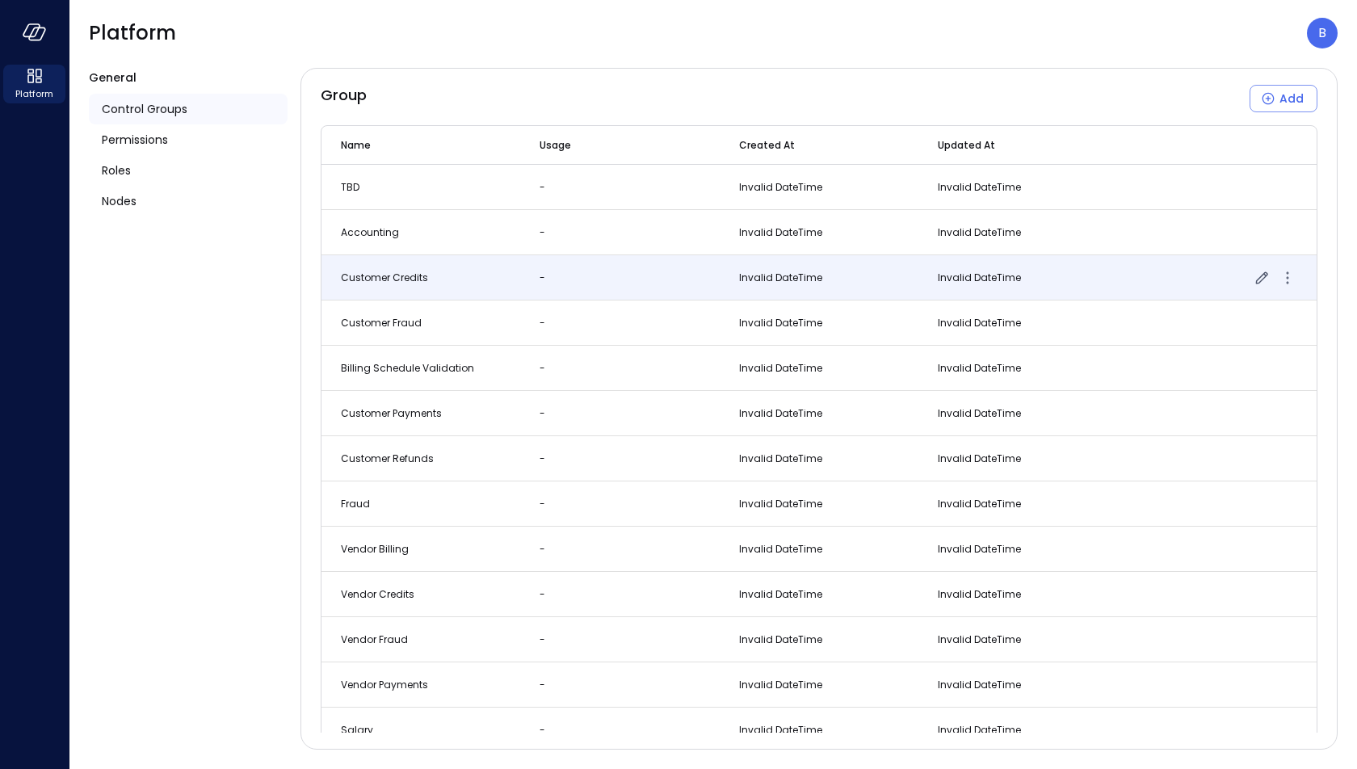
click at [495, 270] on td "Customer Credits" at bounding box center [421, 277] width 199 height 45
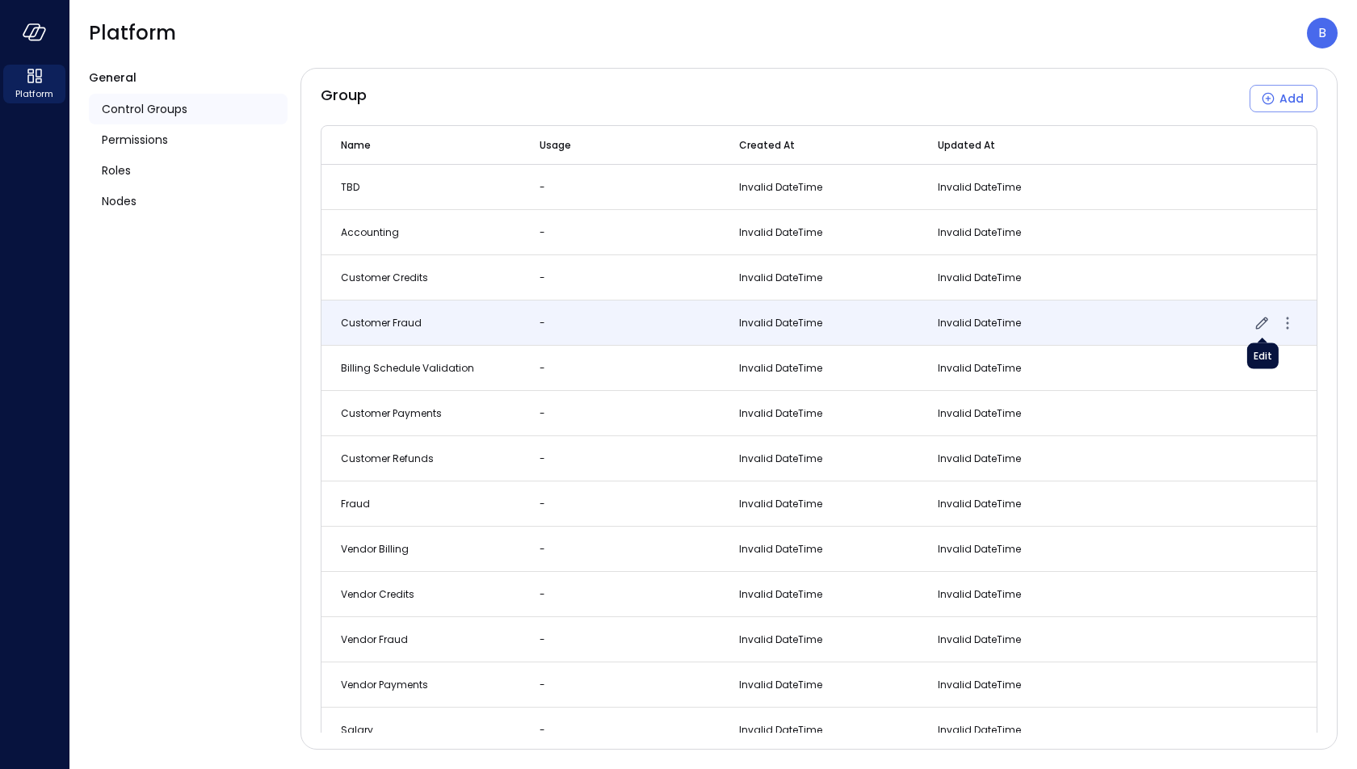
click at [1268, 321] on icon "button" at bounding box center [1261, 322] width 19 height 19
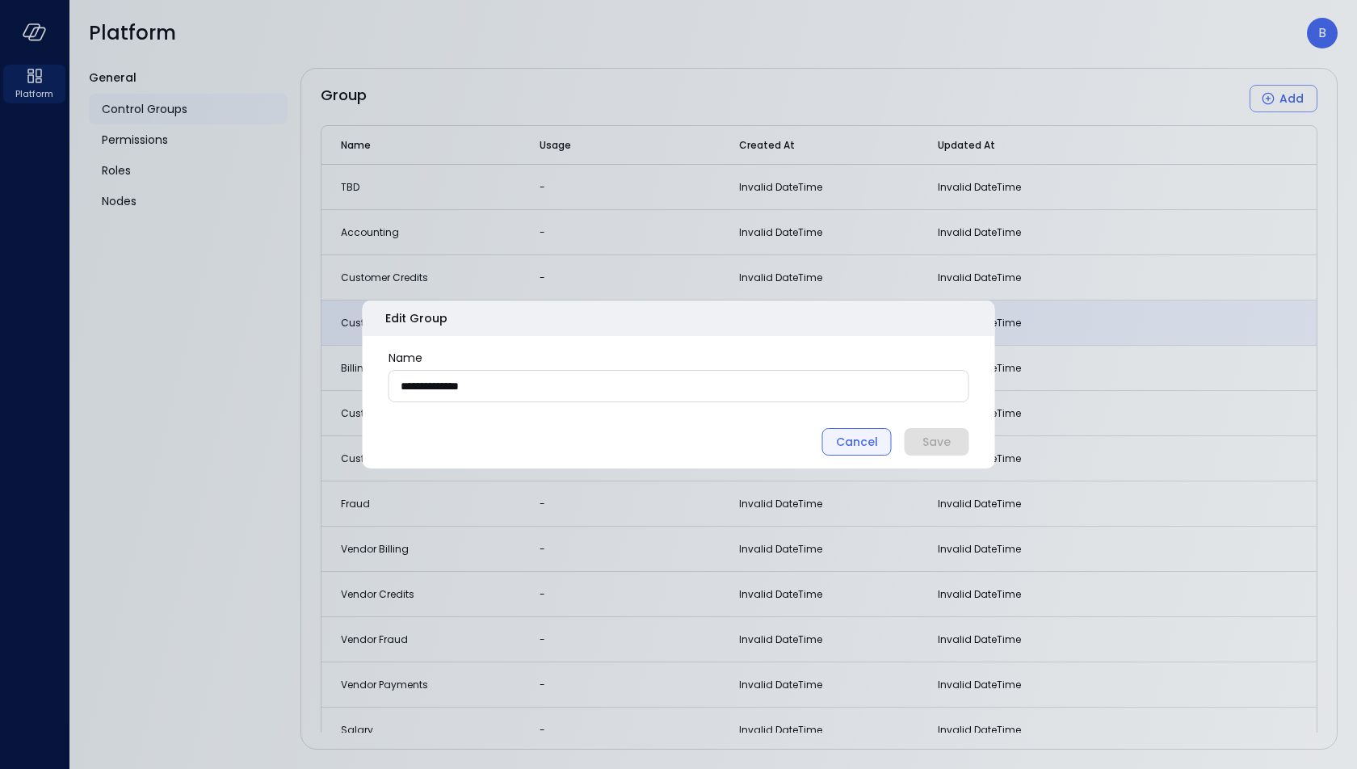
click at [862, 444] on div "Cancel" at bounding box center [857, 442] width 42 height 20
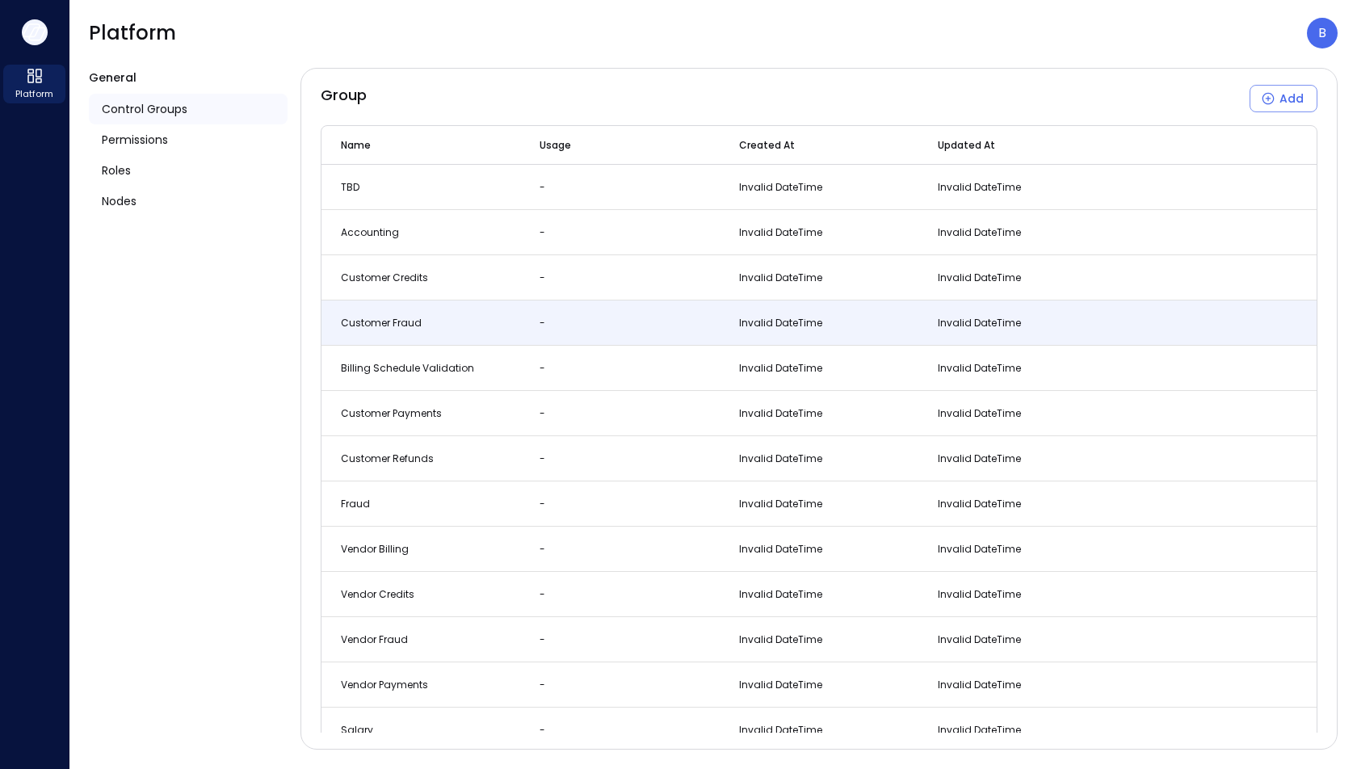
click at [41, 21] on button "button" at bounding box center [35, 32] width 26 height 26
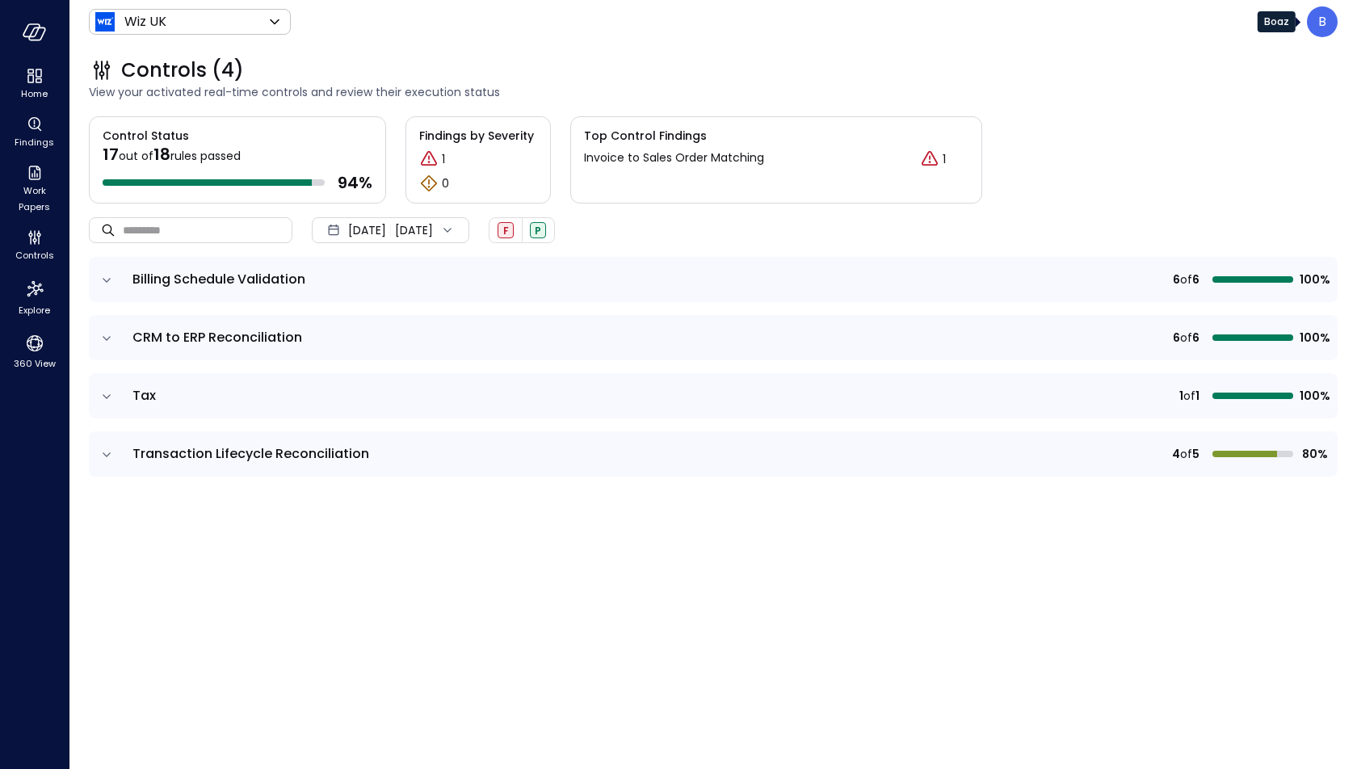
click at [1318, 20] on p "B" at bounding box center [1322, 21] width 8 height 19
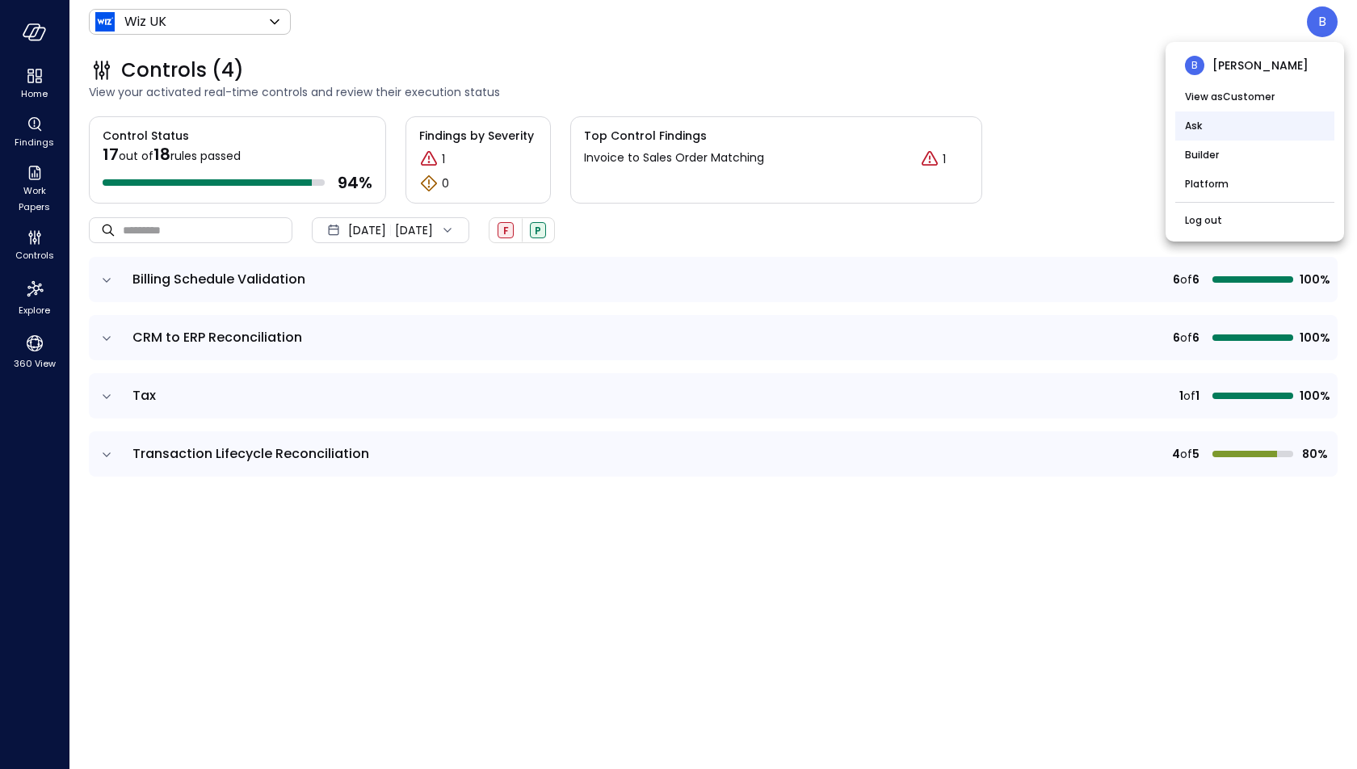
click at [1266, 126] on li "Ask" at bounding box center [1254, 125] width 159 height 29
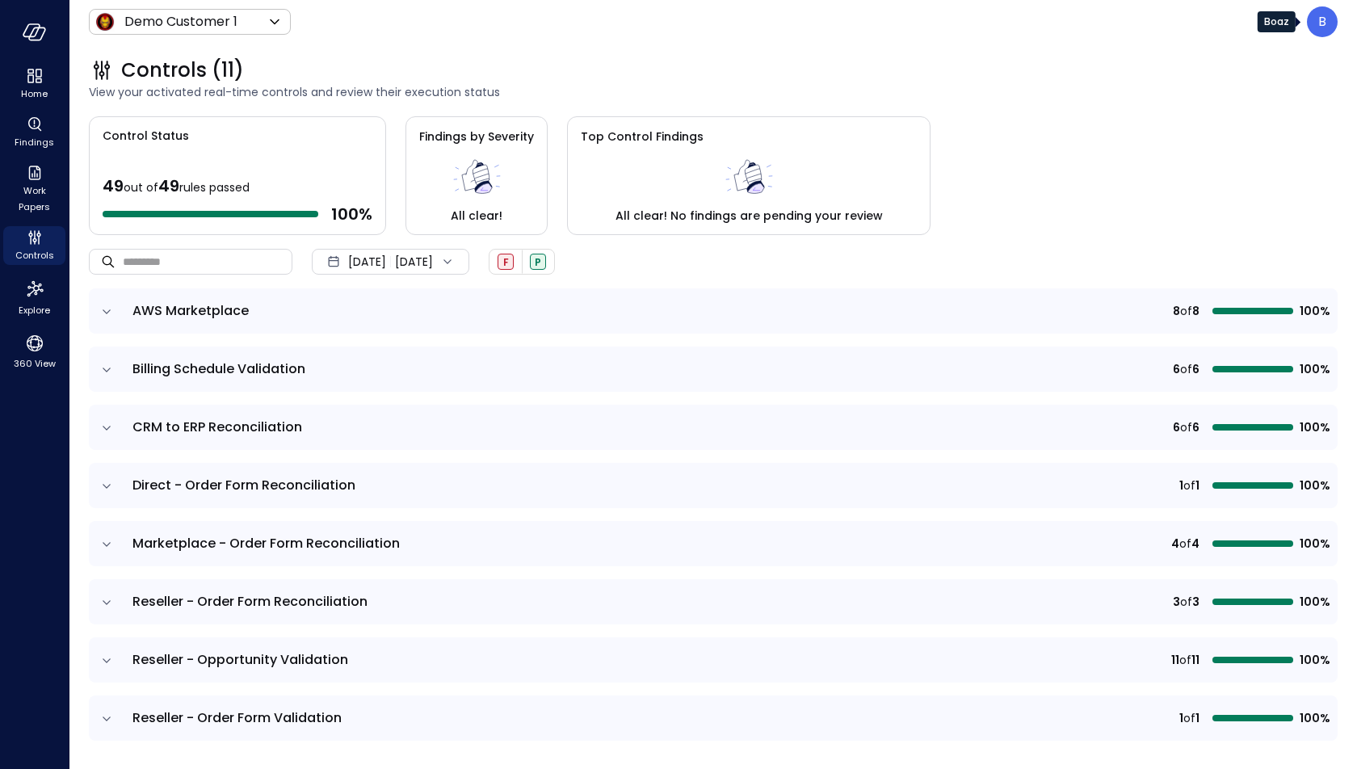
click at [1322, 27] on p "B" at bounding box center [1322, 21] width 8 height 19
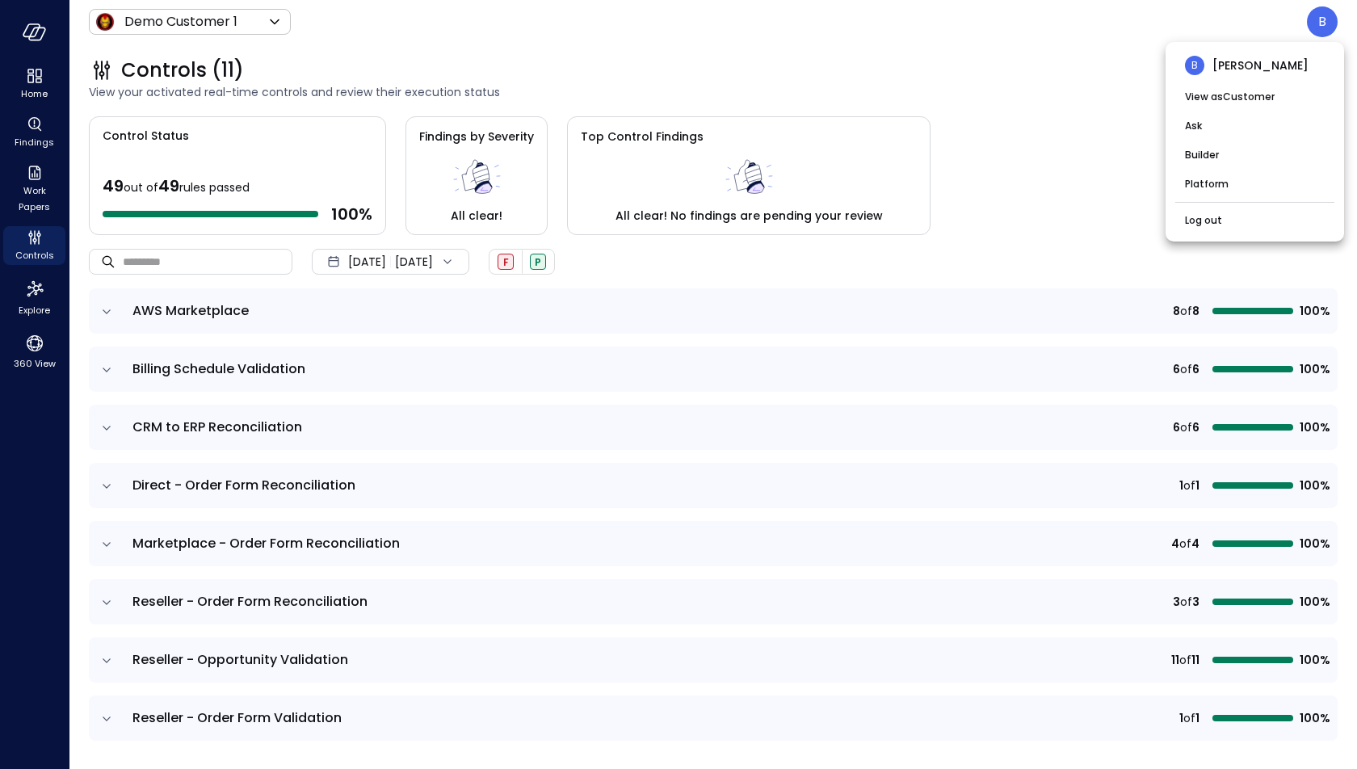
click at [1062, 47] on div at bounding box center [678, 384] width 1357 height 769
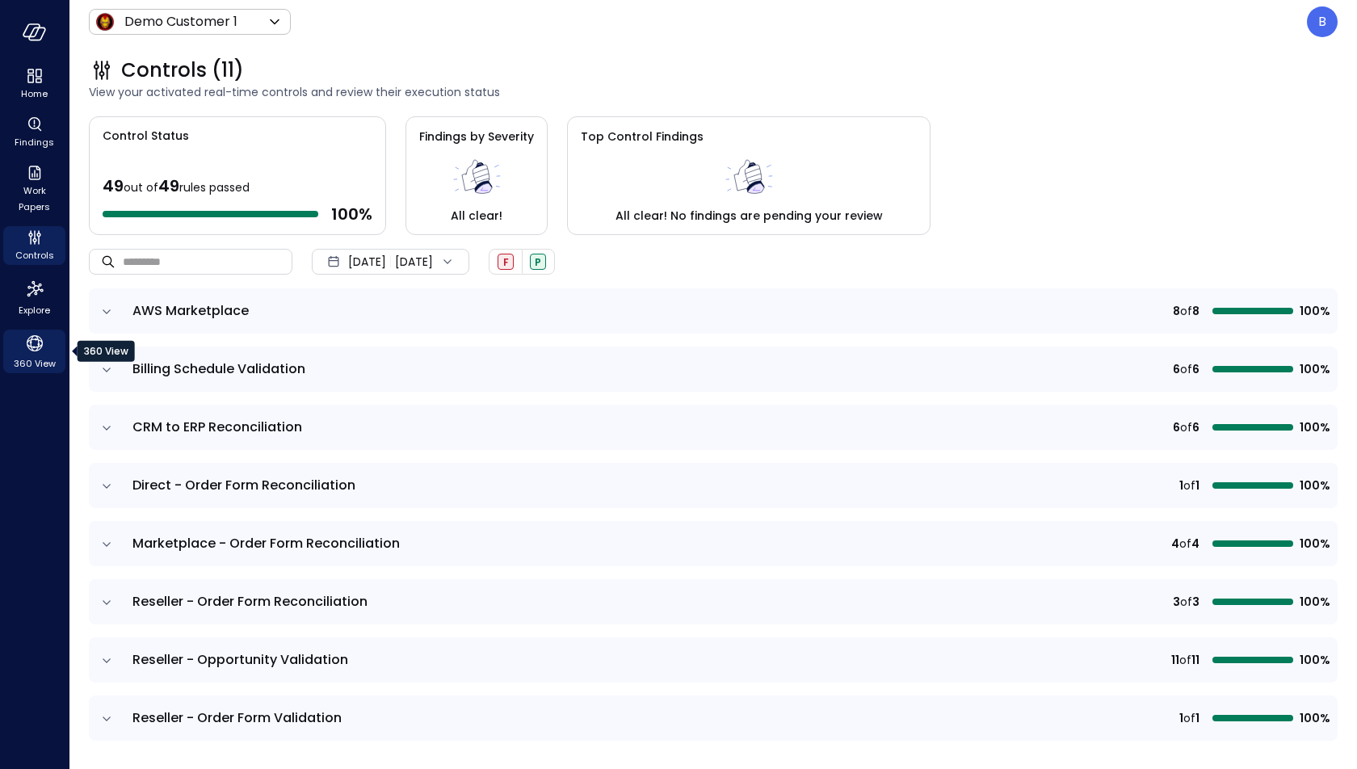
click at [35, 345] on icon "360 View" at bounding box center [35, 343] width 24 height 24
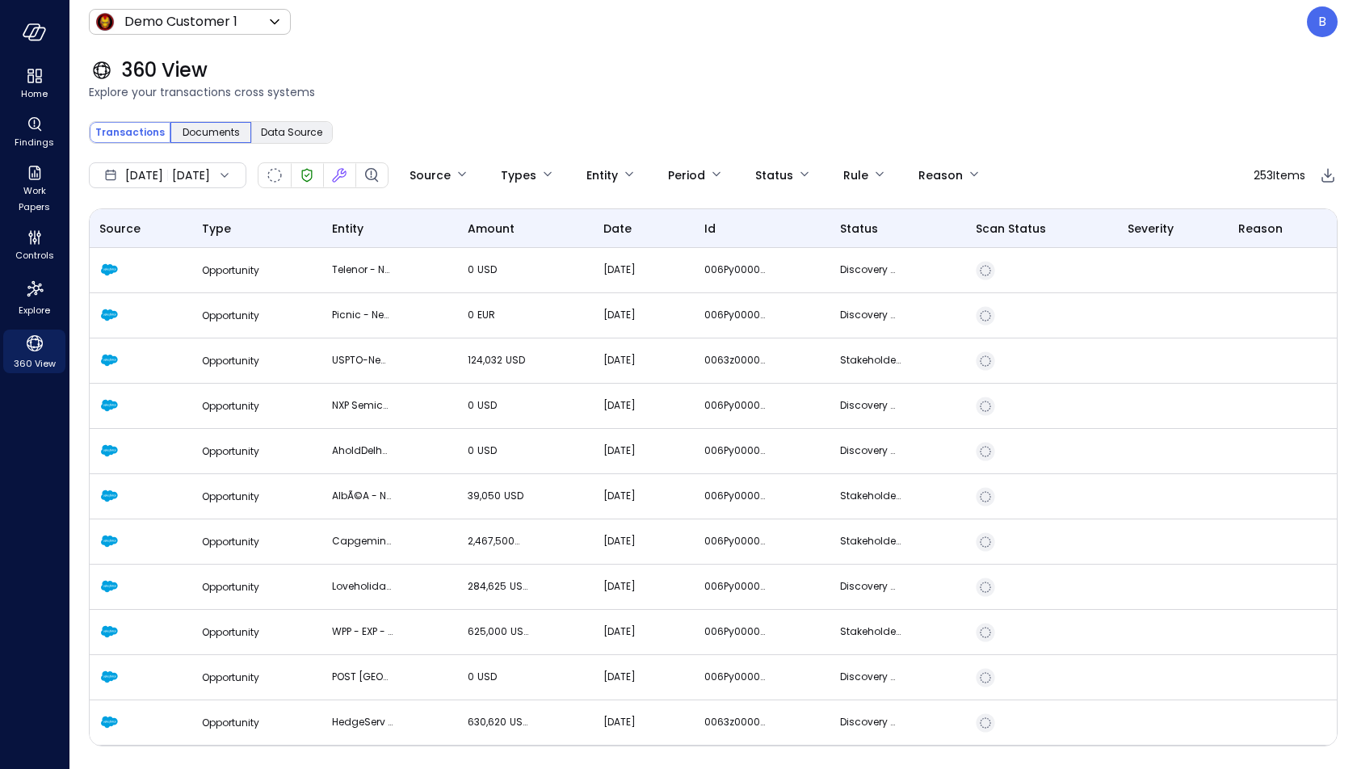
click at [207, 135] on span "Documents" at bounding box center [211, 132] width 57 height 16
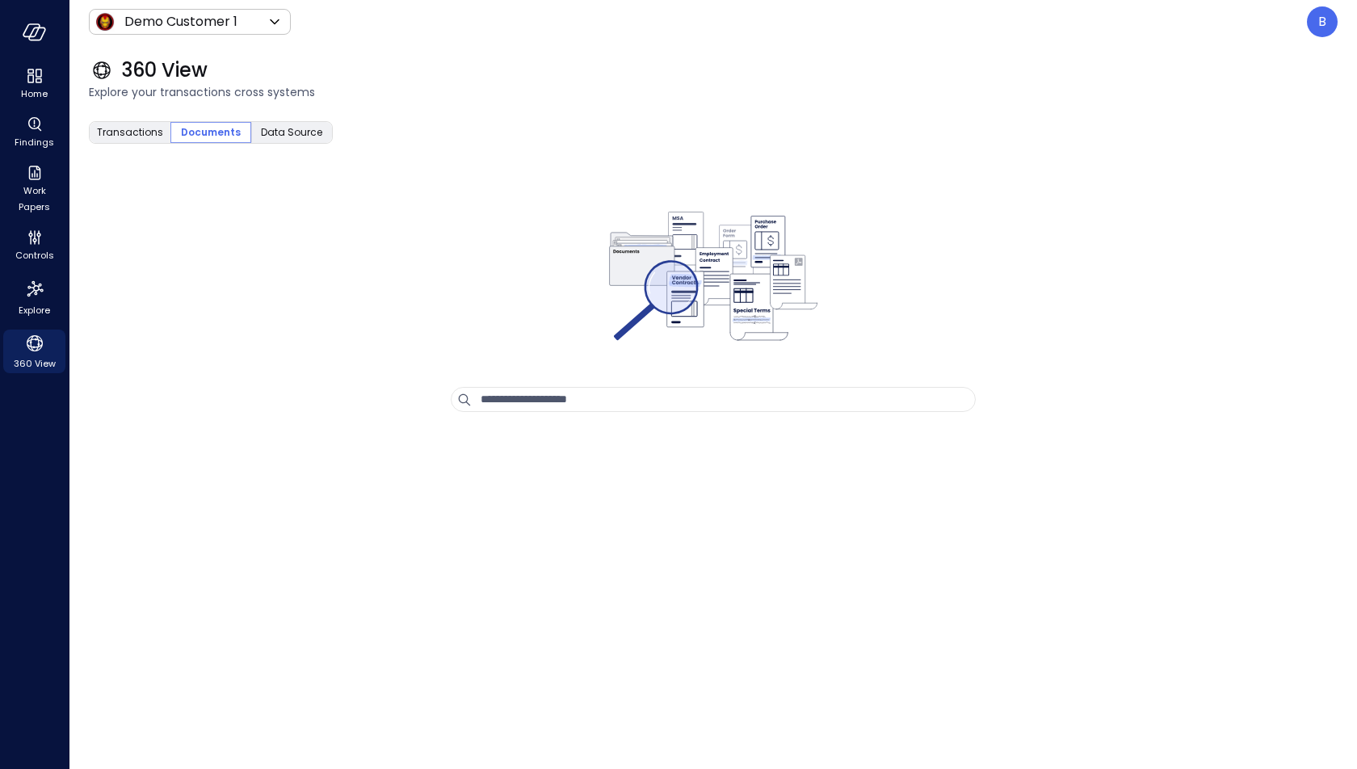
click at [553, 412] on div "Transactions Documents Data Source Assistant Find Data Source Where 0 Condition…" at bounding box center [713, 432] width 1249 height 633
click at [561, 402] on input "text" at bounding box center [728, 399] width 494 height 23
click at [310, 135] on span "Data Source" at bounding box center [291, 132] width 61 height 16
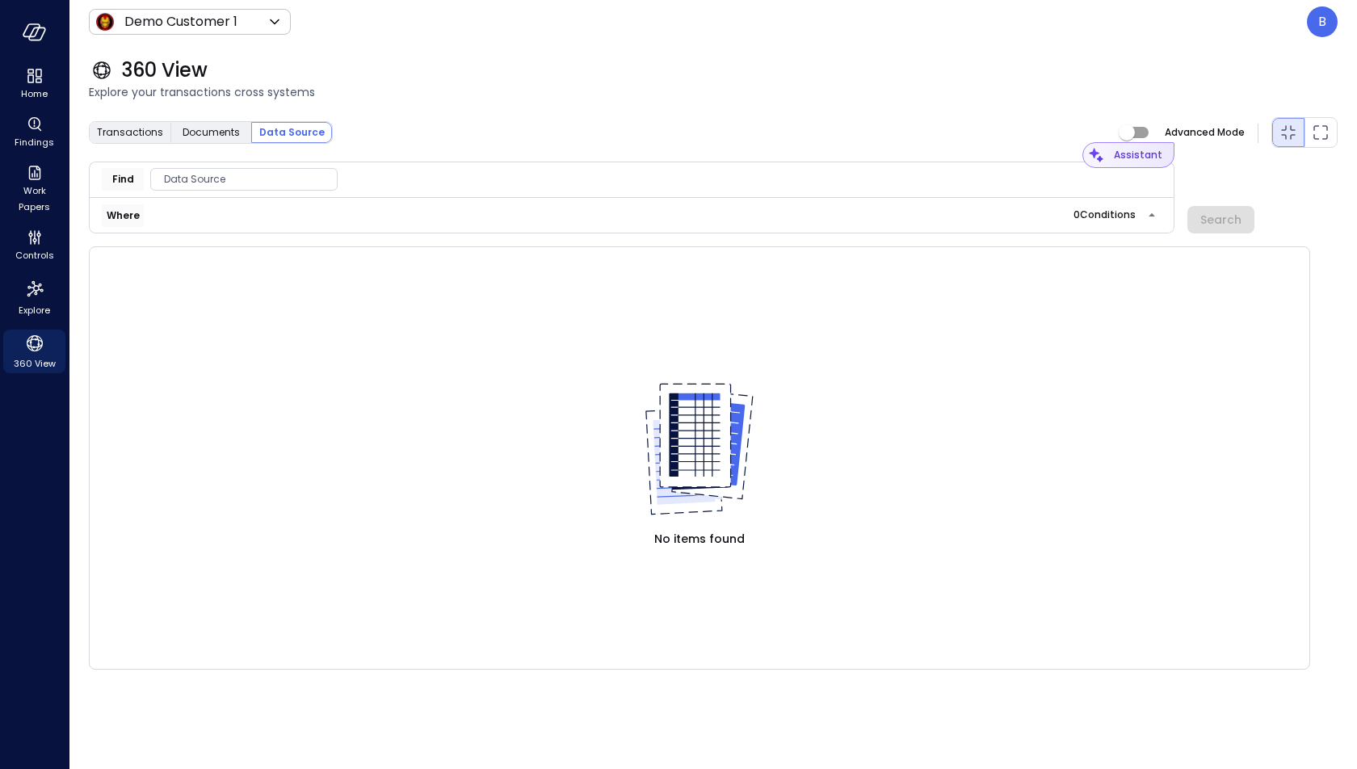
click at [1167, 150] on div "Assistant" at bounding box center [1141, 155] width 65 height 26
click at [1149, 150] on div "Assistant" at bounding box center [1138, 155] width 48 height 16
type input "*"
type input "**********"
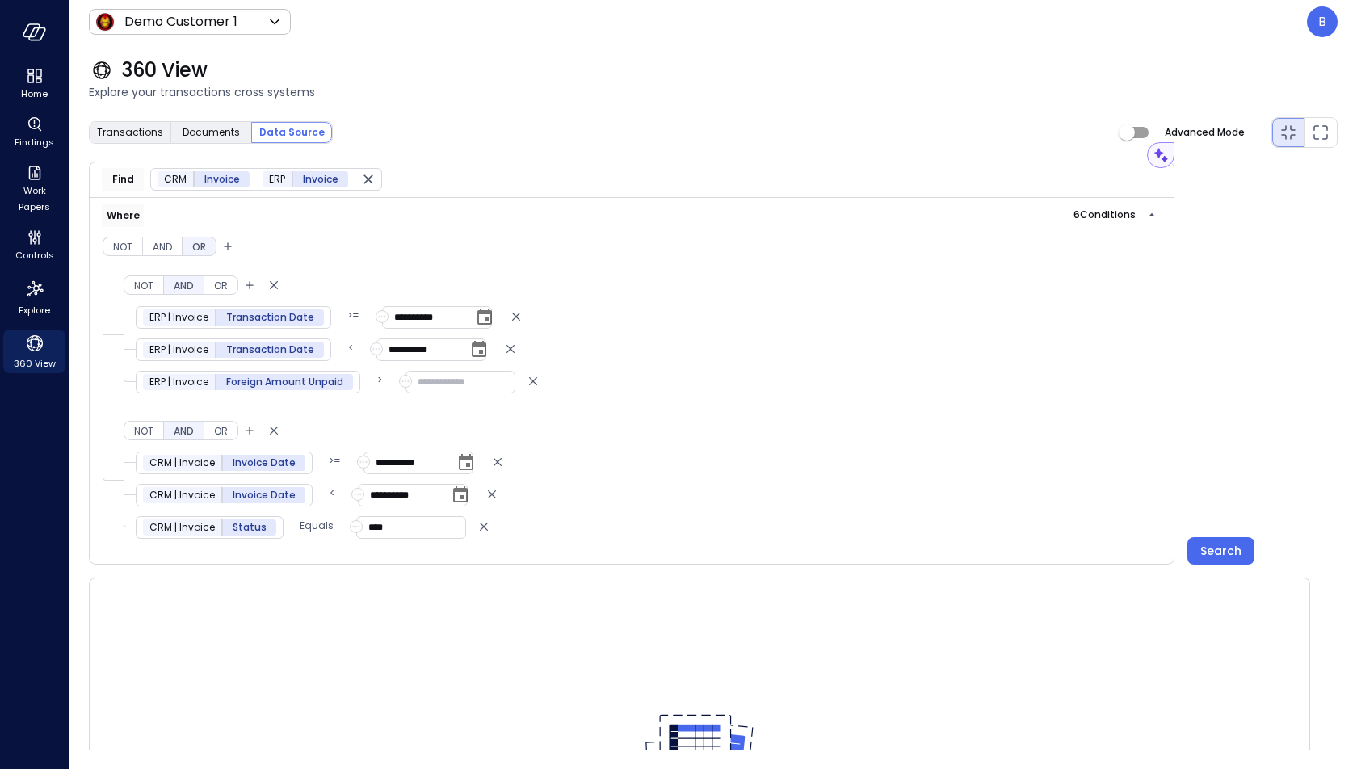
drag, startPoint x: 432, startPoint y: 369, endPoint x: 406, endPoint y: 372, distance: 26.1
click at [406, 372] on div "*" at bounding box center [454, 382] width 123 height 23
click at [1207, 541] on div "Search" at bounding box center [1220, 551] width 41 height 20
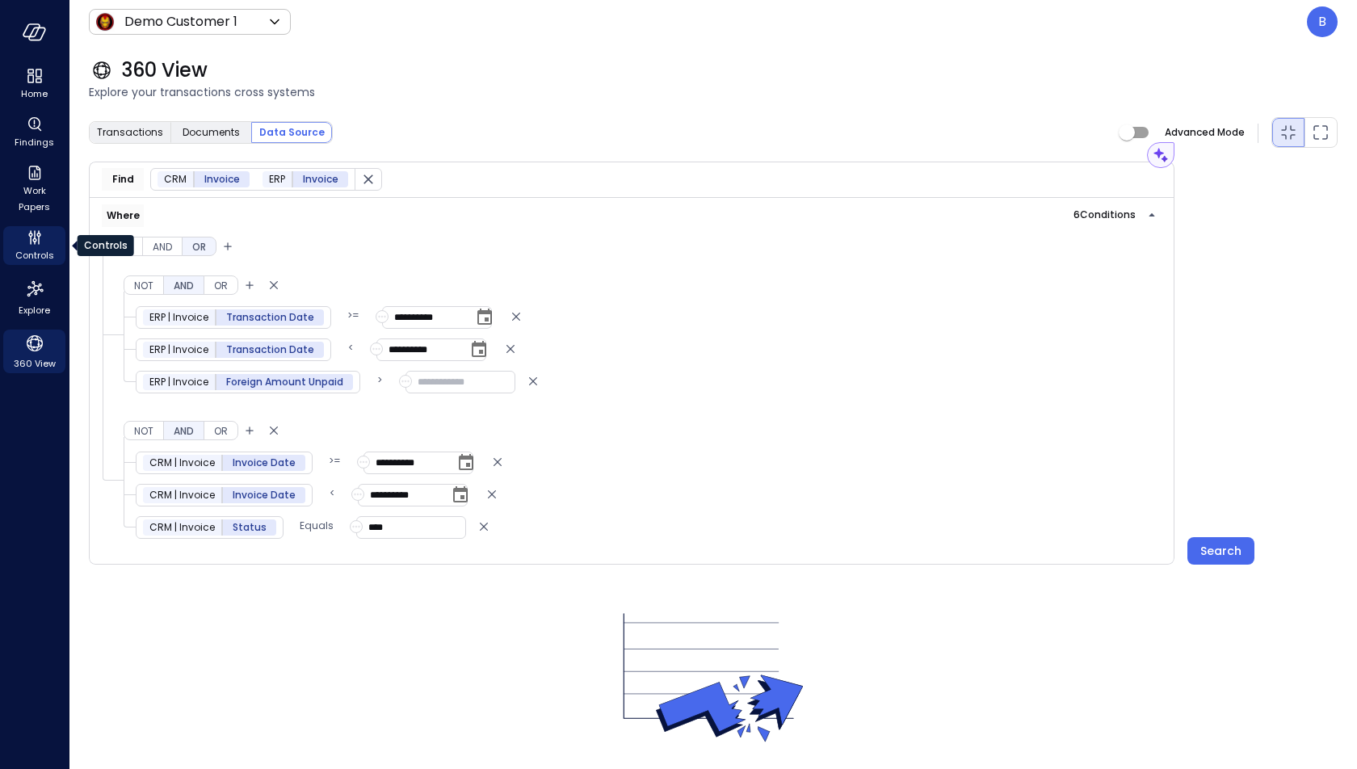
click at [32, 243] on icon "Controls" at bounding box center [34, 237] width 19 height 19
click at [34, 77] on icon "Home" at bounding box center [34, 75] width 19 height 19
click at [34, 248] on span "Controls" at bounding box center [34, 255] width 39 height 16
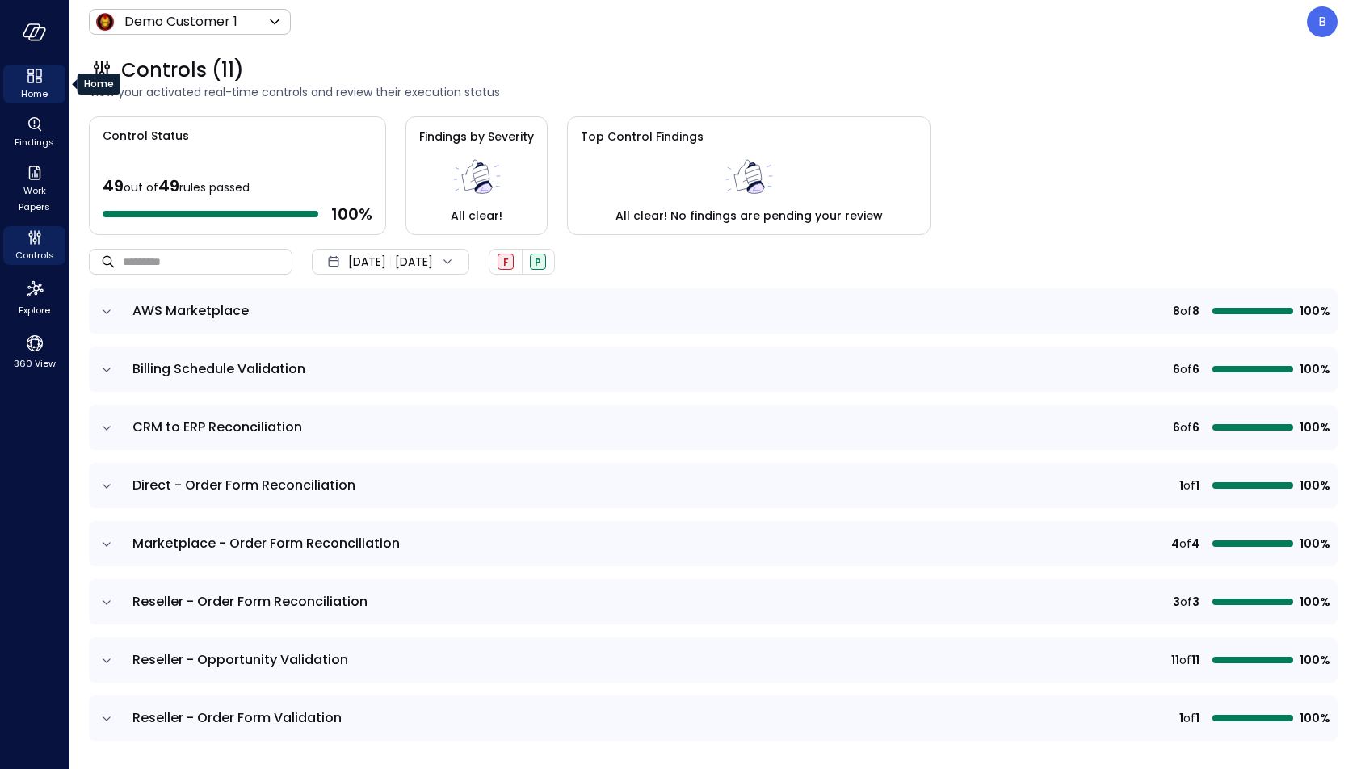
click at [43, 87] on span "Home" at bounding box center [34, 94] width 27 height 16
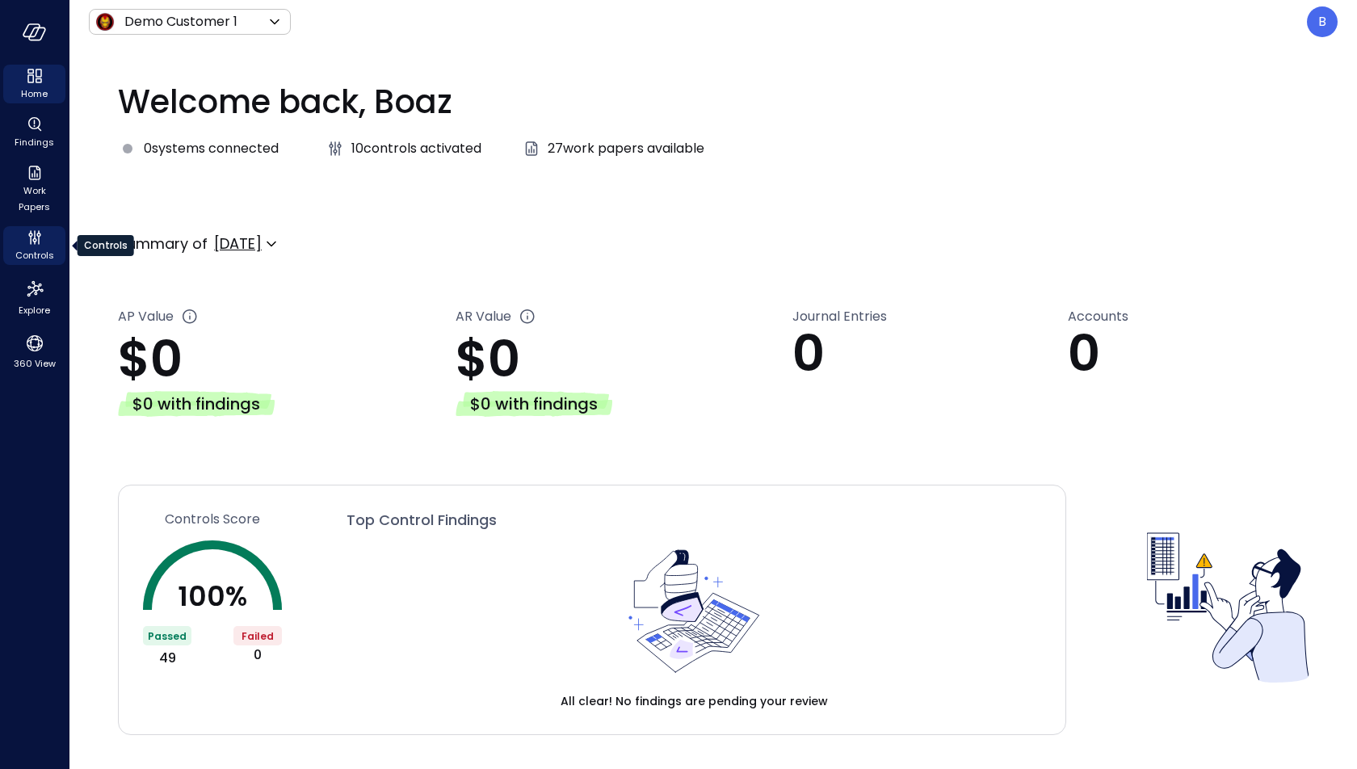
click at [45, 248] on span "Controls" at bounding box center [34, 255] width 39 height 16
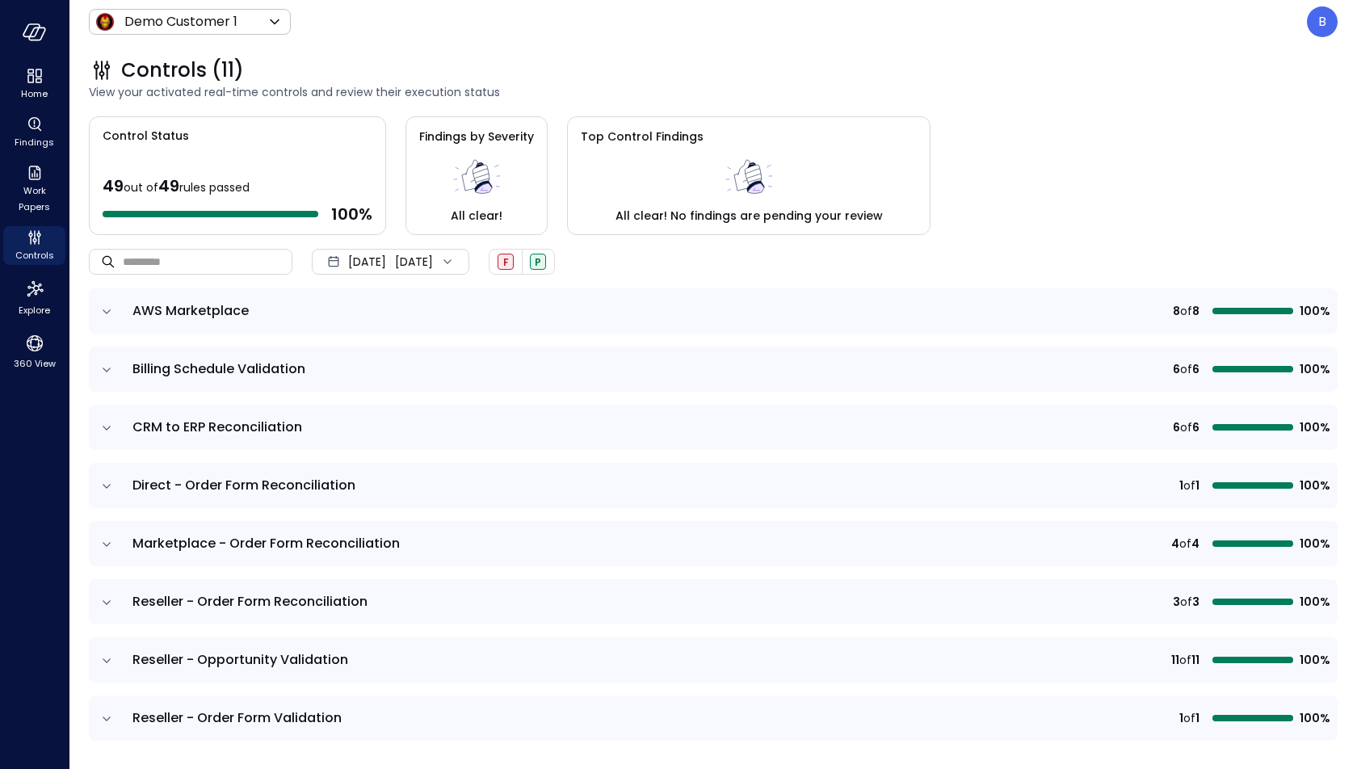
click at [360, 262] on span "[DATE]" at bounding box center [367, 262] width 38 height 18
click at [365, 364] on li "Current Year [DATE]" at bounding box center [398, 358] width 128 height 27
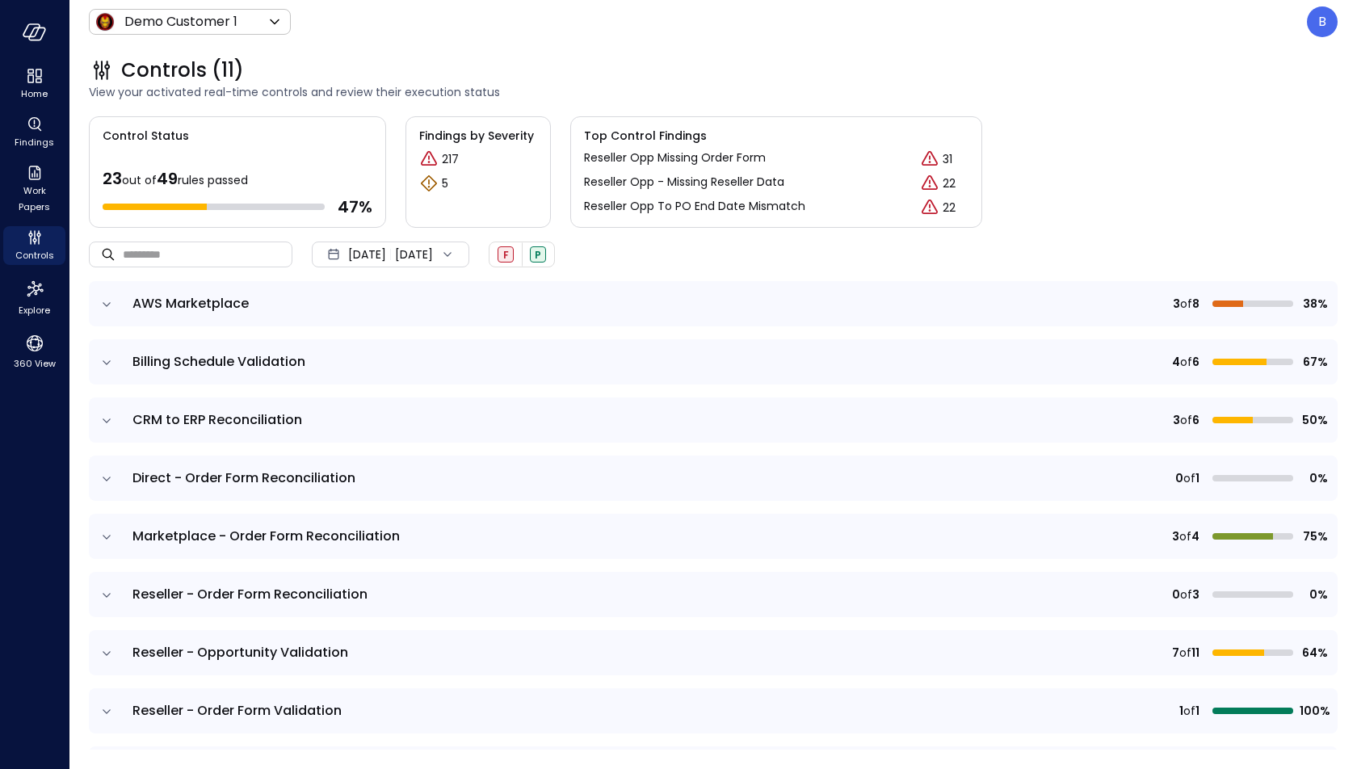
click at [110, 299] on icon "expand row" at bounding box center [107, 304] width 16 height 16
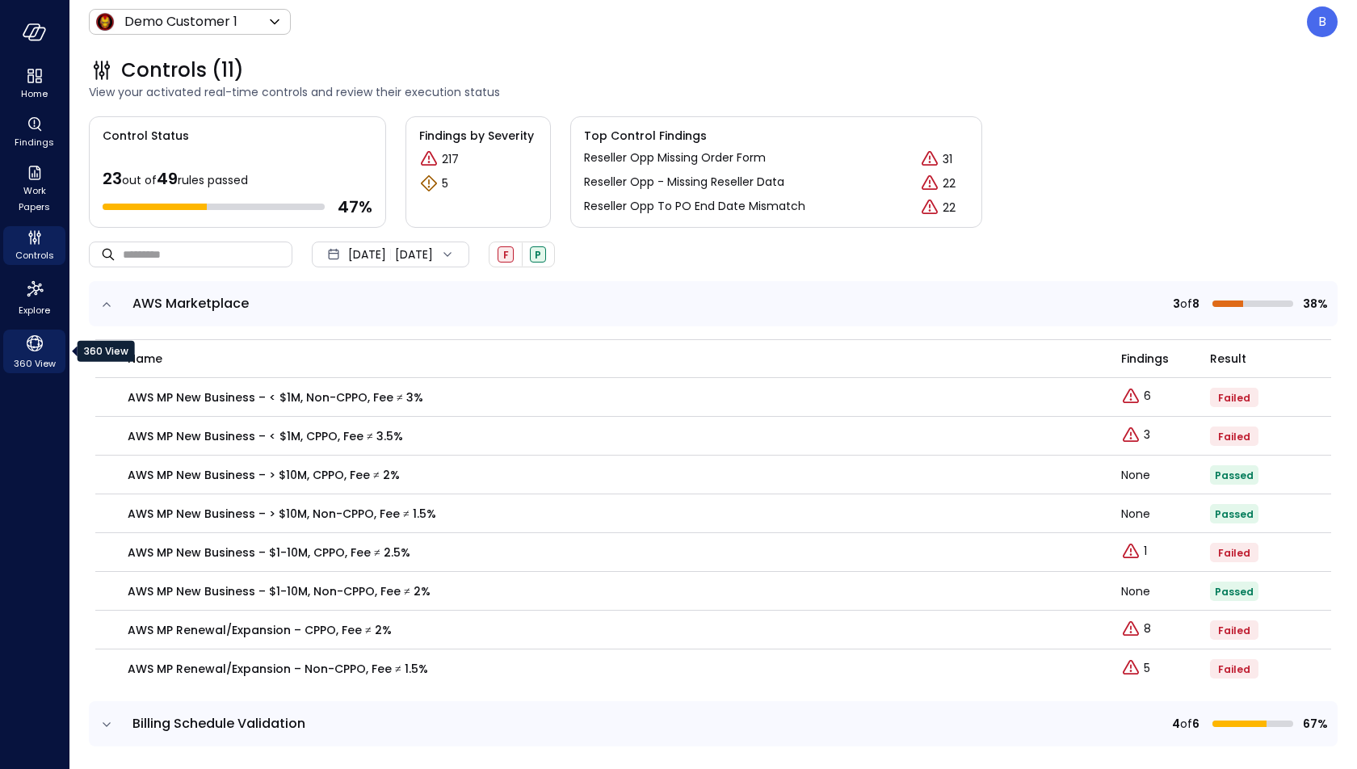
click at [27, 357] on span "360 View" at bounding box center [35, 363] width 42 height 16
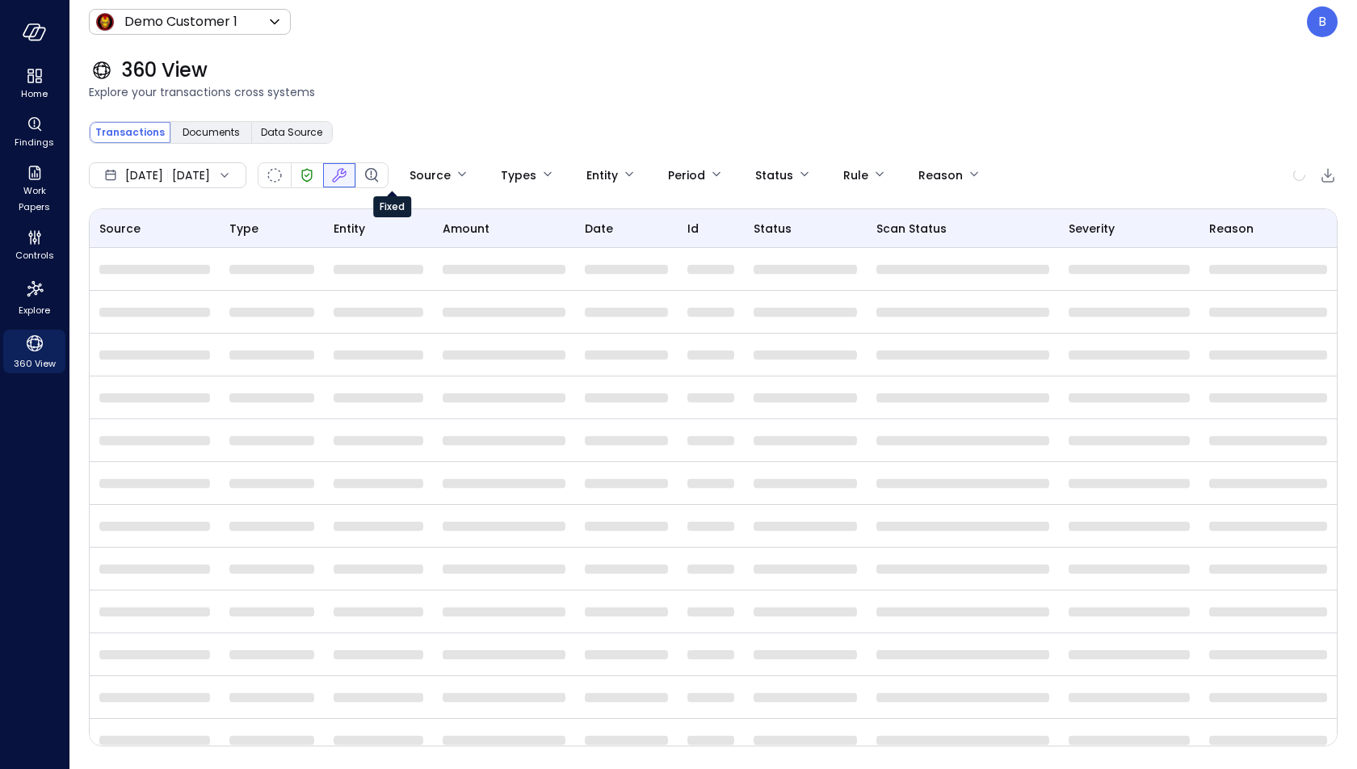
click at [346, 175] on icon "Fixed" at bounding box center [342, 173] width 8 height 8
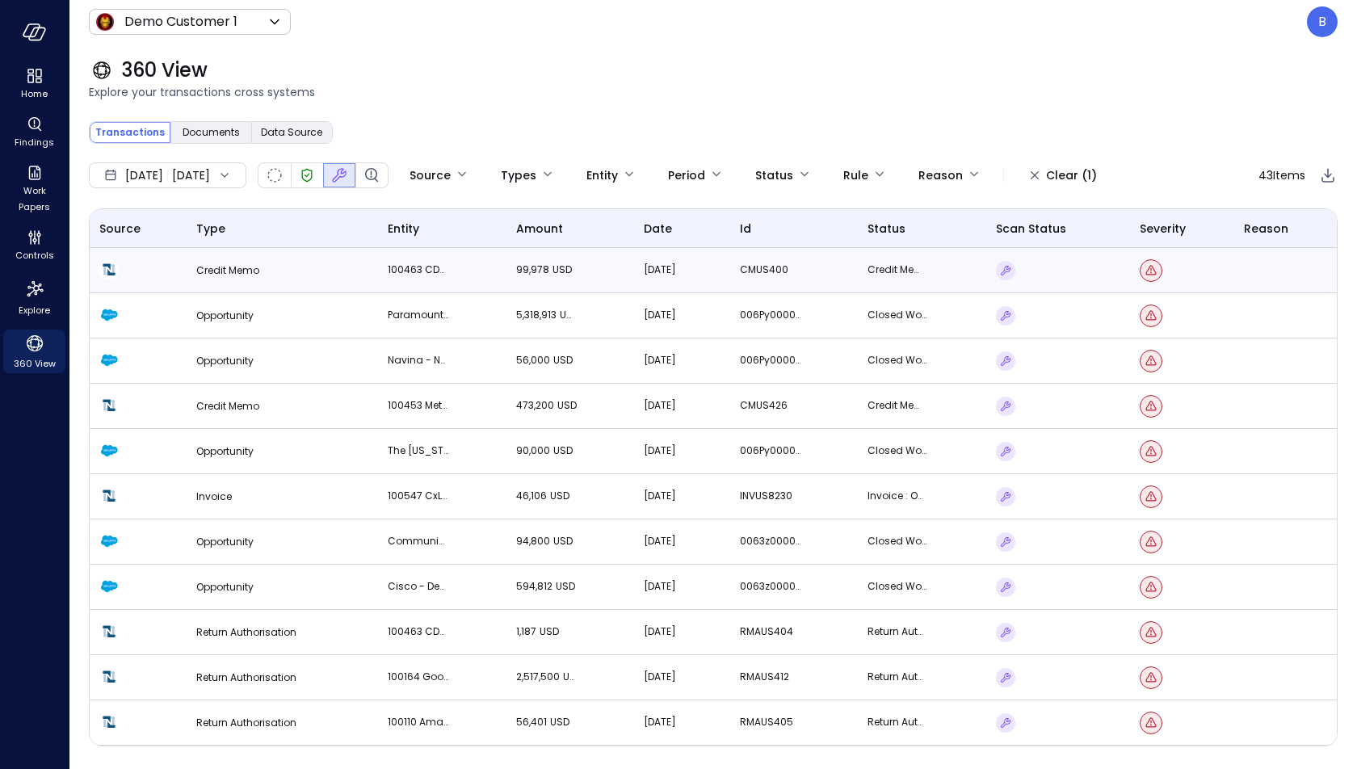
click at [449, 257] on td "100463 CDW Corporation (Partner)" at bounding box center [442, 270] width 128 height 45
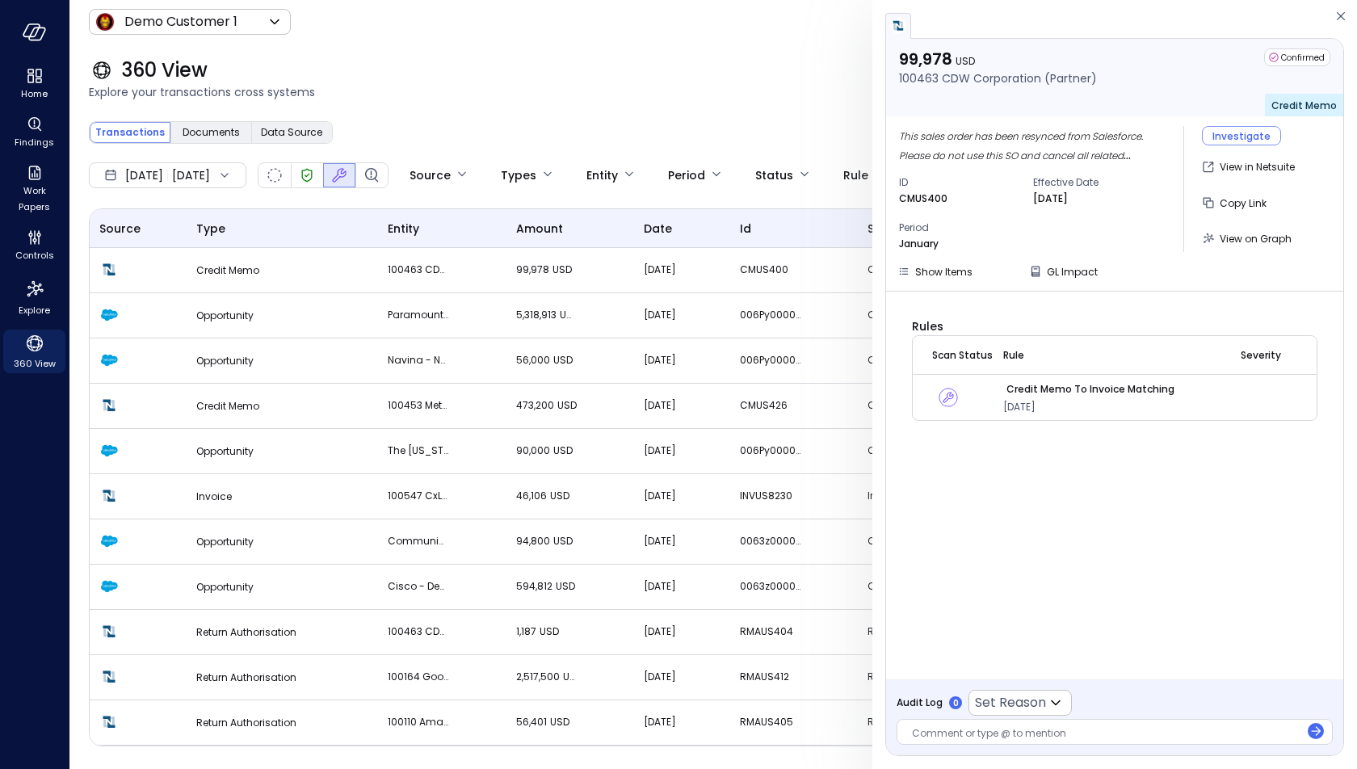
click at [1053, 380] on div "Credit Memo to Invoice Matching" at bounding box center [1090, 389] width 174 height 19
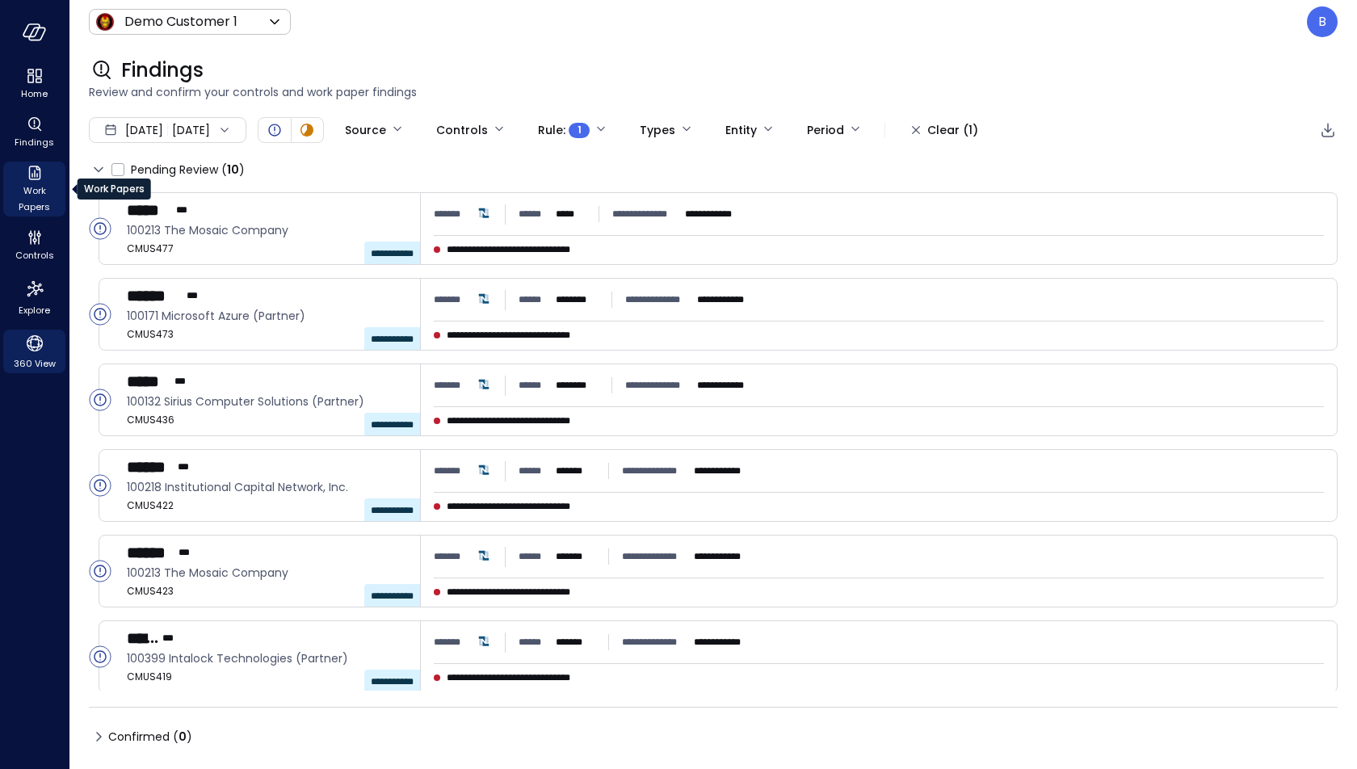
click at [27, 192] on span "Work Papers" at bounding box center [34, 199] width 49 height 32
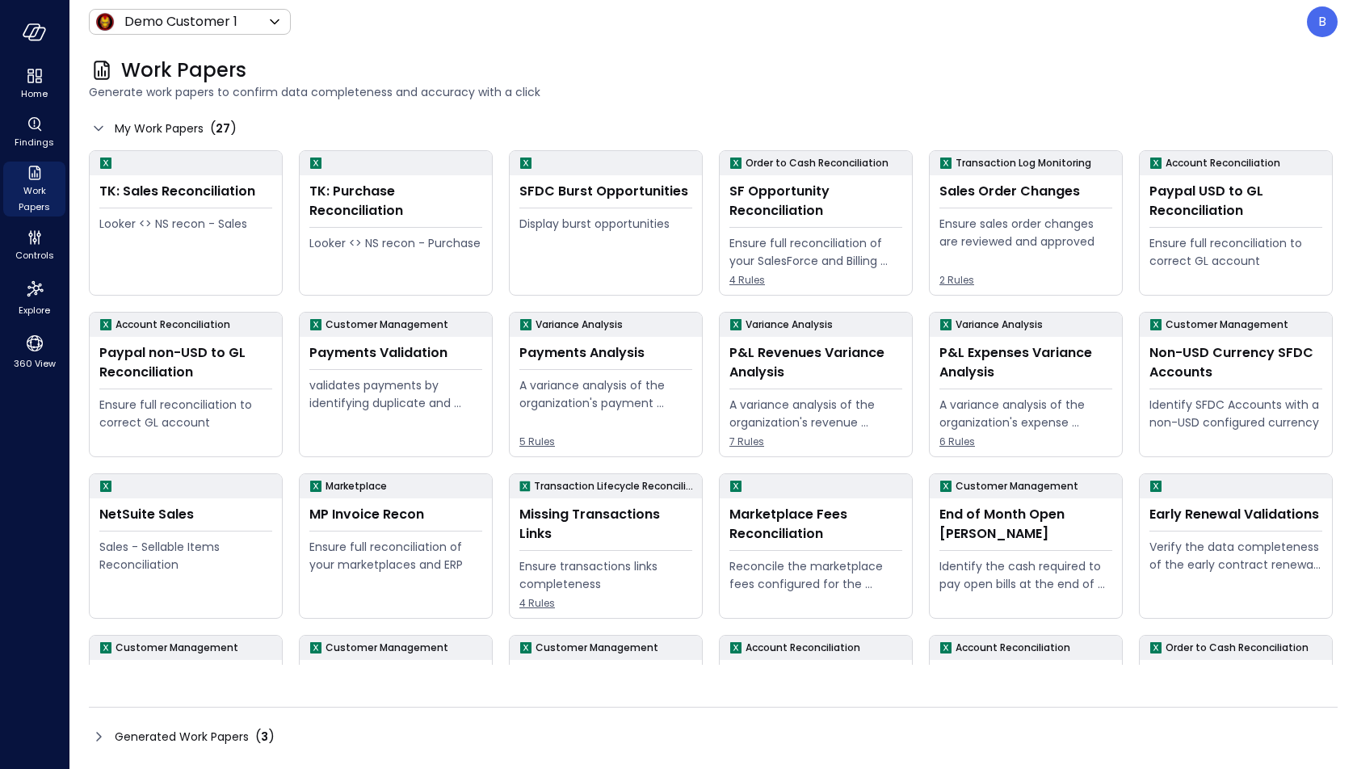
click at [101, 729] on icon at bounding box center [98, 736] width 19 height 19
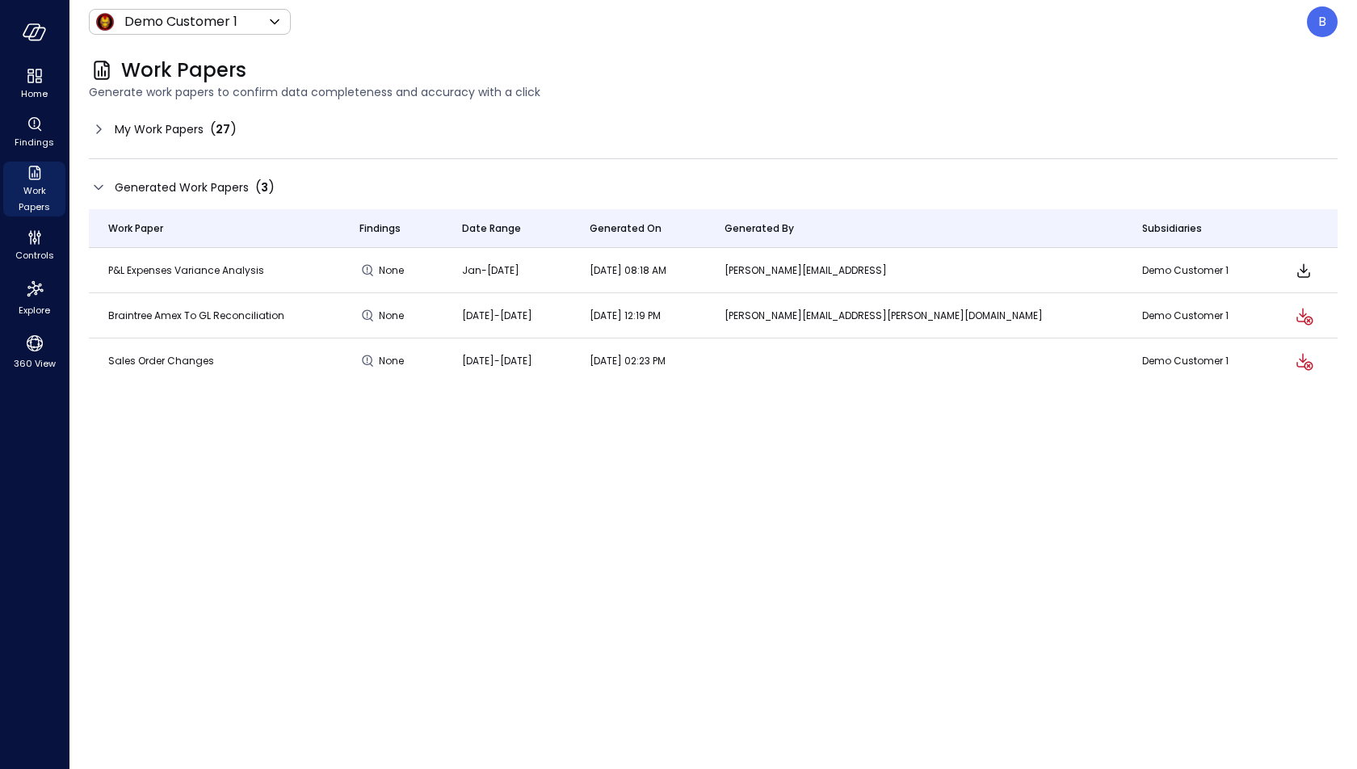
click at [101, 118] on div "My Work Papers ( 27 )" at bounding box center [713, 129] width 1249 height 26
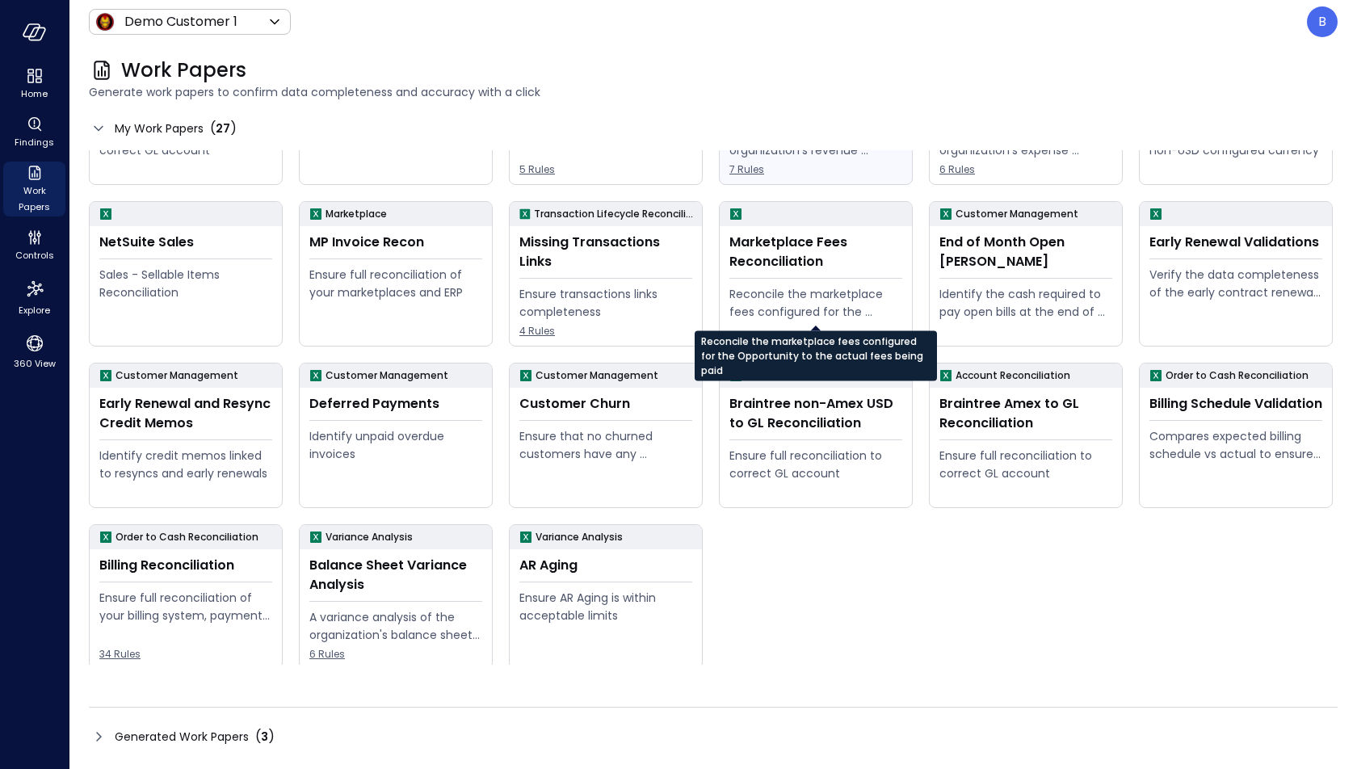
scroll to position [276, 0]
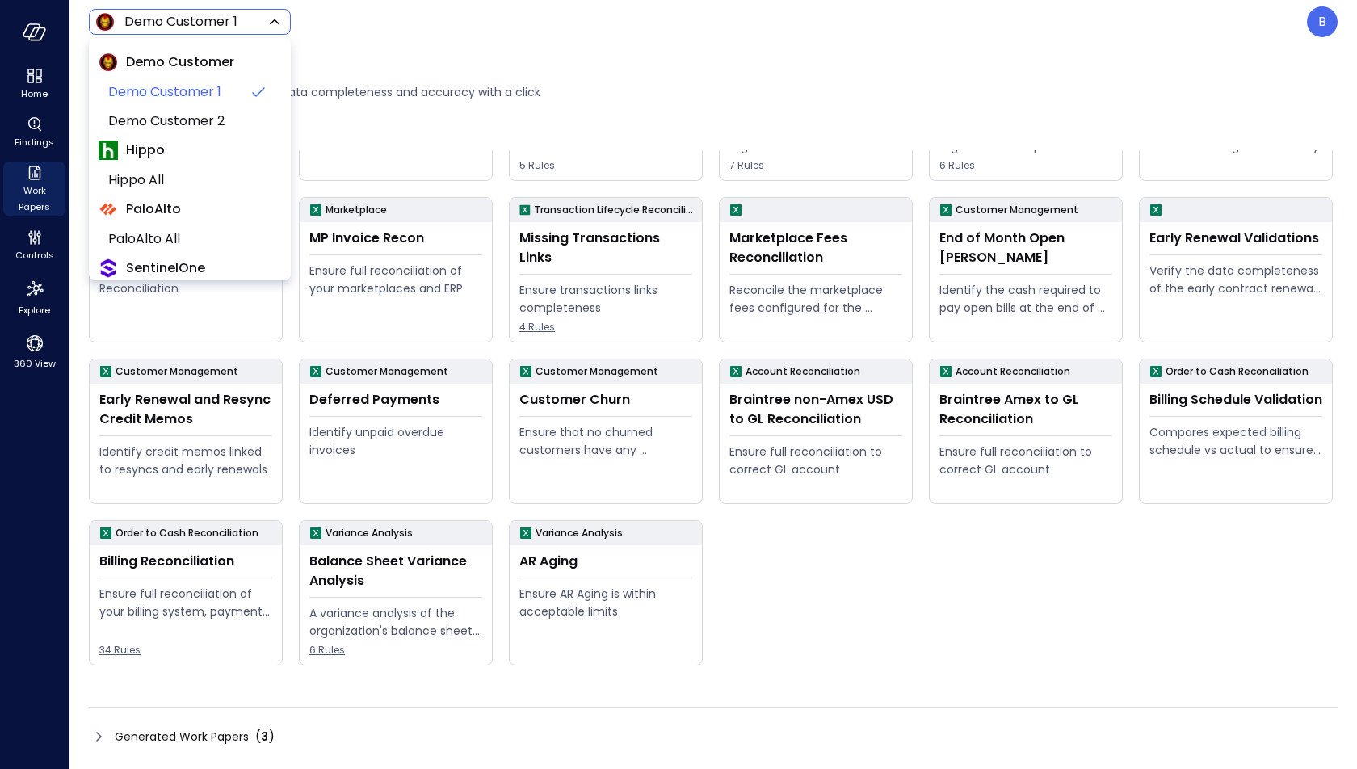
click at [251, 11] on body "Home Findings Work Papers Controls Explore 360 View Demo Customer 1 ***** ​ B W…" at bounding box center [678, 384] width 1357 height 769
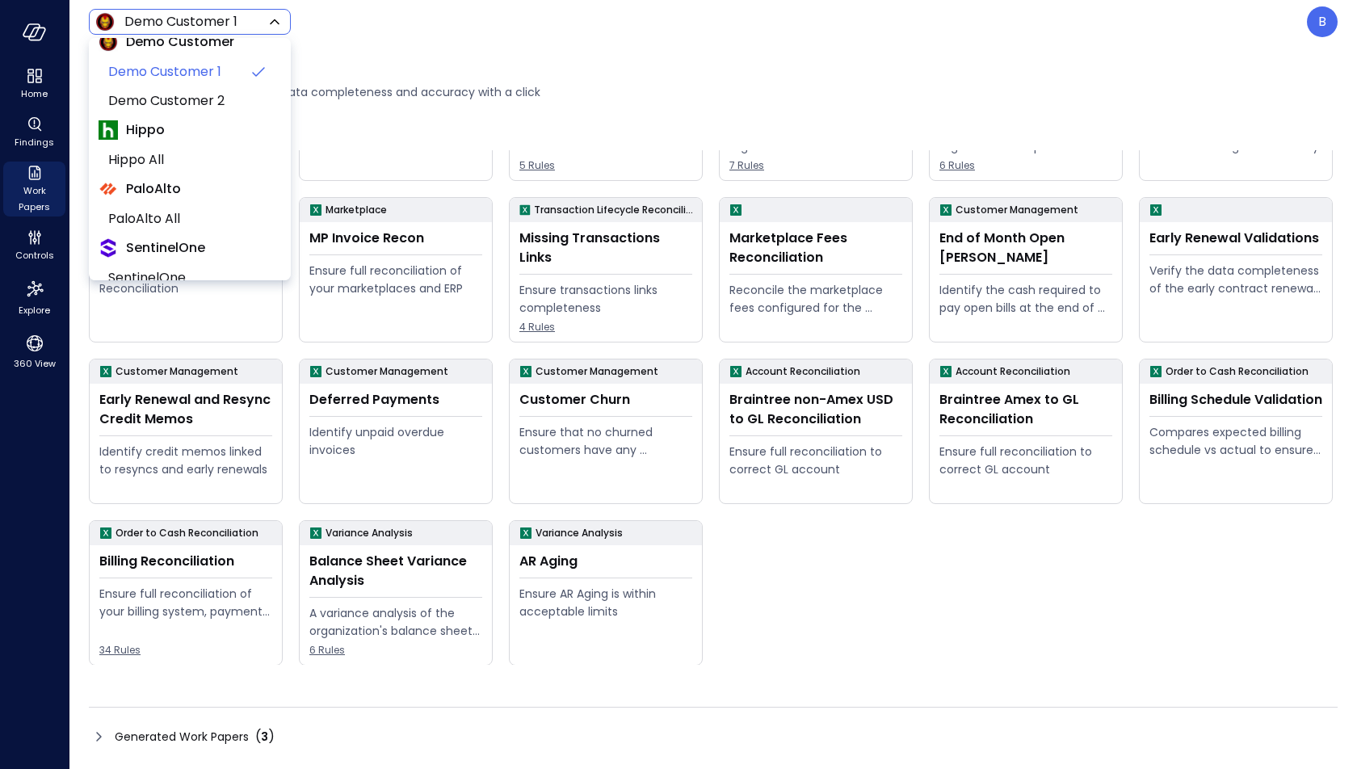
scroll to position [26, 0]
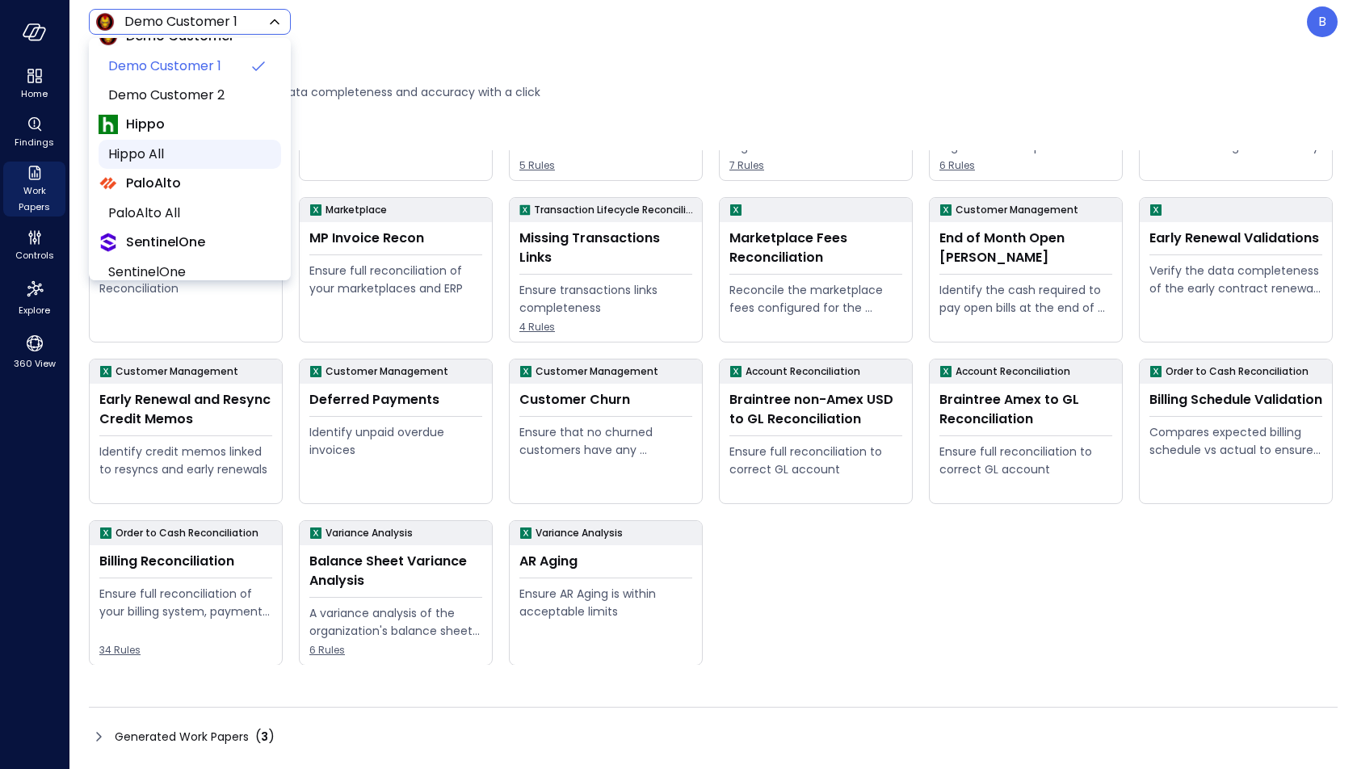
click at [200, 152] on span "Hippo All" at bounding box center [188, 154] width 160 height 19
type input "*******"
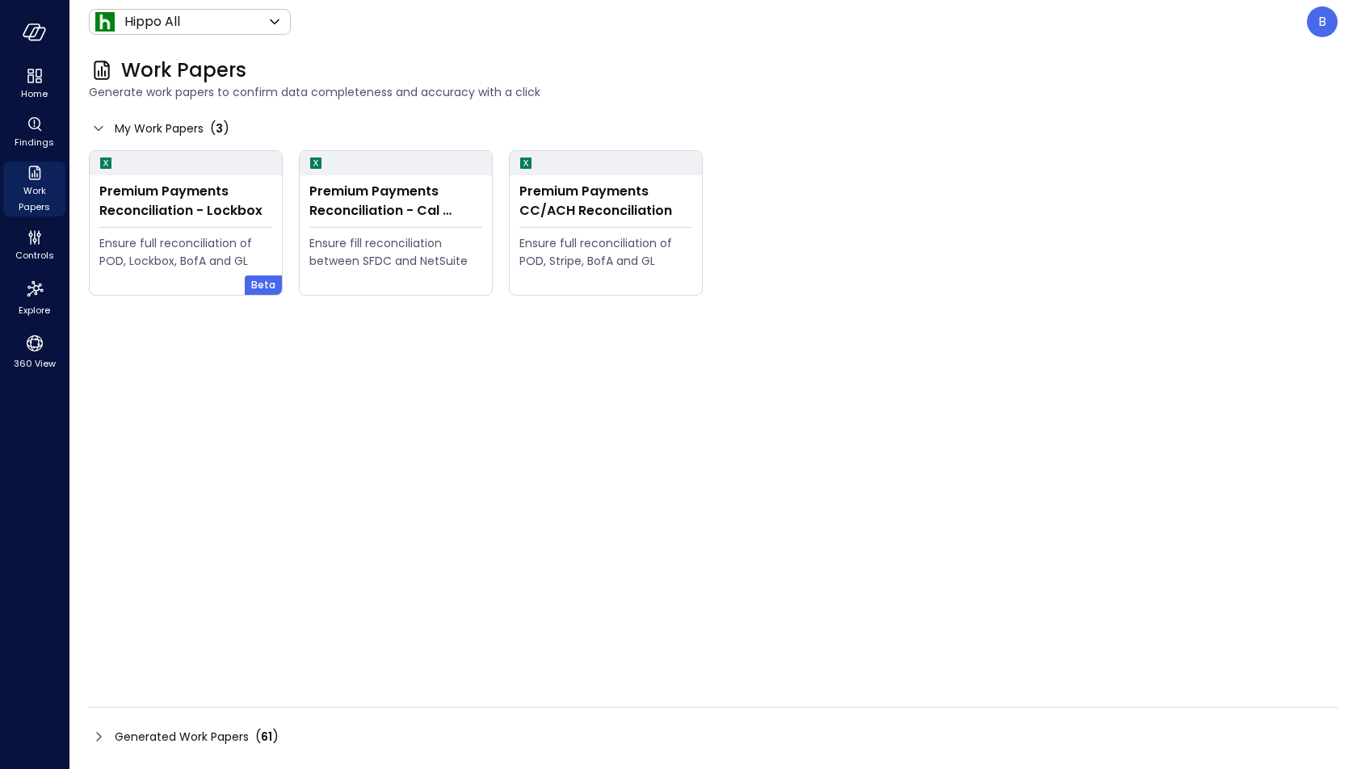
click at [100, 733] on icon at bounding box center [98, 736] width 19 height 19
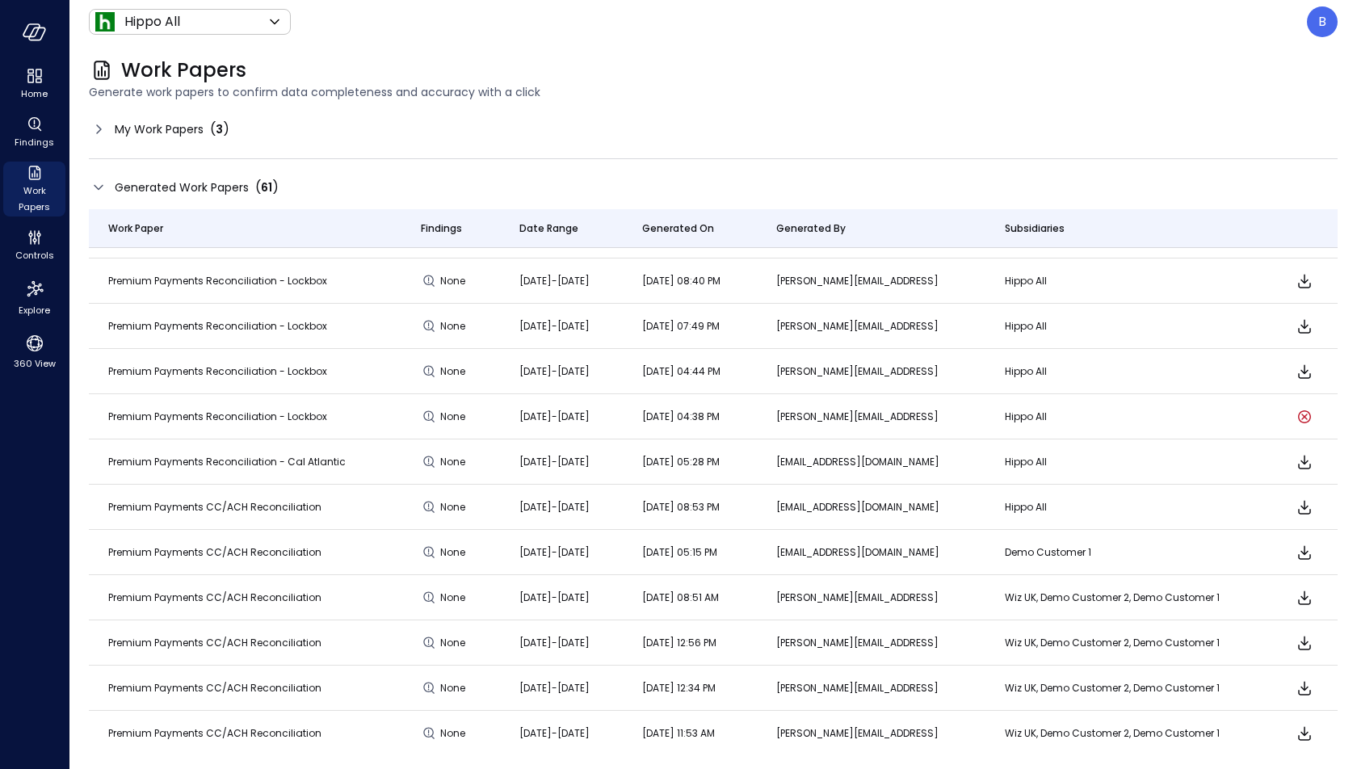
scroll to position [132, 0]
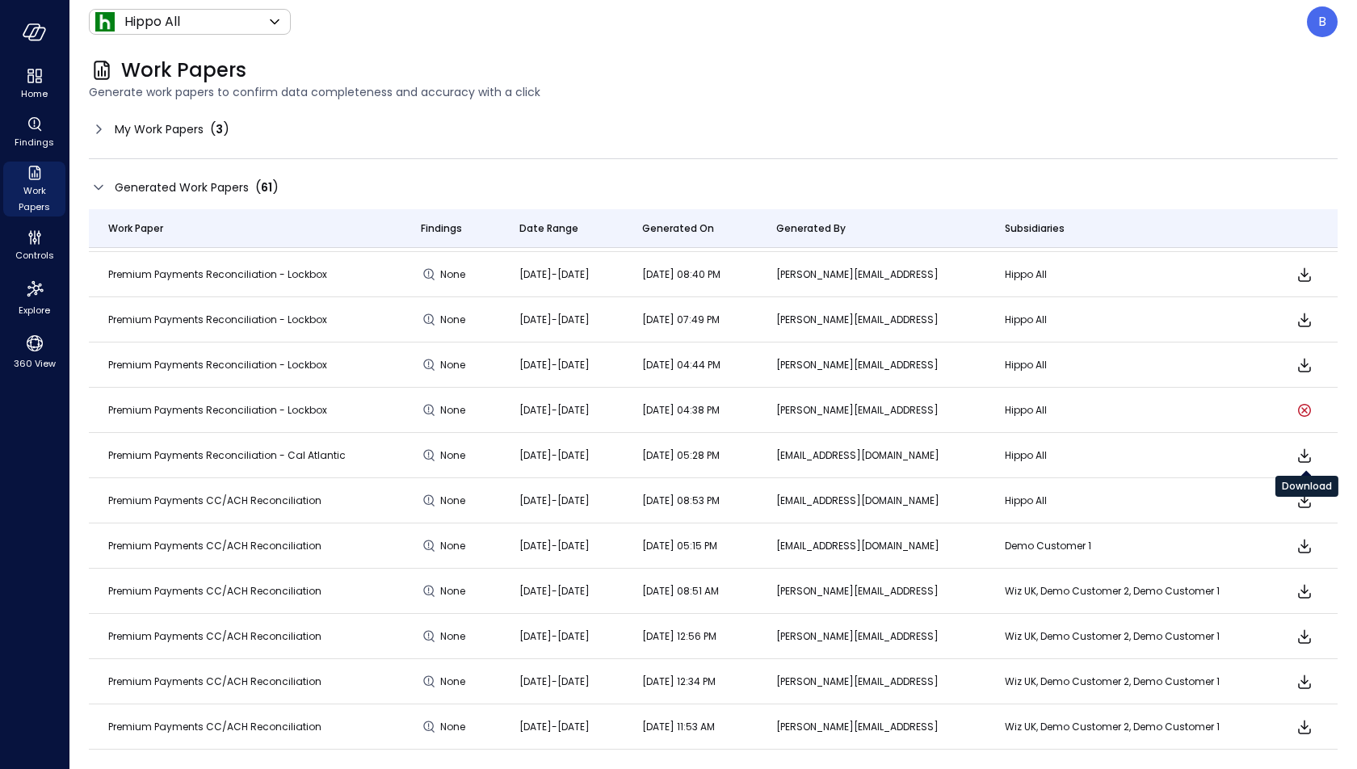
click at [1301, 449] on icon "Download" at bounding box center [1304, 455] width 19 height 19
click at [809, 89] on span "Generate work papers to confirm data completeness and accuracy with a click" at bounding box center [713, 92] width 1249 height 18
click at [846, 136] on div "My Work Papers ( 3 )" at bounding box center [713, 129] width 1249 height 26
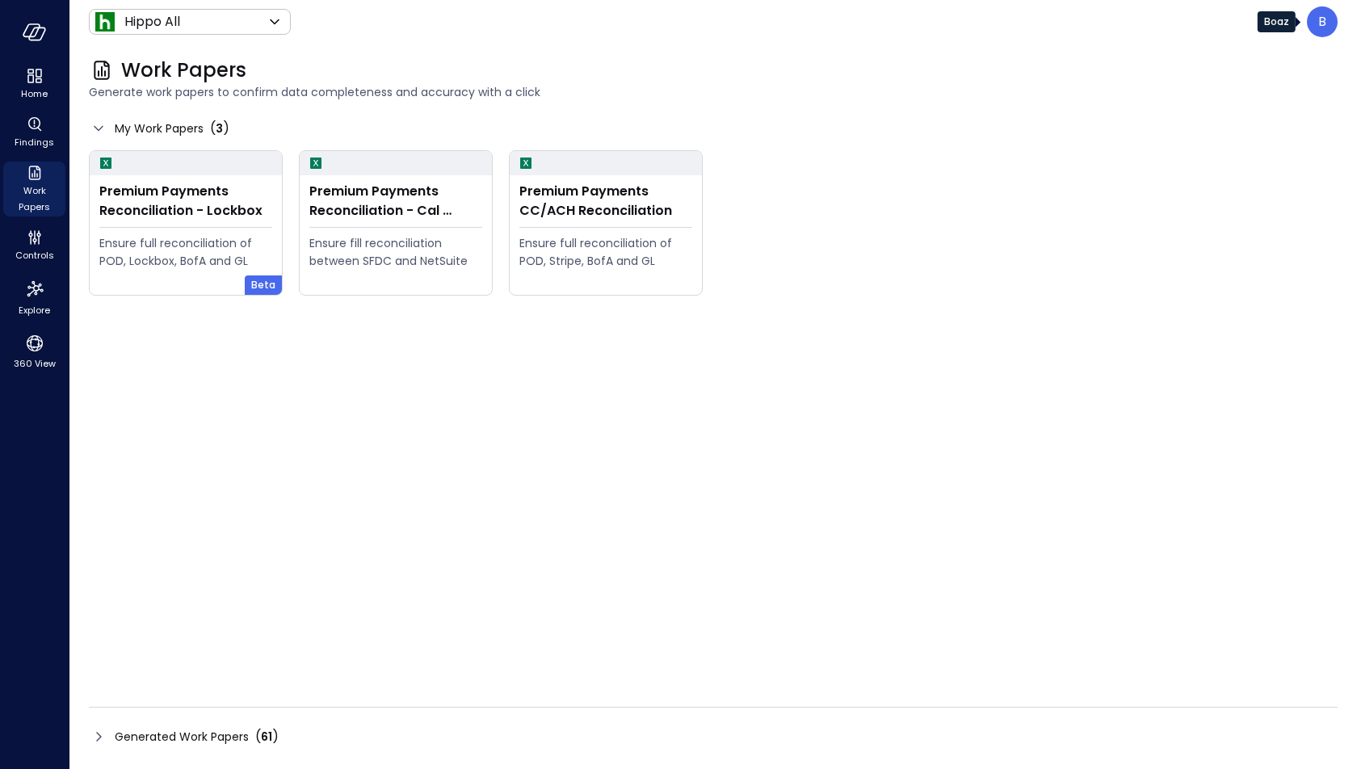
click at [1319, 32] on div "B" at bounding box center [1322, 21] width 31 height 31
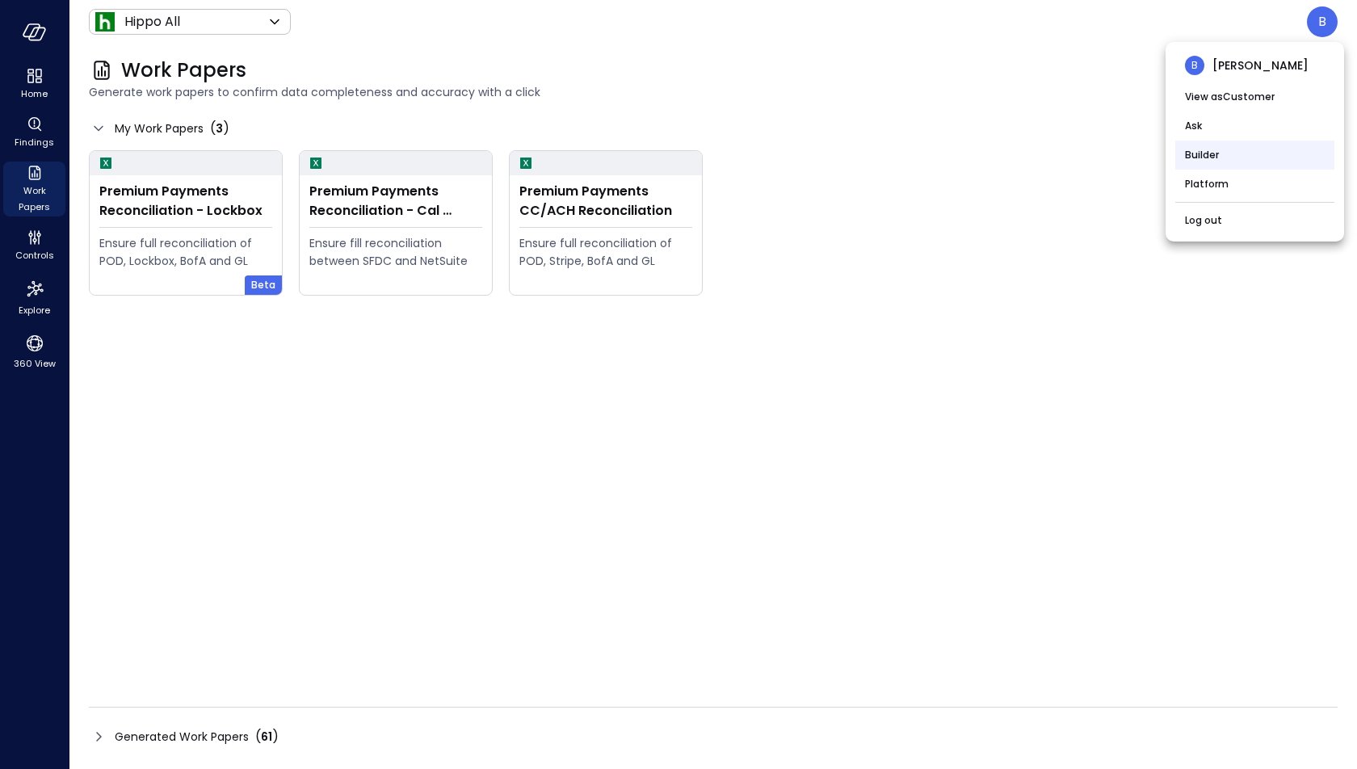
click at [1226, 145] on li "Builder" at bounding box center [1254, 155] width 159 height 29
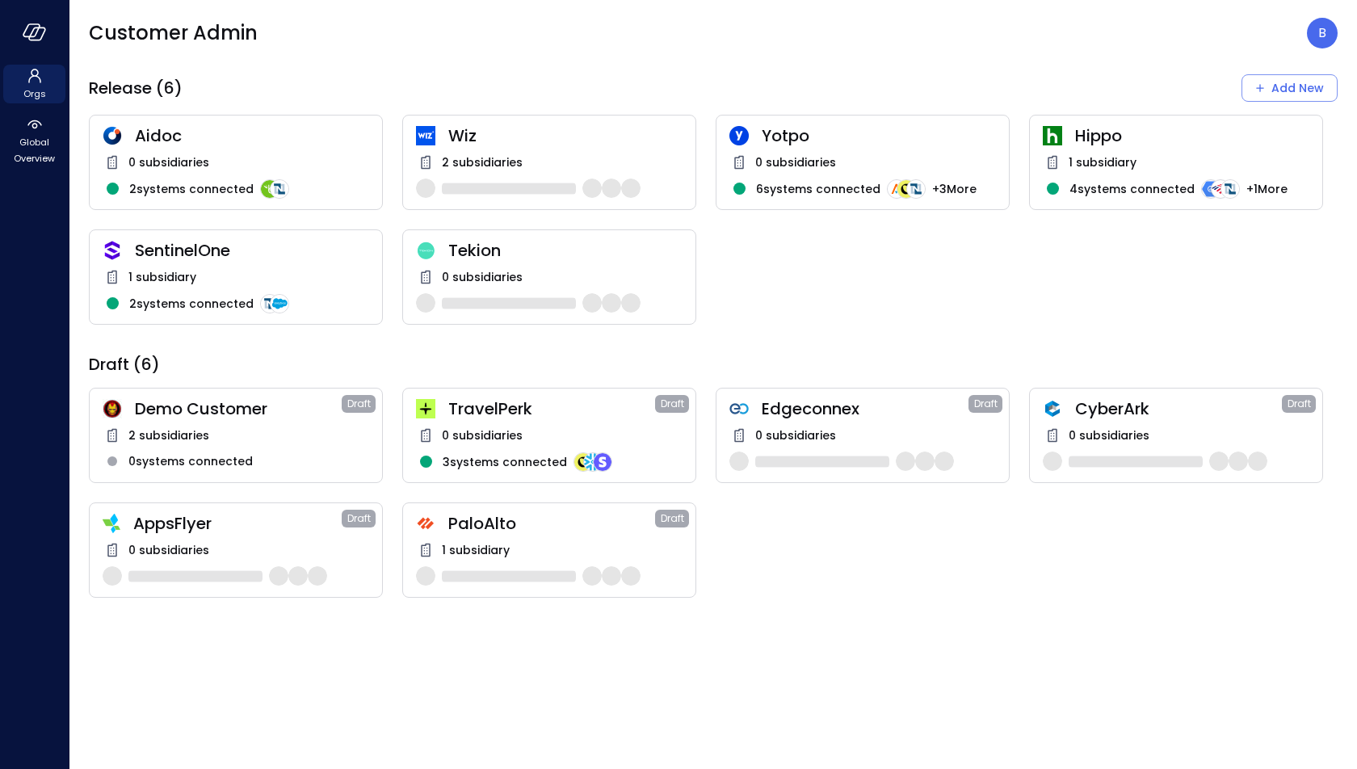
click at [620, 139] on span "Wiz" at bounding box center [565, 135] width 234 height 21
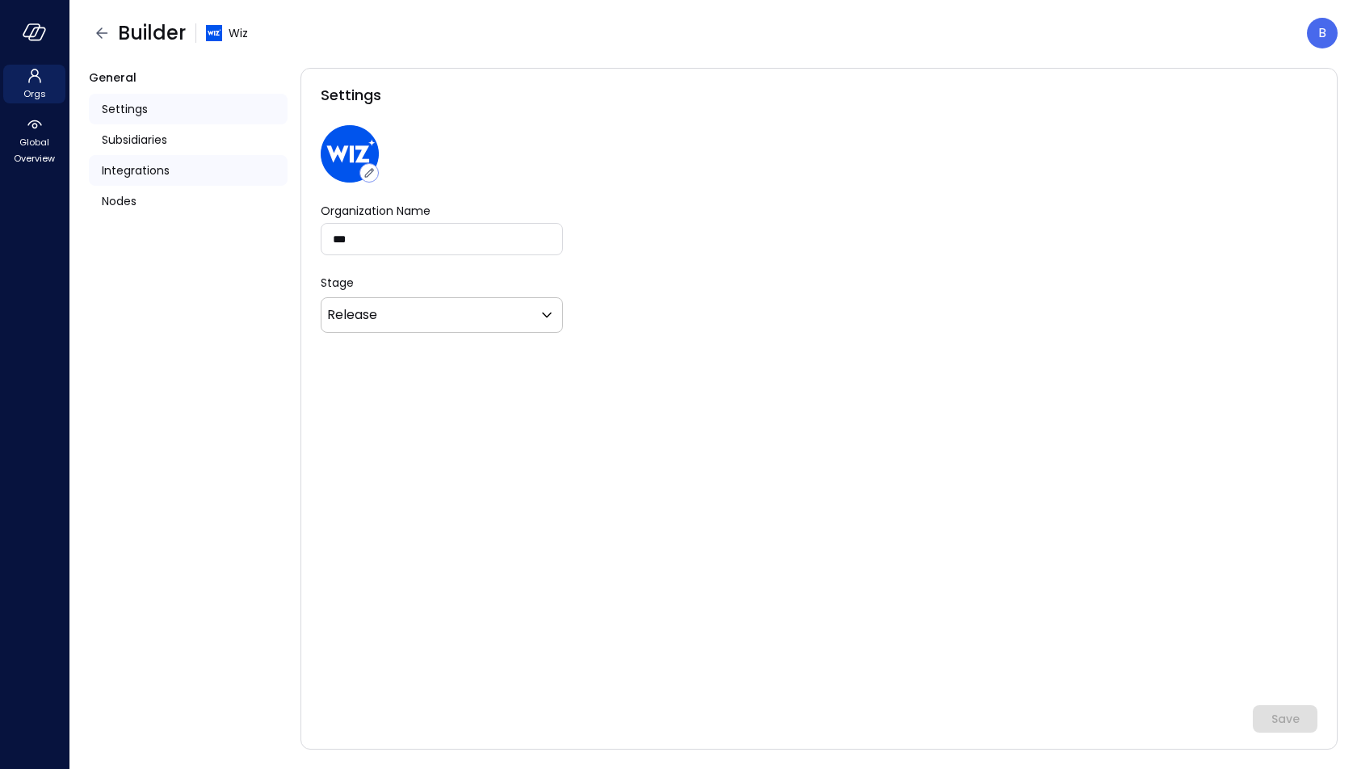
click at [149, 170] on span "Integrations" at bounding box center [136, 171] width 68 height 18
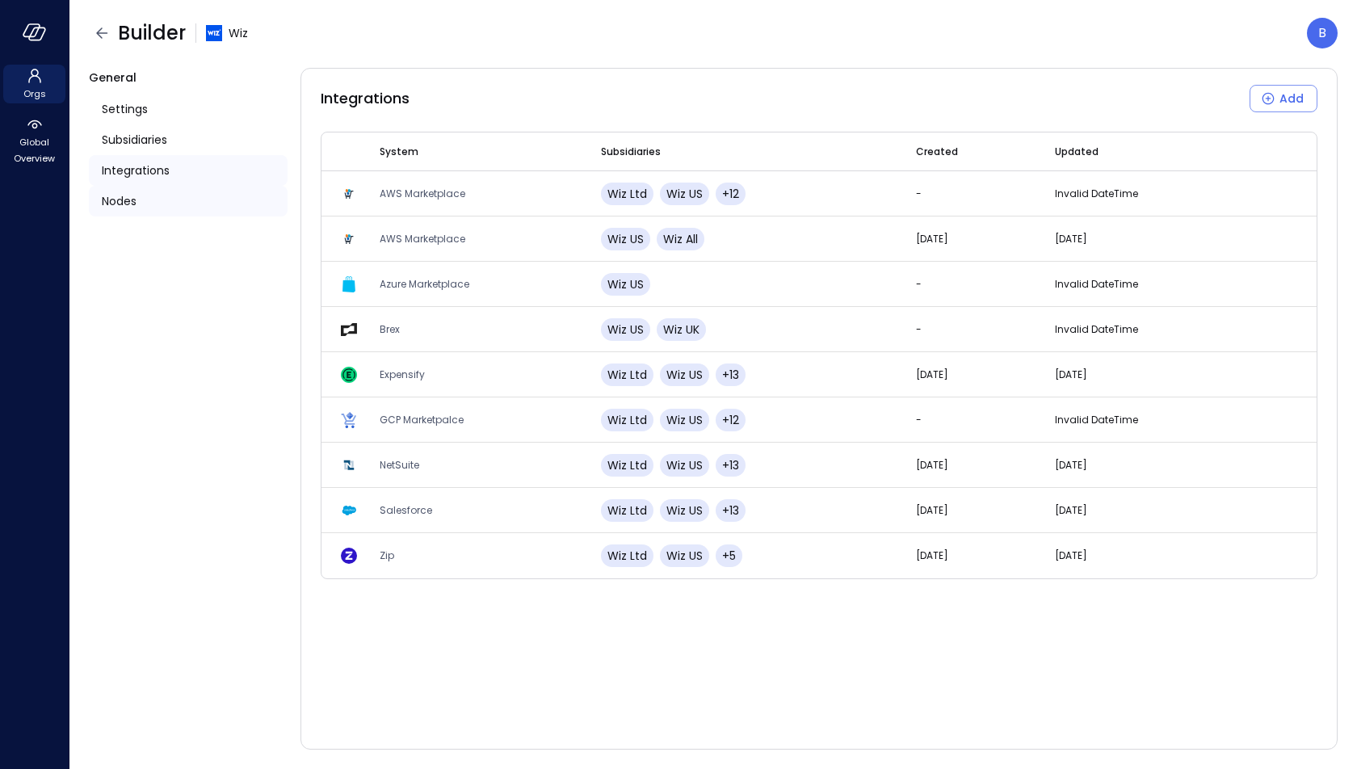
click at [141, 201] on div "Nodes" at bounding box center [188, 201] width 199 height 31
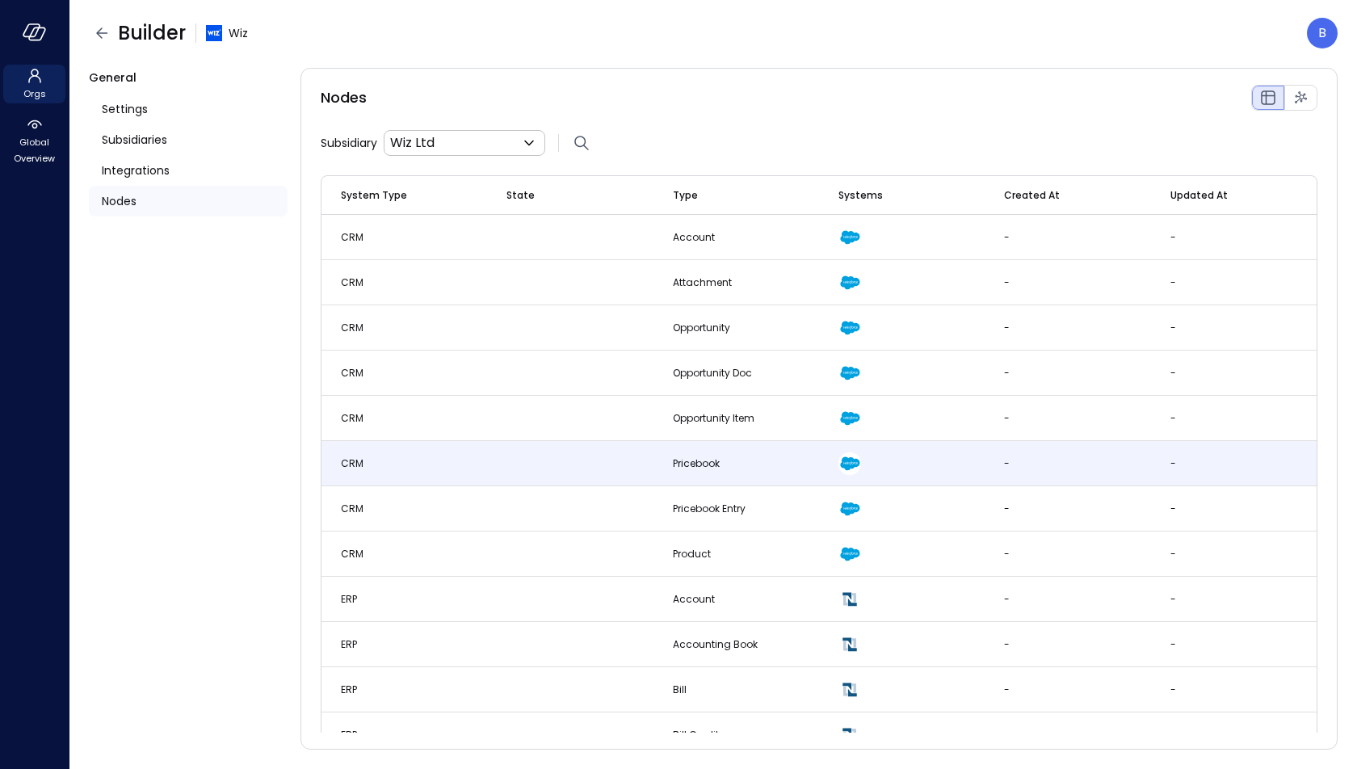
click at [526, 446] on td at bounding box center [570, 463] width 166 height 45
